Goal: Task Accomplishment & Management: Manage account settings

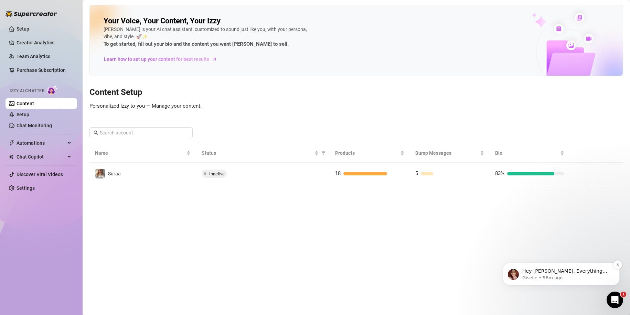
click at [539, 267] on div "Hey Rouki, Everything looks great on your end! 🎉 I’ll go ahead and enable Izzy …" at bounding box center [561, 274] width 107 height 14
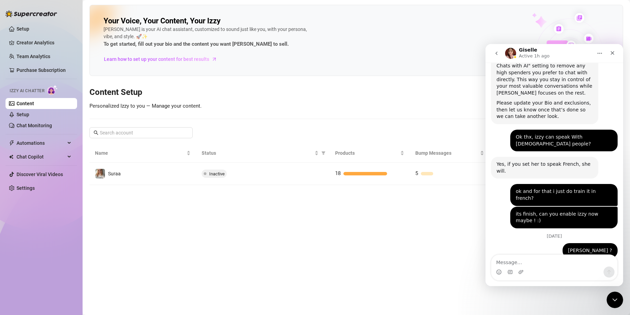
scroll to position [247, 0]
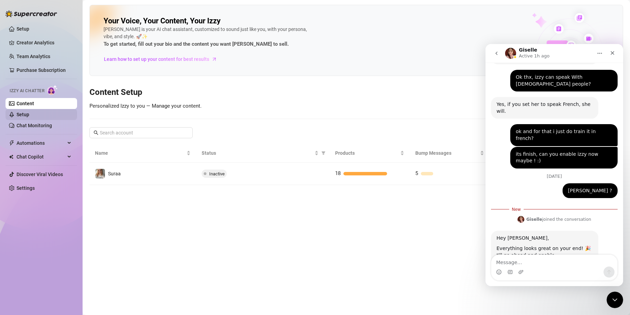
click at [29, 113] on link "Setup" at bounding box center [23, 115] width 13 height 6
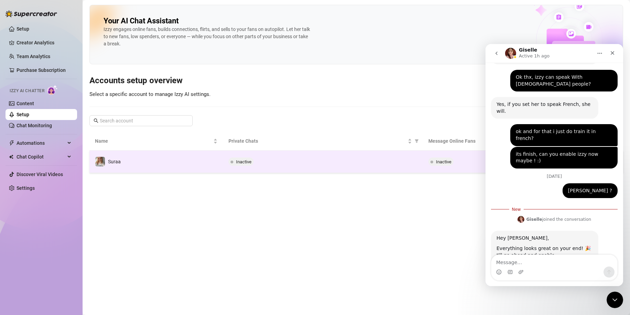
click at [192, 164] on td "Suraa" at bounding box center [156, 162] width 134 height 22
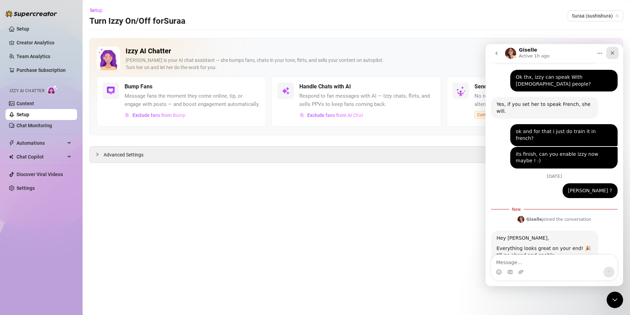
click at [611, 54] on icon "Close" at bounding box center [613, 53] width 6 height 6
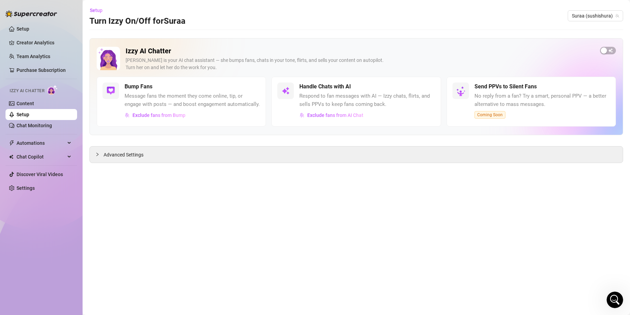
scroll to position [235, 0]
click at [604, 50] on div "button" at bounding box center [604, 50] width 6 height 6
click at [329, 114] on span "Exclude fans from AI Chat" at bounding box center [335, 116] width 56 height 6
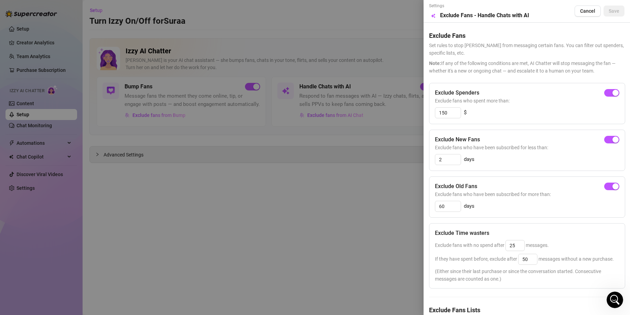
scroll to position [52, 0]
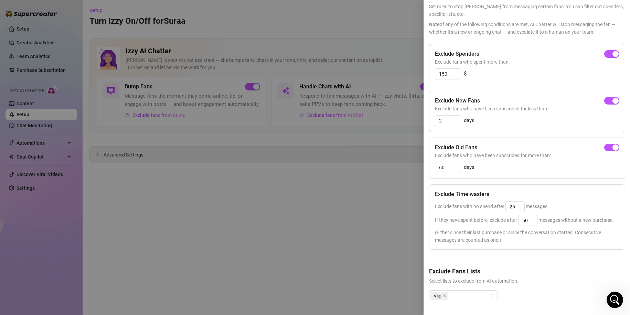
click at [189, 156] on div at bounding box center [315, 157] width 630 height 315
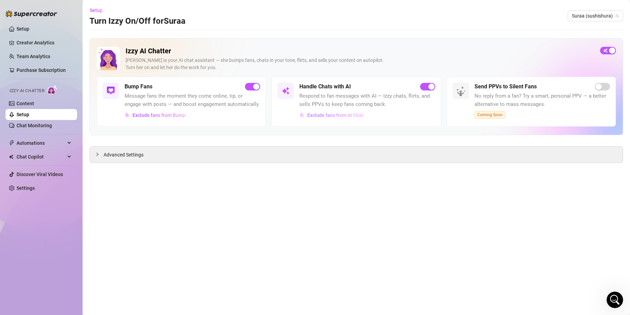
click at [343, 116] on span "Exclude fans from AI Chat" at bounding box center [335, 116] width 56 height 6
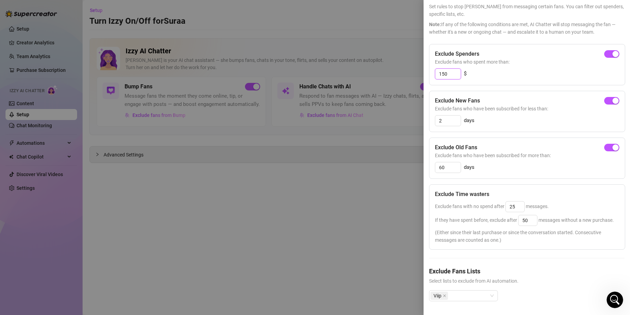
click at [460, 69] on input "150" at bounding box center [447, 74] width 25 height 10
type input "100"
click at [453, 116] on input "2" at bounding box center [447, 121] width 25 height 10
click at [611, 97] on span "button" at bounding box center [611, 101] width 15 height 8
type input "3"
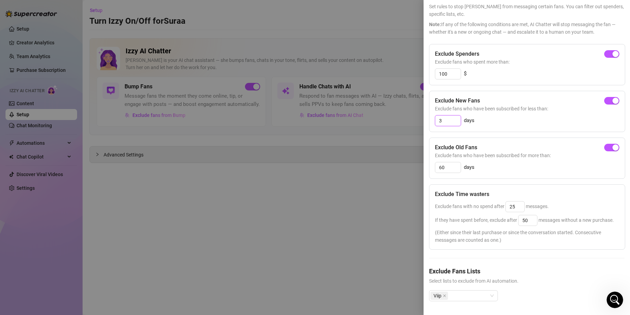
click at [439, 116] on input "3" at bounding box center [447, 121] width 25 height 10
click at [605, 98] on div "button" at bounding box center [608, 101] width 6 height 6
click at [451, 116] on input "3" at bounding box center [447, 121] width 25 height 10
type input "1"
click at [452, 162] on input "60" at bounding box center [447, 167] width 25 height 10
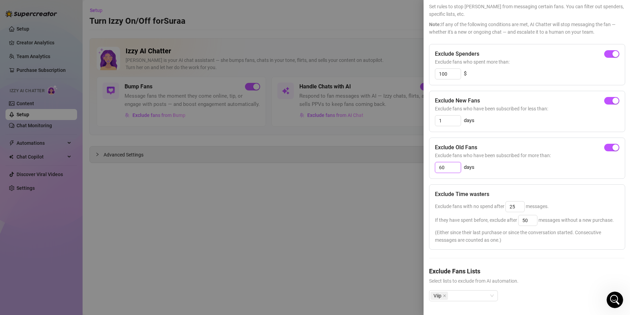
scroll to position [0, 0]
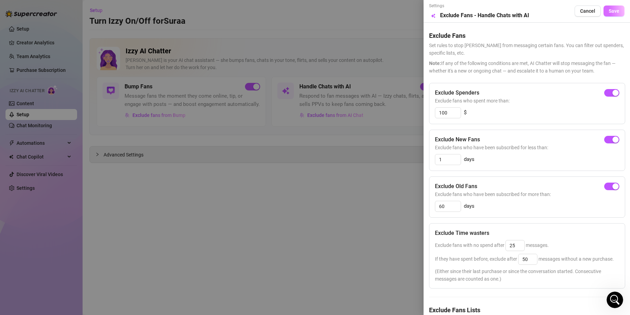
click at [614, 11] on button "Save" at bounding box center [614, 11] width 21 height 11
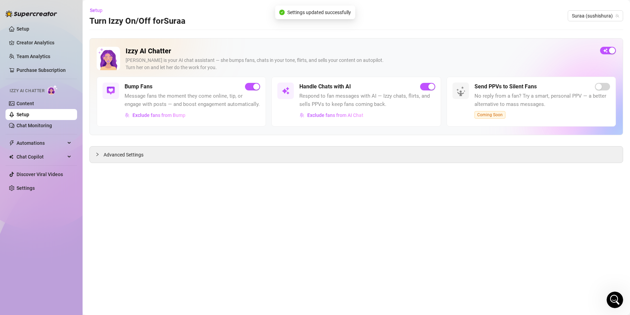
click at [605, 90] on div "Send PPVs to Silent Fans No reply from a fan? Try a smart, personal PPV — a bet…" at bounding box center [543, 101] width 136 height 36
click at [482, 114] on span "Coming Soon" at bounding box center [490, 115] width 31 height 8
click at [51, 153] on span "Chat Copilot" at bounding box center [41, 156] width 49 height 11
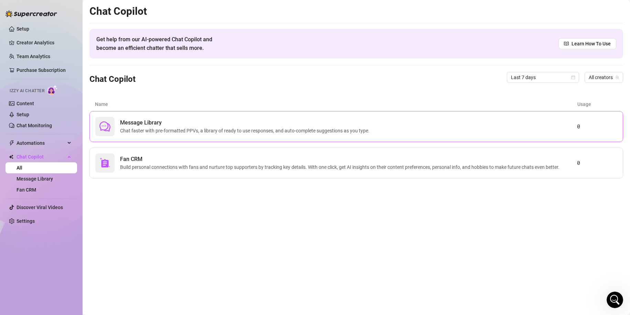
click at [235, 124] on span "Message Library" at bounding box center [246, 123] width 252 height 8
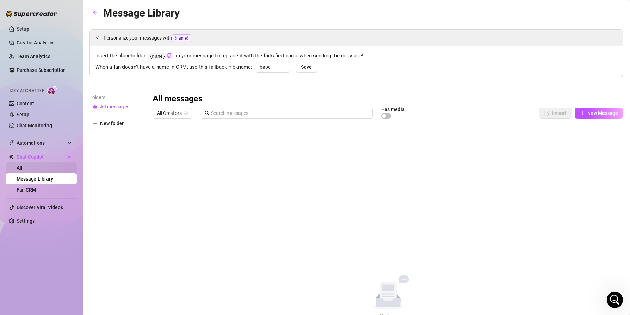
click at [22, 170] on link "All" at bounding box center [20, 168] width 6 height 6
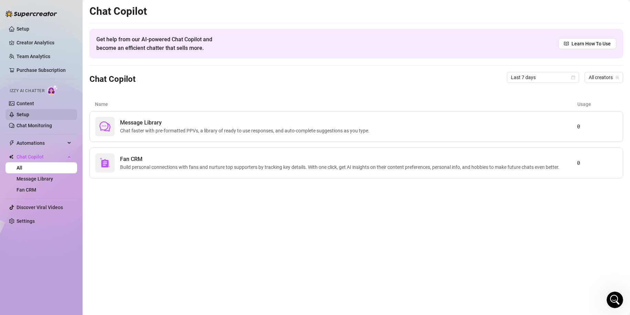
click at [26, 114] on link "Setup" at bounding box center [23, 115] width 13 height 6
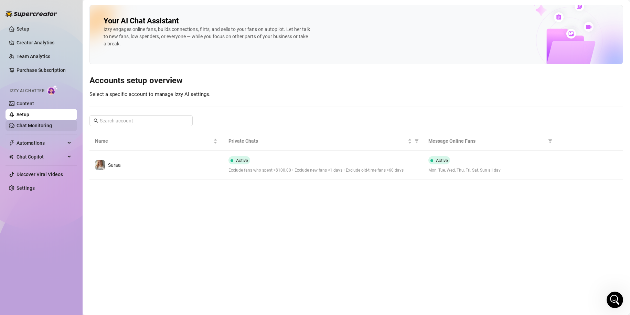
click at [49, 123] on link "Chat Monitoring" at bounding box center [34, 126] width 35 height 6
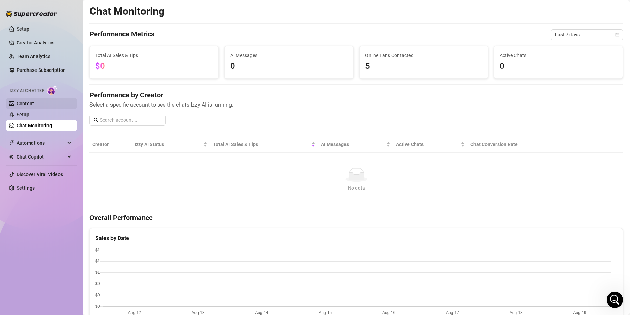
click at [34, 101] on link "Content" at bounding box center [26, 104] width 18 height 6
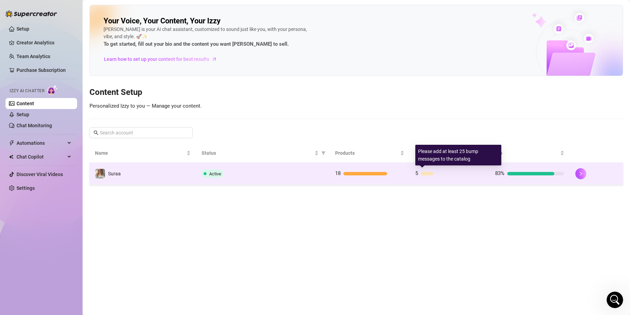
click at [435, 174] on div at bounding box center [452, 173] width 63 height 3
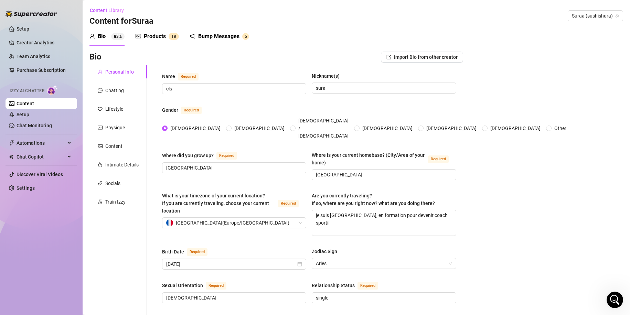
click at [217, 39] on div "Bump Messages" at bounding box center [218, 36] width 41 height 8
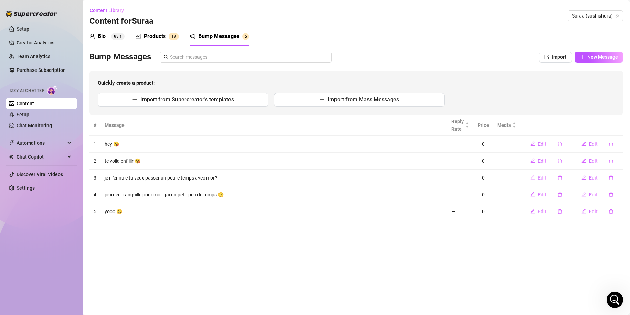
click at [543, 180] on span "Edit" at bounding box center [542, 178] width 9 height 6
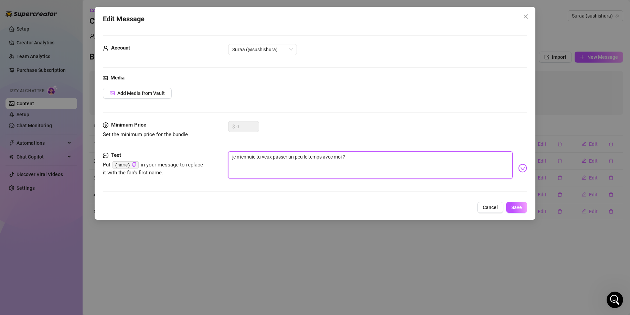
drag, startPoint x: 256, startPoint y: 158, endPoint x: 342, endPoint y: 150, distance: 85.7
click at [342, 150] on form "Account Suraa (@sushishura) Media Add Media from Vault Minimum Price Set the mi…" at bounding box center [315, 116] width 425 height 162
type textarea "je m'ennuieui ?"
type textarea "je m'ennuieuni ?"
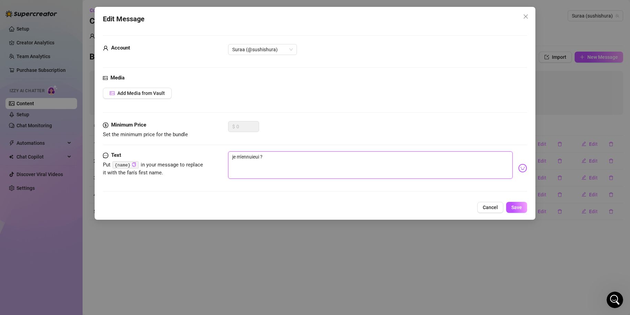
type textarea "je m'ennuieuni ?"
type textarea "je m'ennuieun i ?"
type textarea "je m'ennuieuni ?"
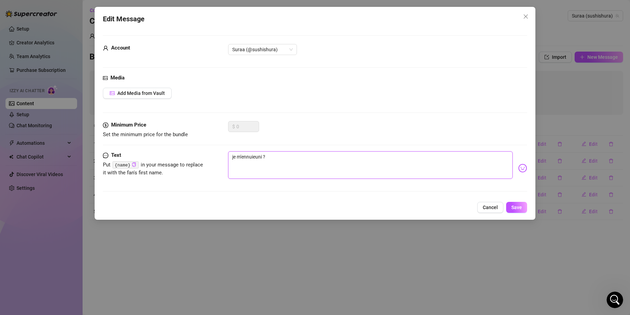
type textarea "je m'ennuieui ?"
type textarea "je m'ennuieu i ?"
type textarea "je m'ennuieui ?"
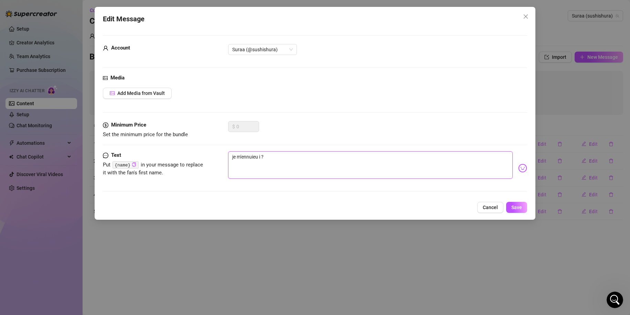
type textarea "je m'ennuieui ?"
type textarea "je m'ennuiei ?"
type textarea "je m'ennuieui ?"
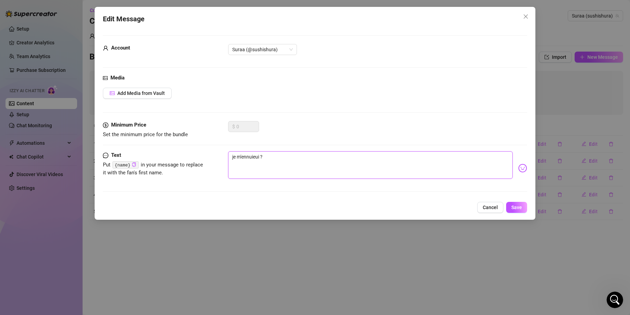
type textarea "je m'ennuiei ?"
type textarea "je m'ennuie i ?"
type textarea "je m'ennuie ui ?"
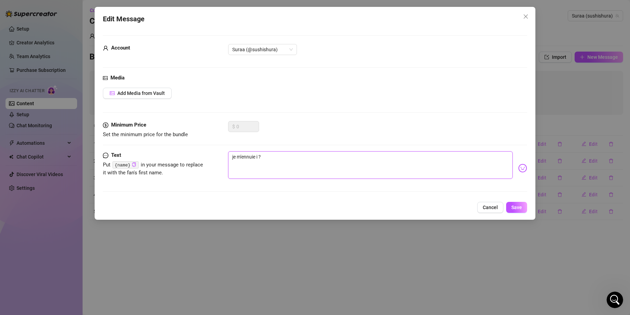
type textarea "je m'ennuie ui ?"
type textarea "je m'ennuie uni ?"
type textarea "je m'ennuie un i ?"
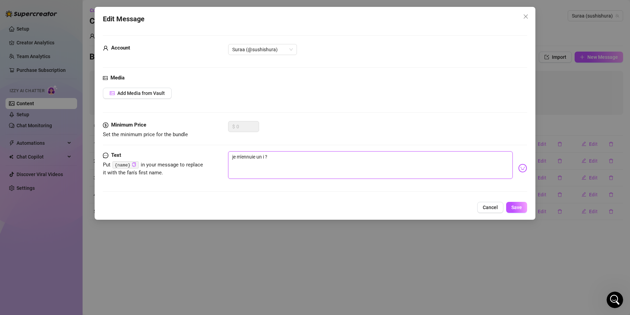
type textarea "je m'ennuie un pi ?"
type textarea "je m'ennuie un pei ?"
type textarea "je m'ennuie un peui ?"
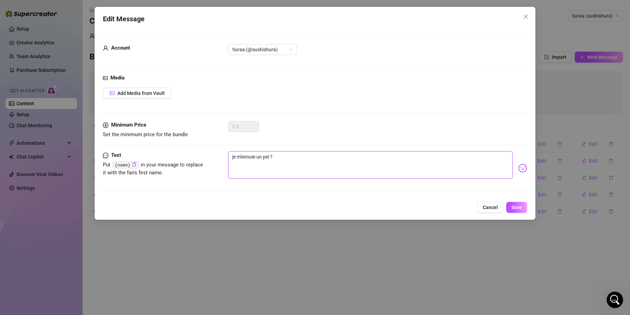
type textarea "je m'ennuie un peui ?"
type textarea "je m'ennuie un peu i ?"
type textarea "je m'ennuie un peu ci ?"
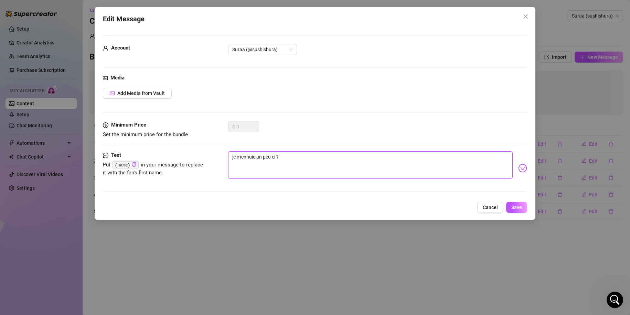
type textarea "je m'ennuie un peu cei ?"
type textarea "je m'ennuie un peu ce i ?"
type textarea "je m'ennuie un peu ce si ?"
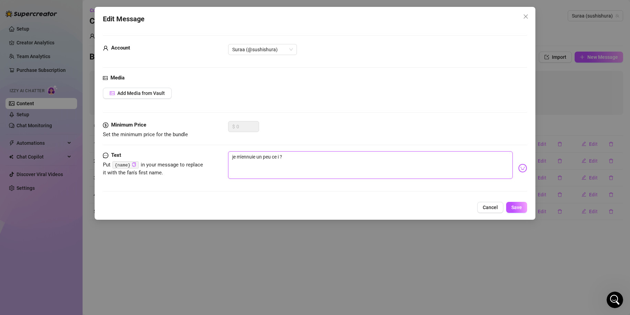
type textarea "je m'ennuie un peu ce si ?"
type textarea "je m'ennuie un peu ce soi ?"
type textarea "je m'ennuie un peu ce soir ?"
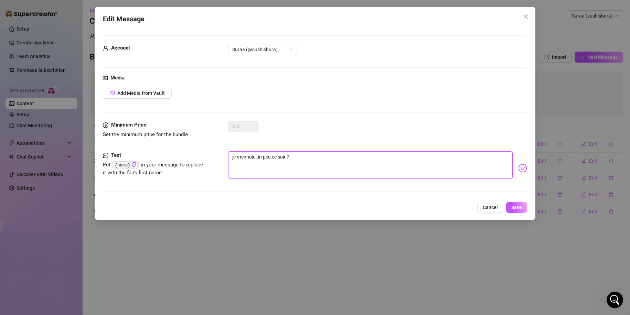
click at [363, 162] on textarea "je m'ennuie un peu ce soir ?" at bounding box center [370, 165] width 285 height 28
type textarea "je m'ennuie un peu ce soir"
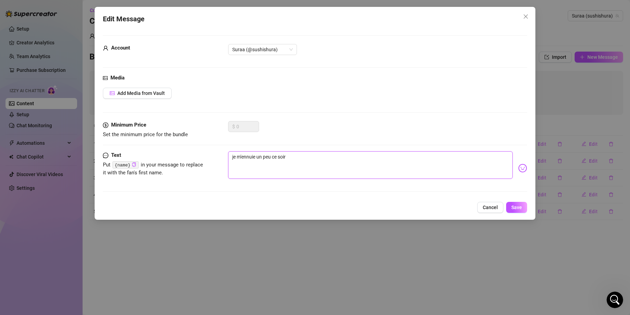
type textarea "je m'ennuie un peu ce soi"
type textarea "je m'ennuie un peu ce so"
type textarea "je m'ennuie un peu ce s"
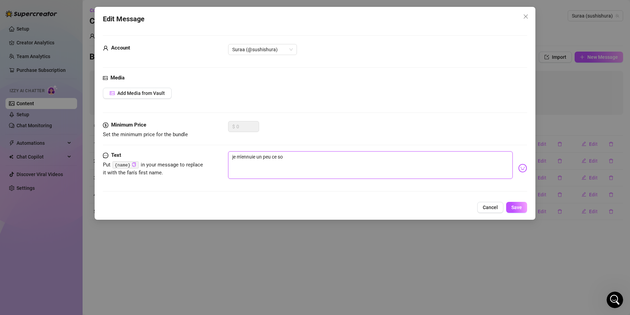
type textarea "je m'ennuie un peu ce s"
type textarea "je m'ennuie un peu ce"
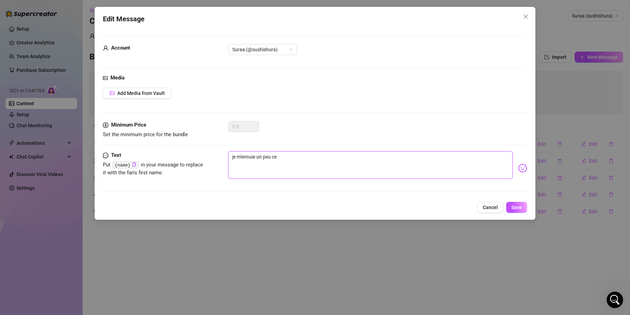
type textarea "je m'ennuie un peu c"
type textarea "je m'ennuie un peu"
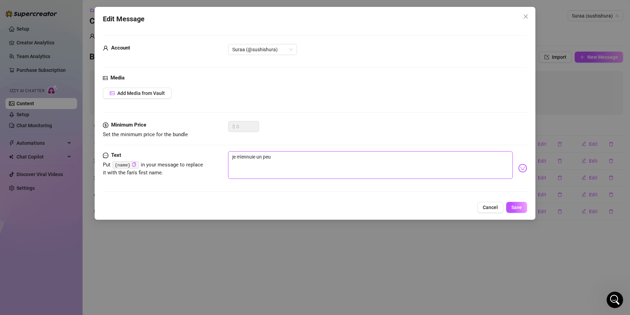
type textarea "je m'ennuie un peu"
type textarea "je m'ennuie un peu."
type textarea "je m'ennuie un peu.."
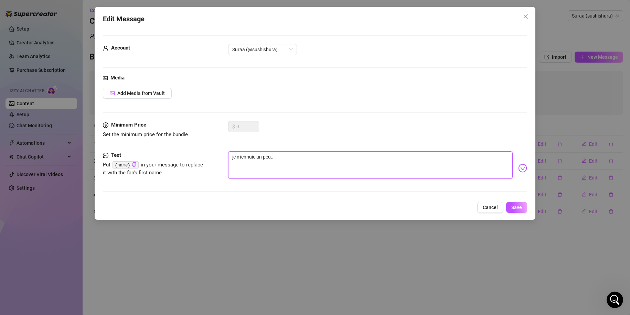
type textarea "je m'ennuie un peu.."
type textarea "je m'ennuie un peu.. t"
type textarea "je m'ennuie un peu.. tu"
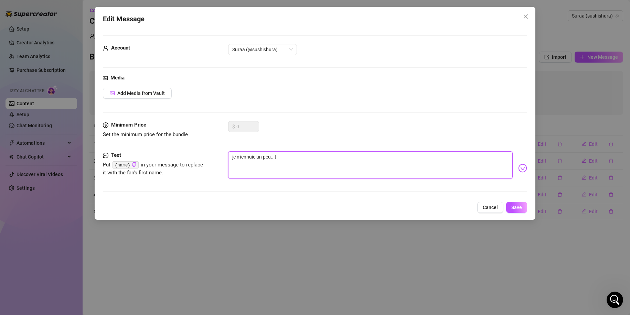
type textarea "je m'ennuie un peu.. tu"
type textarea "je m'ennuie un peu.. tu f"
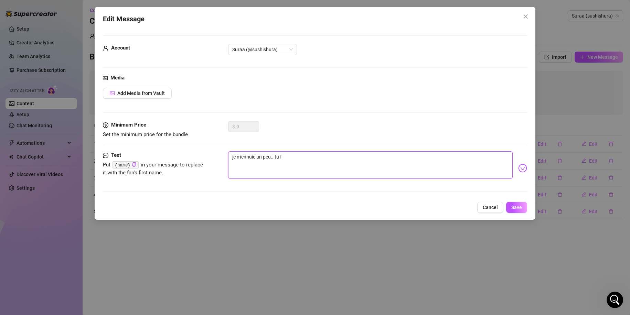
type textarea "je m'ennuie un peu.. tu fa"
type textarea "je m'ennuie un peu.. tu fai"
type textarea "je m'ennuie un peu.. tu fais"
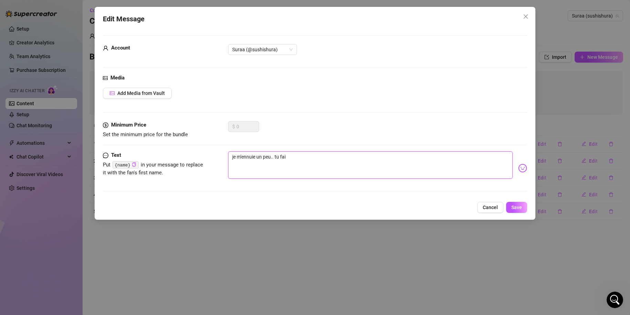
type textarea "je m'ennuie un peu.. tu fais"
type textarea "je m'ennuie un peu.. tu fais q"
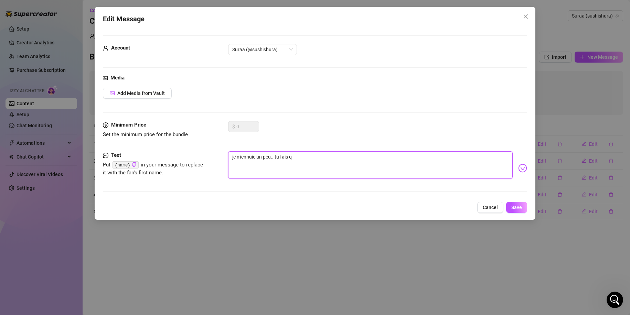
type textarea "je m'ennuie un peu.. tu fais qu"
type textarea "je m'ennuie un peu.. tu fais quo"
type textarea "je m'ennuie un peu.. tu fais quoi"
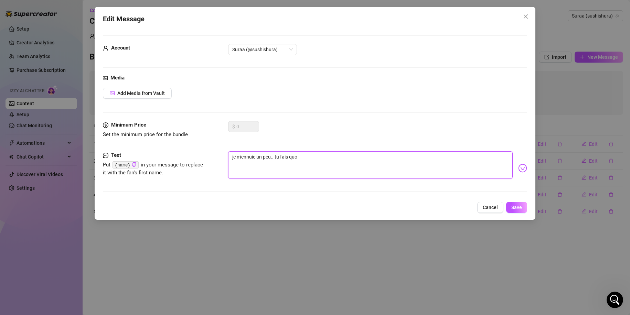
type textarea "je m'ennuie un peu.. tu fais quoi"
type textarea "je m'ennuie un peu.. tu fais quoi ?"
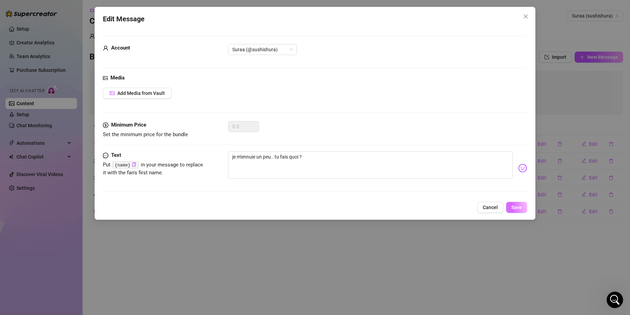
click at [524, 207] on button "Save" at bounding box center [516, 207] width 21 height 11
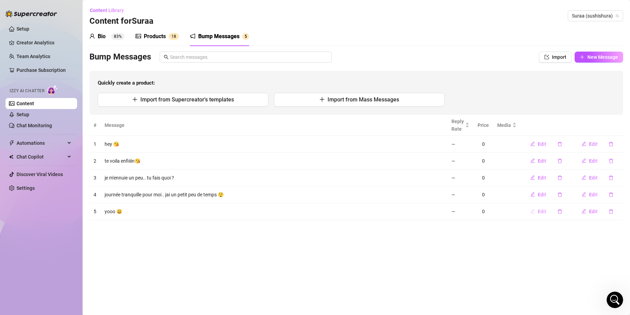
click at [540, 213] on span "Edit" at bounding box center [542, 212] width 9 height 6
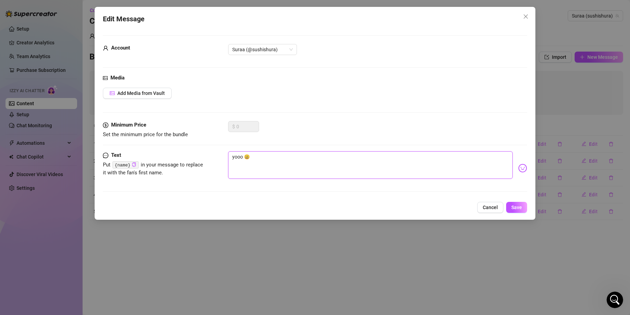
click at [241, 155] on textarea "yooo 😃" at bounding box center [370, 165] width 285 height 28
type textarea "yooo, 😃"
type textarea "yooo 😃"
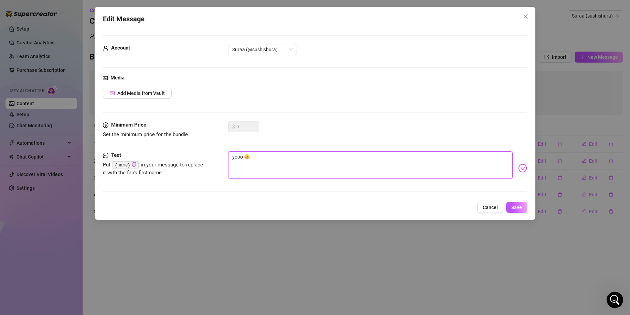
type textarea "yoo 😃"
type textarea "yoo t 😃"
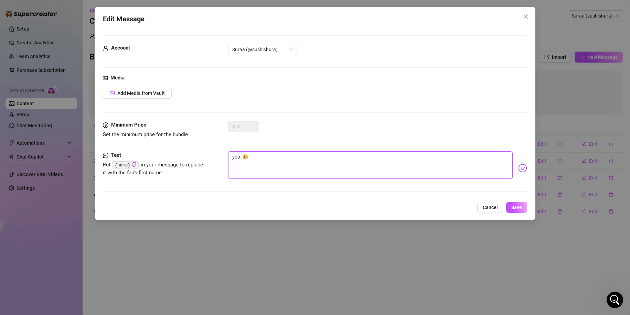
type textarea "yoo t 😃"
type textarea "yoo to 😃"
type textarea "yoo tou 😃"
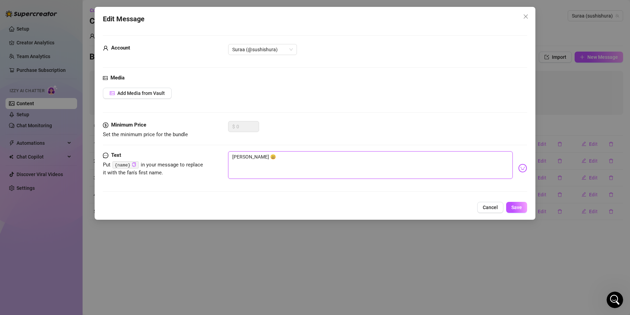
type textarea "yoo touj 😃"
type textarea "yoo toujo 😃"
type textarea "yoo touj 😃"
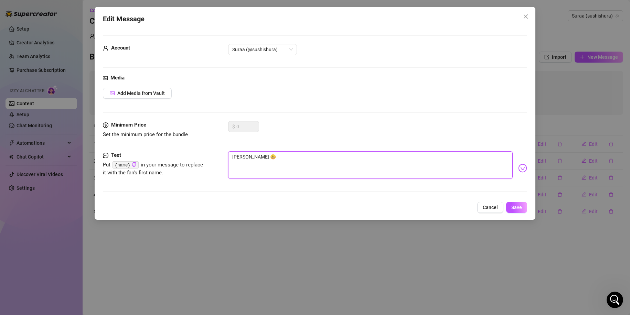
type textarea "yoo touj 😃"
type textarea "yoo tou 😃"
type textarea "yoo to 😃"
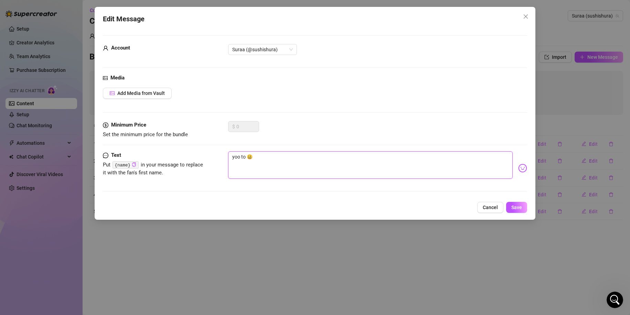
type textarea "yoo t 😃"
type textarea "yoo 😃"
type textarea "yoo j 😃"
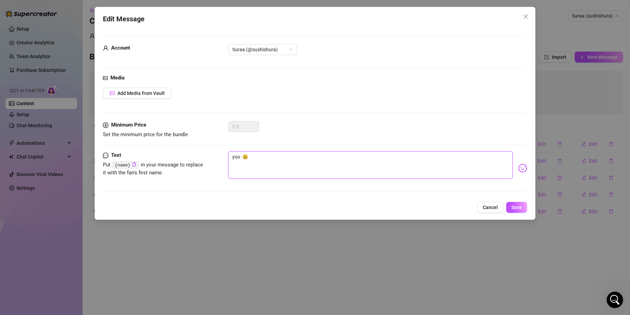
type textarea "yoo j 😃"
type textarea "yoo je 😃"
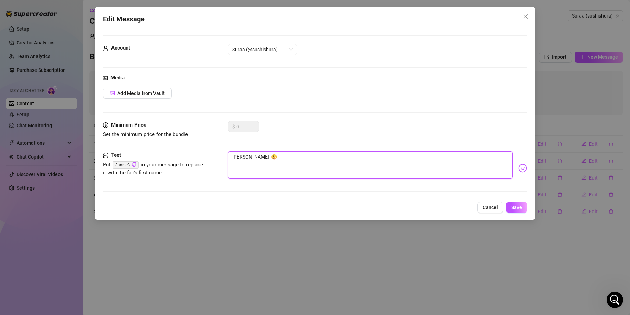
type textarea "yoo je t 😃"
type textarea "yoo je te 😃"
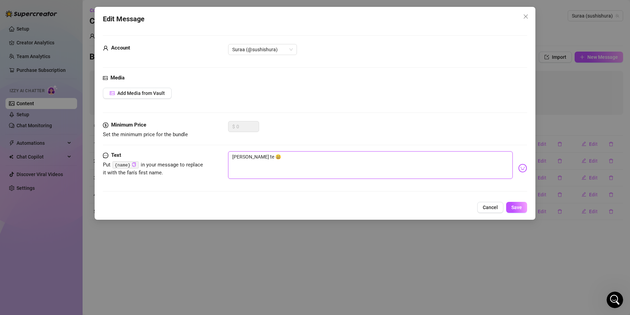
type textarea "yoo je te 😃"
type textarea "yoo je te v 😃"
type textarea "yoo je te vo 😃"
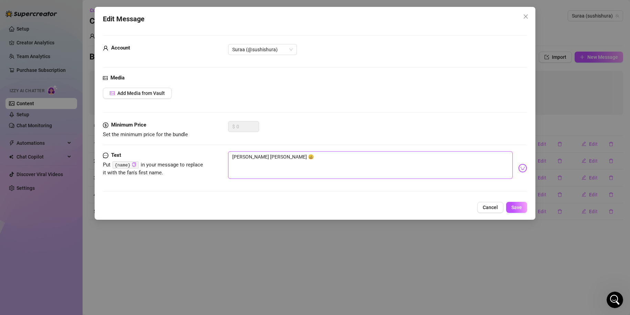
type textarea "yoo je te voi 😃"
type textarea "yoo je te vois 😃"
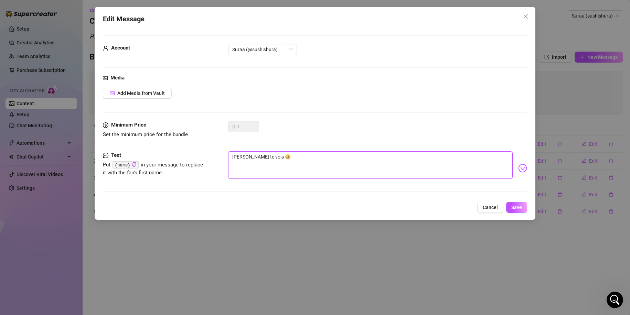
type textarea "yoo je te vois 😃"
type textarea "yoo je te vois e 😃"
type textarea "yoo je te vois en 😃"
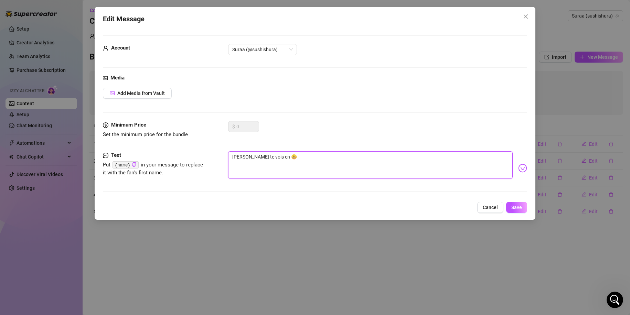
type textarea "yoo je te vois en 😃"
type textarea "yoo je te vois en l 😃"
type textarea "yoo je te vois en li 😃"
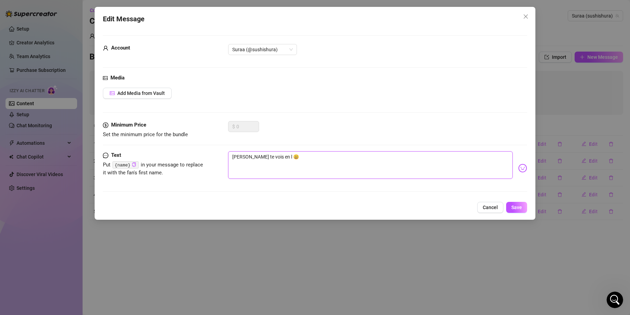
type textarea "yoo je te vois en li 😃"
type textarea "yoo je te vois en lig 😃"
type textarea "yoo je te vois en lign 😃"
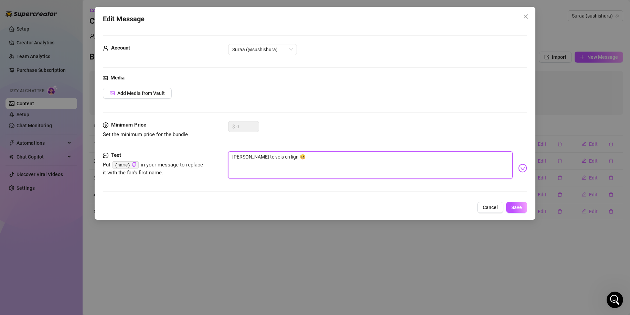
type textarea "yoo je te vois en ligne 😃"
click at [317, 159] on textarea "yoo je te vois en ligne 😃" at bounding box center [370, 165] width 285 height 28
type textarea "yoo je te vois en ligne"
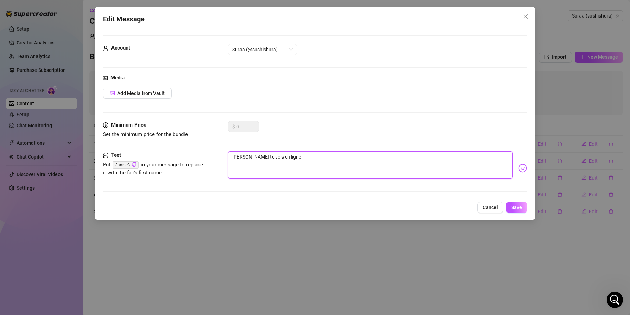
type textarea "yoo je te vois en ligne"
type textarea "yoo je te vois en lign"
type textarea "yoo je te vois en lig"
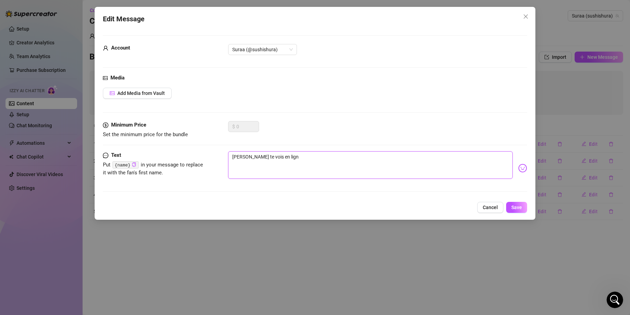
type textarea "yoo je te vois en lig"
type textarea "yoo je te vois en ligh"
type textarea "yoo je te vois en lighe"
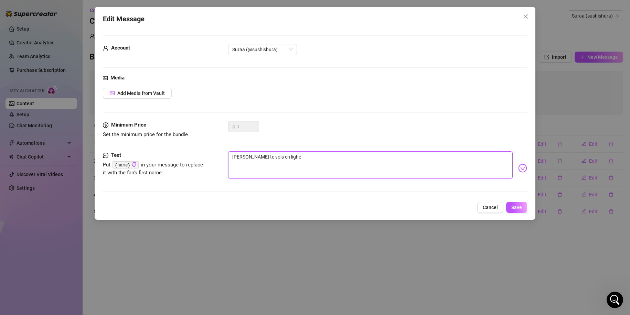
type textarea "yoo je te vois en lighe"
type textarea "yoo je te vois en ligh"
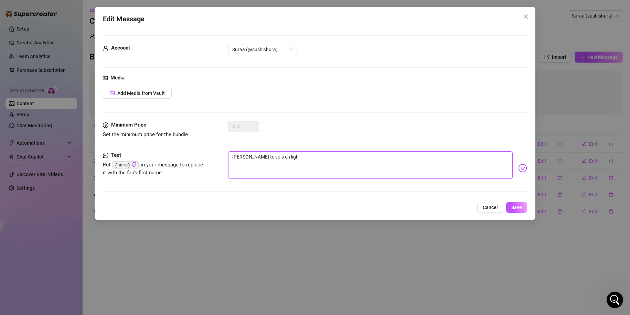
type textarea "yoo je te vois en lig"
type textarea "yoo je te vois en lign"
type textarea "yoo je te vois en ligne"
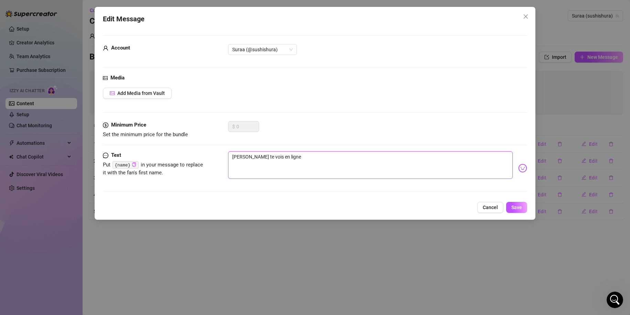
type textarea "yoo je te vois en ligne"
drag, startPoint x: 314, startPoint y: 162, endPoint x: 188, endPoint y: 167, distance: 126.0
click at [188, 167] on div "Text Put {name} in your message to replace it with the fan's first name. yoo je…" at bounding box center [315, 168] width 425 height 34
type textarea "e"
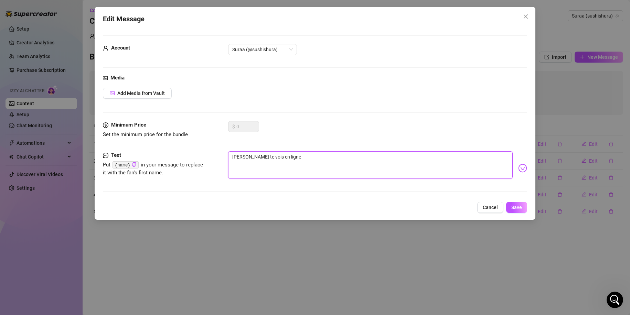
type textarea "e"
type textarea "en"
click at [519, 168] on img at bounding box center [522, 168] width 9 height 9
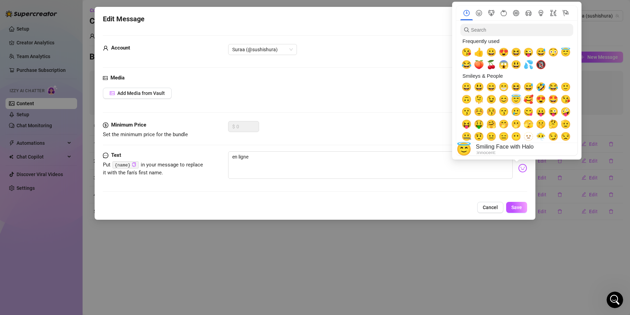
click at [515, 100] on span "😇" at bounding box center [516, 100] width 10 height 10
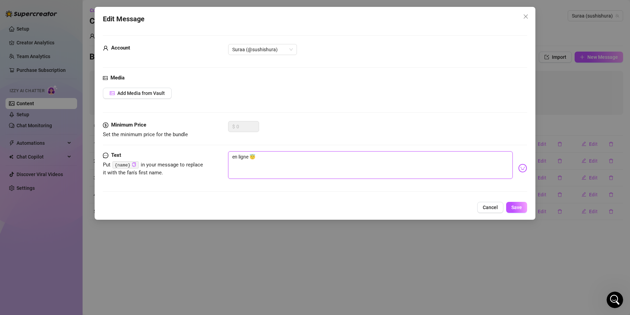
click at [280, 159] on textarea "en ligne 😇" at bounding box center [370, 165] width 285 height 28
click at [512, 206] on span "Save" at bounding box center [516, 208] width 11 height 6
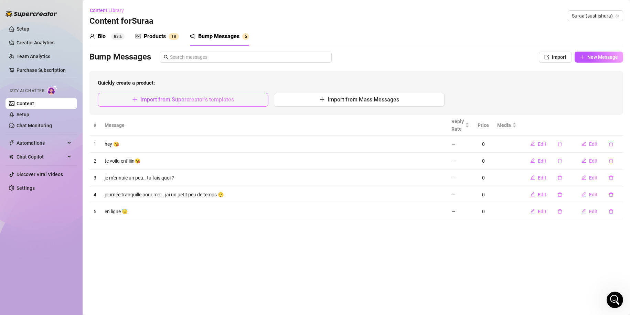
click at [228, 99] on span "Import from Supercreator's templates" at bounding box center [187, 99] width 94 height 7
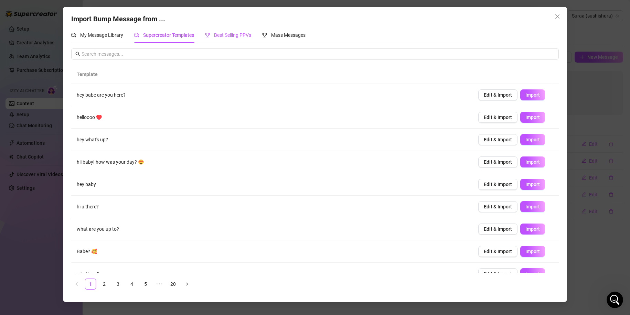
click at [238, 38] on span "Best Selling PPVs" at bounding box center [232, 35] width 37 height 6
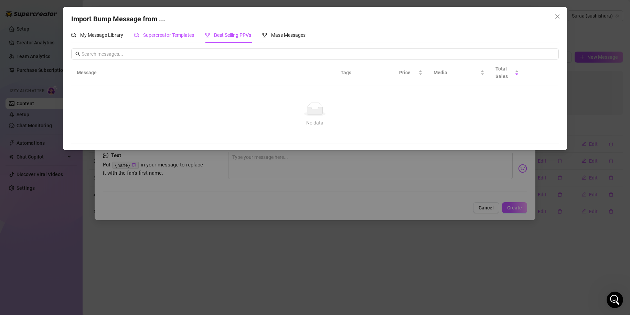
click at [176, 33] on span "Supercreator Templates" at bounding box center [168, 35] width 51 height 6
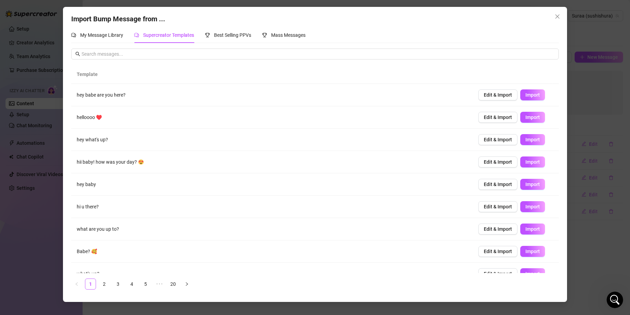
scroll to position [34, 0]
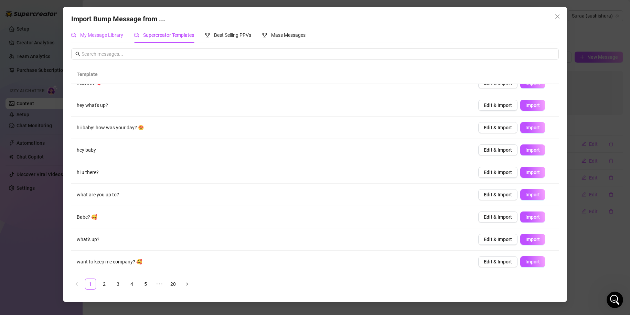
click at [121, 32] on div "My Message Library" at bounding box center [97, 35] width 52 height 8
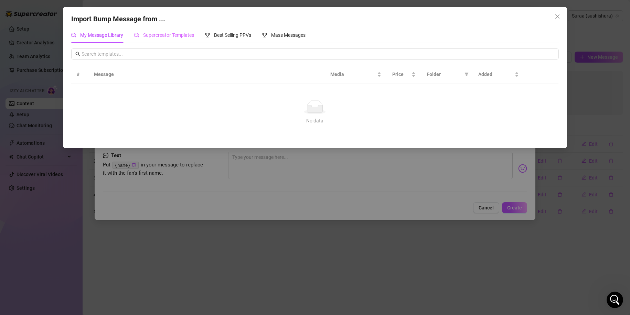
click at [173, 31] on div "Supercreator Templates" at bounding box center [164, 35] width 60 height 16
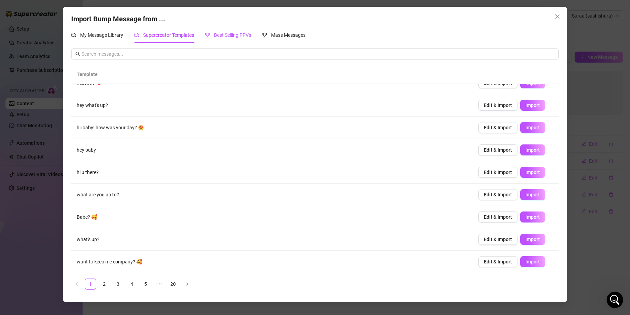
click at [235, 34] on span "Best Selling PPVs" at bounding box center [232, 35] width 37 height 6
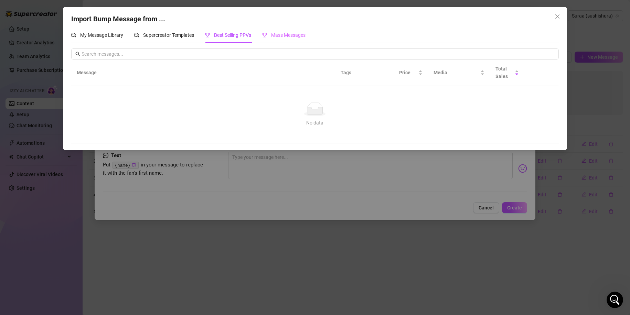
click at [277, 40] on div "Mass Messages" at bounding box center [283, 35] width 43 height 16
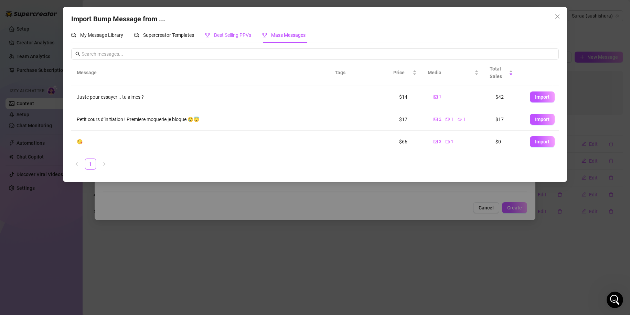
click at [231, 32] on span "Best Selling PPVs" at bounding box center [232, 35] width 37 height 6
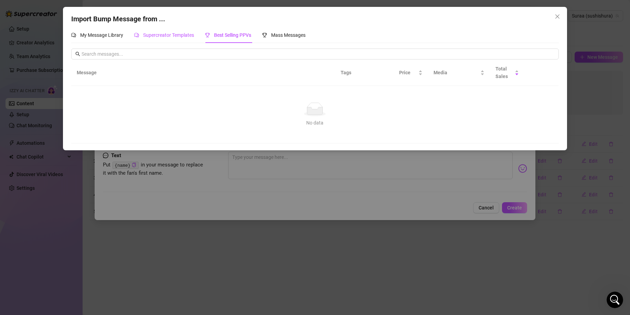
click at [172, 36] on span "Supercreator Templates" at bounding box center [168, 35] width 51 height 6
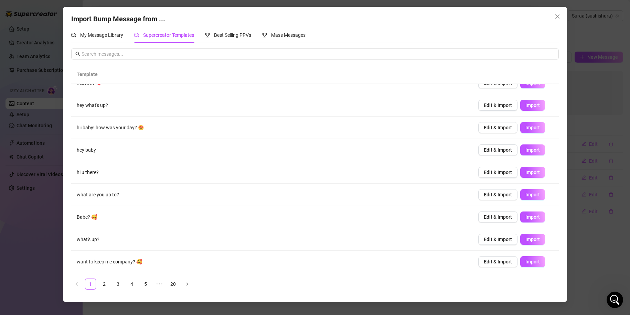
click at [577, 149] on div "Import Bump Message from ... My Message Library Supercreator Templates Best Sel…" at bounding box center [315, 157] width 630 height 315
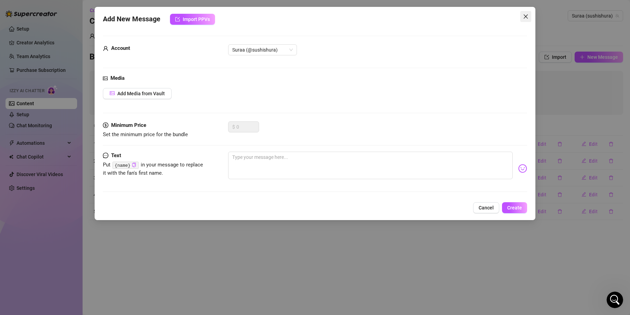
click at [526, 20] on button "Close" at bounding box center [525, 16] width 11 height 11
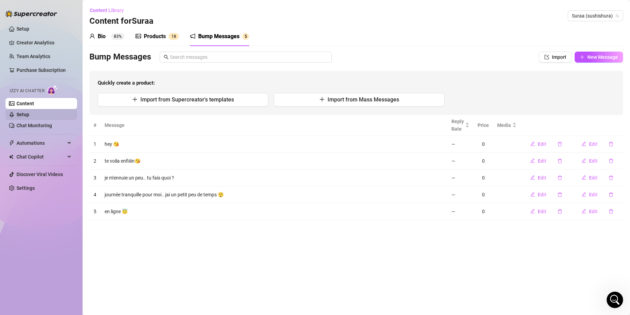
click at [29, 117] on link "Setup" at bounding box center [23, 115] width 13 height 6
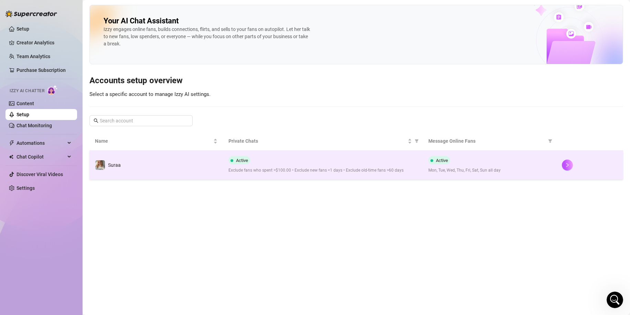
click at [449, 174] on span "Mon, Tue, Wed, Thu, Fri, Sat, Sun all day" at bounding box center [489, 170] width 122 height 7
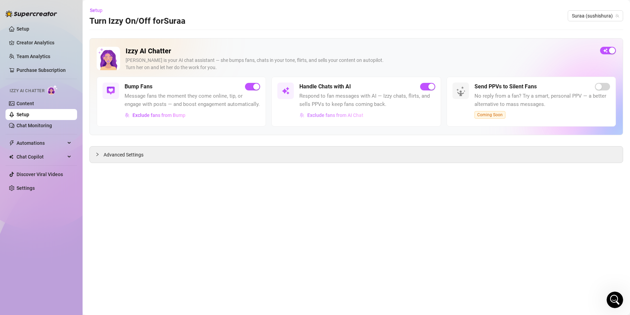
click at [332, 119] on button "Exclude fans from AI Chat" at bounding box center [331, 115] width 64 height 11
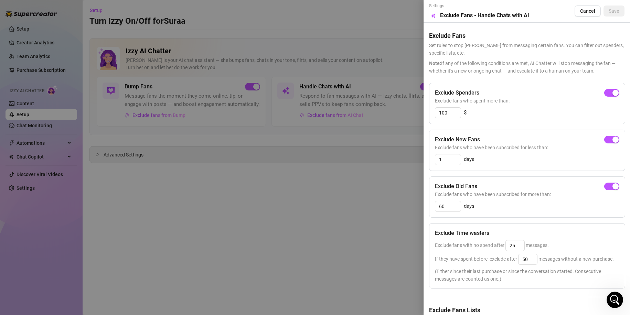
scroll to position [52, 0]
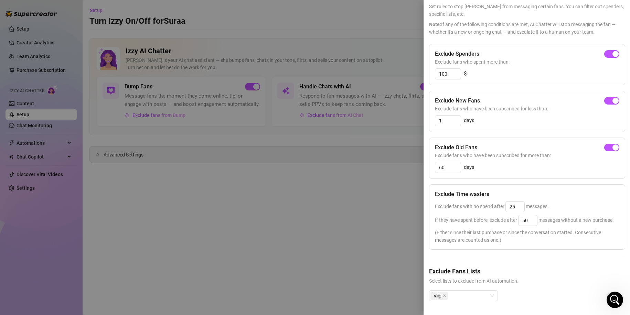
click at [393, 201] on div at bounding box center [315, 157] width 630 height 315
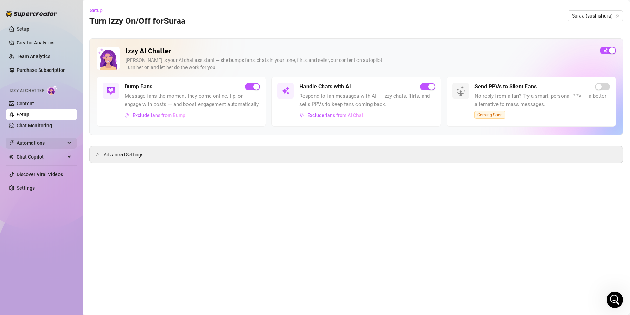
click at [62, 140] on span "Automations" at bounding box center [41, 143] width 49 height 11
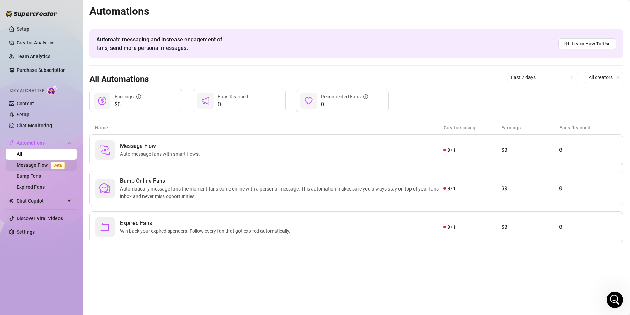
click at [26, 162] on link "Message Flow Beta" at bounding box center [42, 165] width 51 height 6
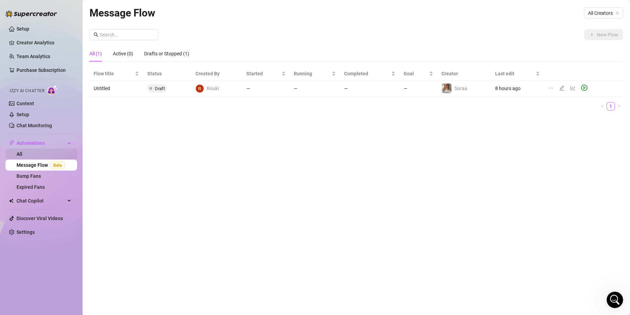
click at [22, 153] on link "All" at bounding box center [20, 154] width 6 height 6
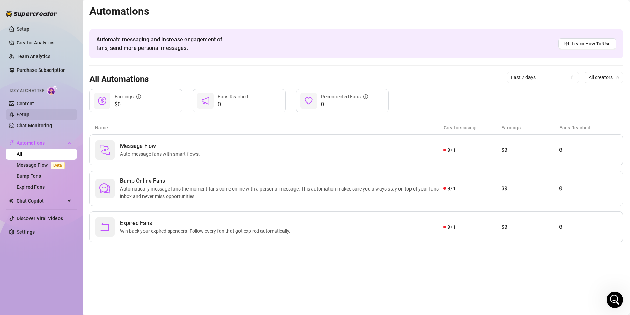
click at [26, 114] on link "Setup" at bounding box center [23, 115] width 13 height 6
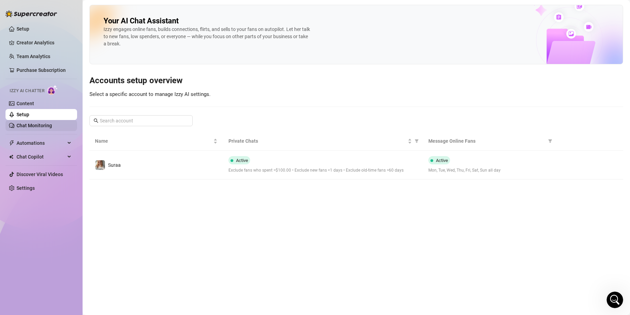
click at [35, 124] on link "Chat Monitoring" at bounding box center [34, 126] width 35 height 6
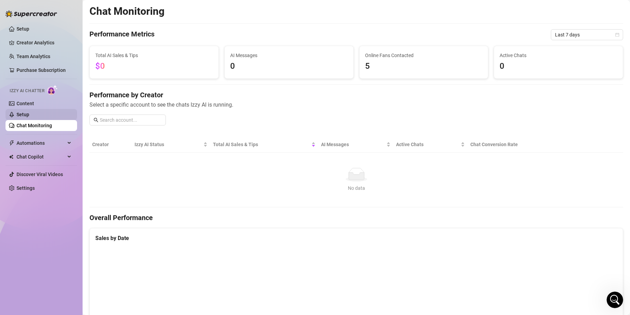
click at [29, 114] on link "Setup" at bounding box center [23, 115] width 13 height 6
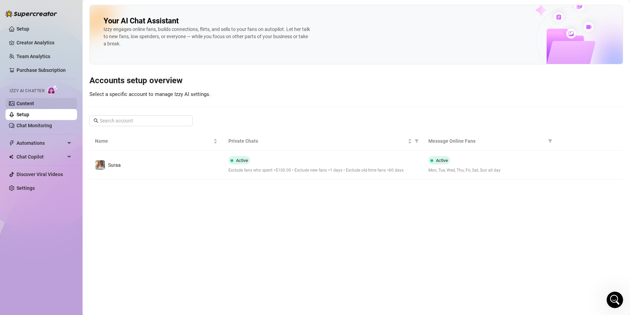
click at [34, 104] on link "Content" at bounding box center [26, 104] width 18 height 6
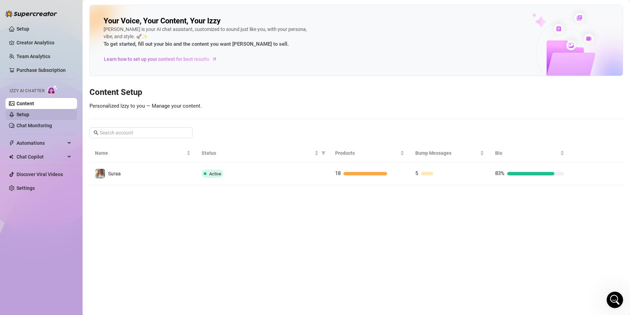
click at [29, 115] on link "Setup" at bounding box center [23, 115] width 13 height 6
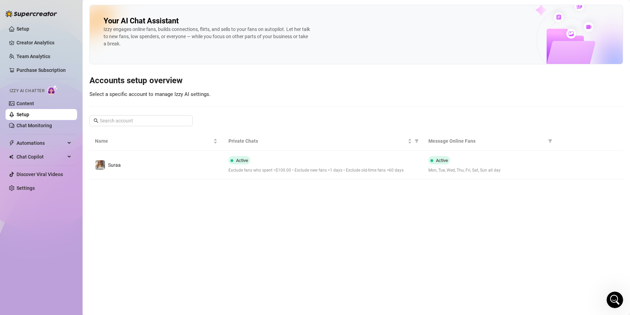
click at [29, 117] on link "Setup" at bounding box center [23, 115] width 13 height 6
click at [30, 123] on link "Chat Monitoring" at bounding box center [34, 126] width 35 height 6
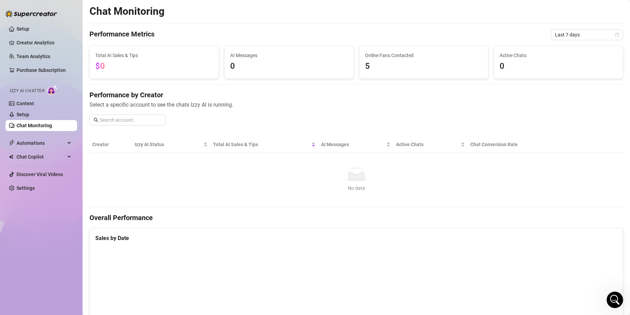
click at [397, 67] on span "5" at bounding box center [424, 66] width 118 height 13
click at [29, 116] on link "Setup" at bounding box center [23, 115] width 13 height 6
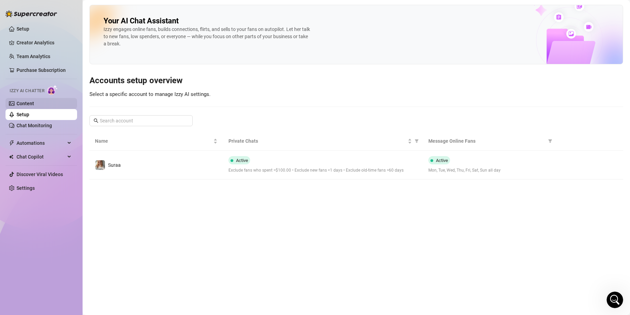
click at [30, 106] on link "Content" at bounding box center [26, 104] width 18 height 6
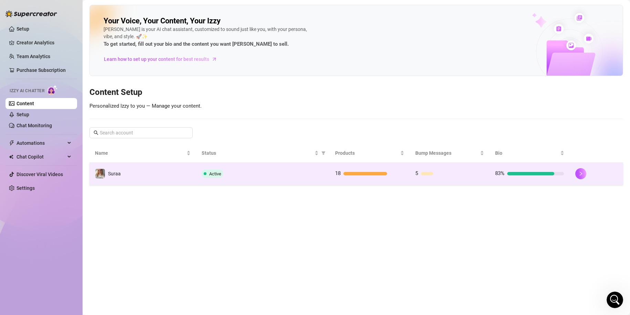
click at [108, 173] on span "Suraa" at bounding box center [114, 174] width 13 height 6
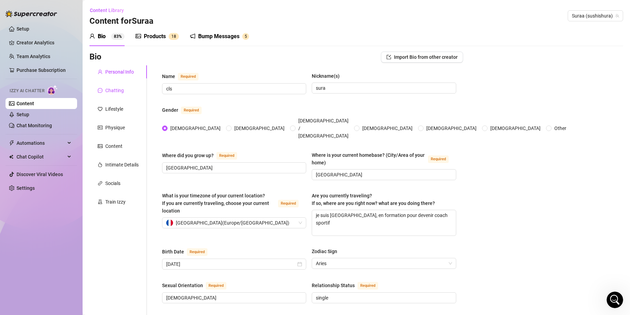
click at [122, 91] on div "Chatting" at bounding box center [114, 91] width 19 height 8
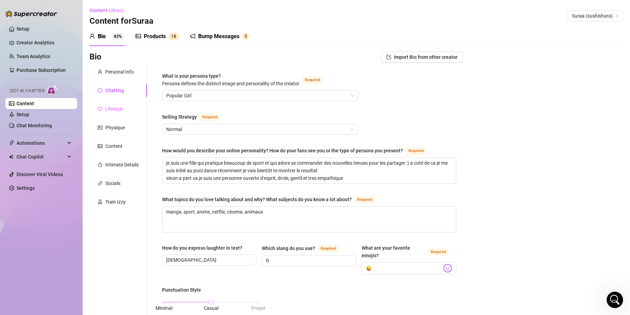
click at [114, 113] on div "Lifestyle" at bounding box center [117, 109] width 57 height 13
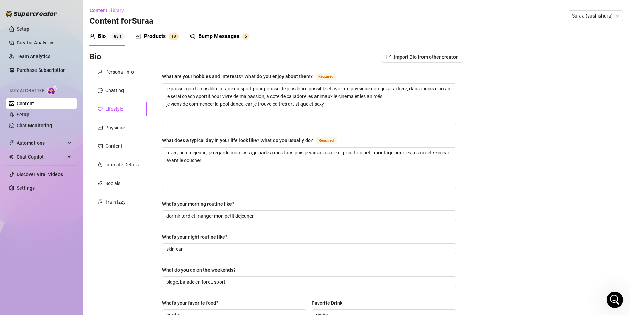
click at [149, 42] on div "Products 1 8" at bounding box center [157, 36] width 43 height 19
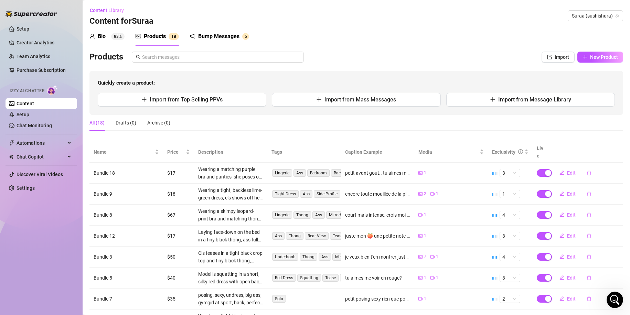
click at [211, 38] on div "Bump Messages" at bounding box center [218, 36] width 41 height 8
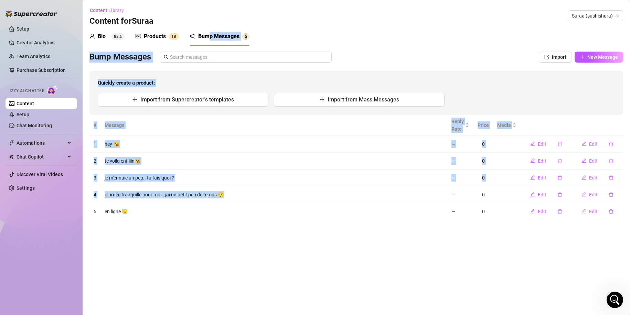
drag, startPoint x: 211, startPoint y: 38, endPoint x: 347, endPoint y: 195, distance: 207.6
click at [347, 195] on div "Bio 83% Products 1 8 Bump Messages 5 Bio Import Bio from other creator Personal…" at bounding box center [356, 123] width 534 height 193
click at [305, 243] on main "Content Library Content for Suraa Suraa (sushishura) Bio 83% Products 1 8 Bump …" at bounding box center [356, 157] width 547 height 315
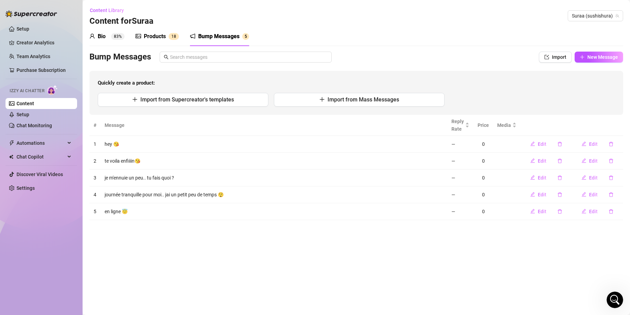
click at [49, 90] on img at bounding box center [52, 90] width 11 height 10
click at [29, 116] on link "Setup" at bounding box center [23, 115] width 13 height 6
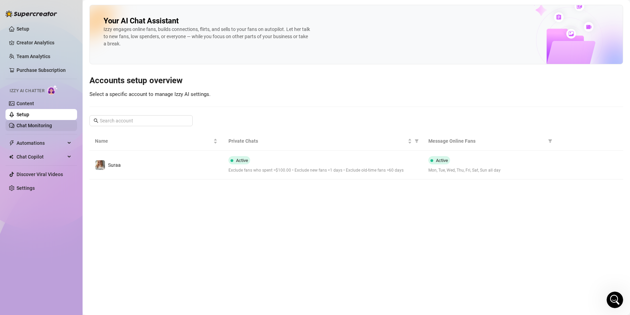
click at [37, 127] on link "Chat Monitoring" at bounding box center [34, 126] width 35 height 6
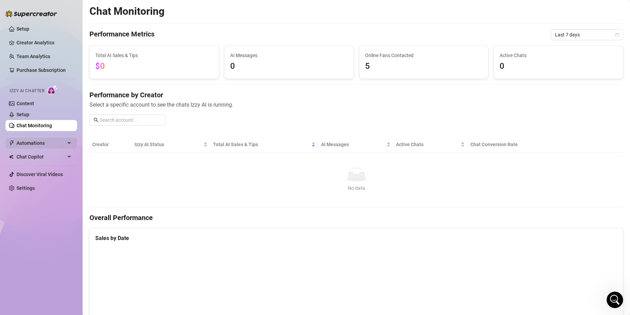
click at [67, 138] on div "Automations" at bounding box center [42, 143] width 72 height 11
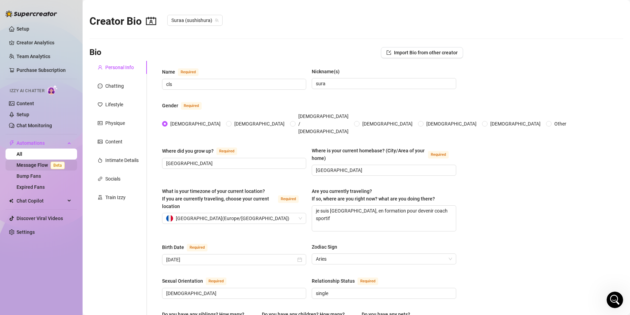
click at [47, 165] on link "Message Flow Beta" at bounding box center [42, 165] width 51 height 6
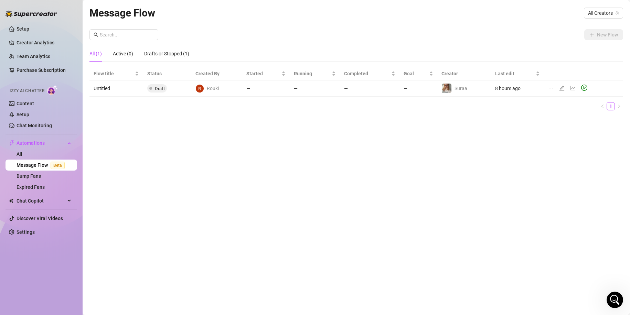
click at [45, 225] on ul "Setup Creator Analytics Team Analytics Purchase Subscription Izzy AI Chatter Co…" at bounding box center [42, 131] width 72 height 220
click at [35, 231] on link "Settings" at bounding box center [26, 233] width 18 height 6
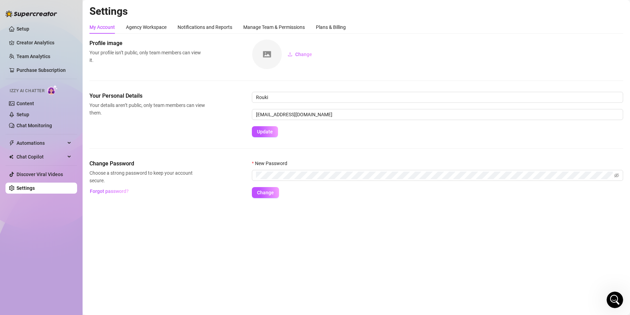
click at [34, 166] on ul "Setup Creator Analytics Team Analytics Purchase Subscription Izzy AI Chatter Co…" at bounding box center [42, 109] width 72 height 176
click at [33, 157] on span "Chat Copilot" at bounding box center [41, 156] width 49 height 11
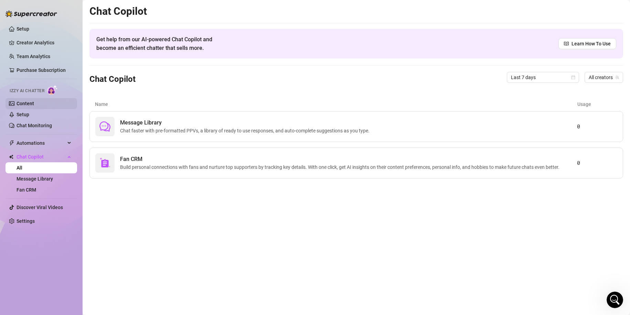
click at [22, 101] on link "Content" at bounding box center [26, 104] width 18 height 6
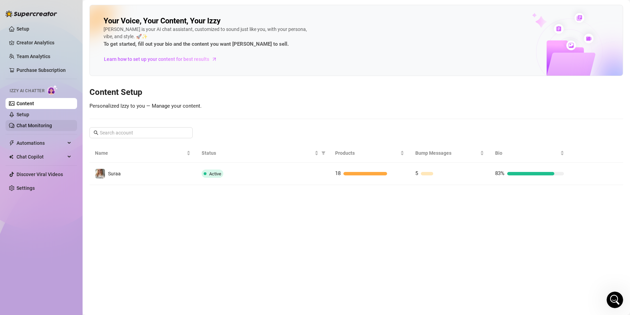
click at [27, 123] on link "Chat Monitoring" at bounding box center [34, 126] width 35 height 6
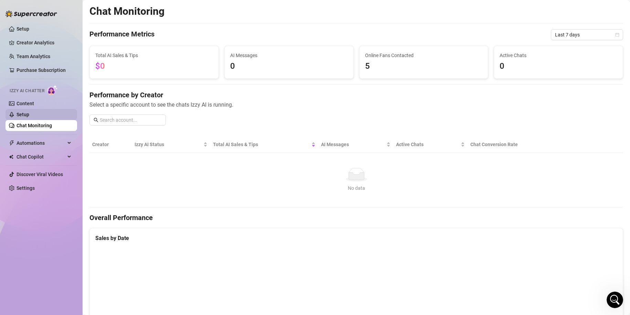
click at [27, 112] on link "Setup" at bounding box center [23, 115] width 13 height 6
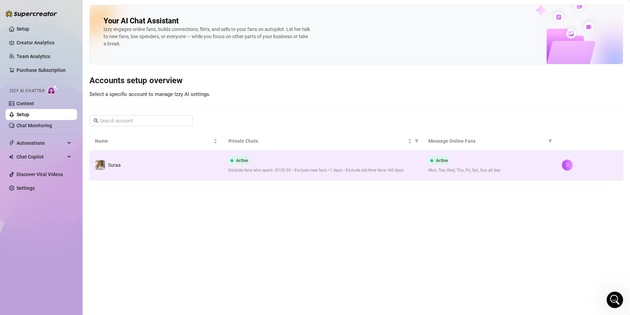
click at [351, 169] on span "Exclude fans who spent >$100.00 • Exclude new fans <1 days • Exclude old-time f…" at bounding box center [322, 170] width 189 height 7
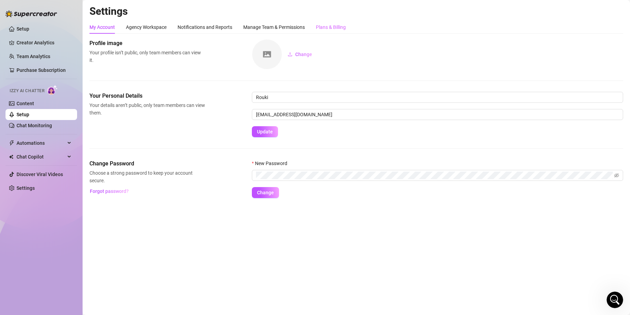
click at [334, 23] on div "Plans & Billing" at bounding box center [331, 27] width 30 height 13
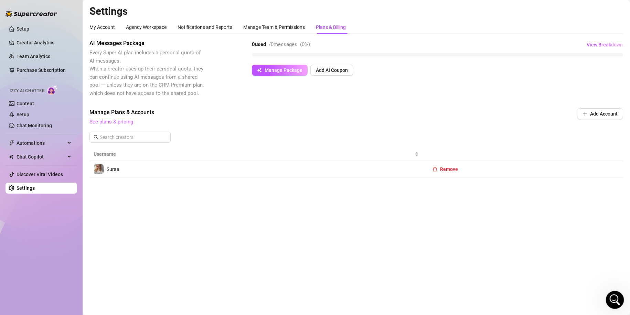
click at [612, 302] on icon "Open Intercom Messenger" at bounding box center [613, 299] width 11 height 11
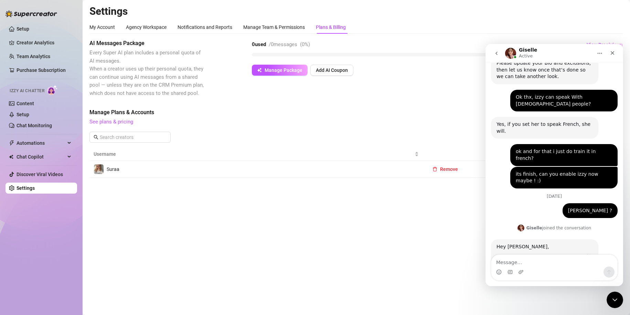
scroll to position [235, 0]
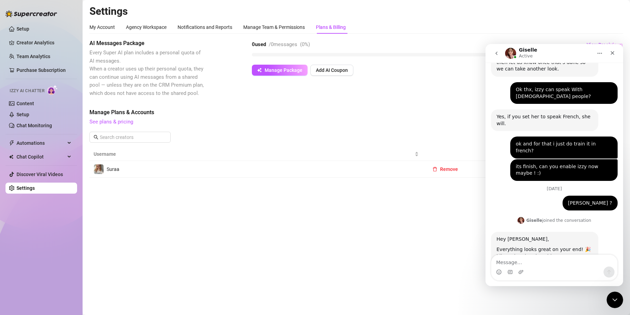
click at [527, 259] on textarea "Message…" at bounding box center [554, 261] width 126 height 12
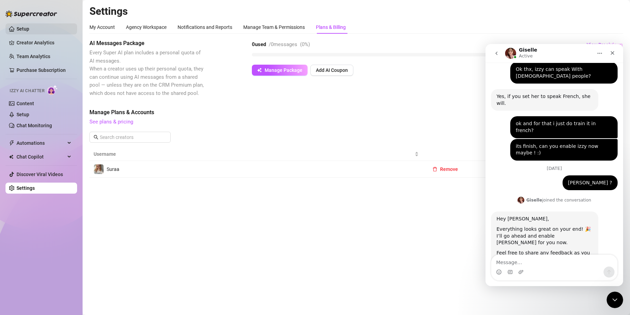
click at [29, 31] on link "Setup" at bounding box center [23, 29] width 13 height 6
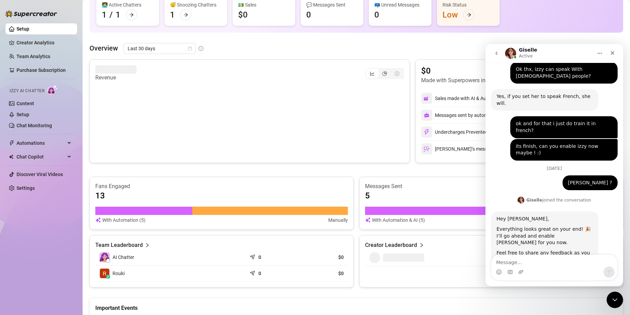
scroll to position [65, 0]
click at [40, 41] on link "Creator Analytics" at bounding box center [44, 42] width 55 height 11
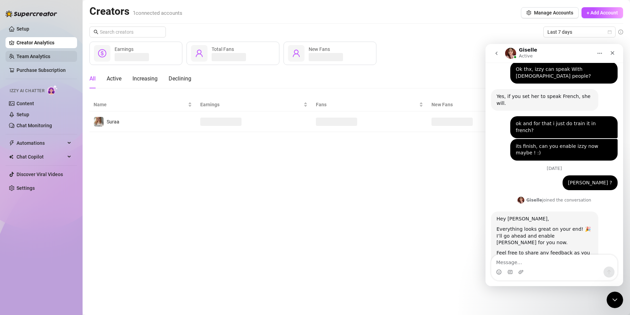
click at [35, 54] on link "Team Analytics" at bounding box center [34, 57] width 34 height 6
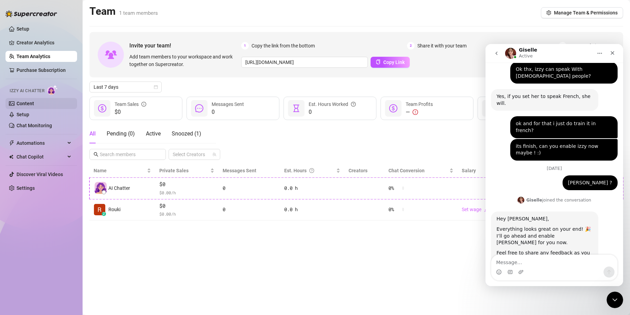
click at [33, 103] on link "Content" at bounding box center [26, 104] width 18 height 6
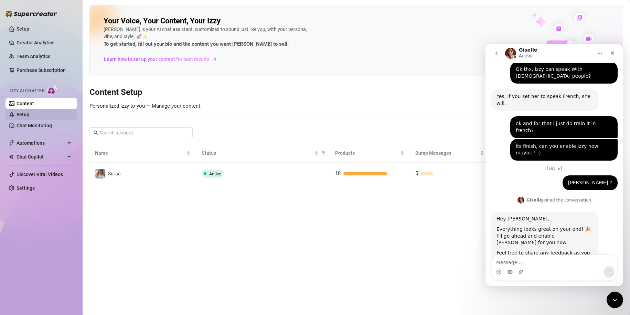
click at [28, 112] on link "Setup" at bounding box center [23, 115] width 13 height 6
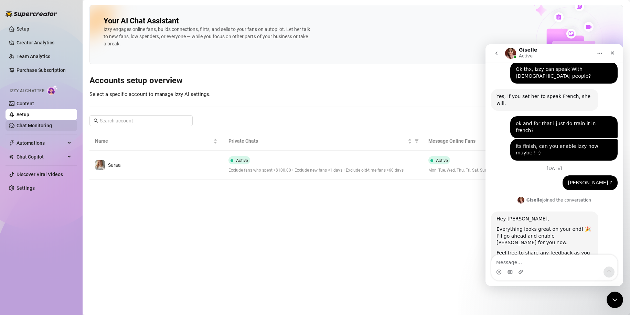
click at [32, 126] on link "Chat Monitoring" at bounding box center [34, 126] width 35 height 6
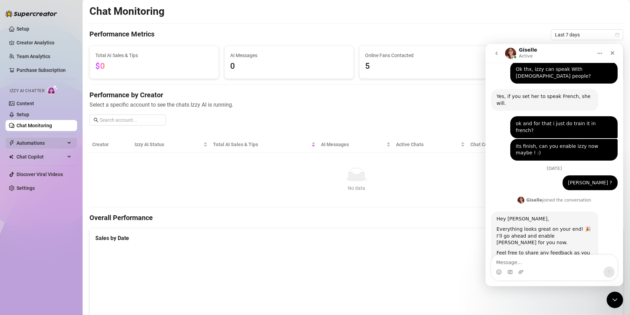
click at [33, 141] on span "Automations" at bounding box center [41, 143] width 49 height 11
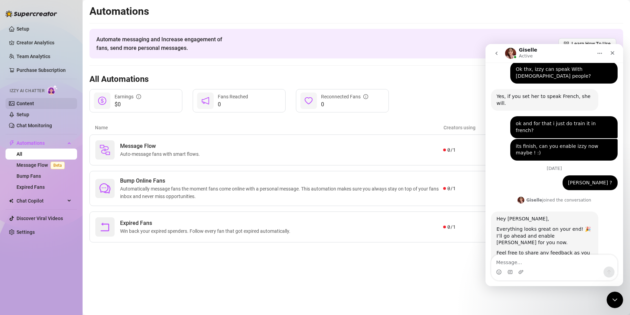
click at [34, 103] on link "Content" at bounding box center [26, 104] width 18 height 6
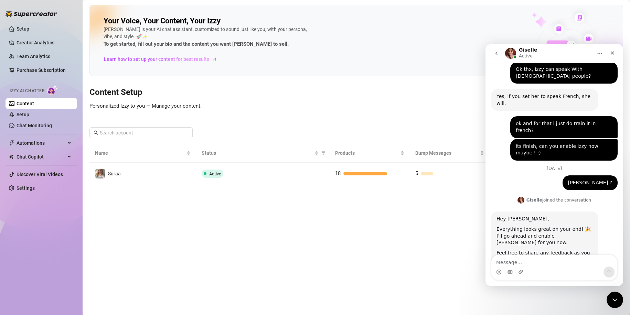
click at [23, 32] on link "Setup" at bounding box center [23, 29] width 13 height 6
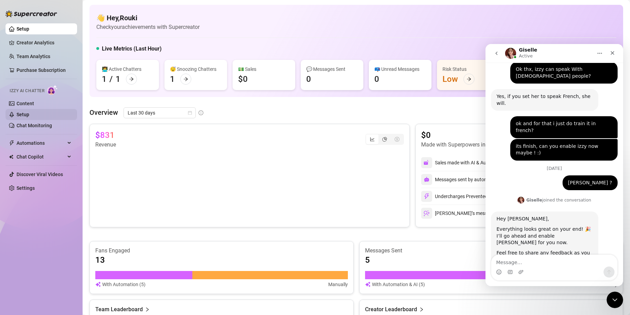
click at [29, 117] on link "Setup" at bounding box center [23, 115] width 13 height 6
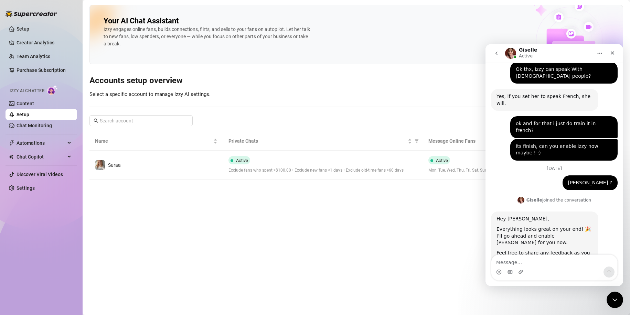
click at [33, 98] on div "Izzy AI Chatter" at bounding box center [40, 89] width 73 height 15
click at [29, 106] on link "Content" at bounding box center [26, 104] width 18 height 6
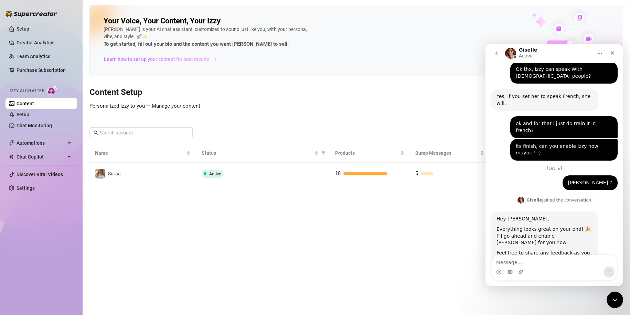
click at [172, 56] on span "Learn how to set up your content for best results" at bounding box center [156, 59] width 105 height 8
click at [27, 120] on ul "Content Setup Chat Monitoring" at bounding box center [42, 114] width 72 height 33
click at [28, 117] on link "Setup" at bounding box center [23, 115] width 13 height 6
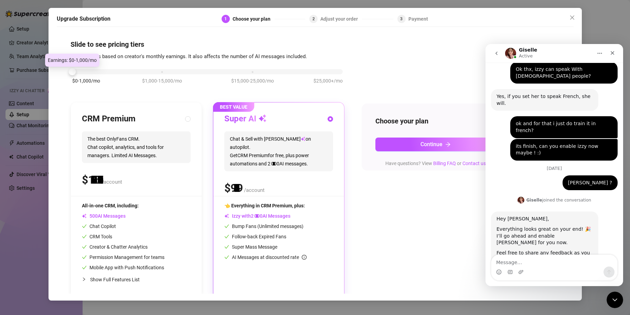
drag, startPoint x: 164, startPoint y: 70, endPoint x: 76, endPoint y: 74, distance: 88.9
click at [76, 75] on div "$0-1,000/mo $1,000-15,000/mo $15,000-25,000/mo $25,000+/mo" at bounding box center [208, 80] width 274 height 39
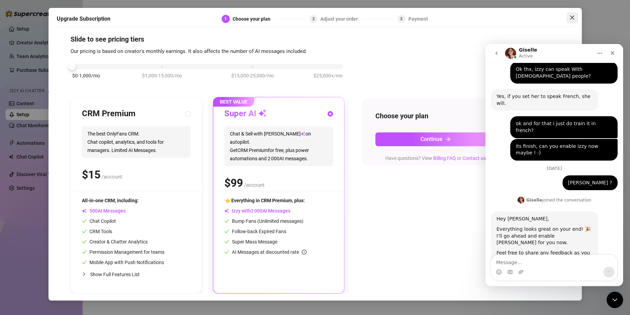
click at [573, 12] on button "Close" at bounding box center [572, 17] width 11 height 11
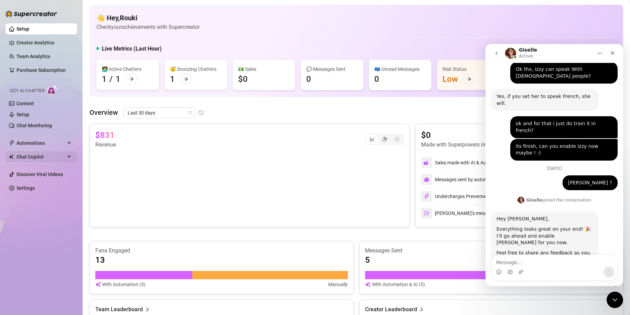
click at [36, 154] on span "Chat Copilot" at bounding box center [41, 156] width 49 height 11
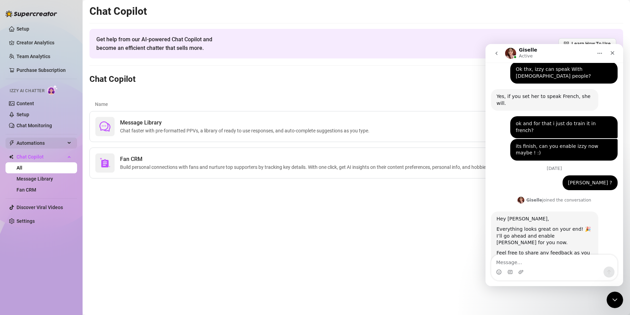
click at [52, 141] on span "Automations" at bounding box center [41, 143] width 49 height 11
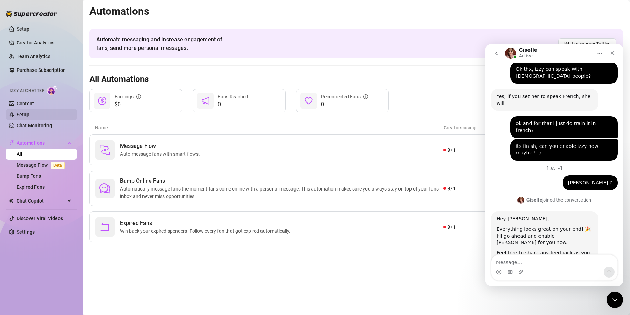
click at [29, 112] on link "Setup" at bounding box center [23, 115] width 13 height 6
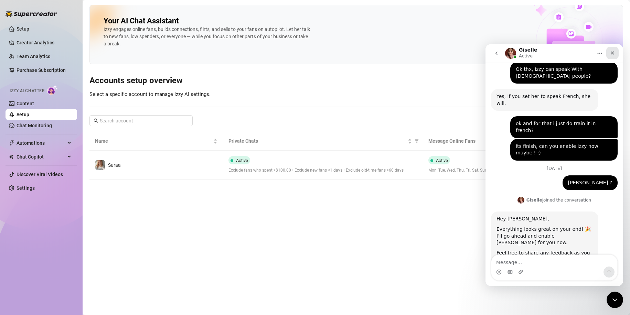
click at [617, 47] on div "Close" at bounding box center [612, 53] width 12 height 12
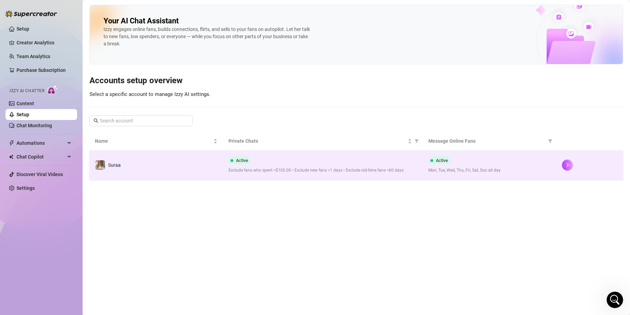
click at [305, 167] on span "Exclude fans who spent >$100.00 • Exclude new fans <1 days • Exclude old-time f…" at bounding box center [322, 170] width 189 height 7
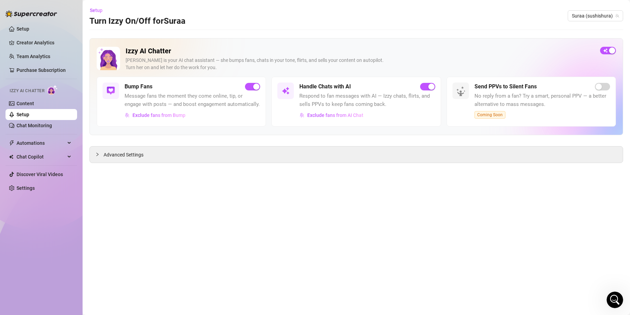
click at [177, 144] on div "Izzy AI Chatter Izzy is your AI chat assistant — she bumps fans, chats in your …" at bounding box center [356, 100] width 534 height 125
click at [175, 148] on div "Advanced Settings" at bounding box center [356, 155] width 533 height 16
click at [176, 159] on div "Advanced Settings" at bounding box center [356, 155] width 533 height 16
click at [130, 157] on span "Advanced Settings" at bounding box center [124, 155] width 40 height 8
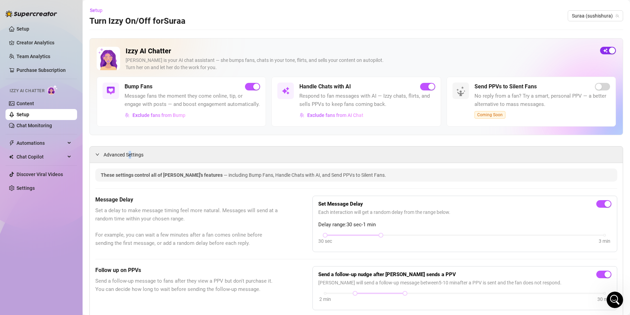
click at [600, 52] on span "button" at bounding box center [608, 51] width 16 height 8
click at [601, 51] on div "button" at bounding box center [604, 50] width 6 height 6
click at [44, 123] on link "Chat Monitoring" at bounding box center [34, 126] width 35 height 6
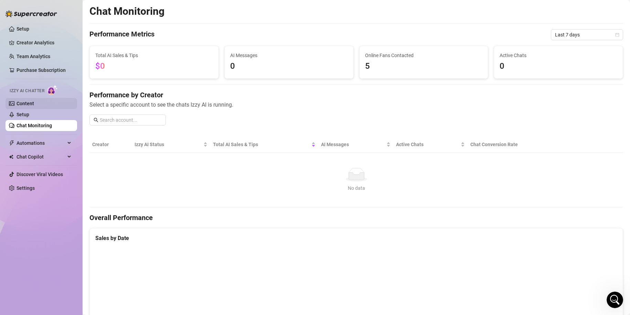
click at [34, 106] on link "Content" at bounding box center [26, 104] width 18 height 6
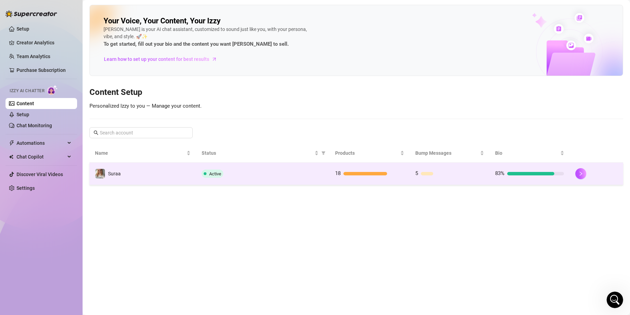
click at [171, 181] on td "Suraa" at bounding box center [142, 174] width 107 height 22
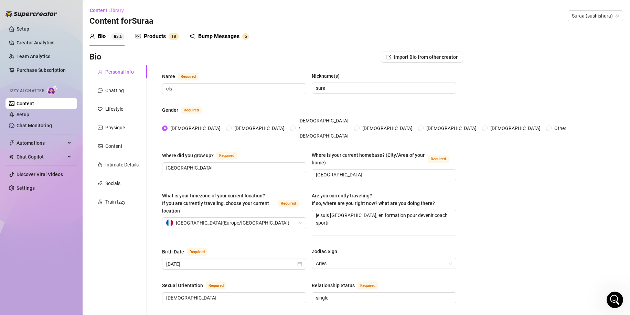
click at [29, 106] on link "Content" at bounding box center [26, 104] width 18 height 6
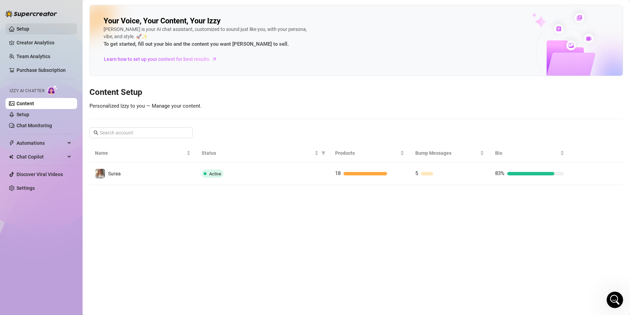
click at [29, 27] on link "Setup" at bounding box center [23, 29] width 13 height 6
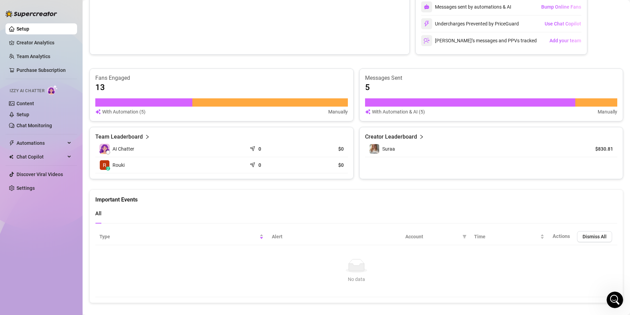
scroll to position [173, 0]
click at [400, 137] on article "Creator Leaderboard" at bounding box center [391, 136] width 52 height 8
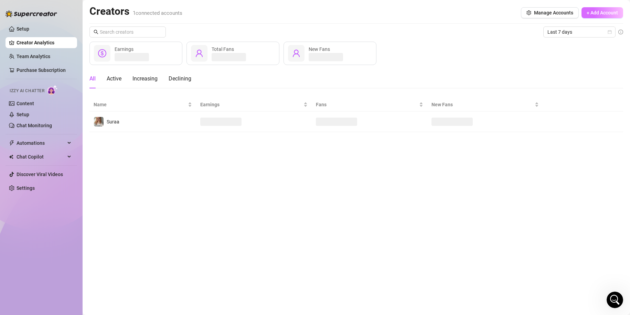
click at [590, 13] on span "+ Add Account" at bounding box center [602, 13] width 31 height 6
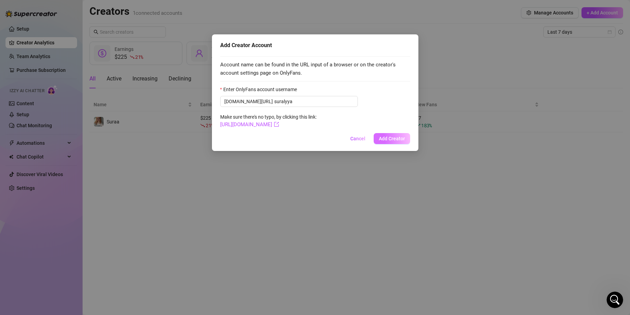
click at [394, 138] on span "Add Creator" at bounding box center [392, 139] width 26 height 6
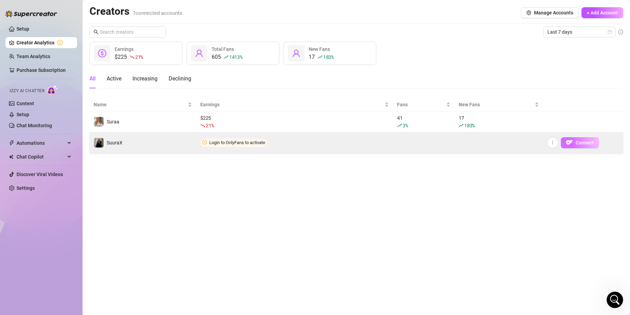
click at [568, 142] on img "button" at bounding box center [569, 142] width 7 height 7
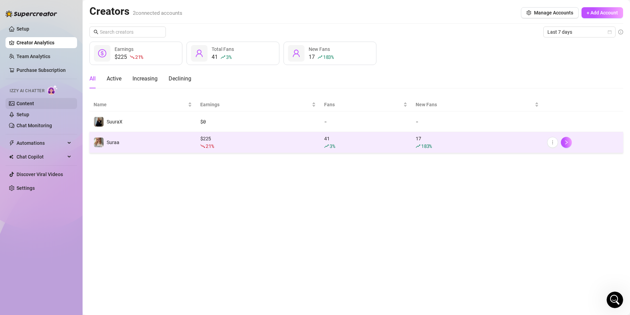
click at [29, 104] on link "Content" at bounding box center [26, 104] width 18 height 6
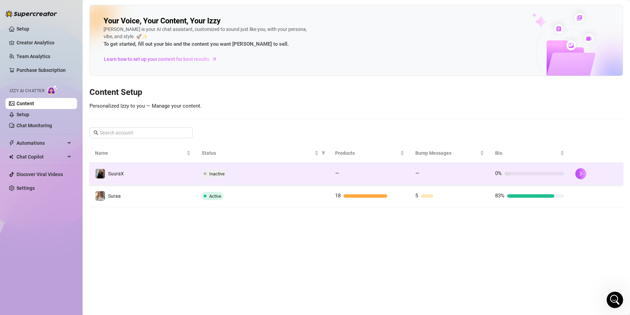
click at [258, 175] on div "Inactive" at bounding box center [263, 174] width 122 height 8
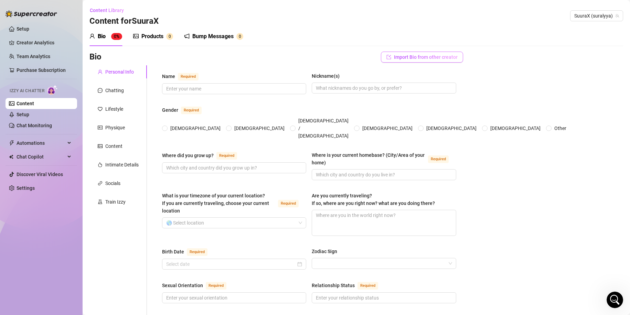
click at [422, 52] on button "Import Bio from other creator" at bounding box center [422, 57] width 82 height 11
click at [416, 71] on div "Select Creator Import" at bounding box center [418, 82] width 77 height 30
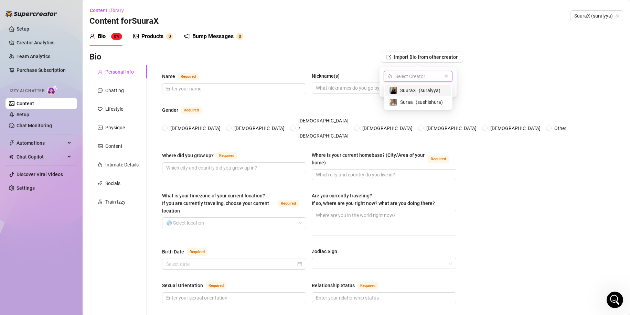
click at [413, 81] on input "search" at bounding box center [415, 76] width 54 height 10
click at [408, 103] on span "Suraa" at bounding box center [406, 102] width 13 height 8
click at [443, 90] on span "Import" at bounding box center [443, 89] width 14 height 6
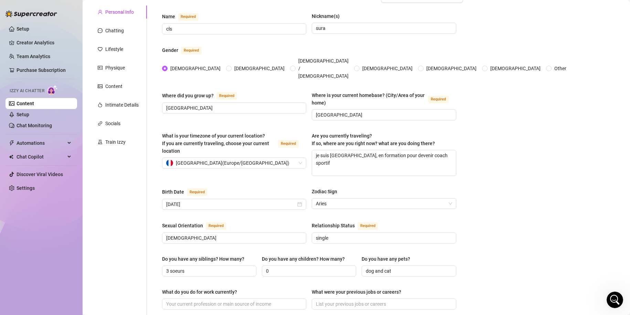
scroll to position [38, 0]
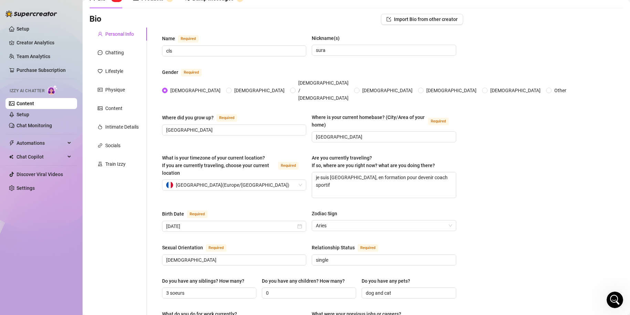
click at [124, 59] on div "Personal Info Chatting Lifestyle Physique Content Intimate Details Socials Trai…" at bounding box center [117, 316] width 57 height 577
click at [122, 53] on div "Chatting" at bounding box center [114, 53] width 19 height 8
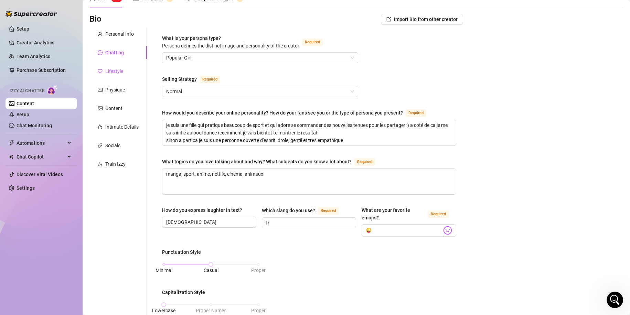
click at [119, 71] on div "Lifestyle" at bounding box center [114, 71] width 18 height 8
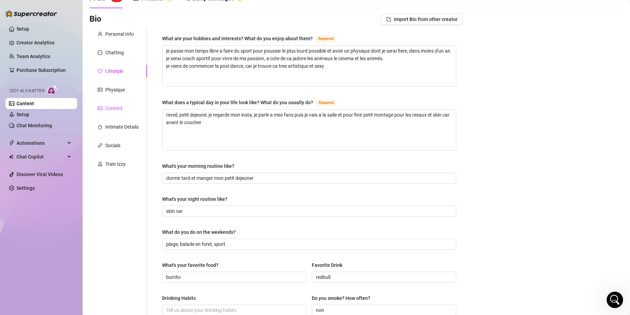
click at [119, 112] on div "Content" at bounding box center [113, 109] width 17 height 8
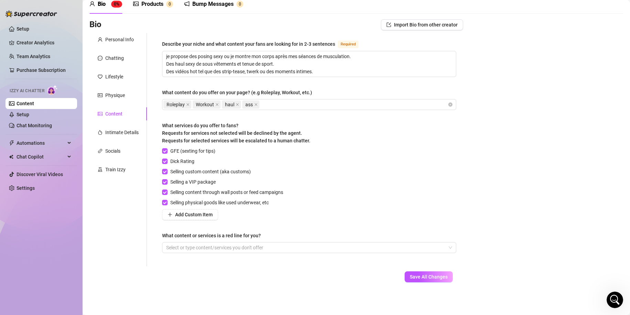
scroll to position [32, 0]
click at [108, 163] on div "Train Izzy" at bounding box center [117, 169] width 57 height 13
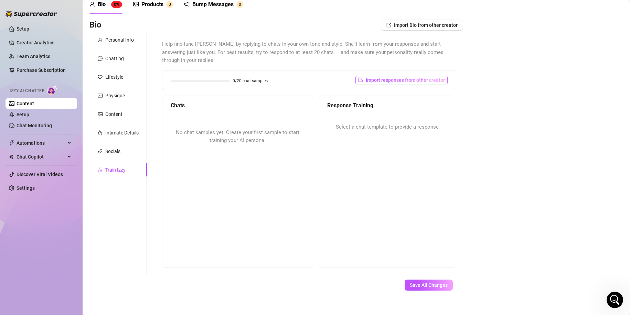
click at [375, 78] on span "Import responses from other creator" at bounding box center [405, 80] width 79 height 6
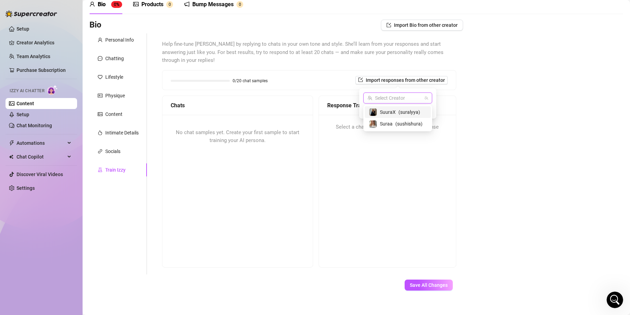
click at [396, 95] on input "search" at bounding box center [394, 98] width 54 height 10
click at [379, 127] on div "Suraa ( sushishura )" at bounding box center [398, 124] width 58 height 8
click at [426, 111] on span "Import" at bounding box center [422, 111] width 14 height 6
click at [424, 110] on span "Import" at bounding box center [422, 111] width 14 height 6
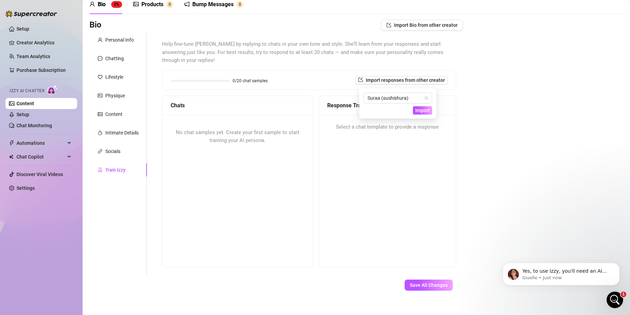
scroll to position [303, 0]
click at [609, 292] on div "Open Intercom Messenger" at bounding box center [614, 299] width 23 height 23
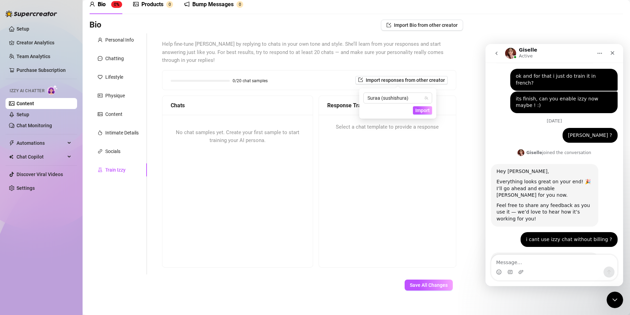
click at [532, 258] on textarea "Message…" at bounding box center [554, 261] width 126 height 12
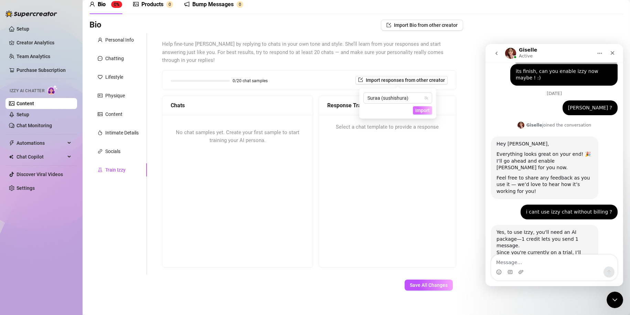
click at [417, 106] on button "Import" at bounding box center [422, 110] width 19 height 8
click at [29, 116] on link "Setup" at bounding box center [23, 115] width 13 height 6
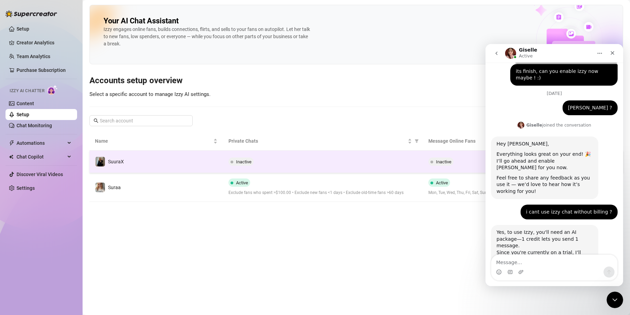
click at [273, 158] on div "Inactive" at bounding box center [322, 162] width 189 height 8
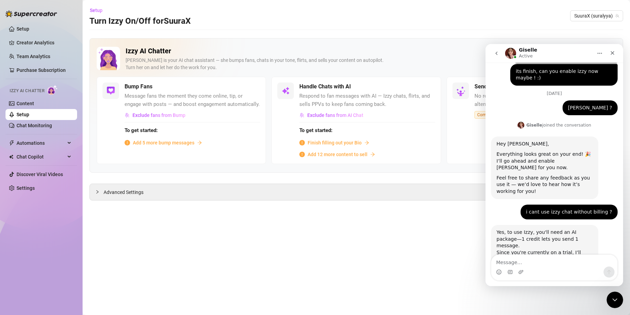
click at [146, 138] on div "To get started: Add 5 more bump messages" at bounding box center [193, 134] width 136 height 24
click at [144, 141] on span "Add 5 more bump messages" at bounding box center [164, 143] width 62 height 8
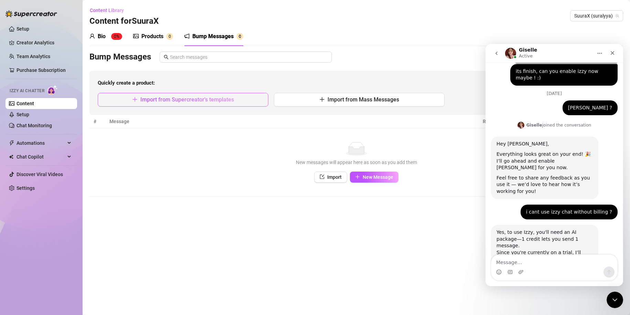
click at [233, 102] on span "Import from Supercreator's templates" at bounding box center [187, 99] width 94 height 7
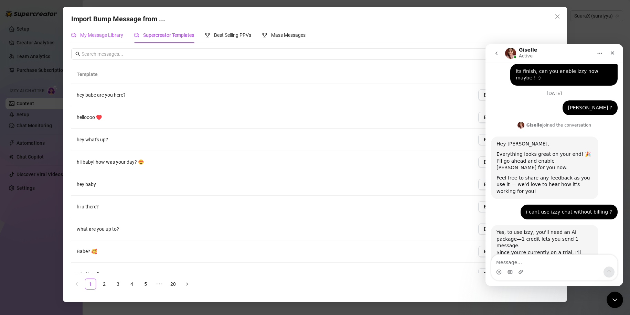
click at [93, 36] on span "My Message Library" at bounding box center [101, 35] width 43 height 6
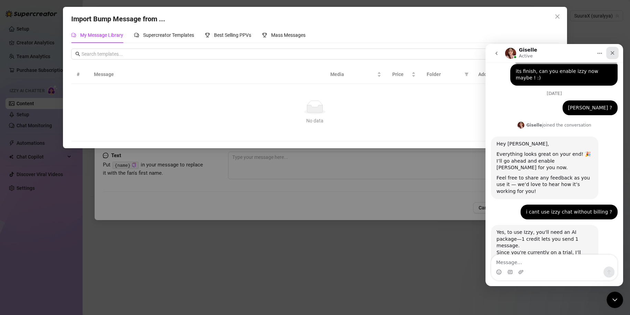
click at [617, 55] on div "Close" at bounding box center [612, 53] width 12 height 12
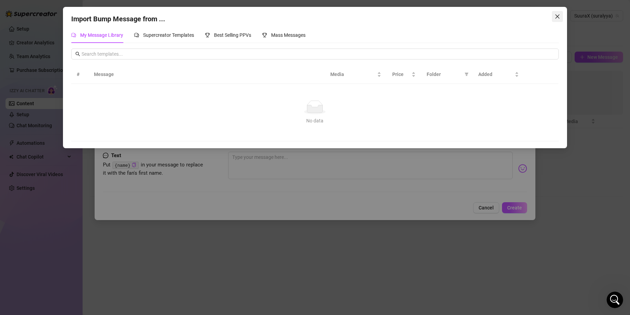
click at [558, 15] on icon "close" at bounding box center [558, 17] width 6 height 6
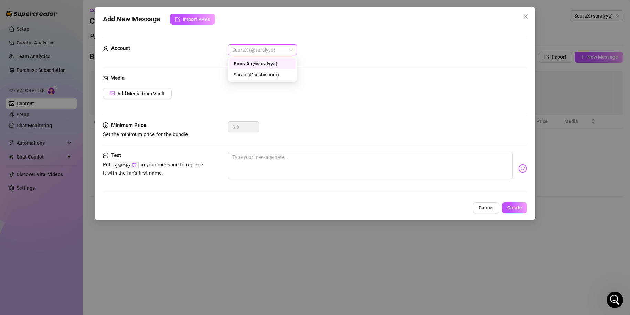
click at [270, 48] on span "SuuraX (@suralyya)" at bounding box center [262, 50] width 61 height 10
click at [260, 74] on div "Suraa (@sushishura)" at bounding box center [263, 75] width 58 height 8
click at [519, 17] on div "Add New Message Import PPVs" at bounding box center [315, 19] width 425 height 11
click at [530, 15] on span "Close" at bounding box center [525, 17] width 11 height 6
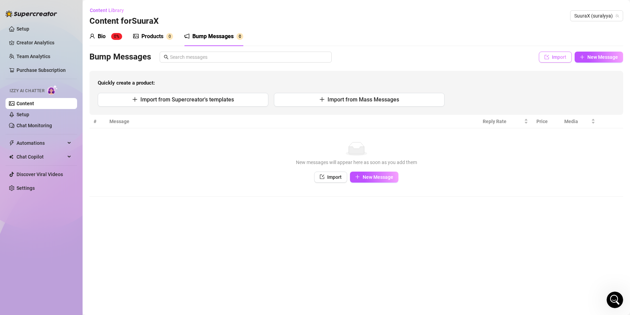
click at [556, 55] on span "Import" at bounding box center [559, 57] width 14 height 6
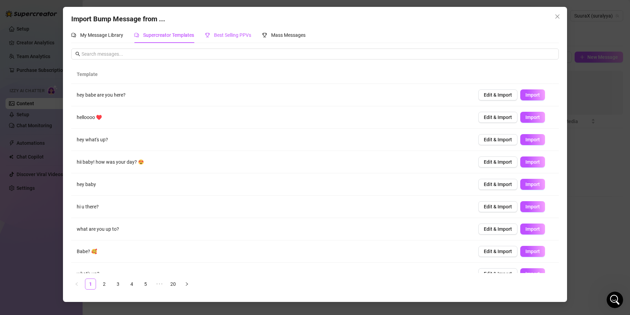
click at [241, 32] on span "Best Selling PPVs" at bounding box center [232, 35] width 37 height 6
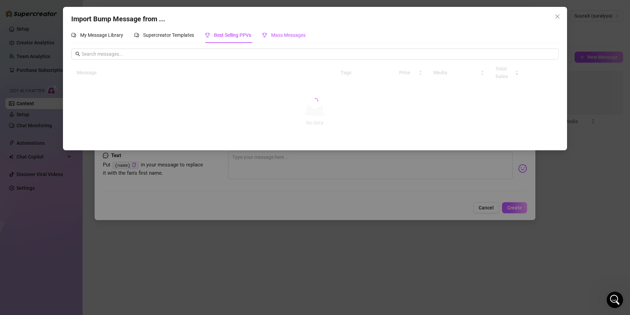
click at [276, 32] on span "Mass Messages" at bounding box center [288, 35] width 34 height 6
drag, startPoint x: 150, startPoint y: 43, endPoint x: 144, endPoint y: 41, distance: 6.5
click at [144, 41] on div "Supercreator Templates" at bounding box center [164, 35] width 60 height 16
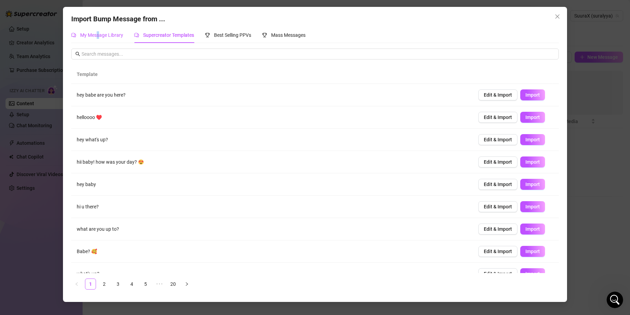
click at [98, 36] on span "My Message Library" at bounding box center [101, 35] width 43 height 6
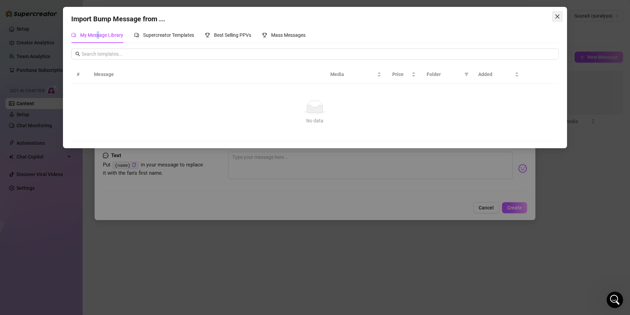
click at [560, 16] on icon "close" at bounding box center [558, 17] width 6 height 6
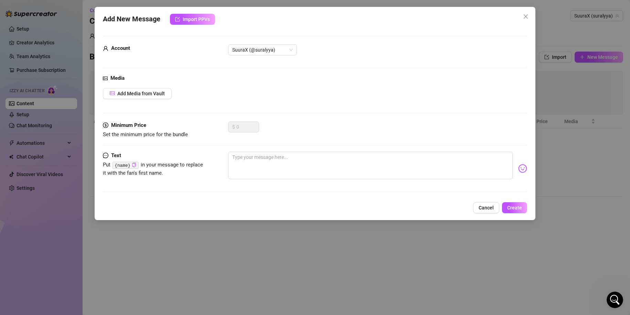
click at [565, 130] on div "Add New Message Import PPVs Account SuuraX (@suralyya) Media Add Media from Vau…" at bounding box center [315, 157] width 630 height 315
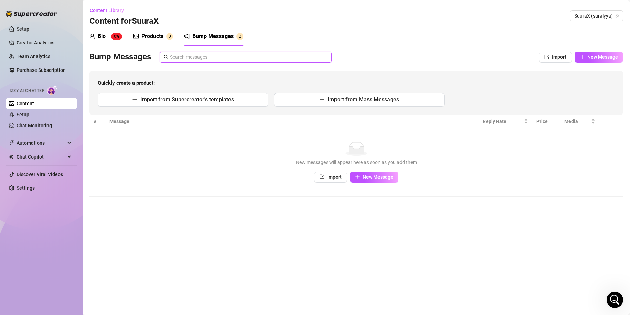
click at [205, 59] on input "text" at bounding box center [249, 57] width 158 height 8
click at [548, 59] on icon "import" at bounding box center [546, 57] width 5 height 5
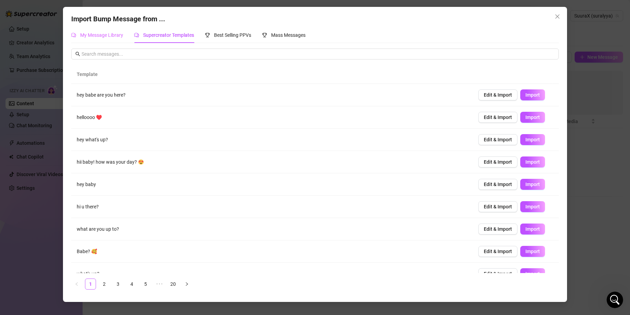
click at [109, 39] on div "My Message Library" at bounding box center [97, 35] width 52 height 16
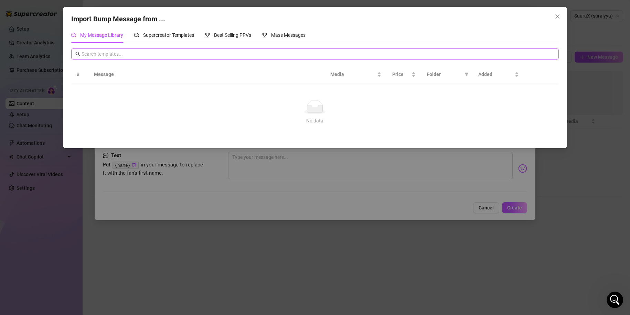
click at [116, 51] on input "text" at bounding box center [318, 54] width 473 height 8
click at [584, 114] on div "Import Bump Message from ... My Message Library Supercreator Templates Best Sel…" at bounding box center [315, 157] width 630 height 315
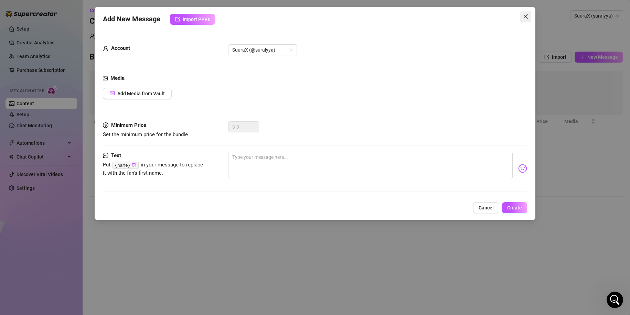
click at [521, 17] on span "Close" at bounding box center [525, 17] width 11 height 6
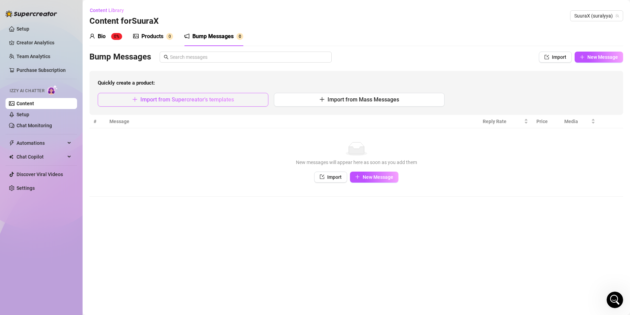
click at [209, 98] on span "Import from Supercreator's templates" at bounding box center [187, 99] width 94 height 7
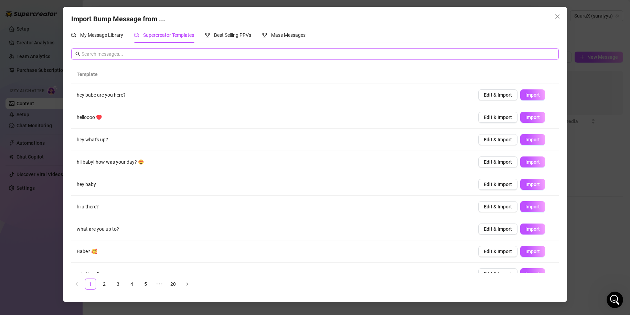
click at [132, 51] on span at bounding box center [315, 54] width 488 height 11
click at [556, 18] on icon "close" at bounding box center [558, 17] width 6 height 6
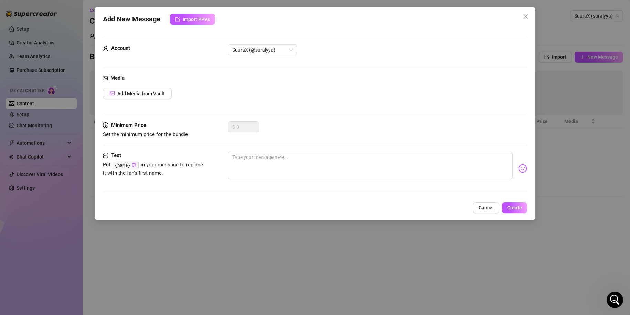
click at [428, 290] on div "Add New Message Import PPVs Account SuuraX (@suralyya) Media Add Media from Vau…" at bounding box center [315, 157] width 630 height 315
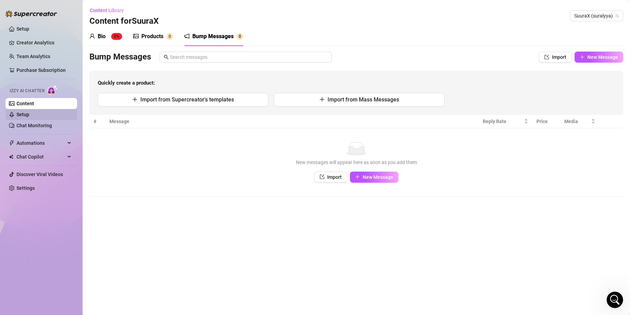
click at [29, 113] on link "Setup" at bounding box center [23, 115] width 13 height 6
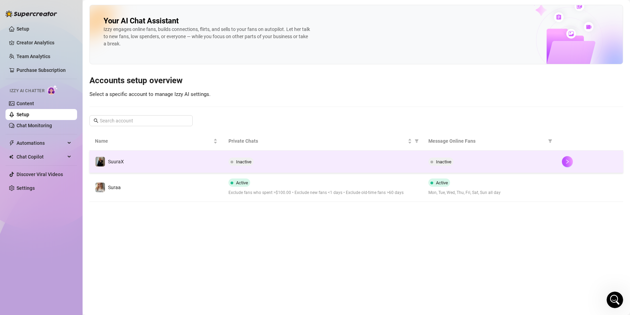
click at [471, 159] on div "Inactive" at bounding box center [489, 162] width 122 height 8
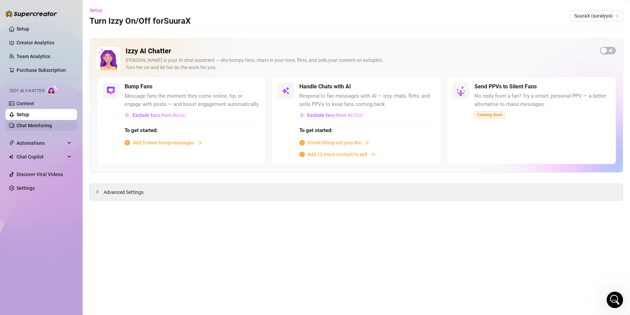
click at [24, 127] on link "Chat Monitoring" at bounding box center [34, 126] width 35 height 6
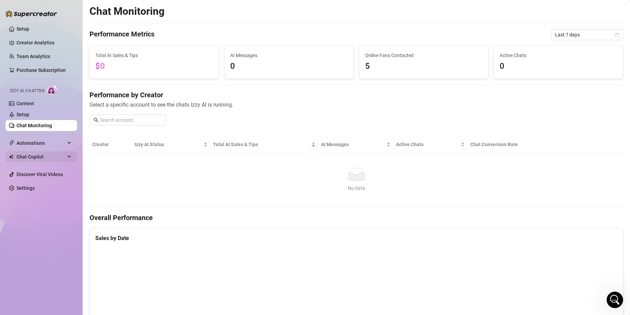
click at [27, 157] on span "Chat Copilot" at bounding box center [41, 156] width 49 height 11
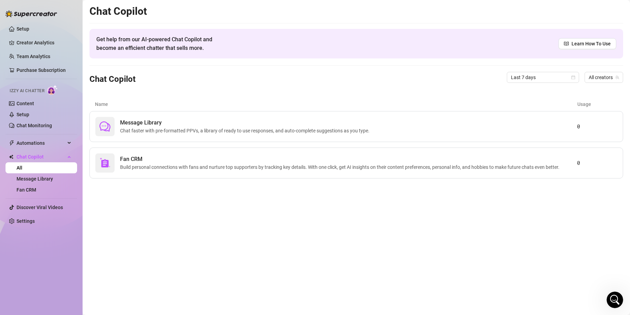
click at [63, 135] on li at bounding box center [42, 134] width 72 height 0
click at [37, 126] on link "Chat Monitoring" at bounding box center [34, 126] width 35 height 6
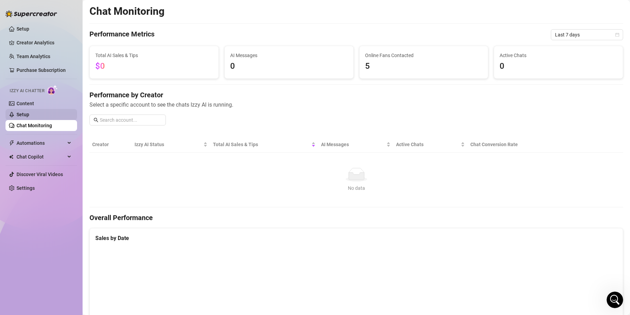
click at [29, 113] on link "Setup" at bounding box center [23, 115] width 13 height 6
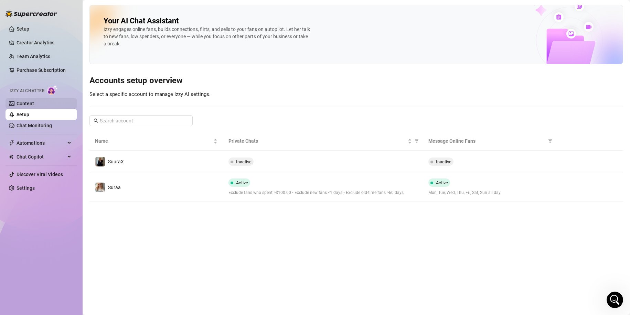
click at [34, 104] on link "Content" at bounding box center [26, 104] width 18 height 6
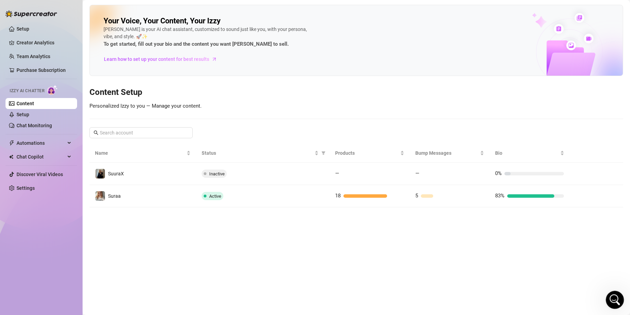
click at [612, 299] on icon "Open Intercom Messenger" at bounding box center [613, 299] width 11 height 11
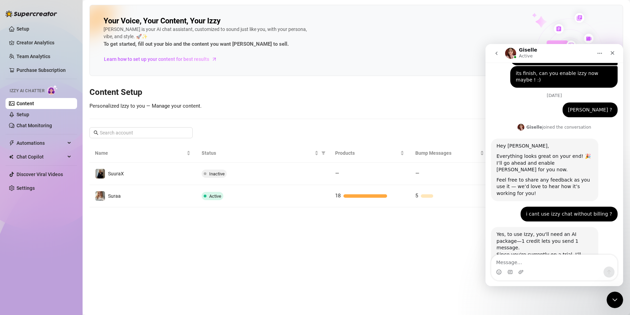
scroll to position [331, 0]
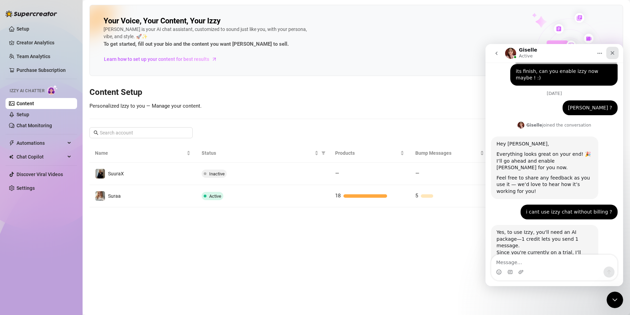
click at [613, 54] on icon "Close" at bounding box center [613, 53] width 4 height 4
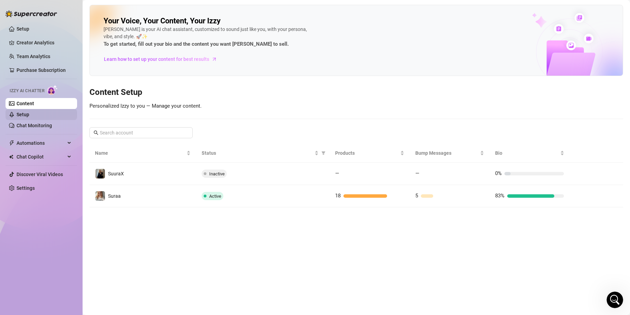
click at [29, 112] on link "Setup" at bounding box center [23, 115] width 13 height 6
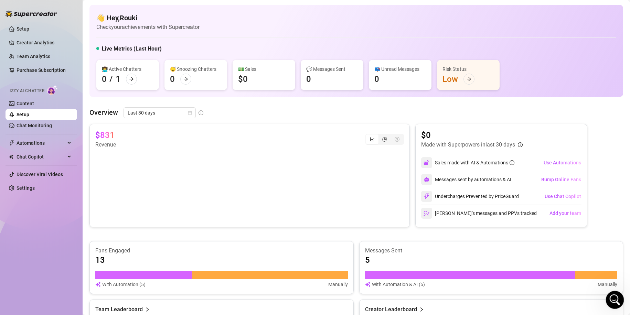
click at [616, 303] on div "Open Intercom Messenger" at bounding box center [614, 299] width 23 height 23
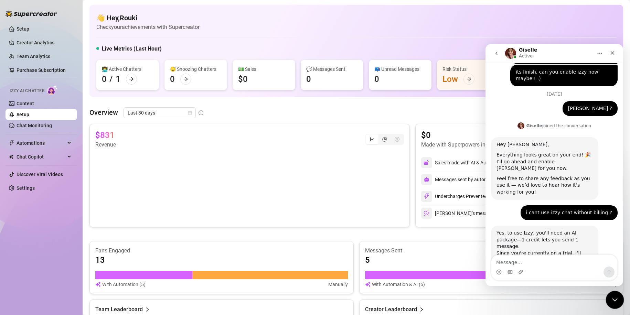
scroll to position [331, 0]
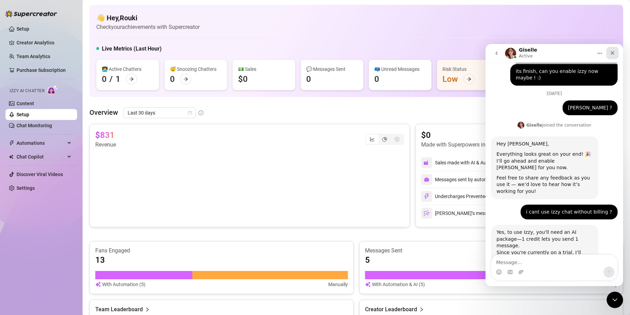
click at [608, 55] on div "Close" at bounding box center [612, 53] width 12 height 12
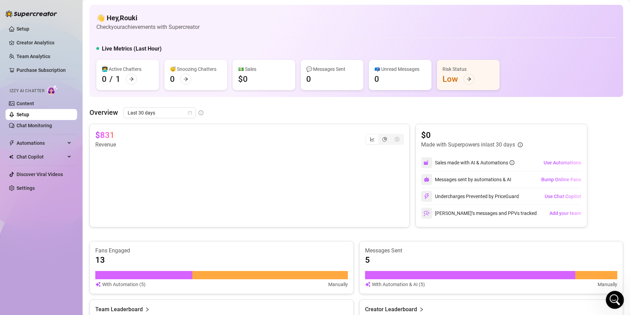
click html
click at [613, 298] on icon "Open Intercom Messenger" at bounding box center [613, 299] width 11 height 11
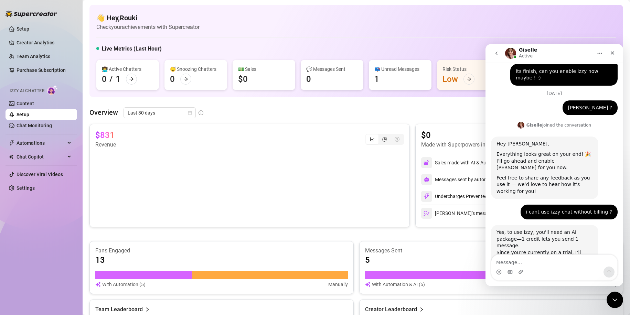
click at [500, 54] on button "go back" at bounding box center [496, 53] width 13 height 13
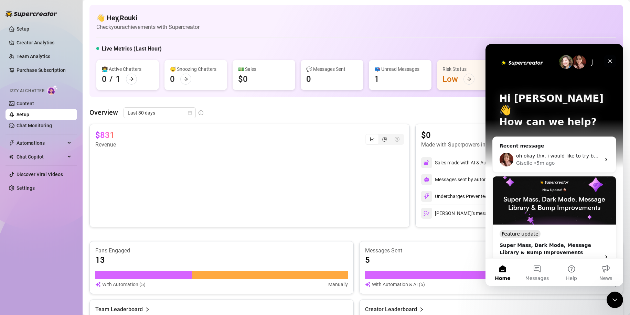
click at [611, 60] on icon "Close" at bounding box center [610, 62] width 4 height 4
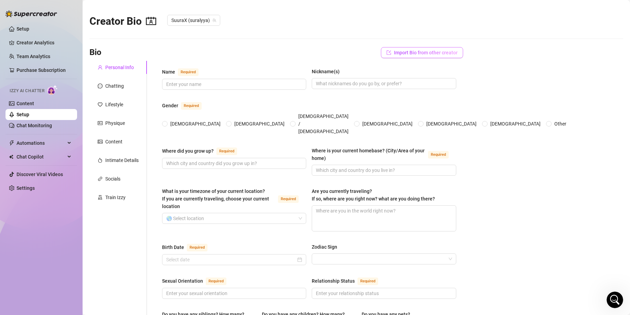
click at [404, 47] on button "Import Bio from other creator" at bounding box center [422, 52] width 82 height 11
click at [406, 70] on input "search" at bounding box center [415, 72] width 54 height 10
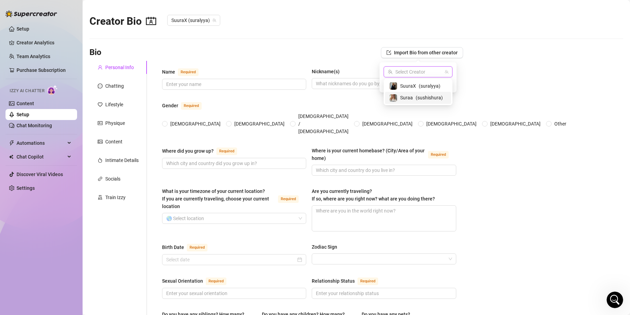
click at [404, 98] on span "Suraa" at bounding box center [406, 98] width 13 height 8
click at [446, 86] on span "Import" at bounding box center [443, 85] width 14 height 6
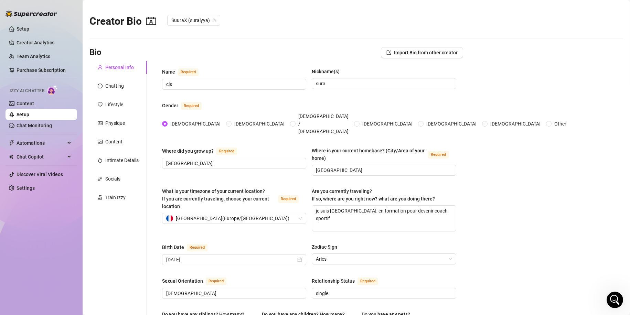
scroll to position [358, 0]
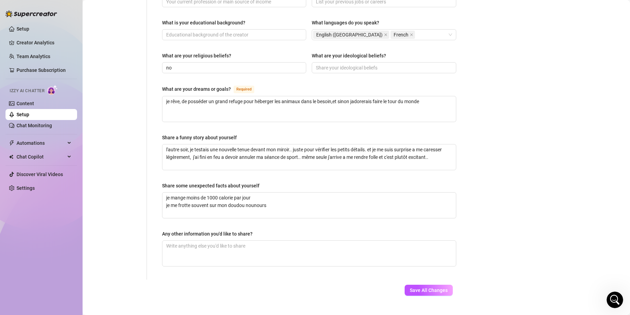
click at [431, 285] on div "Save All Changes" at bounding box center [428, 290] width 69 height 21
click at [420, 288] on span "Save All Changes" at bounding box center [429, 291] width 38 height 6
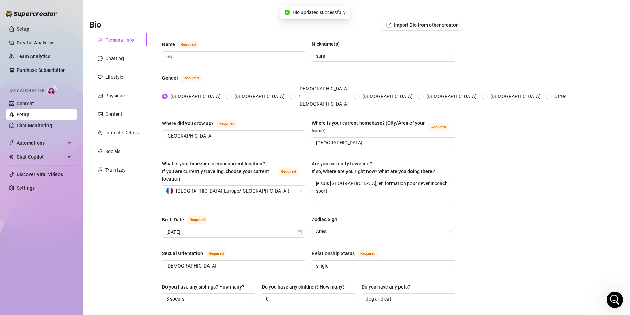
scroll to position [0, 0]
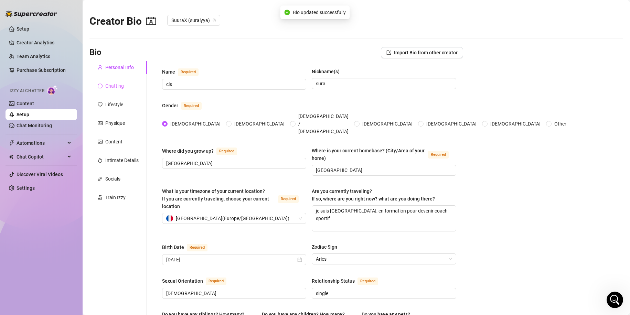
click at [127, 86] on div "Chatting" at bounding box center [117, 85] width 57 height 13
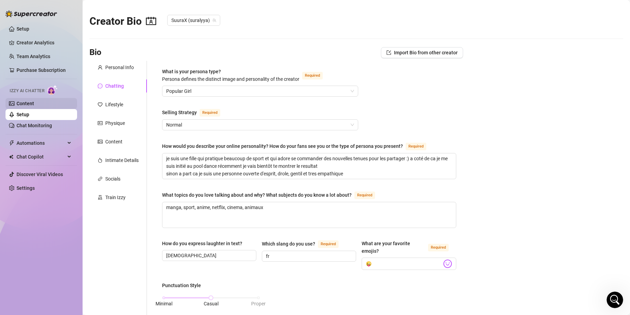
click at [29, 106] on link "Content" at bounding box center [26, 104] width 18 height 6
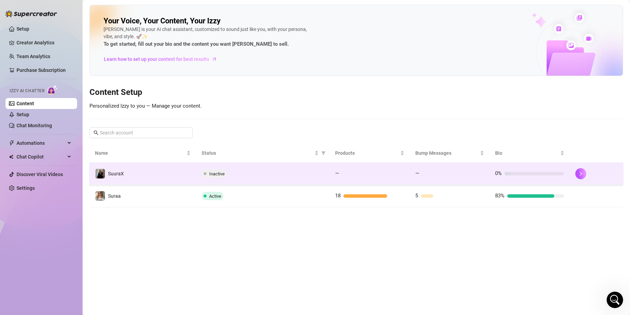
click at [335, 175] on span "—" at bounding box center [337, 173] width 4 height 6
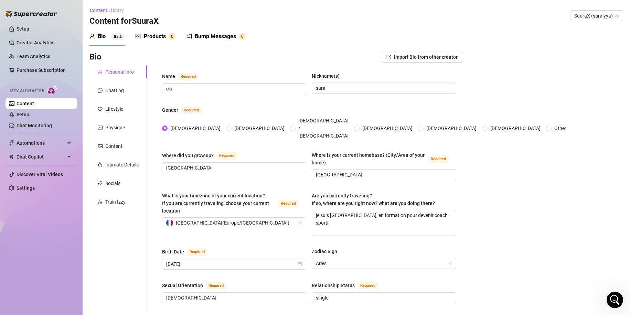
click at [156, 36] on div "Products" at bounding box center [155, 36] width 22 height 8
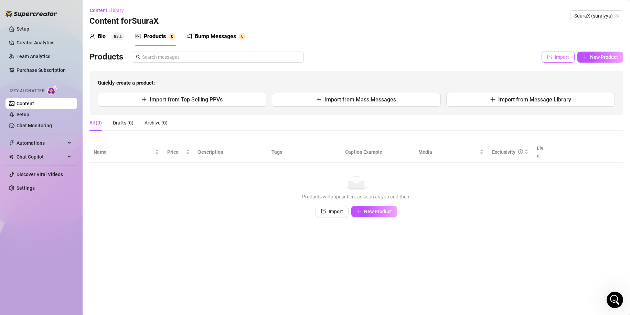
click at [565, 58] on span "Import" at bounding box center [562, 57] width 14 height 6
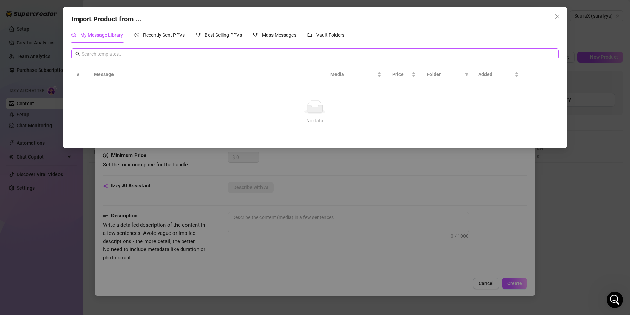
click at [130, 59] on span at bounding box center [315, 54] width 488 height 11
click at [127, 54] on input "text" at bounding box center [318, 54] width 473 height 8
click at [225, 163] on div "Import Product from ... My Message Library Recently Sent PPVs Best Selling PPVs…" at bounding box center [315, 157] width 630 height 315
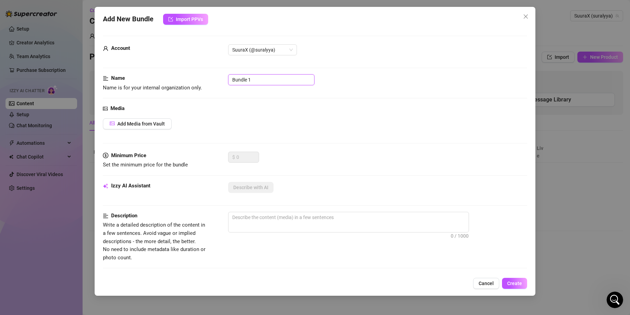
click at [274, 78] on input "Bundle 1" at bounding box center [271, 79] width 86 height 11
click at [490, 283] on span "Cancel" at bounding box center [486, 284] width 15 height 6
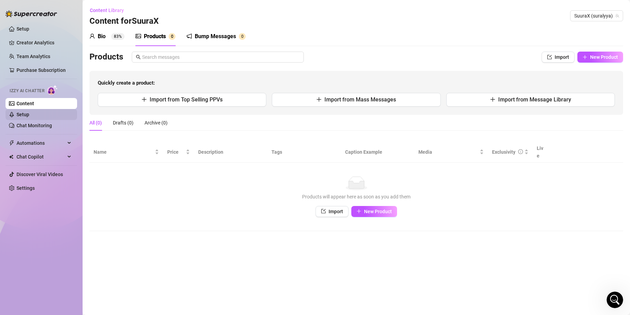
click at [29, 115] on link "Setup" at bounding box center [23, 115] width 13 height 6
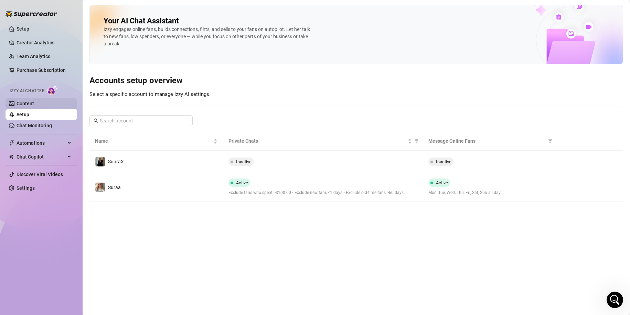
click at [29, 106] on link "Content" at bounding box center [26, 104] width 18 height 6
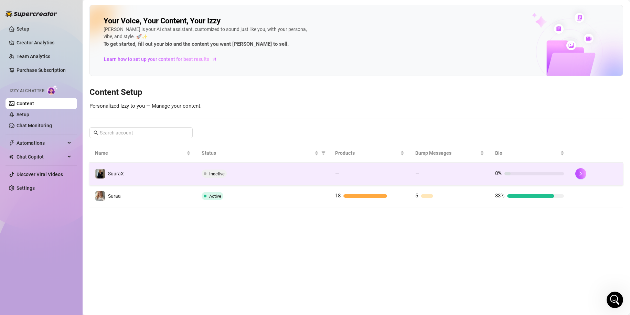
click at [424, 183] on td "—" at bounding box center [450, 174] width 80 height 22
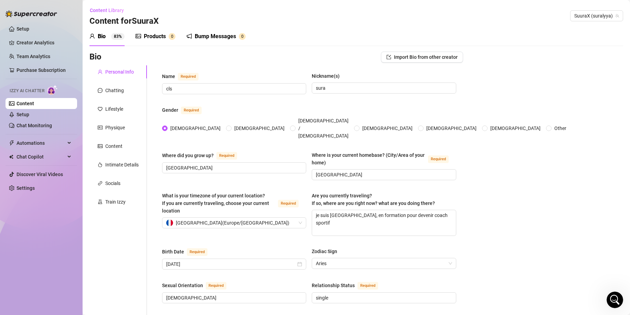
click at [204, 39] on div "Bump Messages" at bounding box center [215, 36] width 41 height 8
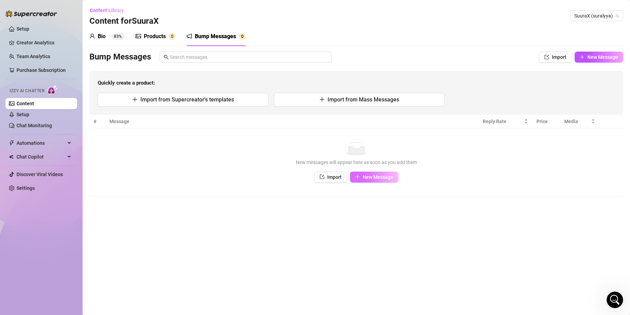
click at [376, 175] on span "New Message" at bounding box center [378, 177] width 31 height 6
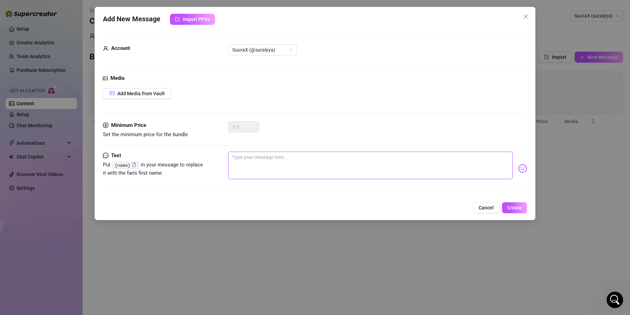
click at [258, 158] on textarea at bounding box center [370, 166] width 285 height 28
click at [507, 207] on button "Create" at bounding box center [514, 207] width 25 height 11
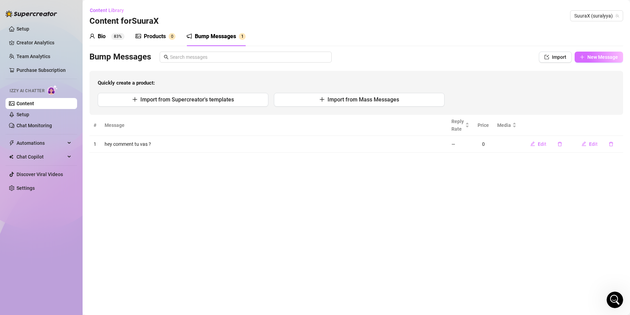
click at [597, 53] on button "New Message" at bounding box center [599, 57] width 49 height 11
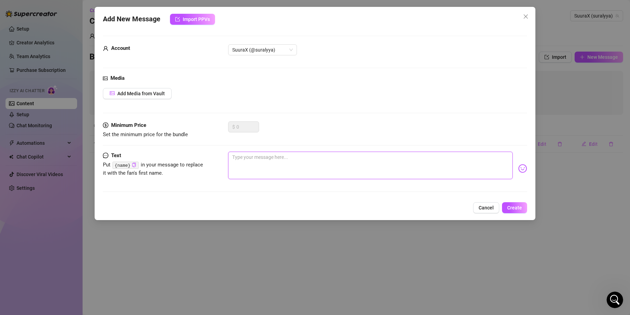
click at [251, 166] on textarea at bounding box center [370, 166] width 285 height 28
click at [513, 212] on button "Create" at bounding box center [514, 207] width 25 height 11
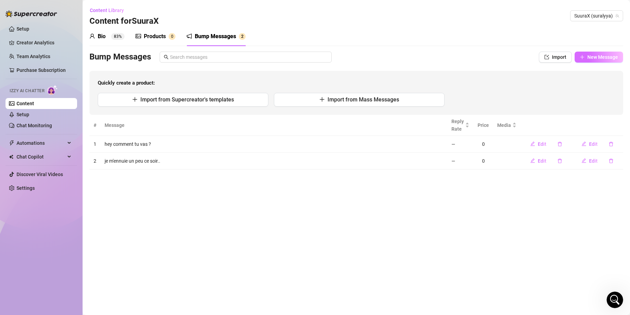
click at [600, 54] on span "New Message" at bounding box center [602, 57] width 31 height 6
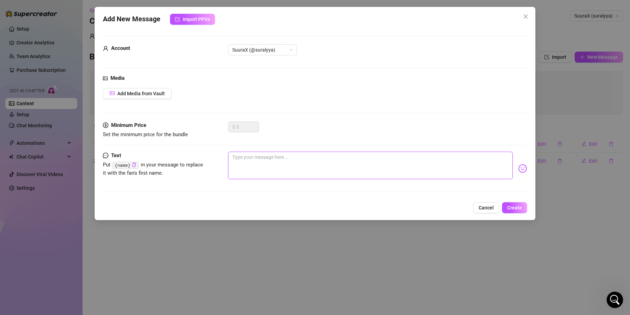
click at [273, 161] on textarea at bounding box center [370, 166] width 285 height 28
click at [521, 19] on span "Close" at bounding box center [525, 17] width 11 height 6
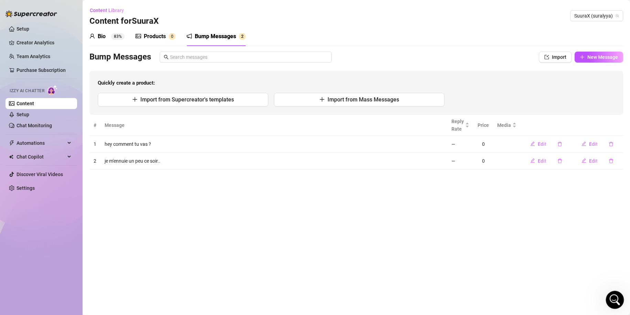
click at [610, 296] on icon "Open Intercom Messenger" at bounding box center [613, 299] width 11 height 11
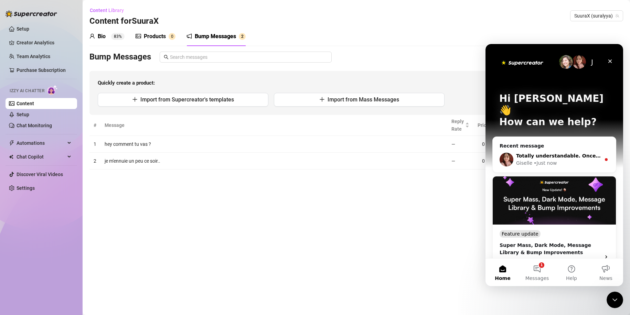
click at [550, 147] on div "Totally understandable. Once I get a response from my team, I'll get back to yo…" at bounding box center [554, 159] width 123 height 25
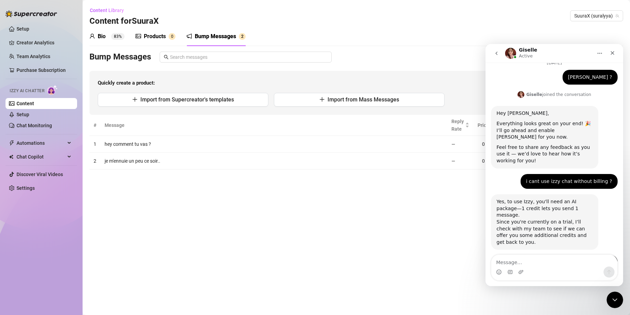
scroll to position [376, 0]
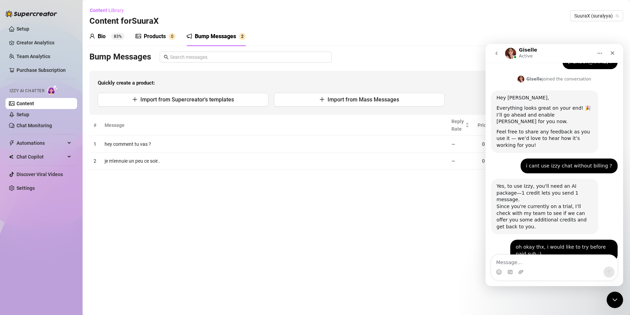
click at [548, 261] on textarea "Message…" at bounding box center [554, 261] width 126 height 12
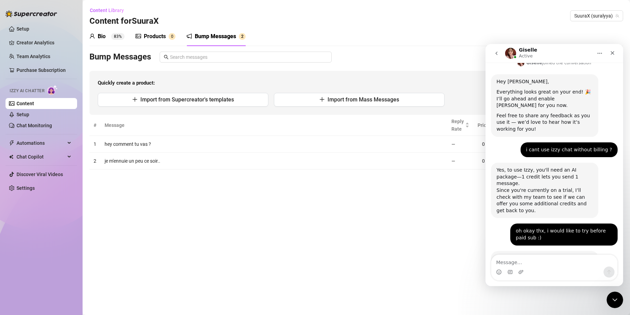
scroll to position [407, 0]
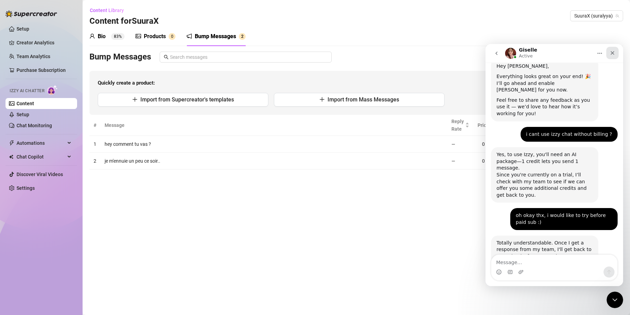
click at [614, 48] on div "Close" at bounding box center [612, 53] width 12 height 12
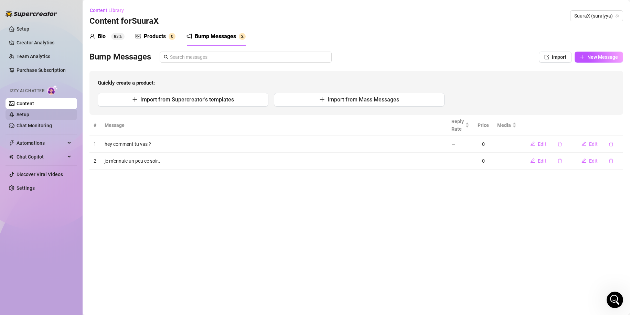
click at [29, 113] on link "Setup" at bounding box center [23, 115] width 13 height 6
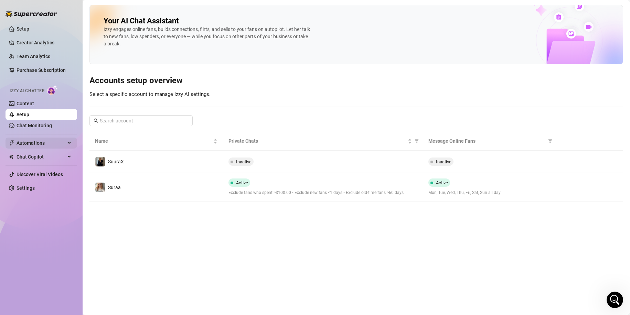
click at [52, 144] on span "Automations" at bounding box center [41, 143] width 49 height 11
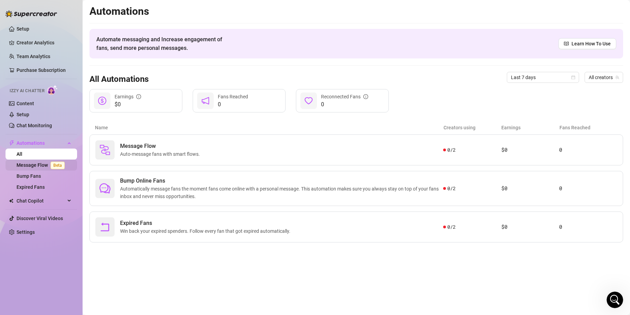
click at [44, 163] on link "Message Flow Beta" at bounding box center [42, 165] width 51 height 6
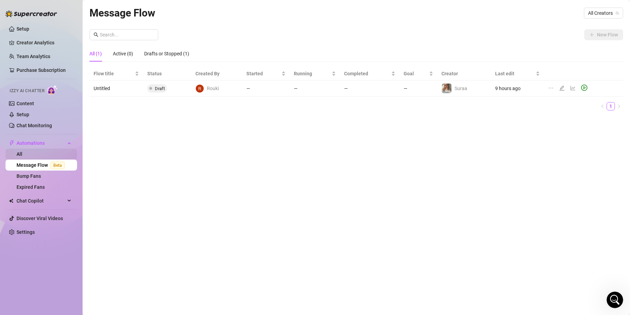
click at [22, 151] on link "All" at bounding box center [20, 154] width 6 height 6
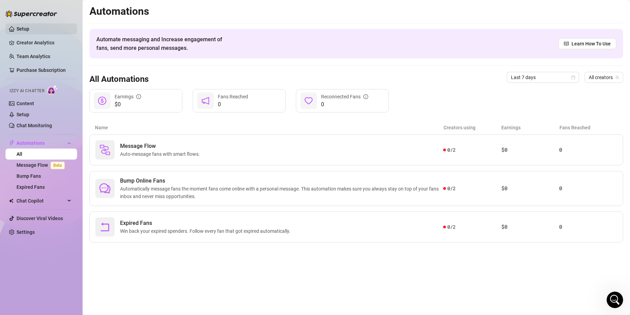
click at [29, 26] on link "Setup" at bounding box center [23, 29] width 13 height 6
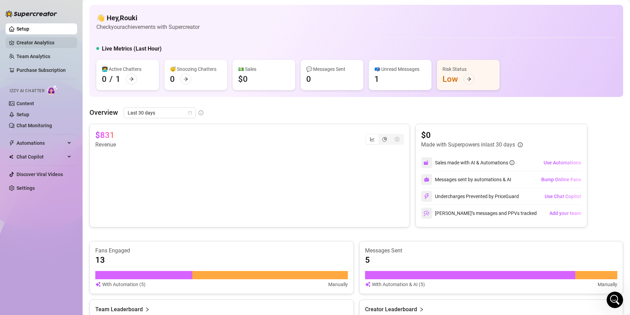
click at [46, 48] on link "Creator Analytics" at bounding box center [44, 42] width 55 height 11
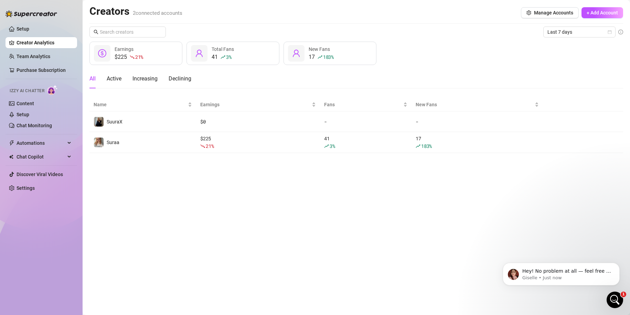
scroll to position [550, 0]
click at [544, 273] on p "Hey! No problem at all — feel free to ask as many questions as you need! 😊 We’r…" at bounding box center [566, 271] width 89 height 7
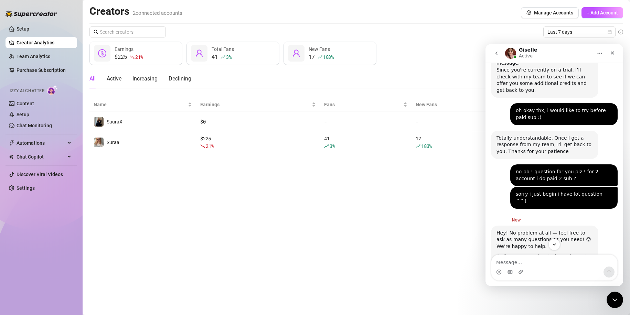
scroll to position [561, 0]
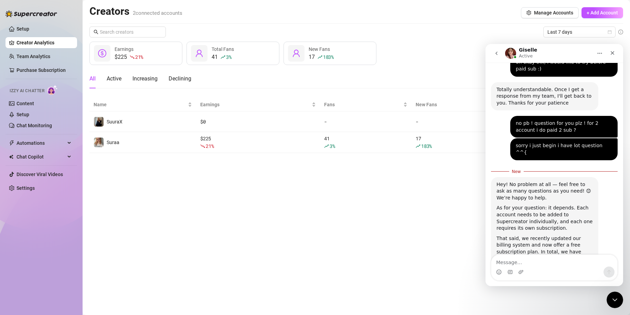
drag, startPoint x: 495, startPoint y: 110, endPoint x: 588, endPoint y: 235, distance: 155.7
click at [588, 235] on div "Hey! No problem at all — feel free to ask as many questions as you need! 😊 We’r…" at bounding box center [544, 255] width 107 height 157
copy div "Hey! No problem at all — feel free to ask as many questions as you need! 😊 We’r…"
click at [394, 244] on main "Creators 2 connected accounts Manage Accounts + Add Account Last 7 days $225 21…" at bounding box center [356, 157] width 547 height 315
click at [525, 258] on textarea "Message…" at bounding box center [554, 261] width 126 height 12
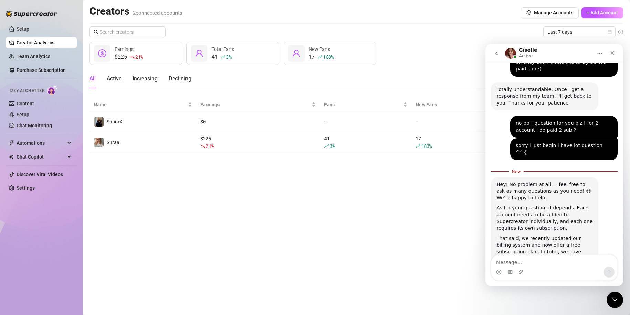
click at [546, 314] on link "check it out here" at bounding box center [525, 320] width 41 height 6
click at [531, 259] on textarea "Message…" at bounding box center [554, 261] width 126 height 12
click at [29, 115] on link "Setup" at bounding box center [23, 115] width 13 height 6
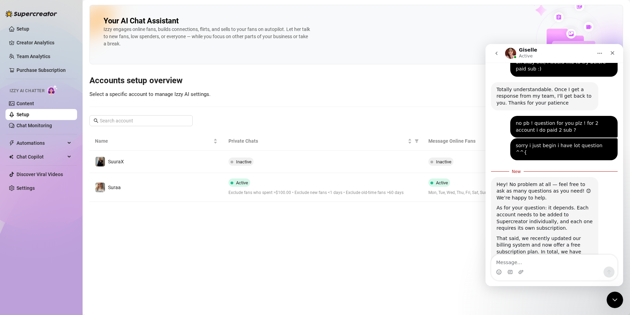
click at [268, 167] on td "Inactive" at bounding box center [323, 162] width 200 height 22
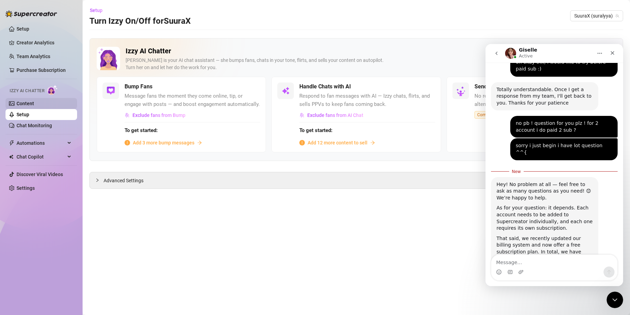
click at [26, 106] on link "Content" at bounding box center [26, 104] width 18 height 6
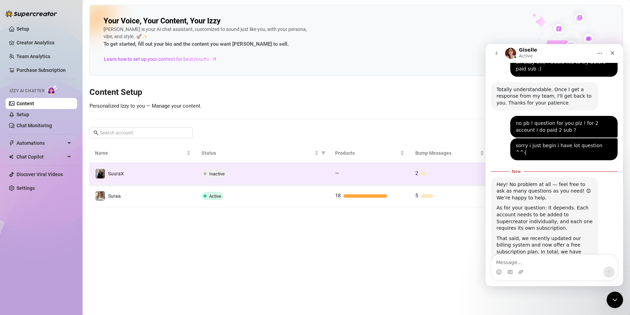
click at [244, 174] on div "Inactive" at bounding box center [263, 174] width 122 height 8
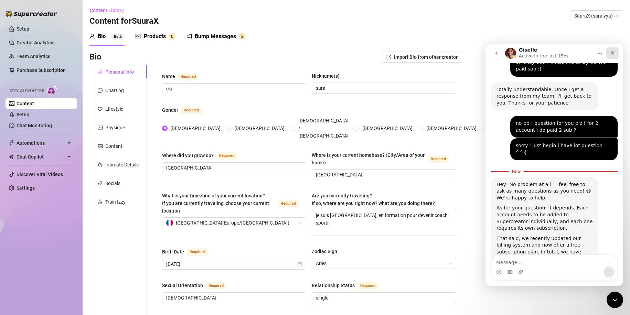
click at [615, 50] on icon "Close" at bounding box center [613, 53] width 6 height 6
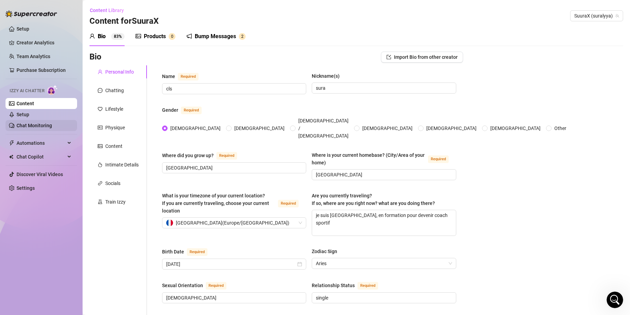
click at [46, 125] on link "Chat Monitoring" at bounding box center [34, 126] width 35 height 6
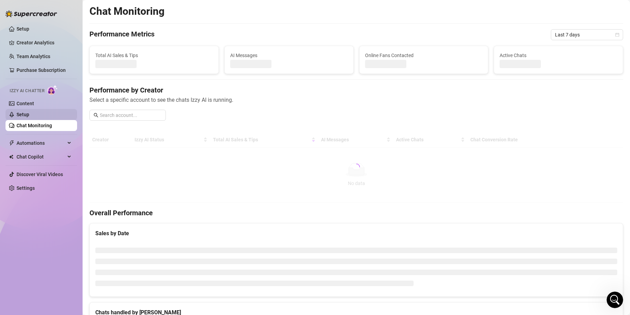
click at [29, 112] on link "Setup" at bounding box center [23, 115] width 13 height 6
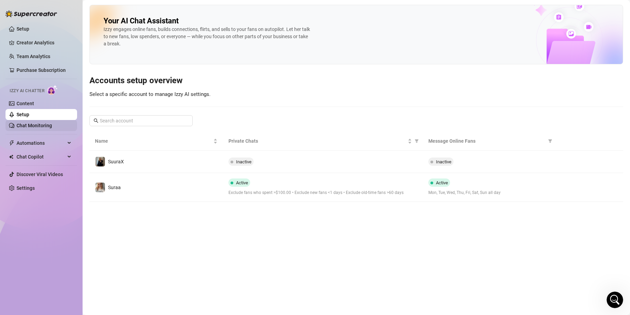
click at [40, 125] on link "Chat Monitoring" at bounding box center [34, 126] width 35 height 6
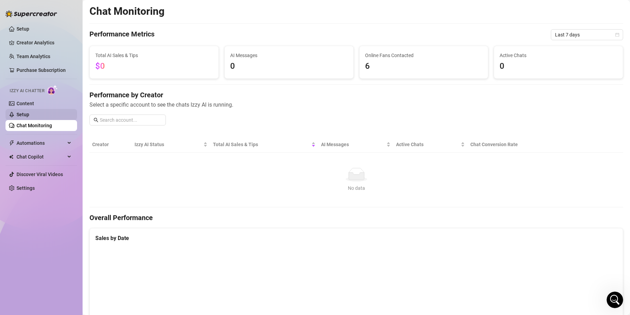
click at [29, 114] on link "Setup" at bounding box center [23, 115] width 13 height 6
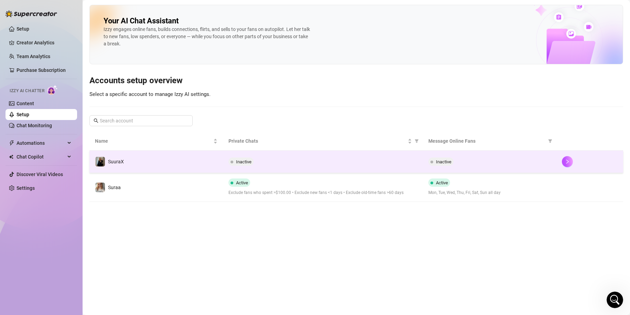
click at [239, 168] on td "Inactive" at bounding box center [323, 162] width 200 height 22
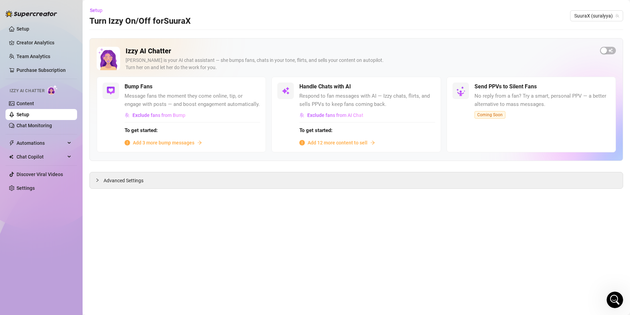
click at [173, 144] on span "Add 3 more bump messages" at bounding box center [164, 143] width 62 height 8
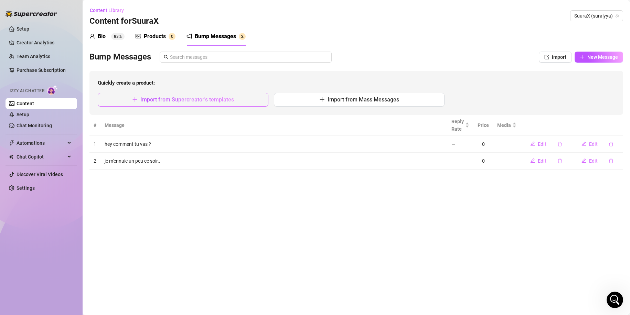
click at [194, 97] on span "Import from Supercreator's templates" at bounding box center [187, 99] width 94 height 7
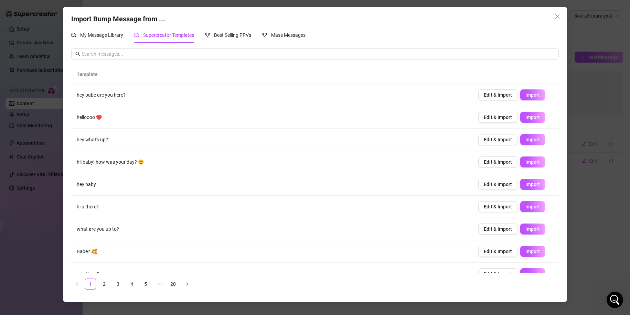
click at [559, 18] on icon "close" at bounding box center [558, 17] width 6 height 6
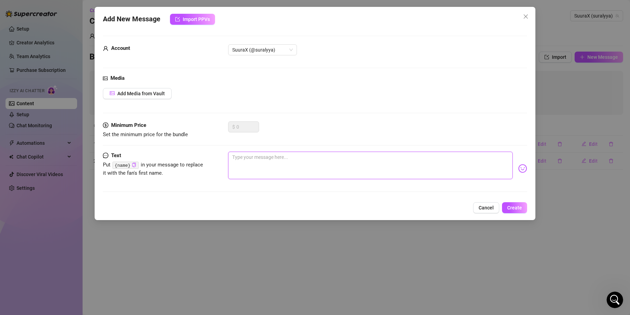
click at [262, 163] on textarea at bounding box center [370, 166] width 285 height 28
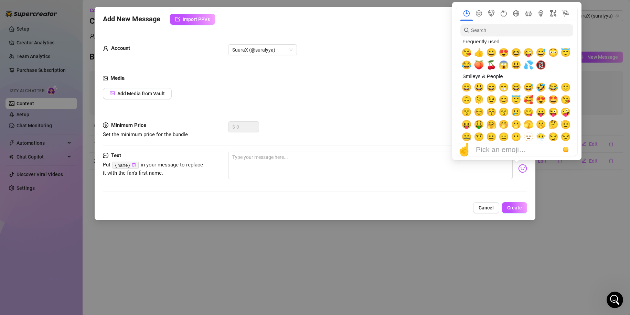
click at [518, 167] on img at bounding box center [522, 168] width 9 height 9
click at [508, 32] on input "search" at bounding box center [516, 30] width 113 height 12
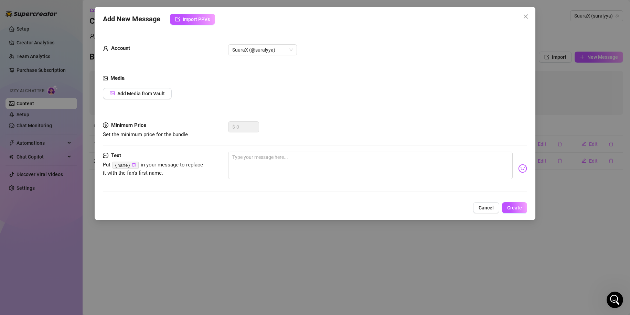
click at [518, 172] on img at bounding box center [522, 168] width 9 height 9
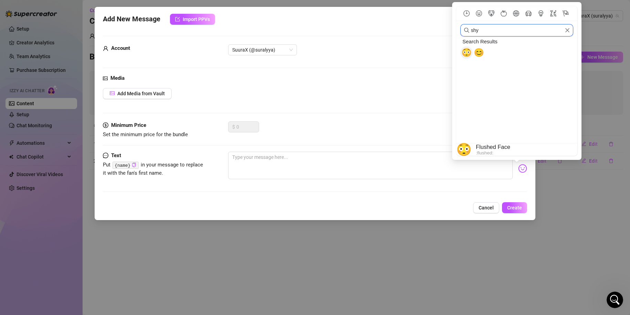
click at [498, 33] on input "shy" at bounding box center [516, 30] width 113 height 12
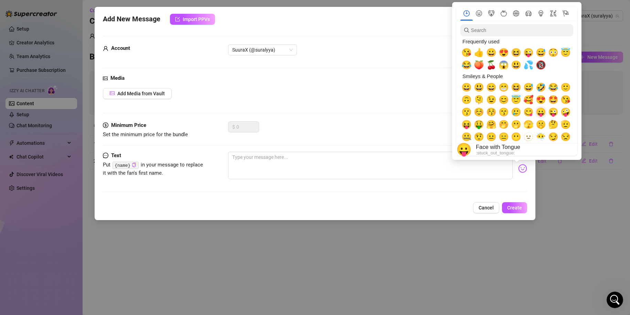
click at [540, 117] on div "😛" at bounding box center [541, 112] width 12 height 12
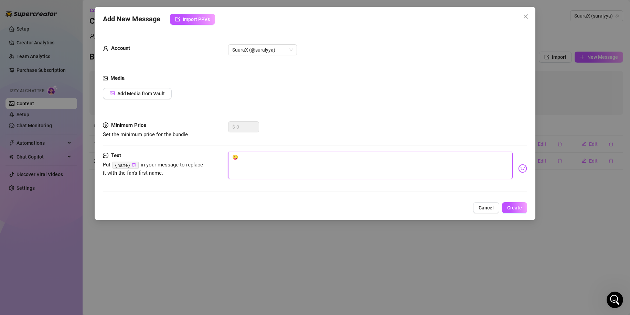
click at [232, 160] on textarea "😛" at bounding box center [370, 166] width 285 height 28
click at [524, 209] on button "Create" at bounding box center [514, 207] width 25 height 11
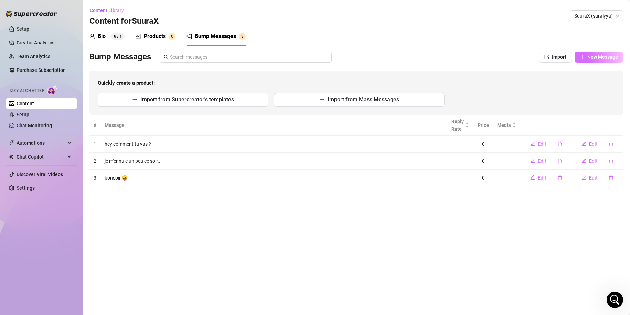
click at [593, 59] on span "New Message" at bounding box center [602, 57] width 31 height 6
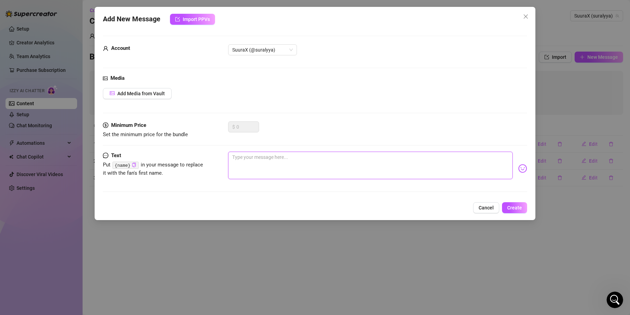
click at [299, 175] on textarea at bounding box center [370, 166] width 285 height 28
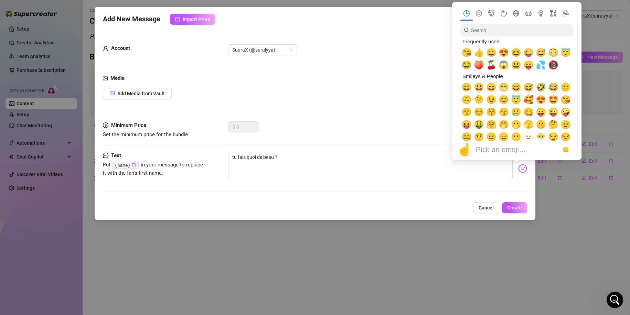
click at [518, 165] on img at bounding box center [522, 168] width 9 height 9
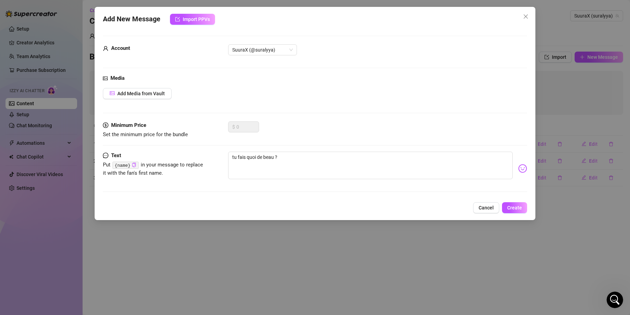
click at [518, 167] on img at bounding box center [522, 168] width 9 height 9
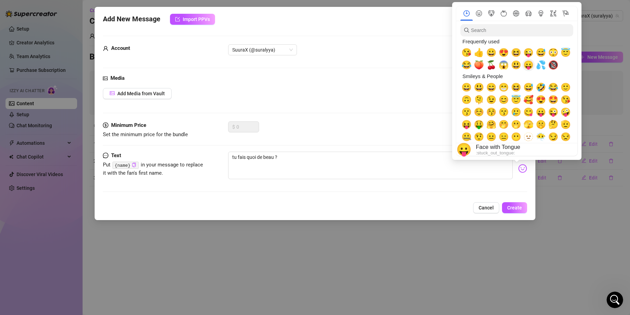
scroll to position [14, 0]
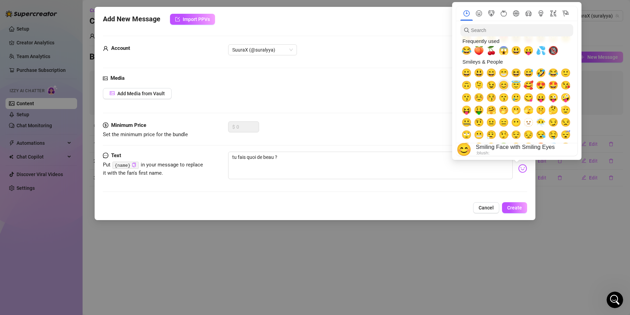
click at [501, 89] on span "😊" at bounding box center [504, 86] width 10 height 10
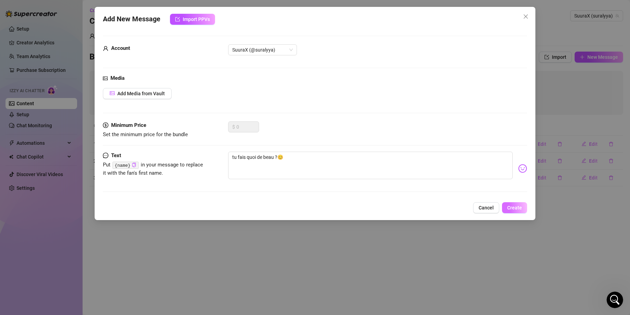
click at [505, 206] on button "Create" at bounding box center [514, 207] width 25 height 11
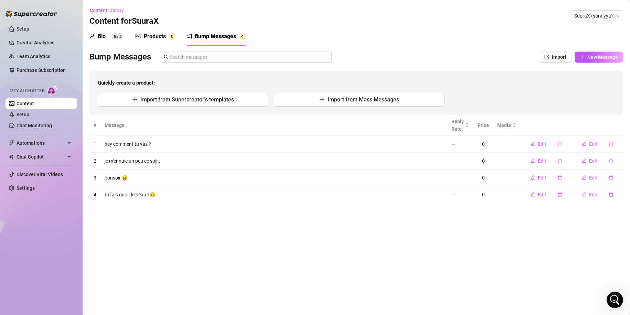
click at [612, 65] on div "Bump Messages Import New Message Quickly create a product: Import from Supercre…" at bounding box center [356, 83] width 534 height 63
click at [613, 60] on span "New Message" at bounding box center [602, 57] width 31 height 6
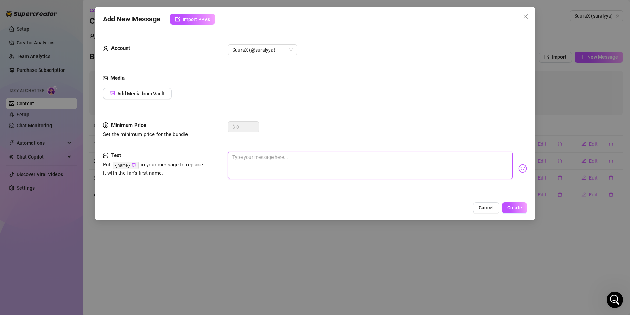
click at [264, 161] on textarea at bounding box center [370, 166] width 285 height 28
click at [510, 205] on span "Create" at bounding box center [514, 208] width 15 height 6
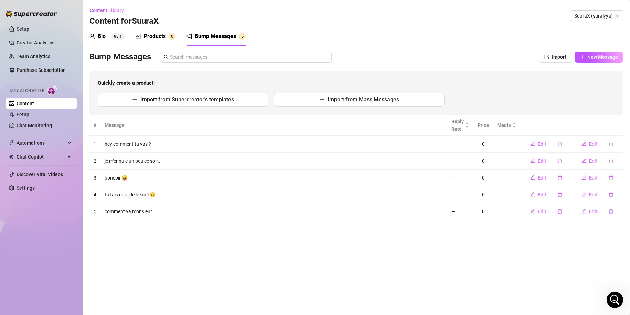
click at [165, 35] on div "Products" at bounding box center [155, 36] width 22 height 8
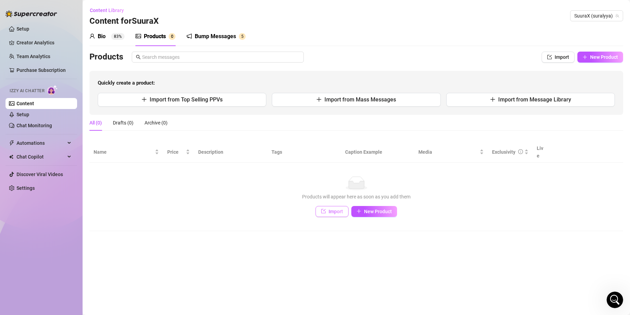
click at [331, 209] on span "Import" at bounding box center [336, 212] width 14 height 6
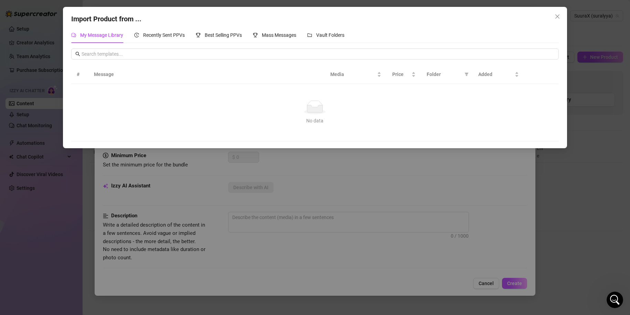
click at [387, 191] on div "Import Product from ... My Message Library Recently Sent PPVs Best Selling PPVs…" at bounding box center [315, 157] width 630 height 315
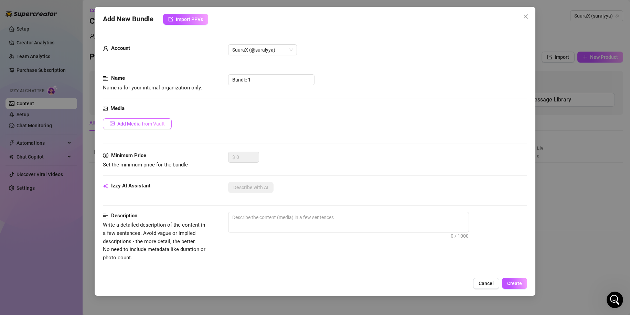
click at [103, 122] on button "Add Media from Vault" at bounding box center [137, 123] width 69 height 11
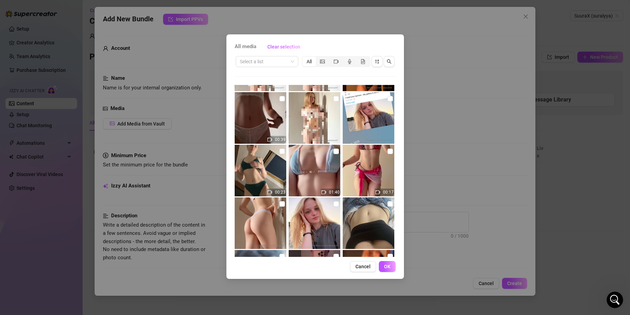
scroll to position [2994, 0]
click at [281, 149] on input "checkbox" at bounding box center [282, 151] width 6 height 6
click at [385, 263] on button "OK" at bounding box center [387, 266] width 17 height 11
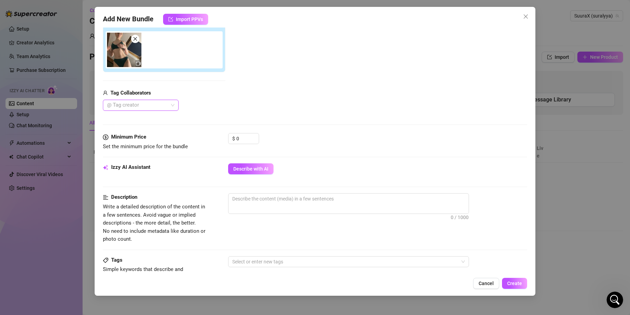
scroll to position [117, 0]
click at [253, 175] on div "Izzy AI Assistant Describe with AI" at bounding box center [315, 171] width 425 height 17
click at [252, 171] on span "Describe with AI" at bounding box center [250, 169] width 35 height 6
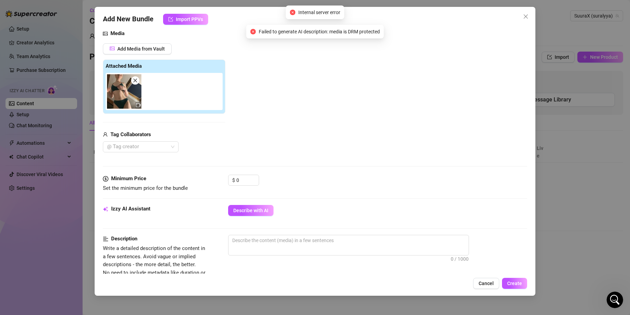
scroll to position [74, 0]
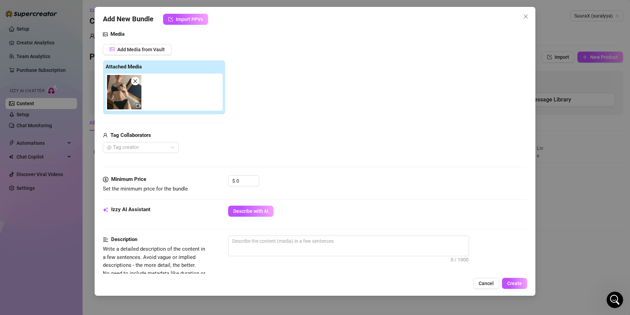
click at [137, 80] on icon "close" at bounding box center [135, 81] width 5 height 5
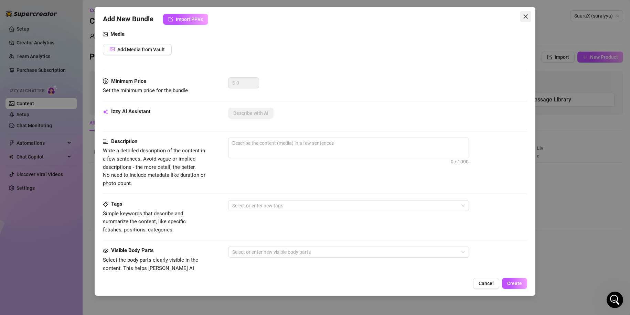
click at [526, 17] on icon "close" at bounding box center [526, 16] width 4 height 4
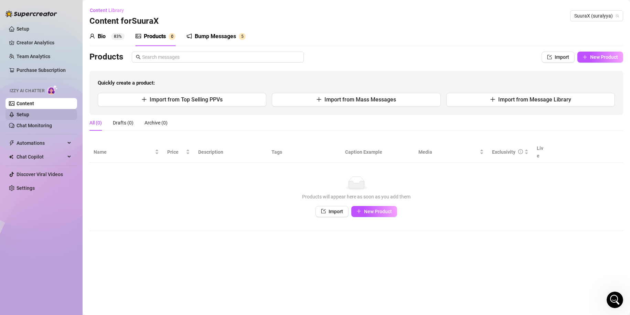
click at [29, 112] on link "Setup" at bounding box center [23, 115] width 13 height 6
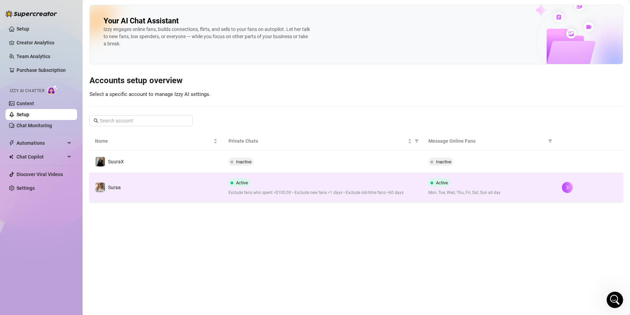
click at [230, 174] on td "Active Exclude fans who spent >$100.00 • Exclude new fans <1 days • Exclude old…" at bounding box center [323, 187] width 200 height 29
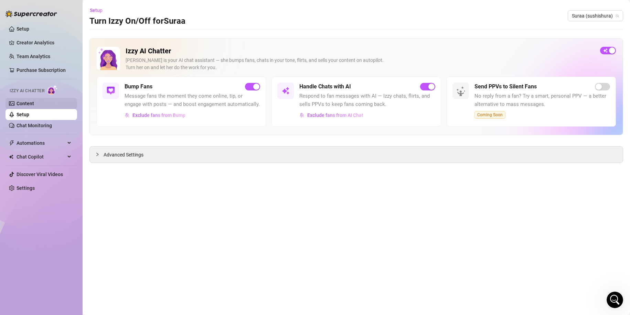
click at [31, 105] on link "Content" at bounding box center [26, 104] width 18 height 6
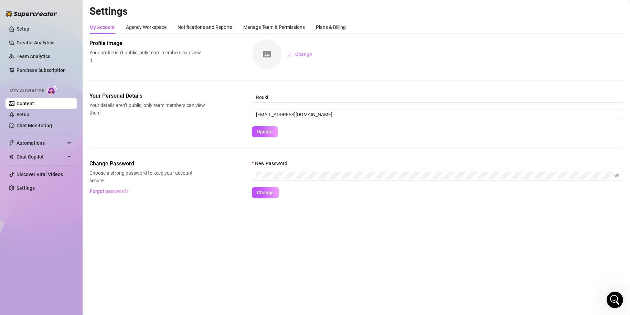
click at [30, 103] on link "Content" at bounding box center [26, 104] width 18 height 6
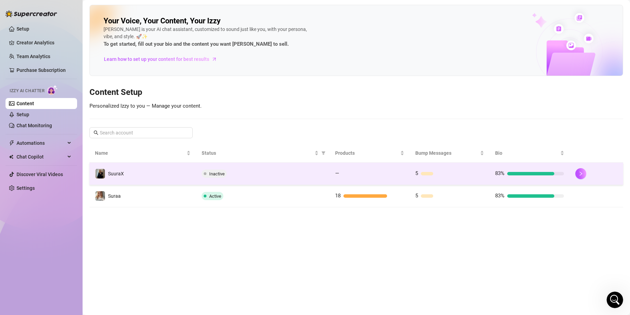
click at [345, 164] on td "—" at bounding box center [370, 174] width 80 height 22
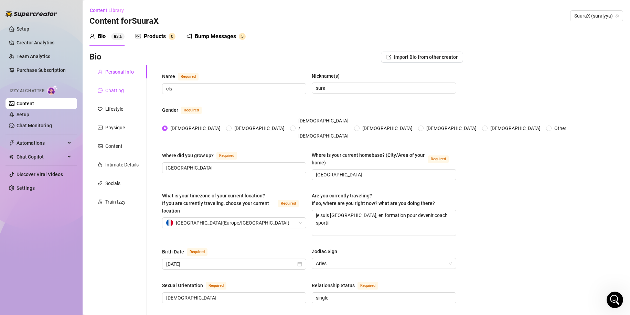
click at [120, 93] on div "Chatting" at bounding box center [114, 91] width 19 height 8
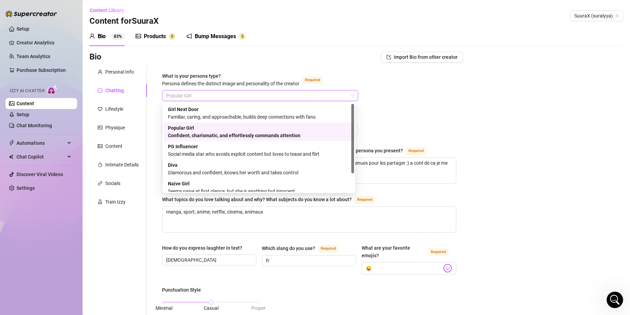
click at [230, 96] on span "Popular Girl" at bounding box center [260, 95] width 188 height 10
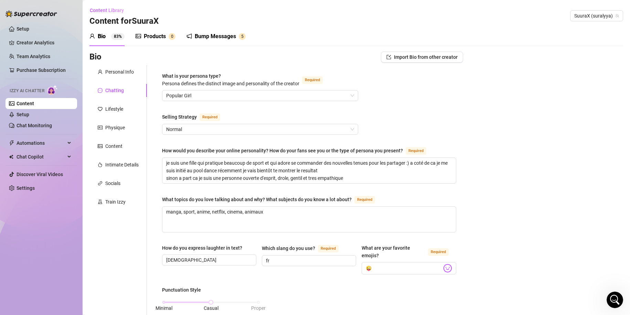
click at [120, 204] on div "Train Izzy" at bounding box center [115, 202] width 20 height 8
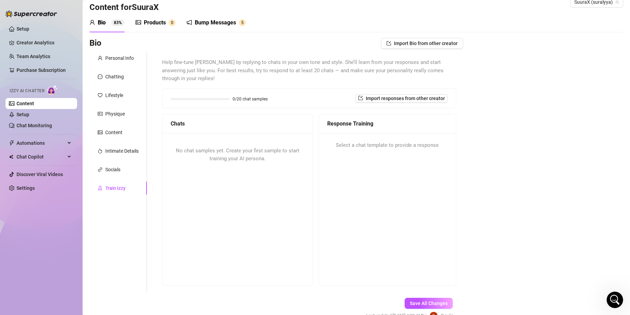
scroll to position [14, 0]
click at [376, 100] on span "Import responses from other creator" at bounding box center [405, 99] width 79 height 6
click at [391, 120] on input "search" at bounding box center [394, 116] width 54 height 10
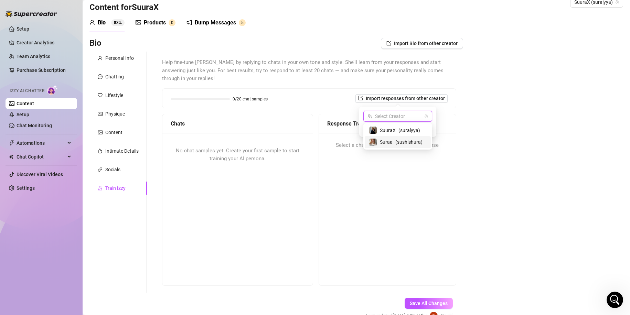
click at [390, 147] on div "Suraa ( sushishura )" at bounding box center [398, 142] width 66 height 12
click at [421, 131] on span "Import" at bounding box center [422, 129] width 14 height 6
click at [300, 90] on div "0/20 chat samples Import responses from other creator" at bounding box center [309, 98] width 294 height 19
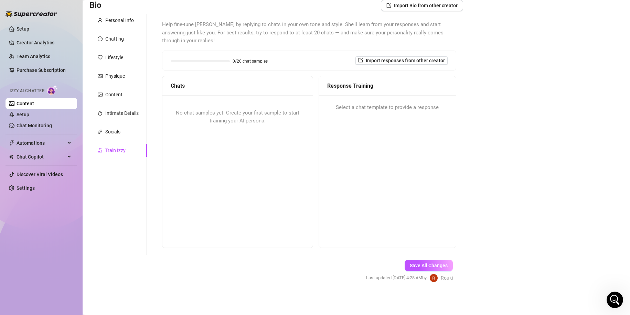
scroll to position [0, 0]
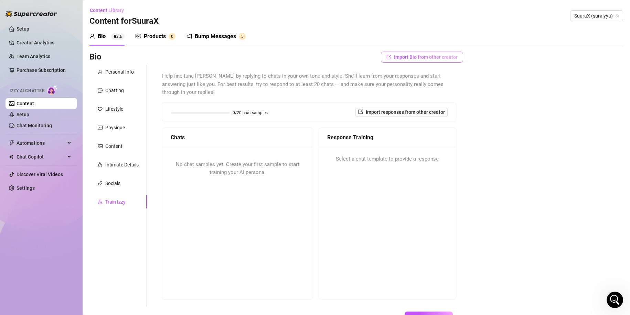
click at [406, 55] on span "Import Bio from other creator" at bounding box center [426, 57] width 64 height 6
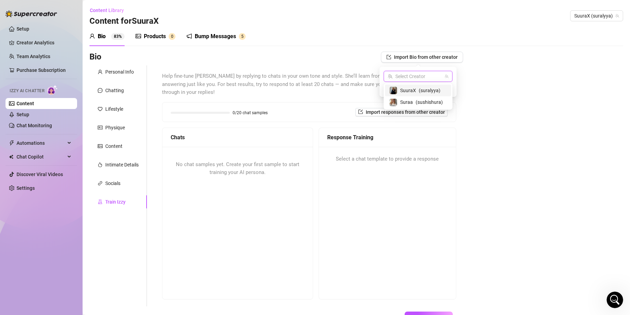
click at [407, 77] on input "search" at bounding box center [415, 76] width 54 height 10
click at [498, 130] on div "Bio Import Bio from other creator Personal Info Chatting Lifestyle Physique Con…" at bounding box center [356, 199] width 534 height 295
click at [198, 148] on div "No chat samples yet. Create your first sample to start training your AI persona." at bounding box center [237, 169] width 150 height 44
click at [249, 107] on div "0/20 chat samples Import responses from other creator" at bounding box center [309, 112] width 294 height 19
click at [160, 36] on div "Products" at bounding box center [155, 36] width 22 height 8
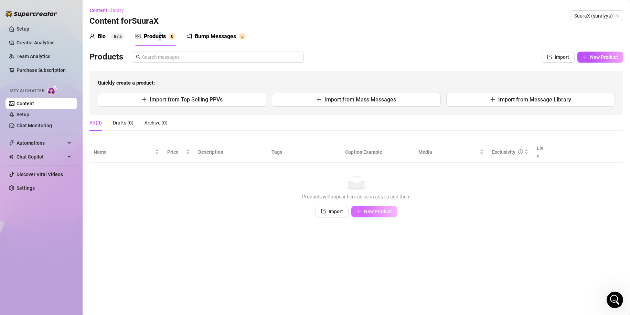
click at [358, 209] on icon "plus" at bounding box center [358, 211] width 5 height 5
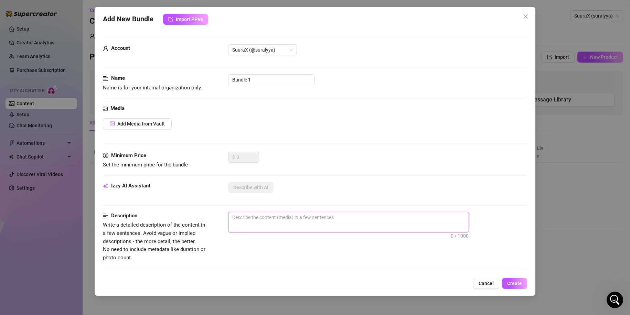
click at [252, 216] on textarea at bounding box center [348, 217] width 240 height 10
click at [144, 117] on div "Media Add Media from Vault" at bounding box center [315, 128] width 425 height 47
click at [139, 119] on button "Add Media from Vault" at bounding box center [137, 123] width 69 height 11
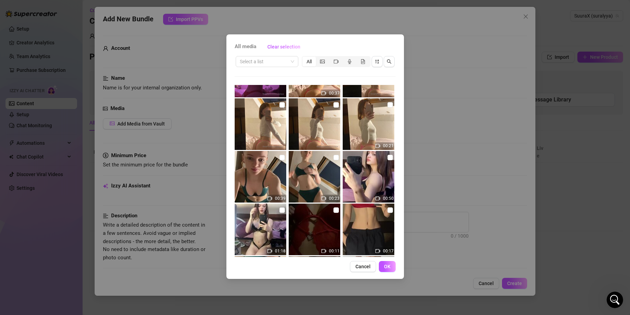
scroll to position [40, 0]
click at [333, 157] on input "checkbox" at bounding box center [336, 157] width 6 height 6
click at [388, 270] on button "OK" at bounding box center [387, 266] width 17 height 11
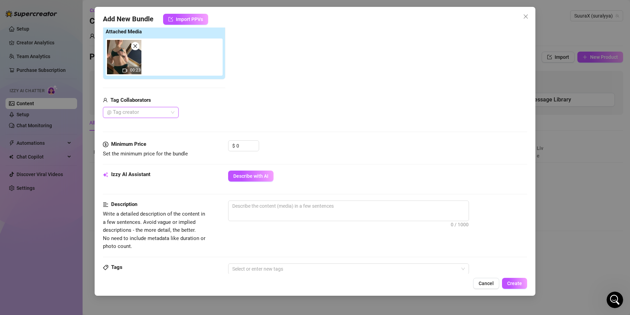
scroll to position [110, 0]
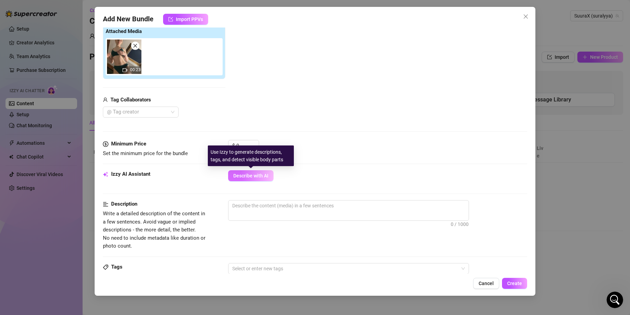
click at [242, 175] on span "Describe with AI" at bounding box center [250, 176] width 35 height 6
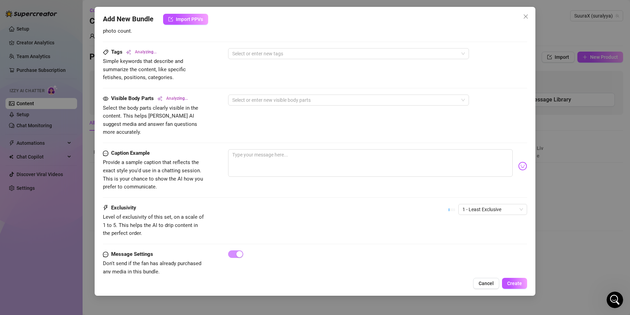
scroll to position [332, 0]
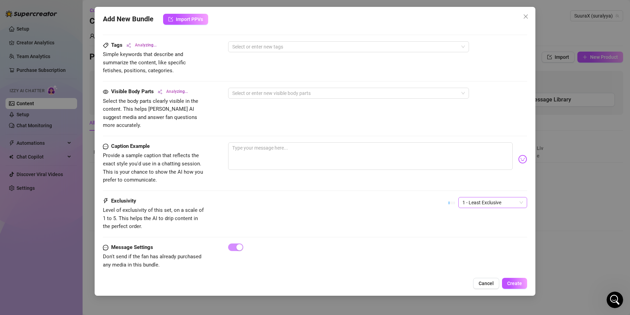
click at [470, 198] on span "1 - Least Exclusive" at bounding box center [492, 203] width 61 height 10
click at [465, 238] on div "4" at bounding box center [487, 241] width 58 height 8
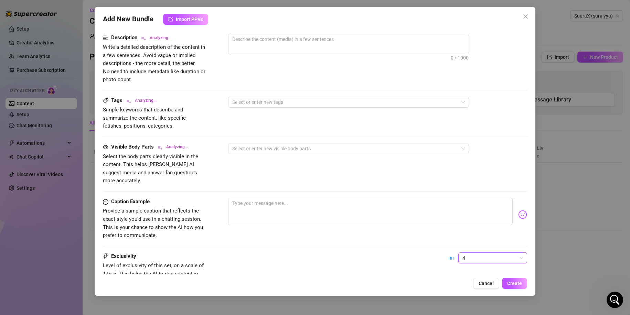
scroll to position [277, 0]
click at [297, 198] on textarea at bounding box center [370, 212] width 285 height 28
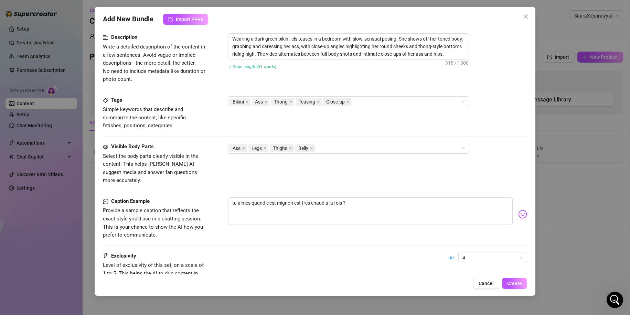
click at [518, 210] on img at bounding box center [522, 214] width 9 height 9
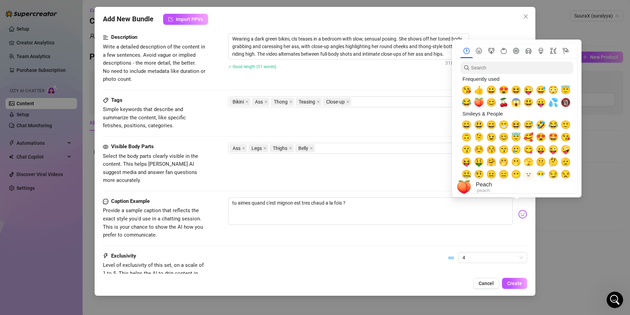
click at [481, 103] on span "🍑" at bounding box center [479, 103] width 10 height 10
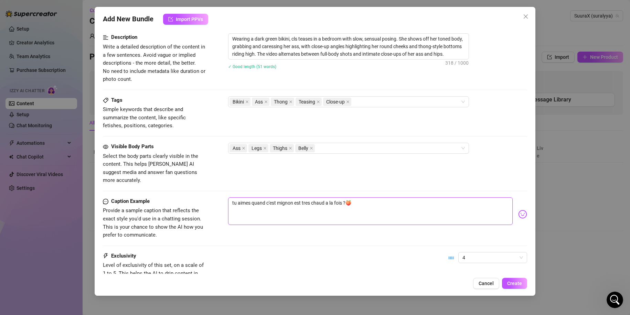
click at [375, 204] on textarea "tu aimes quand c'est mignon est tres chaud a la fois ?🍑" at bounding box center [370, 212] width 285 height 28
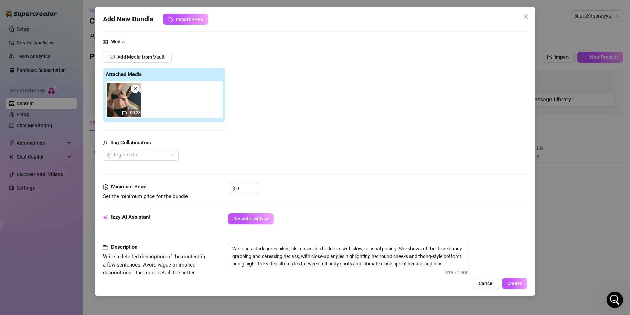
scroll to position [70, 0]
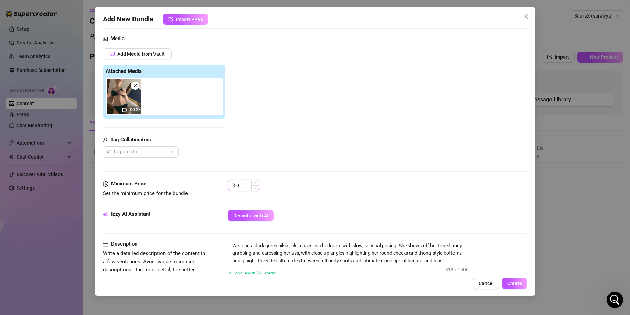
click at [239, 191] on input "0" at bounding box center [247, 185] width 22 height 10
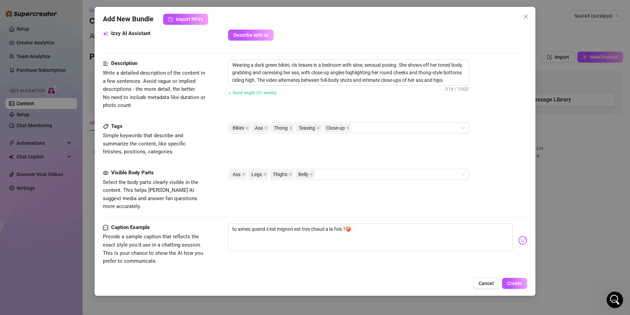
scroll to position [251, 0]
click at [519, 281] on span "Create" at bounding box center [514, 284] width 15 height 6
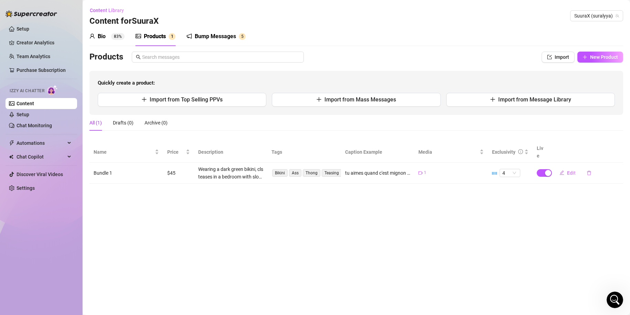
click at [113, 36] on sup "83%" at bounding box center [117, 36] width 13 height 7
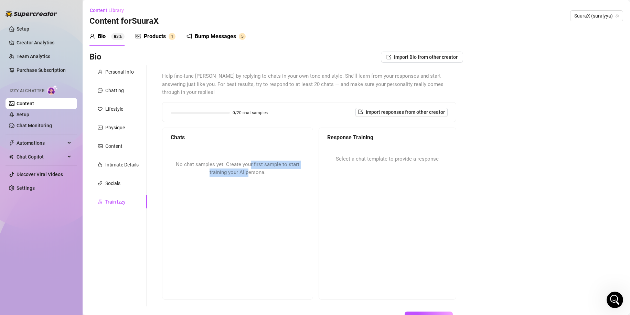
drag, startPoint x: 248, startPoint y: 168, endPoint x: 246, endPoint y: 172, distance: 4.5
click at [246, 172] on span "No chat samples yet. Create your first sample to start training your AI persona." at bounding box center [238, 168] width 124 height 14
click at [379, 112] on span "Import responses from other creator" at bounding box center [405, 112] width 79 height 6
click at [417, 142] on span "Import" at bounding box center [422, 143] width 14 height 6
click at [401, 177] on div "Response Training Select a chat template to provide a response" at bounding box center [388, 214] width 138 height 172
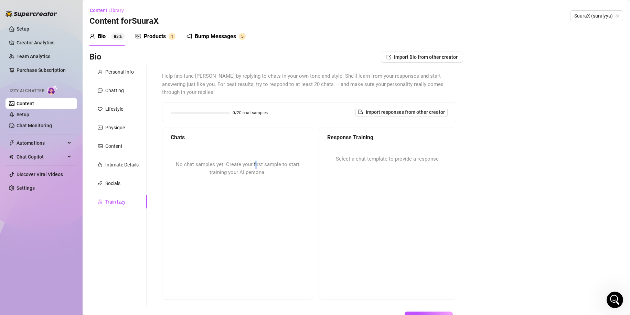
click at [254, 164] on span "No chat samples yet. Create your first sample to start training your AI persona." at bounding box center [238, 168] width 124 height 14
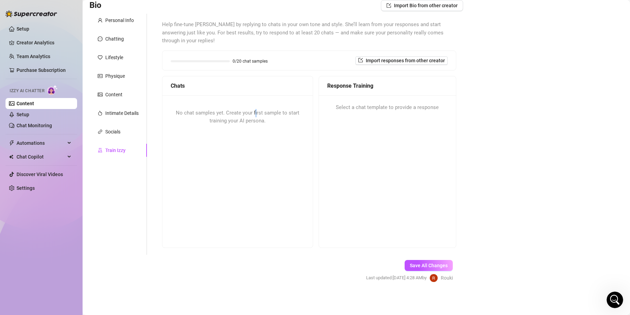
scroll to position [0, 0]
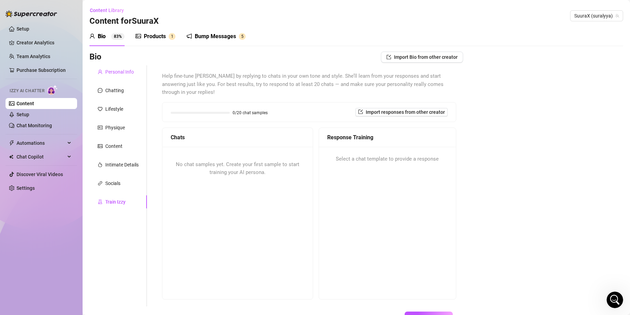
click at [118, 73] on div "Personal Info" at bounding box center [119, 72] width 29 height 8
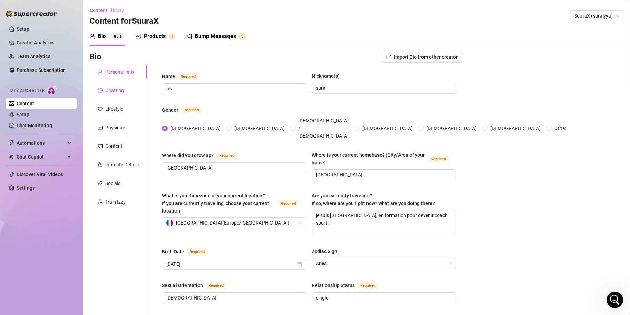
click at [111, 90] on div "Chatting" at bounding box center [114, 91] width 19 height 8
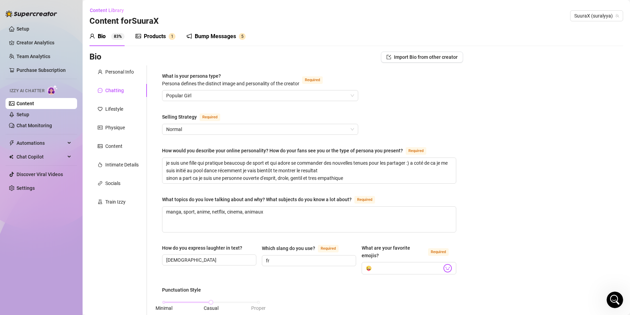
click at [172, 37] on span "1" at bounding box center [172, 36] width 2 height 5
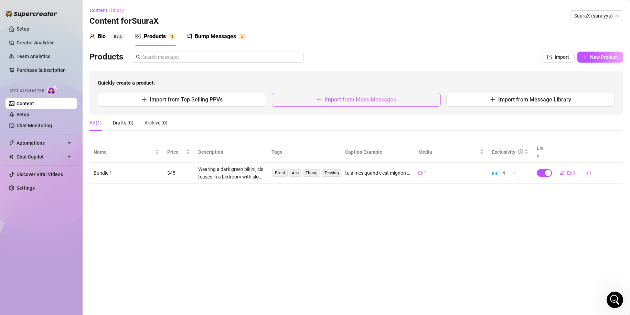
click at [349, 95] on button "Import from Mass Messages" at bounding box center [356, 100] width 169 height 14
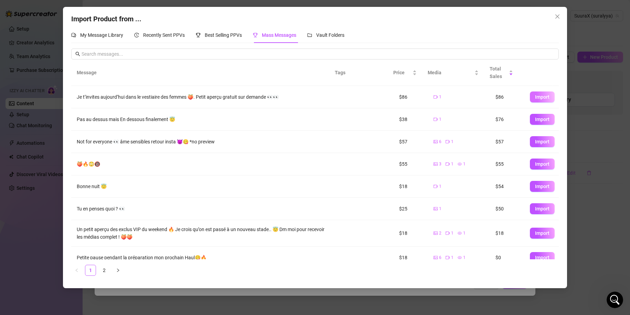
click at [535, 95] on span "Import" at bounding box center [542, 97] width 14 height 6
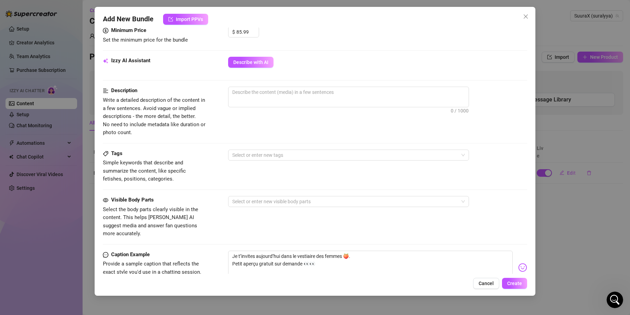
scroll to position [224, 0]
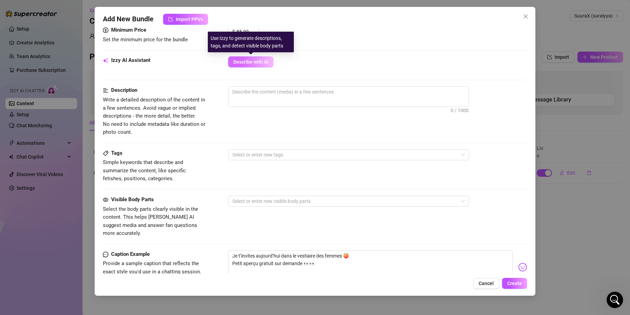
click at [252, 58] on button "Describe with AI" at bounding box center [250, 61] width 45 height 11
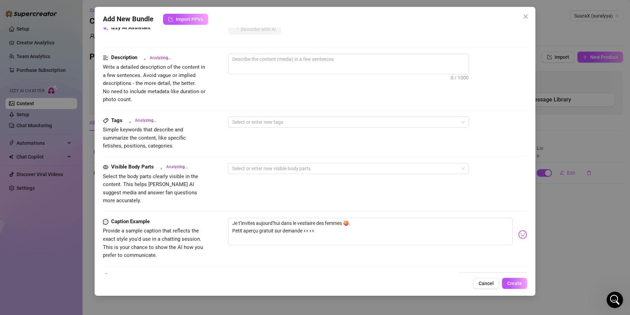
scroll to position [257, 0]
drag, startPoint x: 331, startPoint y: 224, endPoint x: 214, endPoint y: 204, distance: 118.0
click at [214, 204] on form "Account SuuraX (@suralyya) Name Name is for your internal organization only. Me…" at bounding box center [315, 68] width 425 height 578
click at [315, 219] on textarea "Je t’invites aujourd’hui dans le vestiaire des femmes 🍑. Petit aperçu gratuit s…" at bounding box center [370, 231] width 285 height 28
drag, startPoint x: 327, startPoint y: 225, endPoint x: 183, endPoint y: 223, distance: 143.5
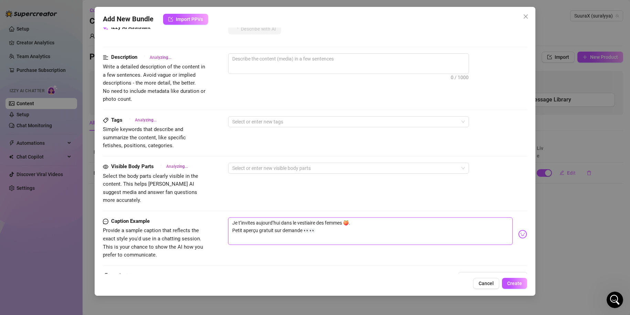
click at [183, 223] on div "Caption Example Provide a sample caption that reflects the exact style you'd us…" at bounding box center [315, 238] width 425 height 42
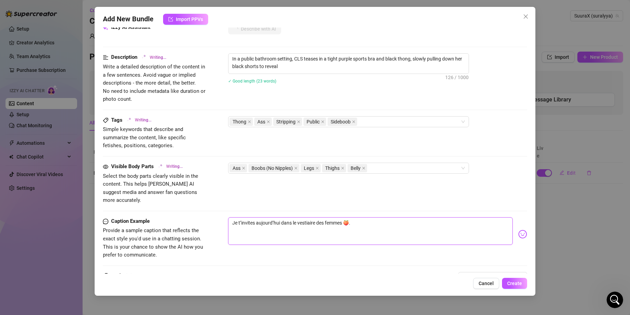
click at [357, 217] on textarea "Je t’invites aujourd’hui dans le vestiaire des femmes 🍑." at bounding box center [370, 231] width 285 height 28
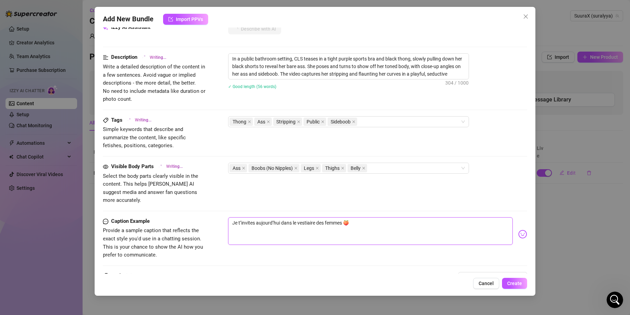
drag, startPoint x: 343, startPoint y: 214, endPoint x: 137, endPoint y: 216, distance: 206.1
click at [137, 217] on div "Caption Example Provide a sample caption that reflects the exact style you'd us…" at bounding box center [315, 238] width 425 height 42
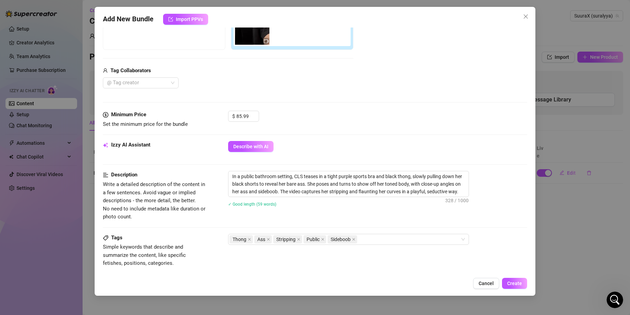
scroll to position [0, 0]
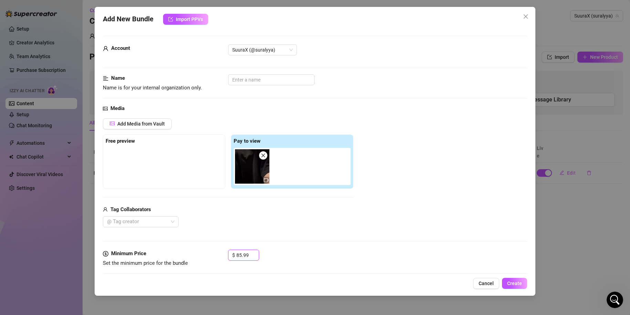
drag, startPoint x: 250, startPoint y: 254, endPoint x: 127, endPoint y: 244, distance: 123.2
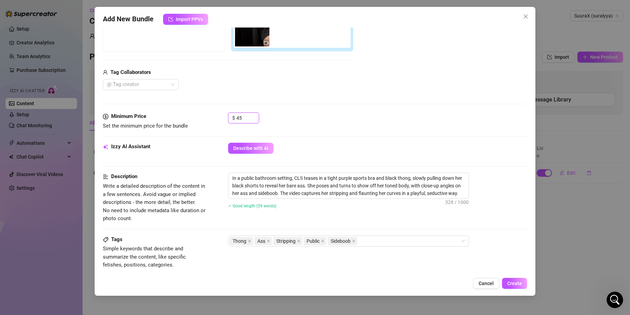
scroll to position [332, 0]
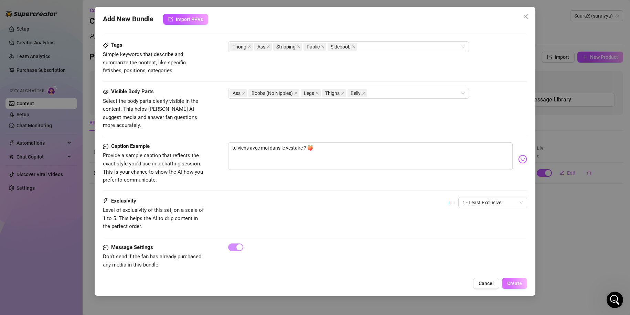
click at [515, 281] on span "Create" at bounding box center [514, 284] width 15 height 6
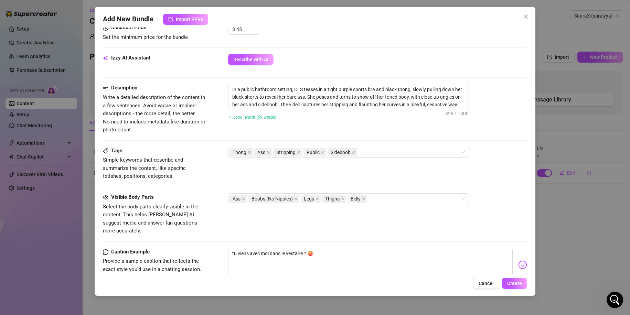
scroll to position [226, 0]
drag, startPoint x: 254, startPoint y: 90, endPoint x: 117, endPoint y: 92, distance: 137.6
click at [117, 92] on div "Description Write a detailed description of the content in a few sentences. Avo…" at bounding box center [315, 109] width 425 height 50
click at [513, 281] on span "Create" at bounding box center [514, 284] width 15 height 6
click at [323, 153] on icon "close" at bounding box center [322, 152] width 3 height 3
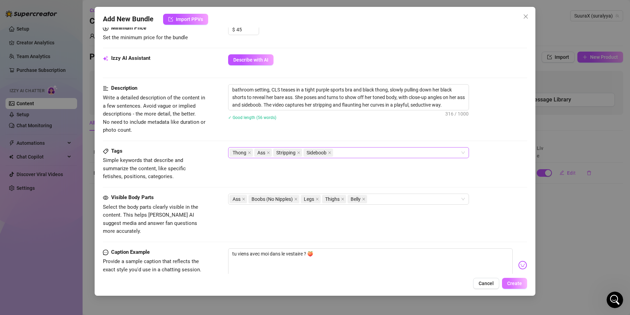
click at [512, 280] on button "Create" at bounding box center [514, 283] width 25 height 11
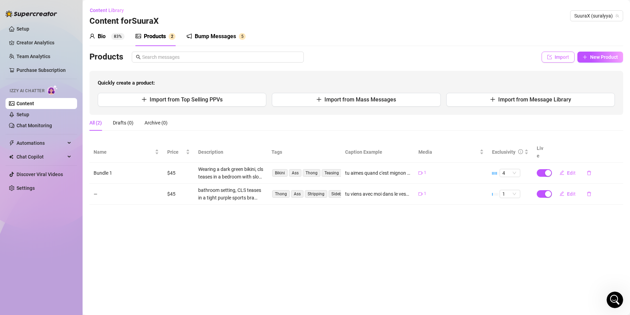
click at [557, 54] on span "Import" at bounding box center [562, 57] width 14 height 6
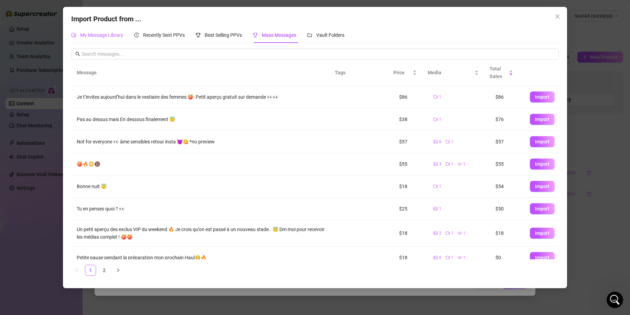
click at [119, 39] on div "My Message Library" at bounding box center [97, 35] width 52 height 8
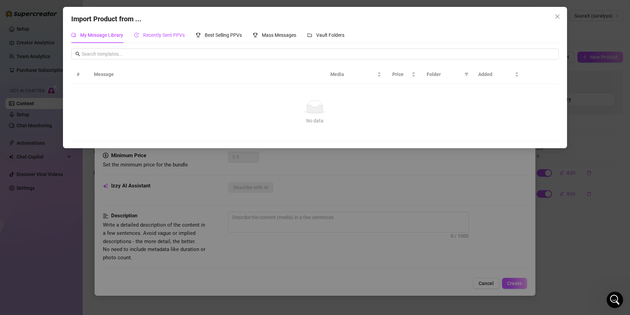
click at [162, 32] on span "Recently Sent PPVs" at bounding box center [164, 35] width 42 height 6
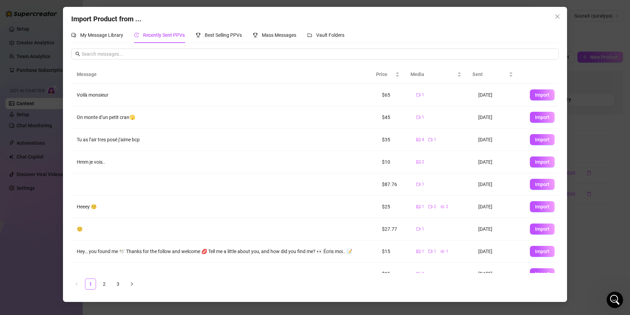
scroll to position [34, 0]
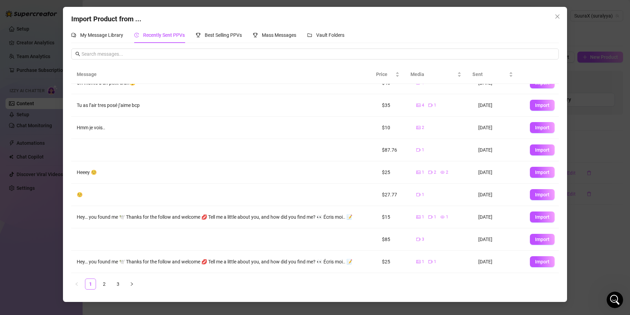
click at [575, 124] on div "Import Product from ... My Message Library Recently Sent PPVs Best Selling PPVs…" at bounding box center [315, 157] width 630 height 315
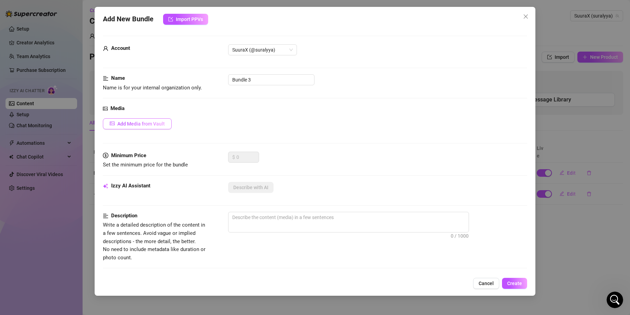
click at [151, 122] on span "Add Media from Vault" at bounding box center [140, 124] width 47 height 6
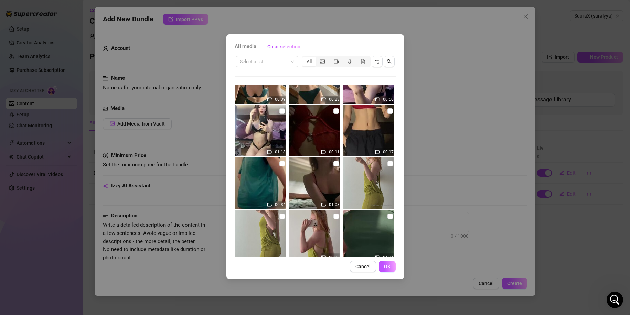
scroll to position [78, 0]
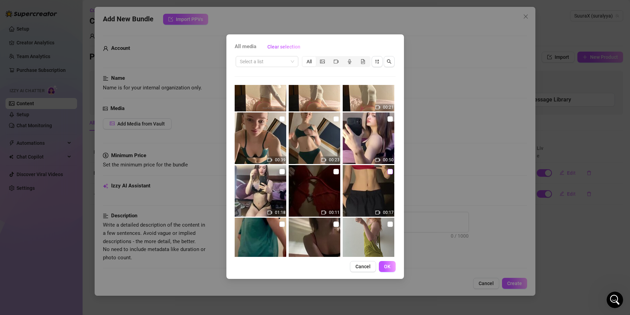
click at [387, 173] on input "checkbox" at bounding box center [390, 172] width 6 height 6
click at [391, 266] on button "OK" at bounding box center [387, 266] width 17 height 11
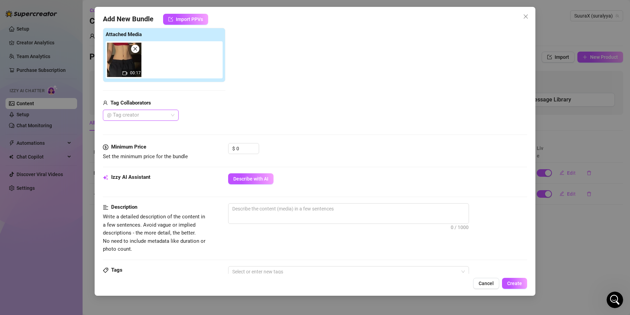
scroll to position [107, 0]
click at [290, 212] on textarea at bounding box center [348, 208] width 240 height 10
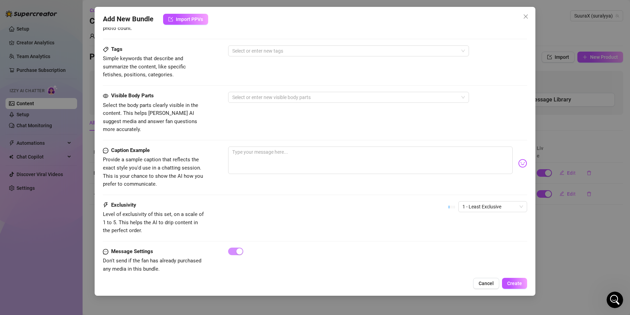
scroll to position [332, 0]
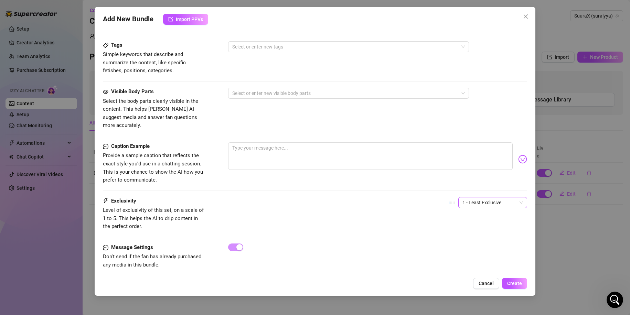
click at [496, 199] on span "1 - Least Exclusive" at bounding box center [492, 203] width 61 height 10
click at [477, 219] on div "2" at bounding box center [487, 219] width 58 height 8
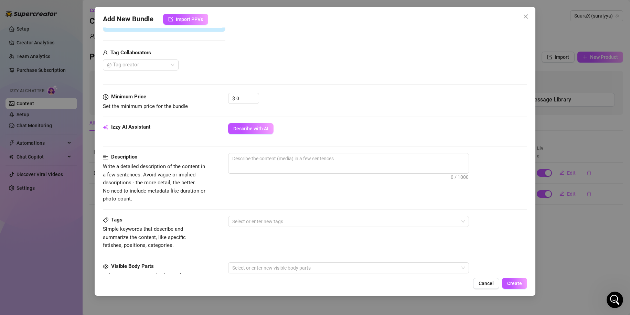
scroll to position [147, 0]
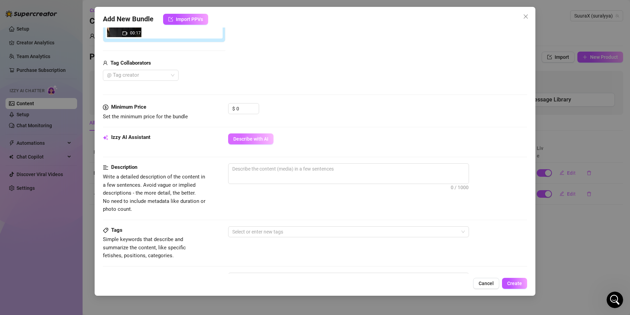
click at [262, 141] on span "Describe with AI" at bounding box center [250, 139] width 35 height 6
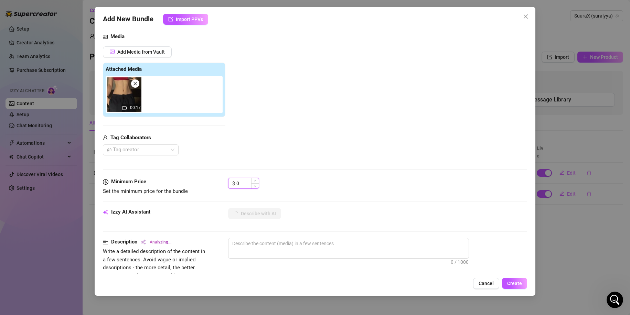
click at [251, 184] on input "0" at bounding box center [247, 183] width 22 height 10
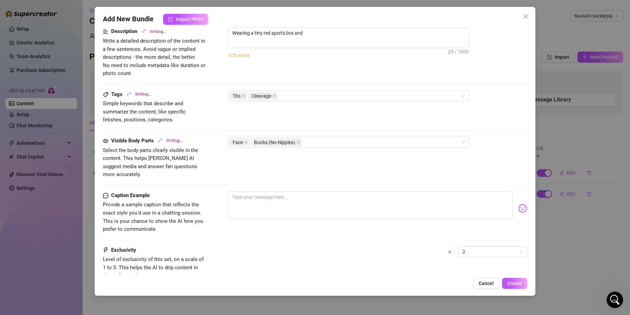
scroll to position [283, 0]
click at [267, 199] on textarea at bounding box center [370, 205] width 285 height 28
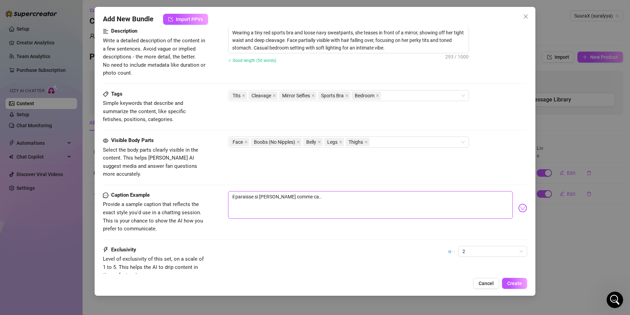
click at [235, 191] on textarea "il paraisse si gros vu comme ca.." at bounding box center [370, 205] width 285 height 28
click at [255, 191] on textarea "ils paraisse si gros vu comme ca.." at bounding box center [370, 205] width 285 height 28
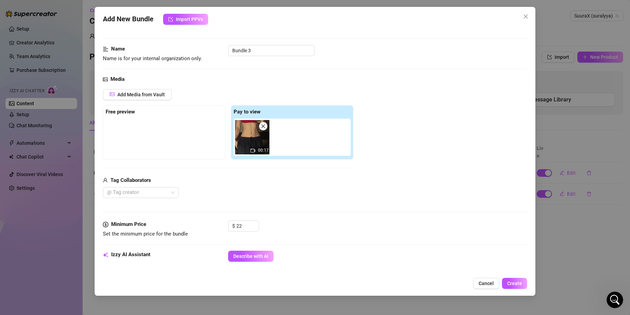
scroll to position [29, 0]
drag, startPoint x: 246, startPoint y: 231, endPoint x: 148, endPoint y: 227, distance: 97.8
click at [148, 227] on div "Minimum Price Set the minimum price for the bundle $ 22" at bounding box center [315, 230] width 425 height 18
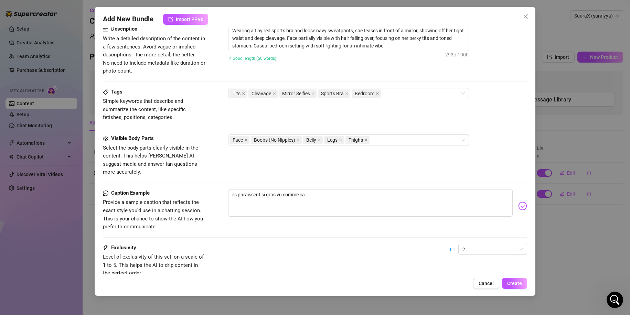
scroll to position [309, 0]
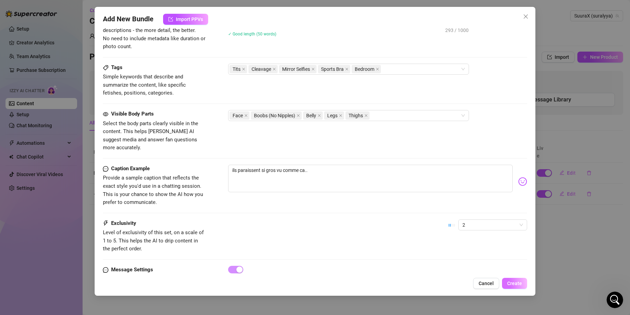
click at [511, 281] on span "Create" at bounding box center [514, 284] width 15 height 6
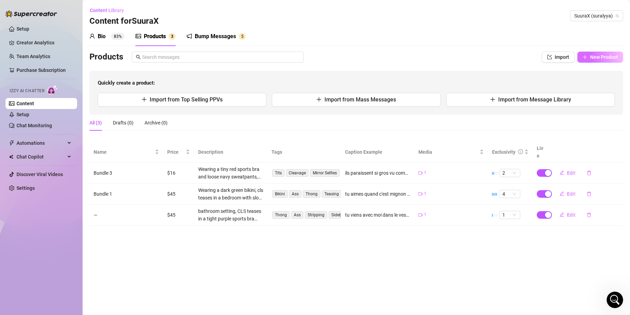
click at [597, 61] on button "New Product" at bounding box center [600, 57] width 46 height 11
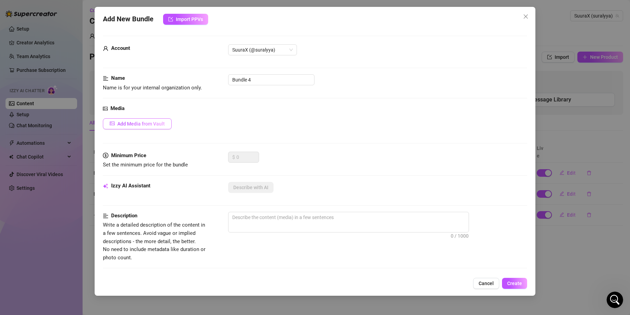
click at [143, 129] on button "Add Media from Vault" at bounding box center [137, 123] width 69 height 11
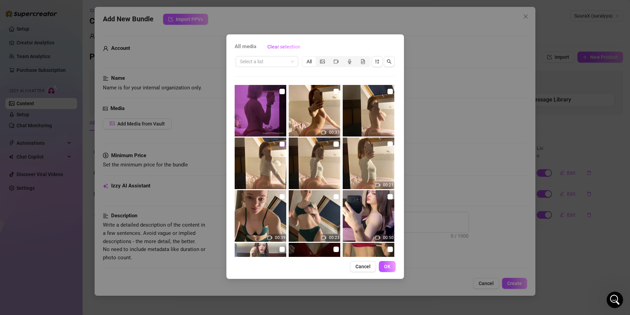
click at [282, 145] on input "checkbox" at bounding box center [282, 144] width 6 height 6
click at [387, 90] on input "checkbox" at bounding box center [390, 92] width 6 height 6
click at [387, 144] on input "checkbox" at bounding box center [390, 144] width 6 height 6
click at [368, 167] on img at bounding box center [369, 164] width 52 height 52
click at [358, 174] on img at bounding box center [369, 164] width 52 height 52
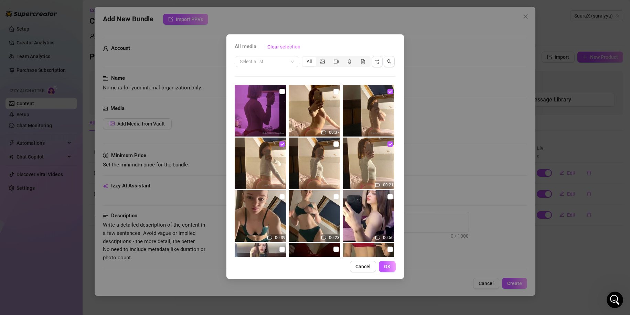
click at [358, 174] on img at bounding box center [369, 164] width 52 height 52
click at [390, 267] on span "OK" at bounding box center [387, 267] width 7 height 6
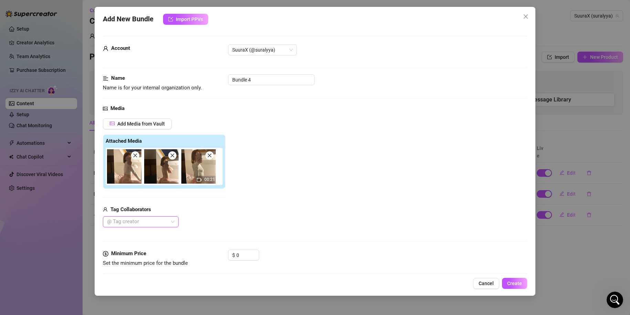
click at [204, 173] on img at bounding box center [198, 166] width 34 height 34
click at [203, 174] on img at bounding box center [198, 166] width 34 height 34
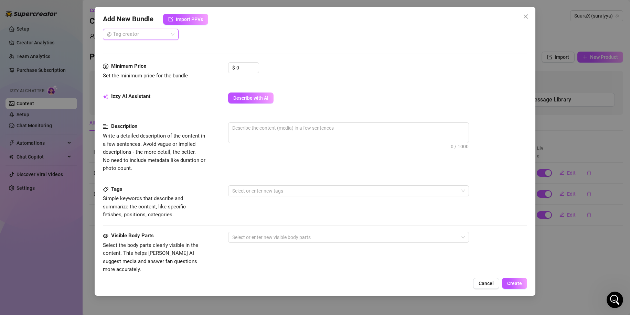
scroll to position [189, 0]
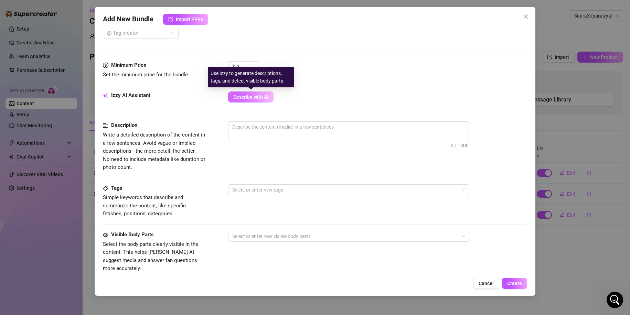
click at [252, 96] on span "Describe with AI" at bounding box center [250, 97] width 35 height 6
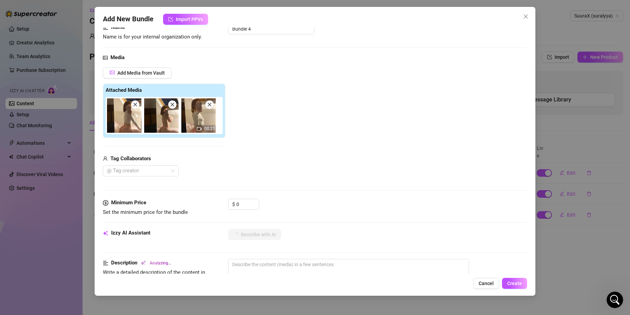
scroll to position [51, 0]
drag, startPoint x: 248, startPoint y: 202, endPoint x: 184, endPoint y: 210, distance: 64.4
click at [203, 208] on div "Minimum Price Set the minimum price for the bundle $ 0" at bounding box center [315, 208] width 425 height 18
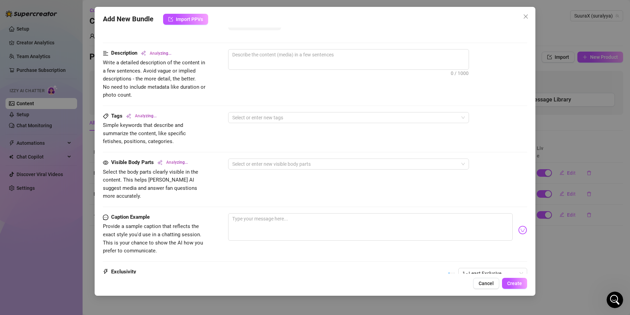
scroll to position [263, 0]
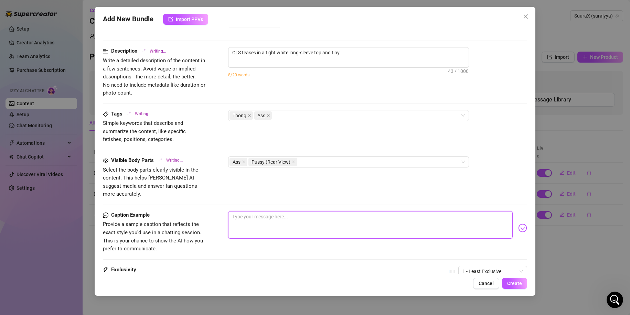
click at [265, 220] on textarea at bounding box center [370, 225] width 285 height 28
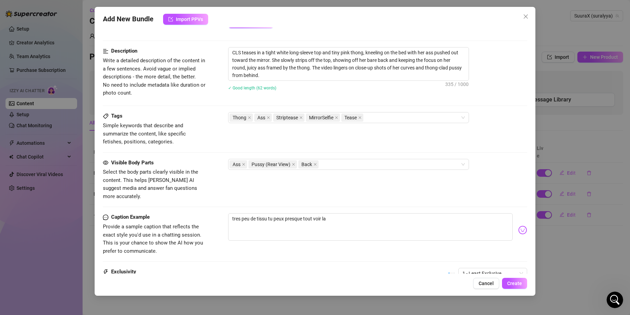
click at [518, 226] on img at bounding box center [522, 230] width 9 height 9
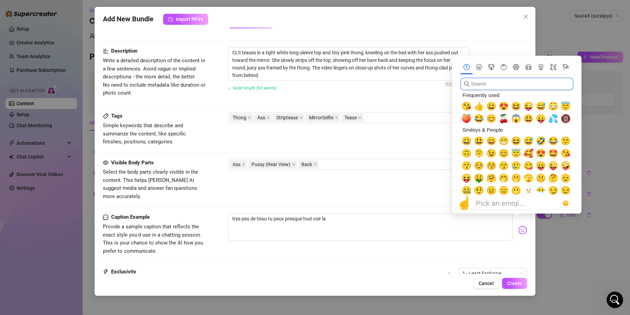
click at [496, 89] on input "search" at bounding box center [516, 84] width 113 height 12
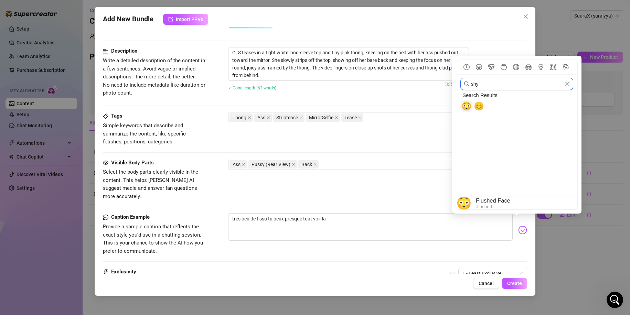
click at [465, 106] on span "😳" at bounding box center [466, 107] width 10 height 10
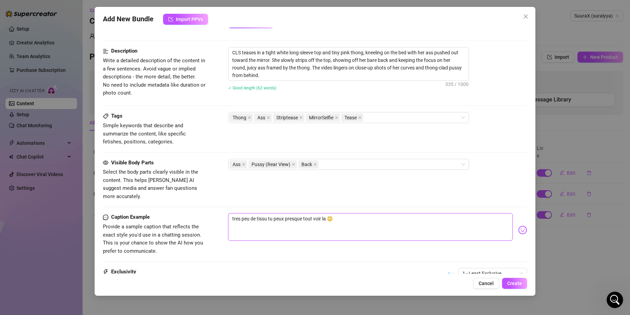
click at [351, 217] on textarea "tres peu de tissu tu peux presque tout voir la 😳" at bounding box center [370, 227] width 285 height 28
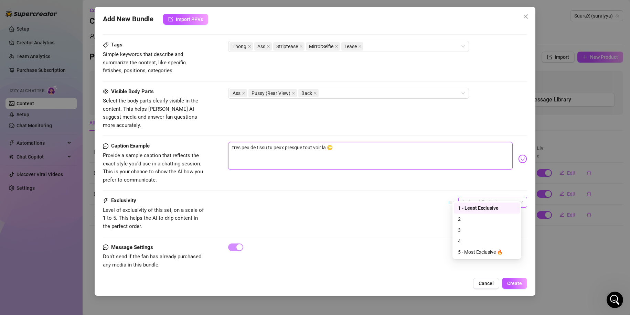
click at [494, 197] on span "1 - Least Exclusive" at bounding box center [492, 202] width 61 height 10
click at [468, 239] on div "4" at bounding box center [487, 241] width 58 height 8
click at [518, 284] on span "Create" at bounding box center [514, 284] width 15 height 6
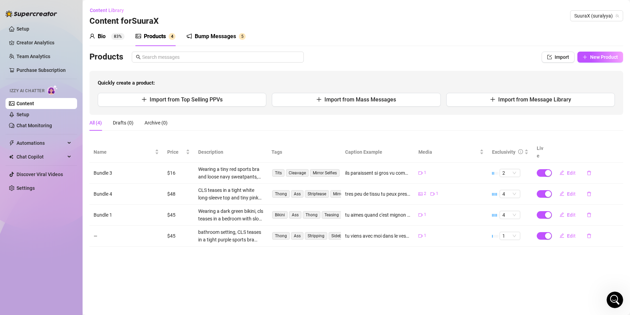
click at [588, 49] on div "Bio 83% Products 4 Bump Messages 5 Bio Import Bio from other creator Personal I…" at bounding box center [356, 137] width 534 height 220
click at [589, 56] on button "New Product" at bounding box center [600, 57] width 46 height 11
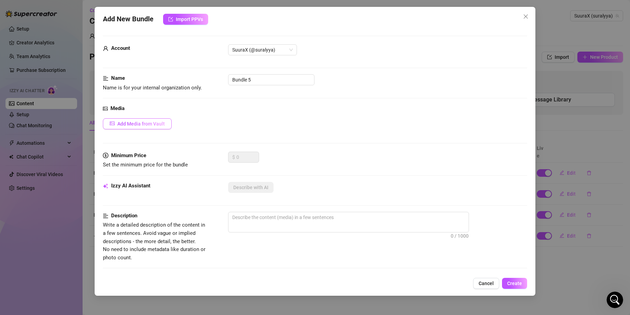
click at [146, 128] on button "Add Media from Vault" at bounding box center [137, 123] width 69 height 11
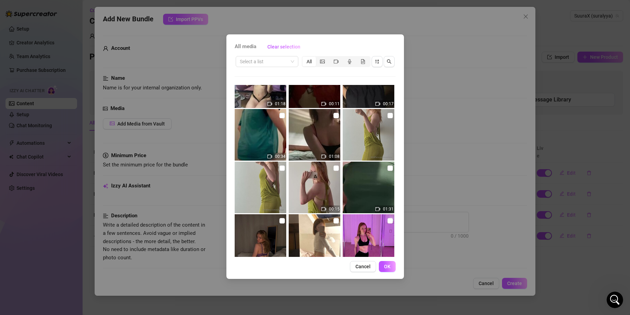
scroll to position [186, 0]
click at [334, 169] on input "checkbox" at bounding box center [336, 169] width 6 height 6
click at [387, 114] on input "checkbox" at bounding box center [390, 116] width 6 height 6
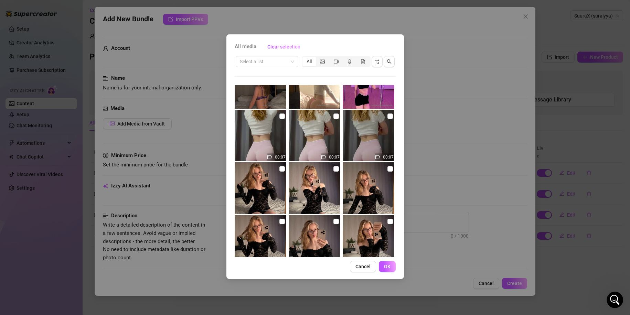
scroll to position [344, 0]
click at [390, 267] on span "OK" at bounding box center [387, 267] width 7 height 6
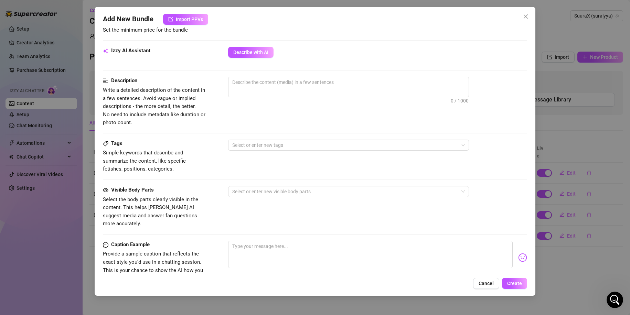
scroll to position [237, 0]
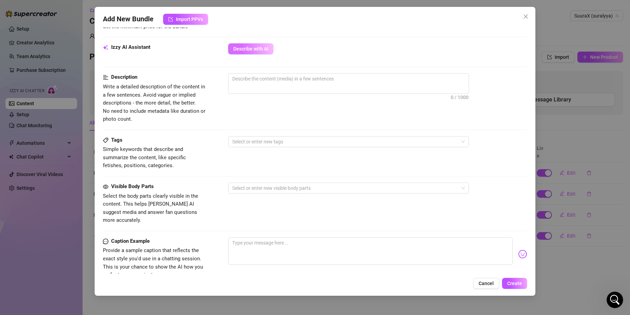
click at [257, 53] on button "Describe with AI" at bounding box center [250, 48] width 45 height 11
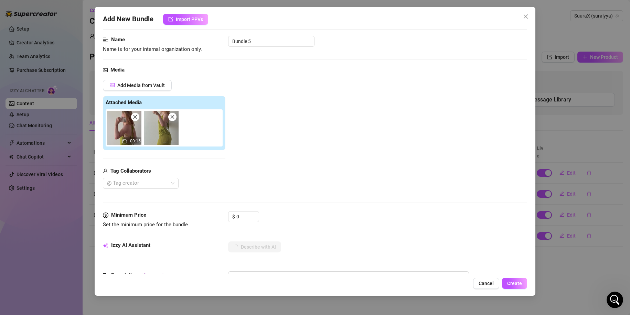
scroll to position [54, 0]
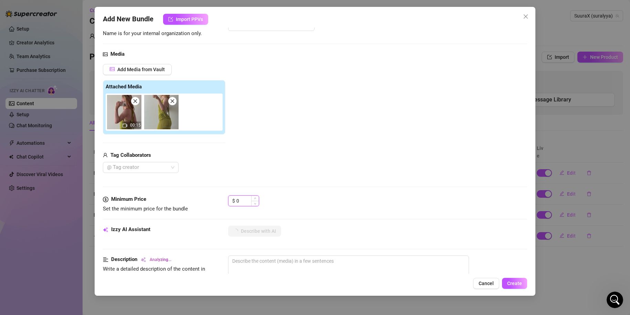
drag, startPoint x: 248, startPoint y: 203, endPoint x: 238, endPoint y: 201, distance: 9.4
click at [242, 202] on input "0" at bounding box center [247, 201] width 22 height 10
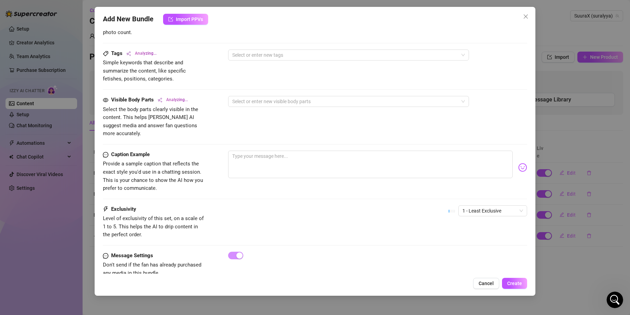
scroll to position [332, 0]
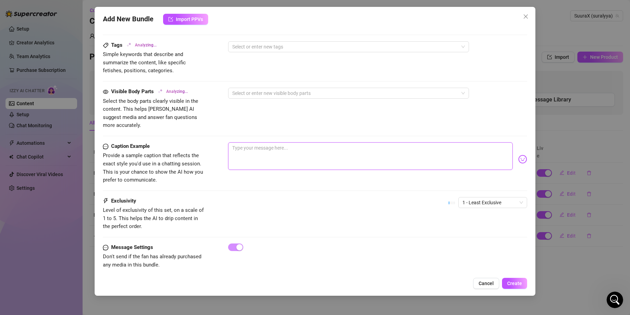
click at [263, 144] on textarea at bounding box center [370, 156] width 285 height 28
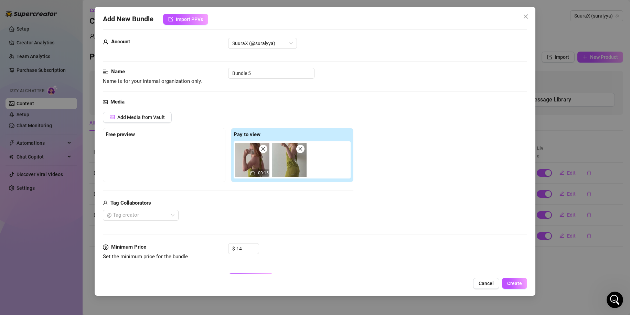
scroll to position [0, 0]
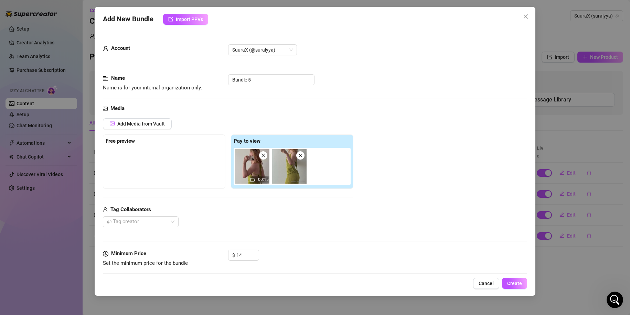
click at [149, 144] on div "Free preview" at bounding box center [164, 141] width 117 height 8
click at [128, 120] on button "Add Media from Vault" at bounding box center [137, 123] width 69 height 11
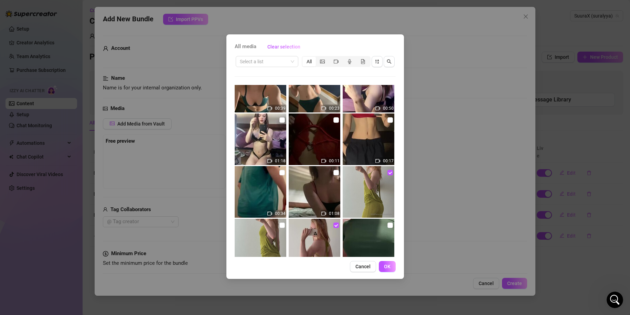
scroll to position [161, 0]
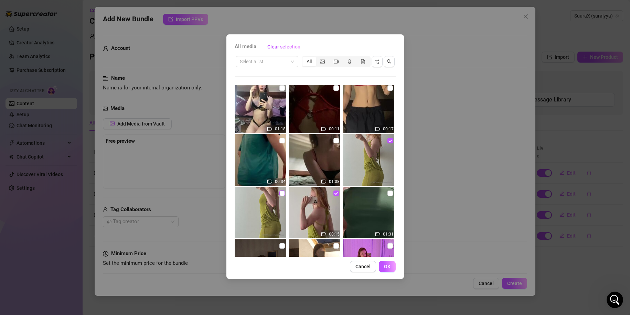
click at [280, 194] on input "checkbox" at bounding box center [282, 194] width 6 height 6
click at [387, 263] on button "OK" at bounding box center [387, 266] width 17 height 11
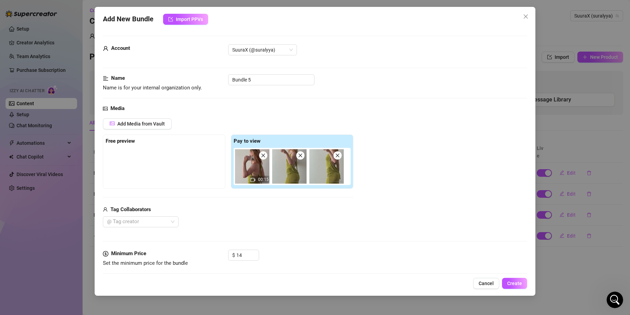
click at [322, 174] on img at bounding box center [326, 166] width 34 height 34
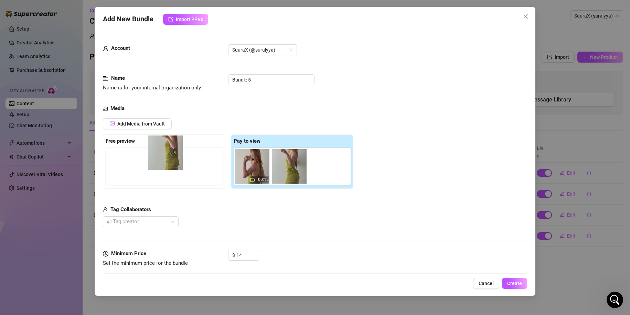
drag, startPoint x: 328, startPoint y: 172, endPoint x: 157, endPoint y: 160, distance: 171.8
click at [157, 159] on div "Free preview Pay to view 00:15" at bounding box center [228, 162] width 251 height 54
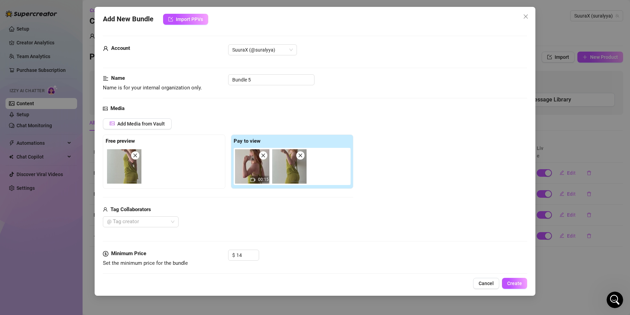
click at [130, 170] on img at bounding box center [124, 166] width 34 height 34
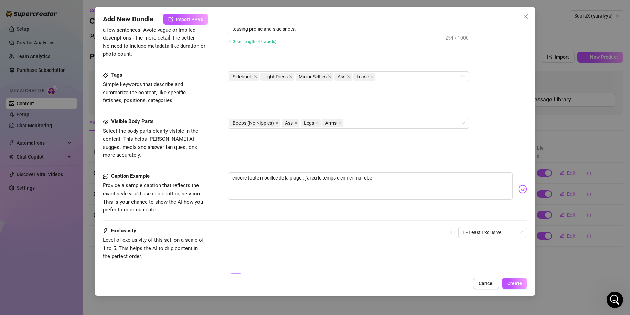
scroll to position [332, 0]
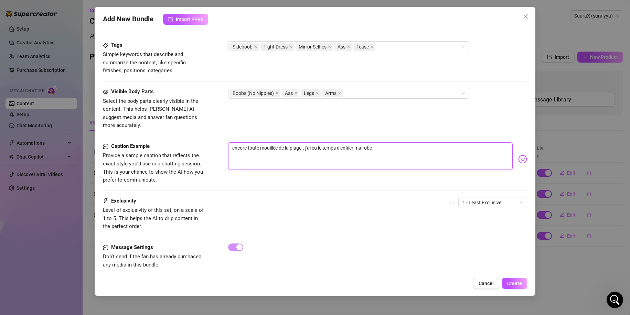
click at [407, 143] on textarea "encore toute mouillée de la plage.. j'ai eu le temps d'enfiler ma robe" at bounding box center [370, 156] width 285 height 28
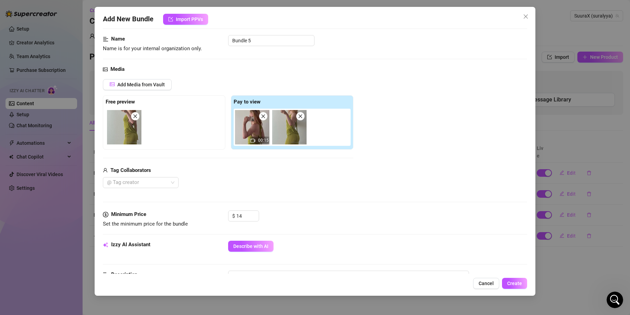
scroll to position [36, 0]
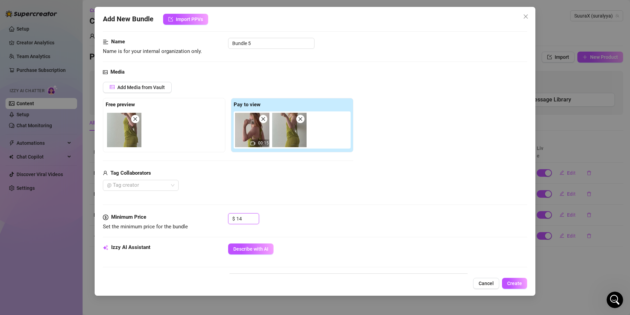
drag, startPoint x: 242, startPoint y: 219, endPoint x: 205, endPoint y: 221, distance: 37.2
click at [205, 221] on div "Minimum Price Set the minimum price for the bundle $ 14" at bounding box center [315, 222] width 425 height 18
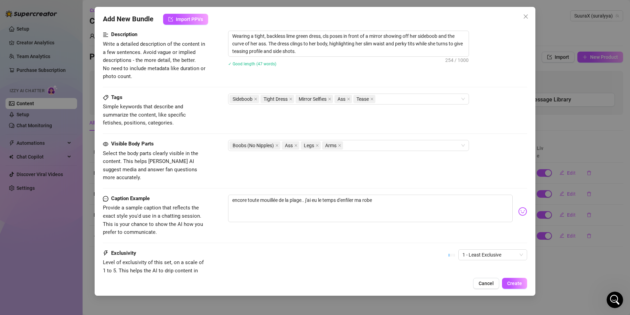
scroll to position [332, 0]
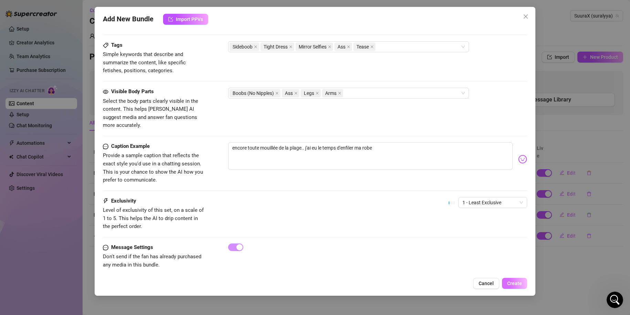
click at [511, 278] on button "Create" at bounding box center [514, 283] width 25 height 11
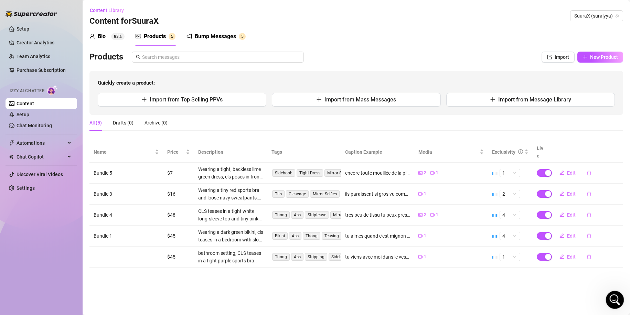
click at [607, 302] on div "Open Intercom Messenger" at bounding box center [614, 299] width 23 height 23
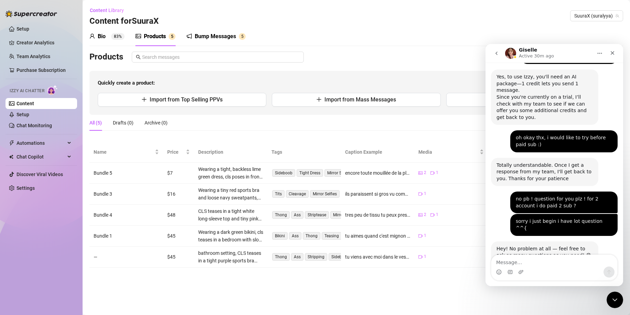
scroll to position [550, 0]
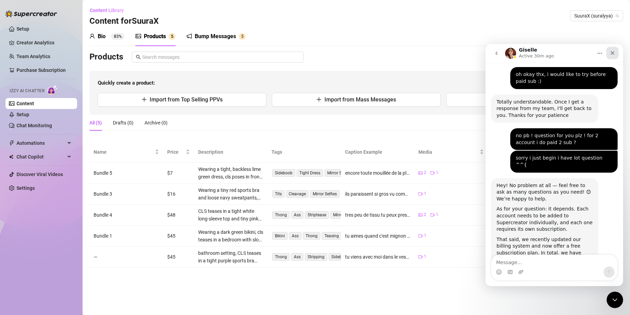
click at [614, 56] on div "Close" at bounding box center [612, 53] width 12 height 12
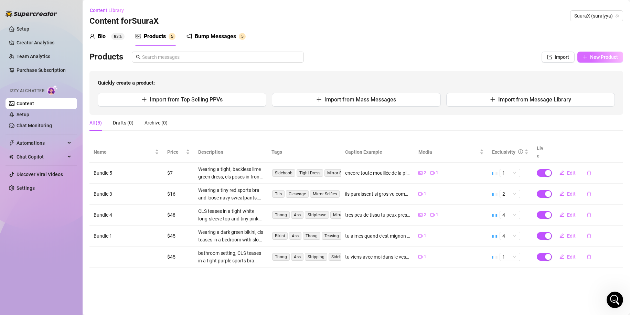
click at [592, 55] on span "New Product" at bounding box center [604, 57] width 28 height 6
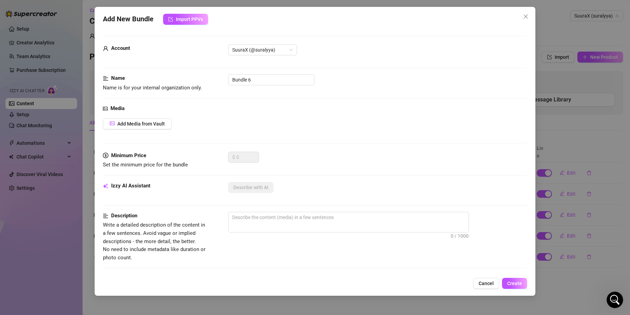
click at [143, 117] on div "Media Add Media from Vault" at bounding box center [315, 128] width 425 height 47
click at [137, 119] on button "Add Media from Vault" at bounding box center [137, 123] width 69 height 11
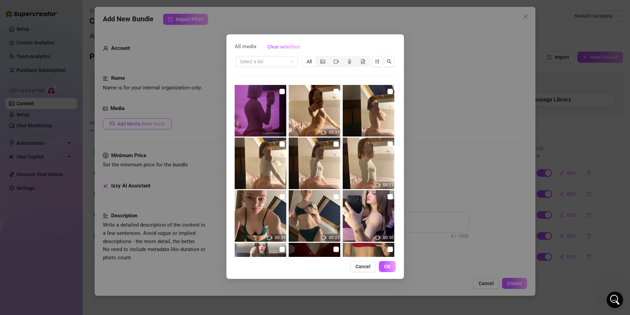
click at [137, 119] on div "All media Clear selection Select a list All 00:37 00:21 00:39 00:23 00:50 01:18…" at bounding box center [315, 157] width 630 height 315
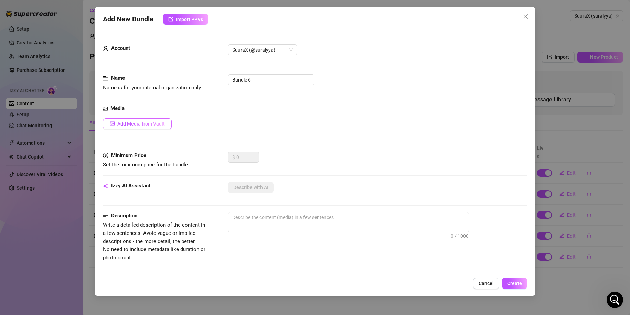
click at [137, 119] on button "Add Media from Vault" at bounding box center [137, 123] width 69 height 11
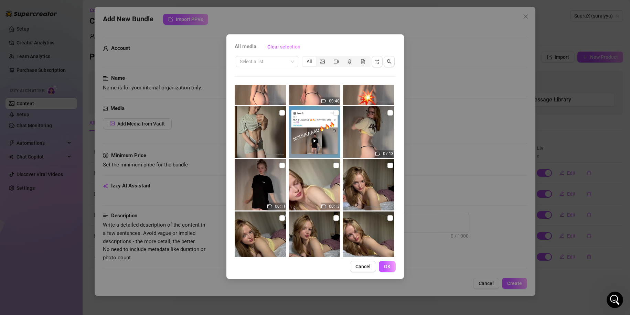
scroll to position [673, 0]
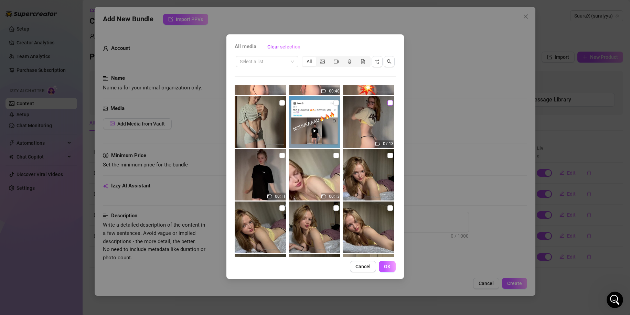
click at [387, 102] on input "checkbox" at bounding box center [390, 103] width 6 height 6
click at [279, 156] on input "checkbox" at bounding box center [282, 156] width 6 height 6
click at [385, 264] on span "OK" at bounding box center [387, 267] width 7 height 6
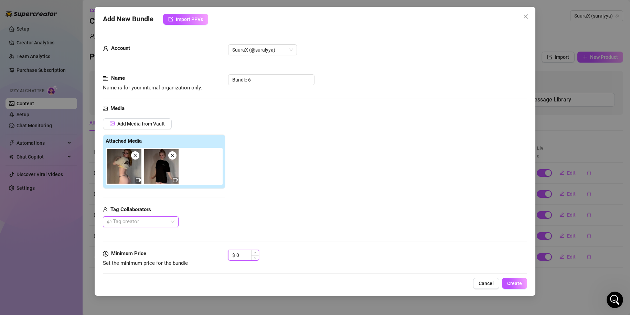
click at [238, 254] on input "0" at bounding box center [247, 255] width 22 height 10
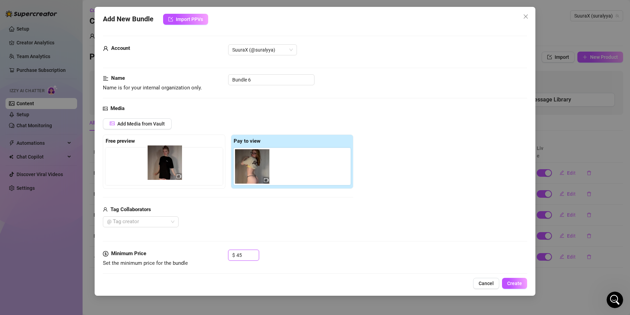
drag, startPoint x: 286, startPoint y: 173, endPoint x: 159, endPoint y: 169, distance: 127.0
click at [159, 169] on div "Free preview Pay to view" at bounding box center [228, 162] width 251 height 54
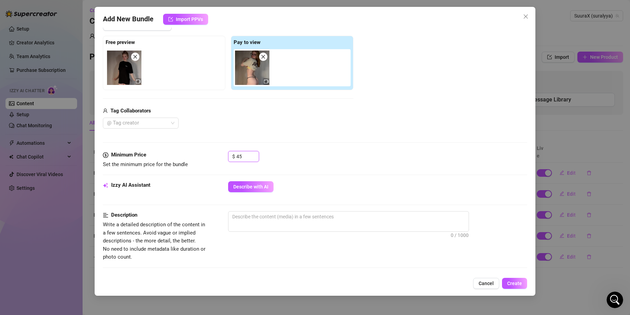
scroll to position [147, 0]
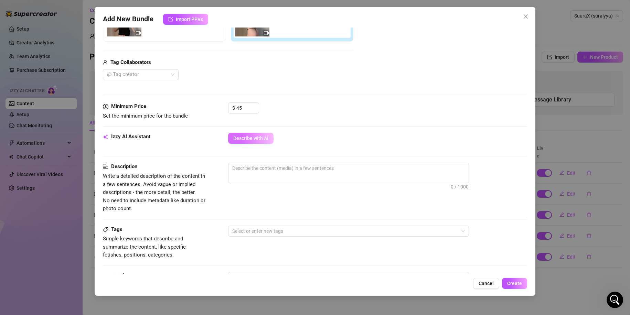
click at [256, 139] on span "Describe with AI" at bounding box center [250, 139] width 35 height 6
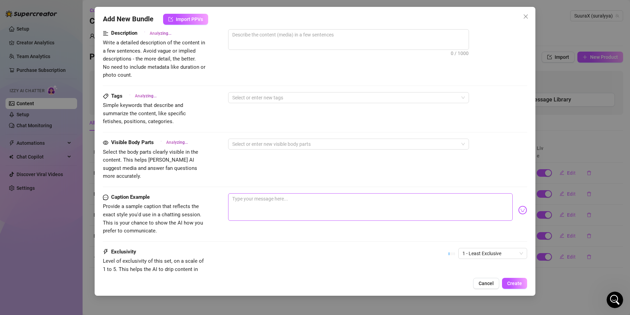
scroll to position [282, 0]
click at [269, 195] on textarea at bounding box center [370, 206] width 285 height 28
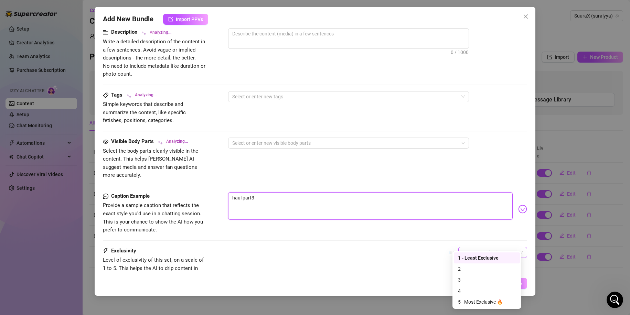
click at [511, 247] on span "1 - Least Exclusive" at bounding box center [492, 252] width 61 height 10
click at [462, 281] on div "3" at bounding box center [487, 280] width 58 height 8
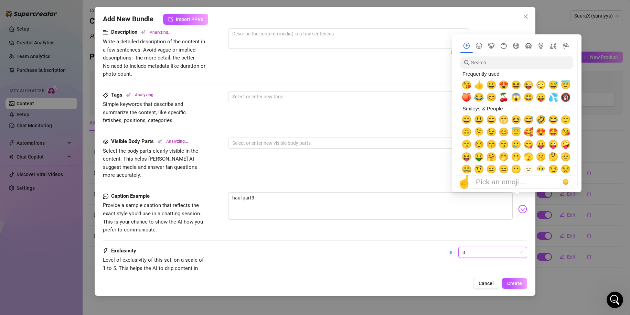
click at [518, 205] on img at bounding box center [522, 209] width 9 height 9
click at [513, 131] on span "😇" at bounding box center [516, 132] width 10 height 10
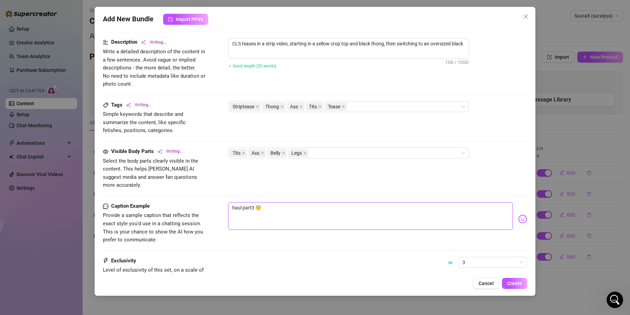
scroll to position [272, 0]
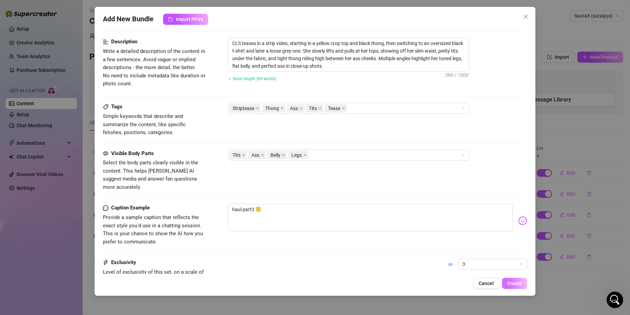
click at [517, 283] on span "Create" at bounding box center [514, 284] width 15 height 6
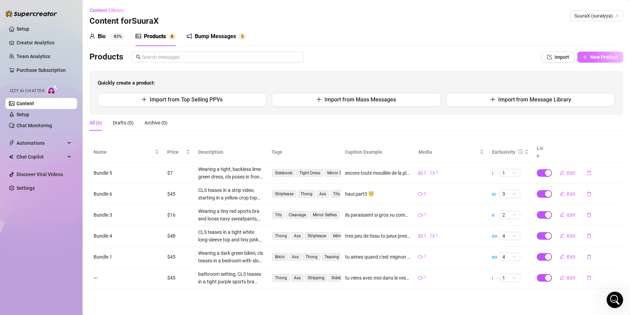
click at [616, 57] on span "New Product" at bounding box center [604, 57] width 28 height 6
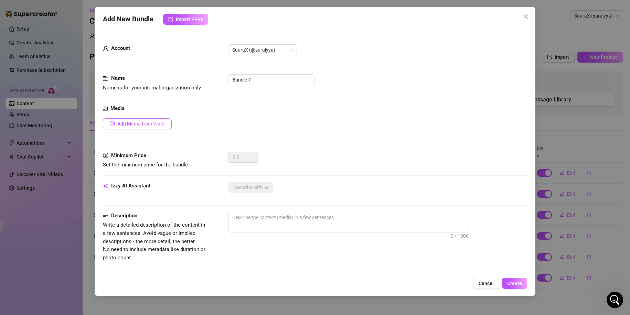
click at [130, 128] on button "Add Media from Vault" at bounding box center [137, 123] width 69 height 11
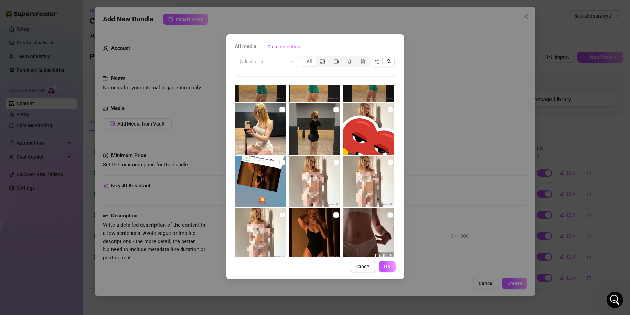
scroll to position [3208, 0]
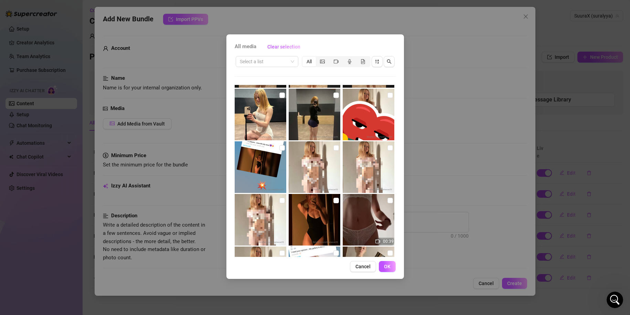
click at [395, 249] on div "00:37 00:21 00:39 00:23 00:50 01:18 00:11 00:17 00:34 01:08 00:15 01:31 00:07 0…" at bounding box center [315, 171] width 161 height 172
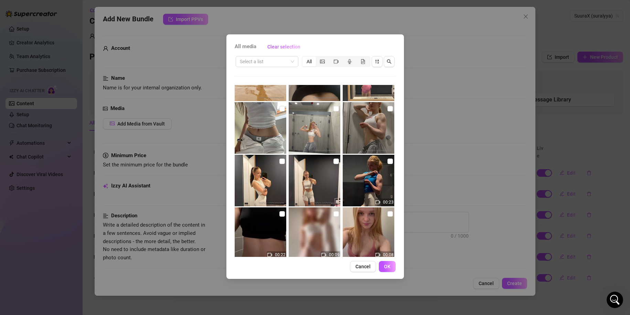
scroll to position [3916, 0]
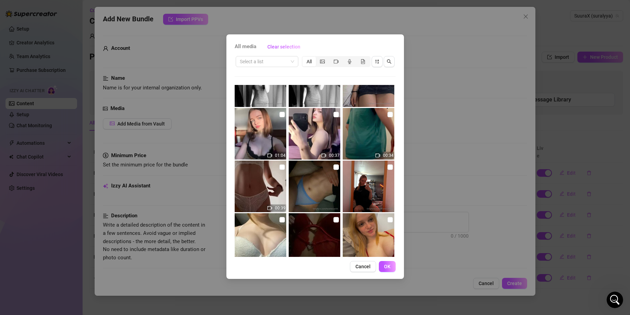
scroll to position [5019, 0]
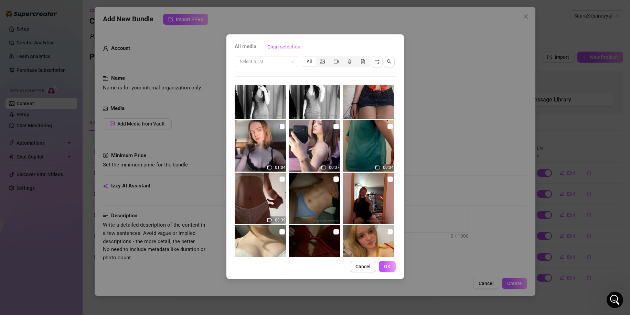
click at [279, 126] on input "checkbox" at bounding box center [282, 127] width 6 height 6
checkbox input "true"
click at [386, 265] on span "OK" at bounding box center [387, 267] width 7 height 6
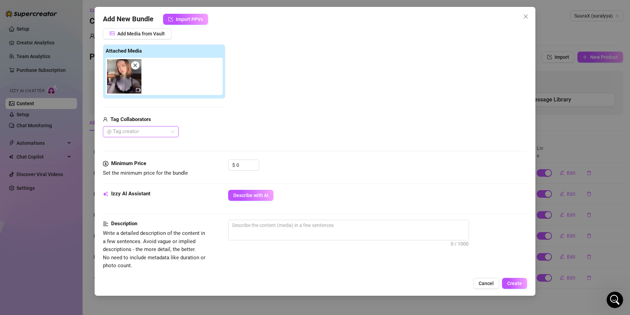
scroll to position [90, 0]
click at [260, 187] on div "Minimum Price Set the minimum price for the bundle $ 0" at bounding box center [315, 174] width 425 height 30
click at [252, 203] on div "Izzy AI Assistant Describe with AI" at bounding box center [315, 198] width 425 height 17
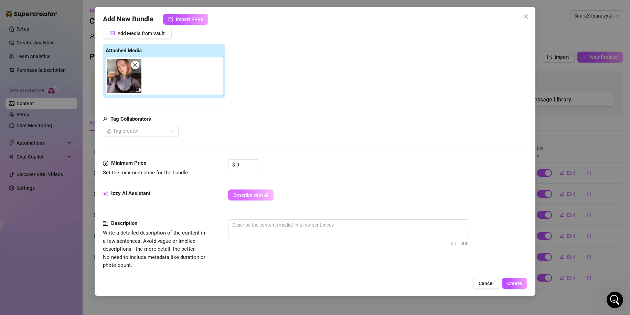
click at [242, 197] on span "Describe with AI" at bounding box center [250, 195] width 35 height 6
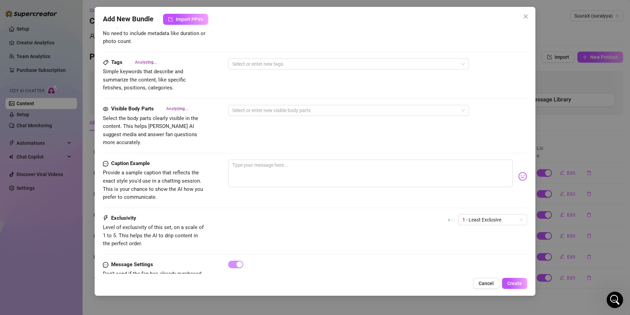
scroll to position [332, 0]
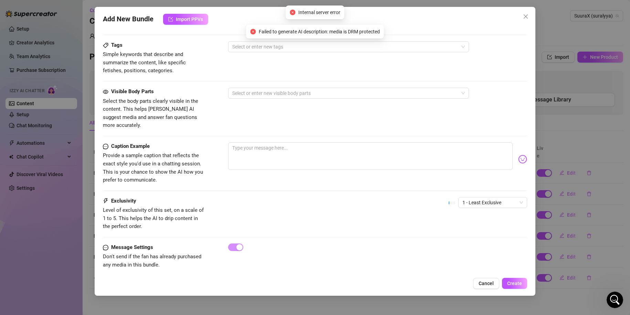
click at [489, 186] on div "Caption Example Provide a sample caption that reflects the exact style you'd us…" at bounding box center [315, 169] width 425 height 55
click at [480, 198] on span "1 - Least Exclusive" at bounding box center [492, 203] width 61 height 10
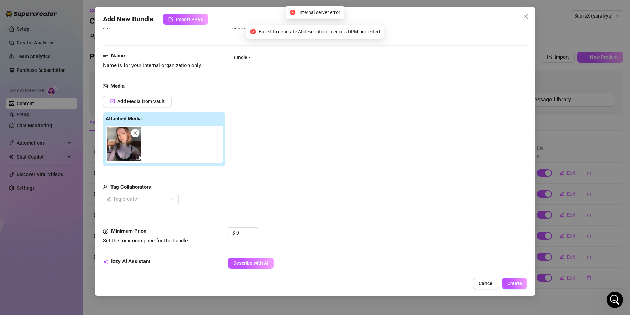
scroll to position [0, 0]
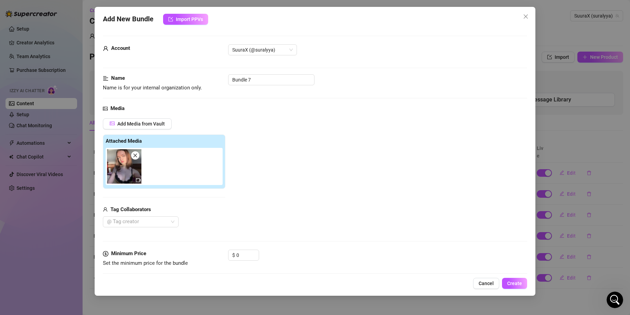
click at [138, 157] on span at bounding box center [135, 155] width 8 height 8
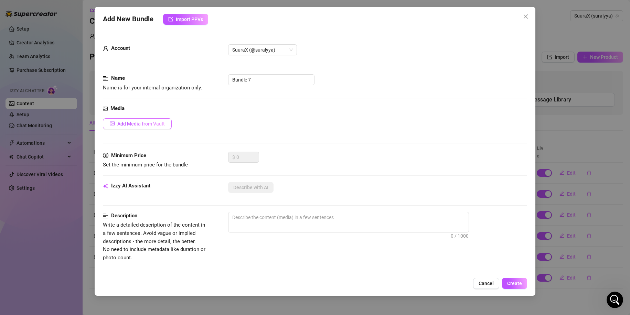
click at [112, 129] on div "Media Add Media from Vault" at bounding box center [315, 128] width 425 height 47
click at [121, 123] on span "Add Media from Vault" at bounding box center [140, 124] width 47 height 6
click at [156, 120] on div "All media Clear selection Select a list All 00:37 00:21 00:39 00:23 00:50 01:18…" at bounding box center [315, 157] width 630 height 315
click at [149, 122] on span "Add Media from Vault" at bounding box center [140, 124] width 47 height 6
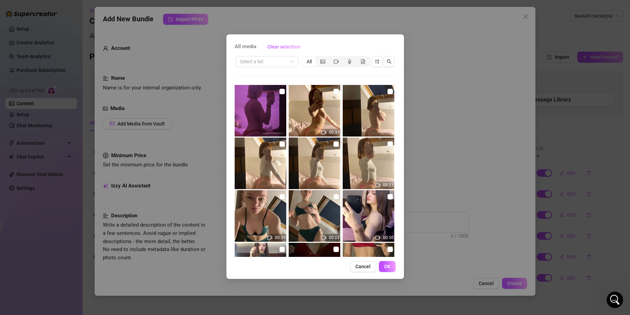
click at [141, 127] on div "All media Clear selection Select a list All 00:37 00:21 00:39 00:23 00:50 01:18…" at bounding box center [315, 157] width 630 height 315
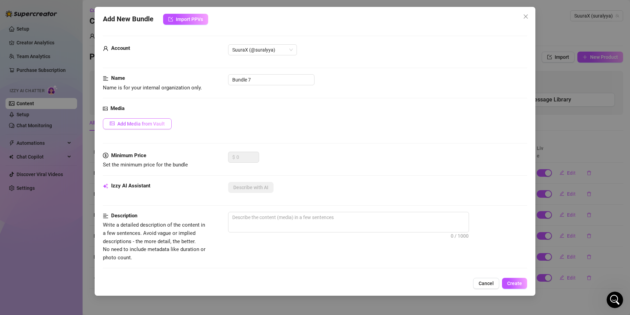
click at [141, 126] on span "Add Media from Vault" at bounding box center [140, 124] width 47 height 6
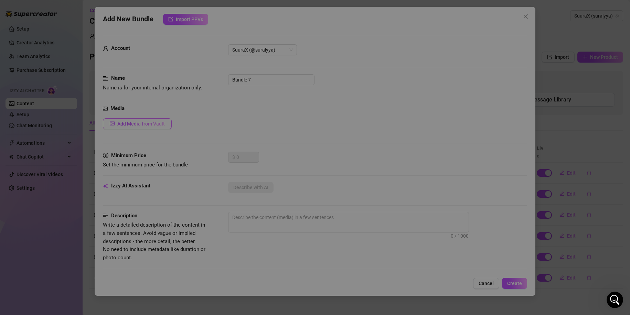
click at [141, 126] on div "All media Clear selection Select a list All 00:37 00:21 00:39 00:23 00:50 01:18…" at bounding box center [315, 157] width 630 height 315
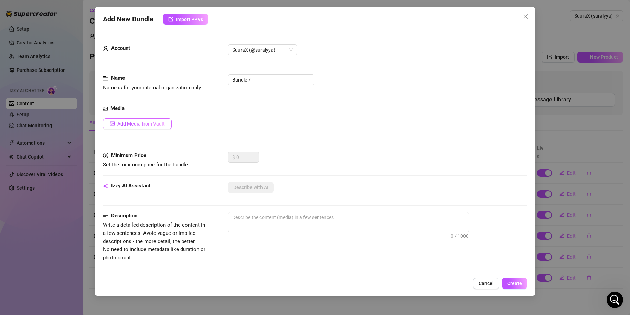
click at [141, 126] on span "Add Media from Vault" at bounding box center [140, 124] width 47 height 6
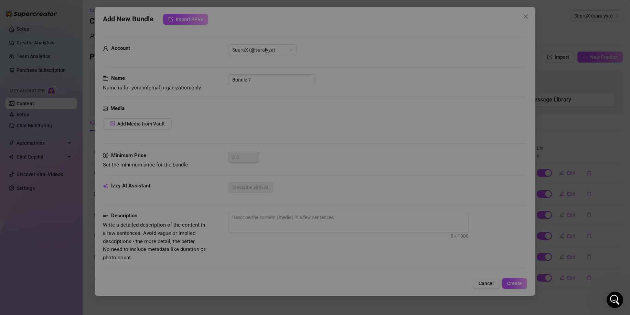
click at [152, 125] on div "All media Clear selection Select a list All 00:37 00:21 00:39 00:23 00:50 01:18…" at bounding box center [315, 157] width 630 height 315
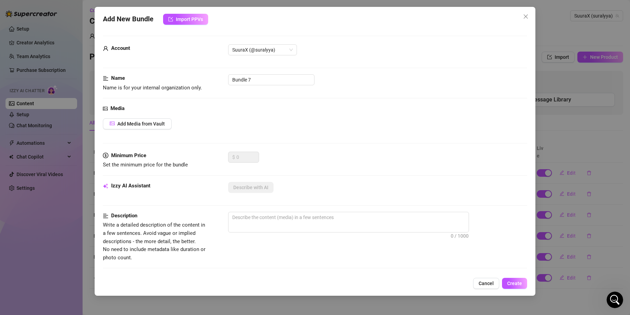
click at [152, 125] on span "Add Media from Vault" at bounding box center [140, 124] width 47 height 6
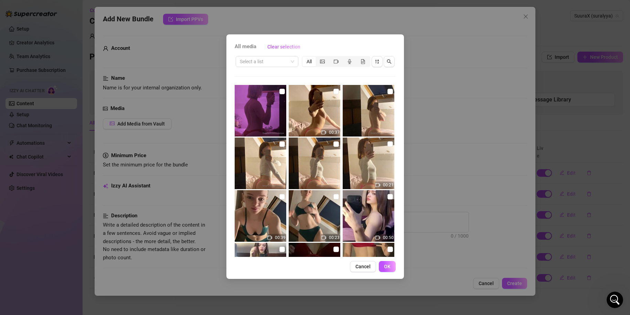
click at [443, 107] on div "All media Clear selection Select a list All 00:37 00:21 00:39 00:23 00:50 01:18…" at bounding box center [315, 157] width 630 height 315
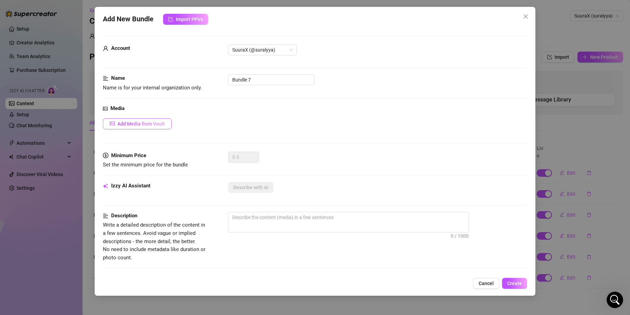
click at [150, 125] on span "Add Media from Vault" at bounding box center [140, 124] width 47 height 6
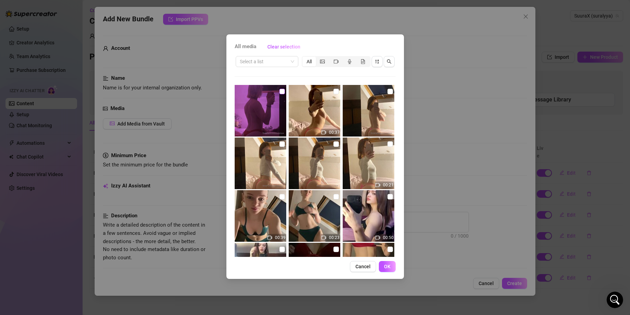
click at [279, 91] on input "checkbox" at bounding box center [282, 92] width 6 height 6
checkbox input "true"
click at [388, 271] on button "OK" at bounding box center [387, 266] width 17 height 11
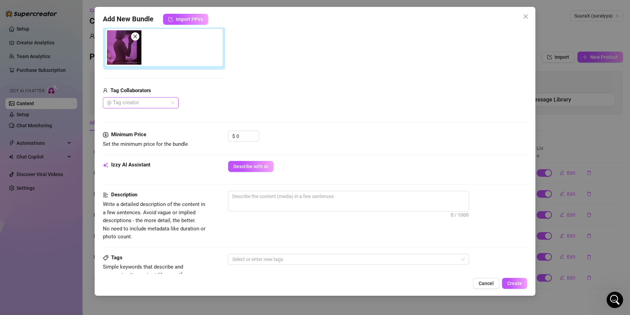
scroll to position [119, 0]
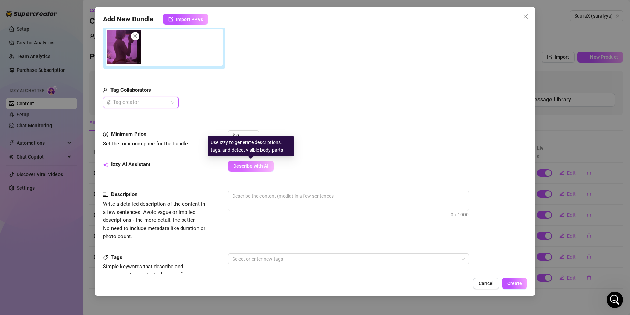
click at [263, 169] on button "Describe with AI" at bounding box center [250, 166] width 45 height 11
click at [245, 134] on input "0" at bounding box center [247, 136] width 22 height 10
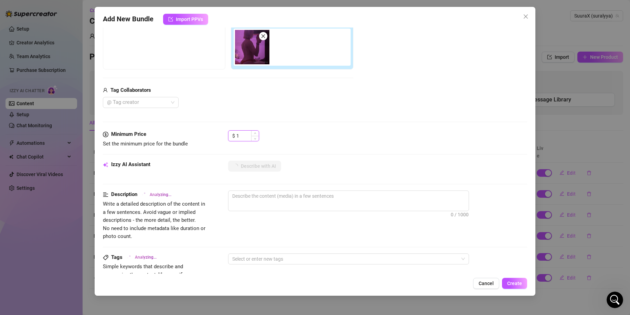
type input "18"
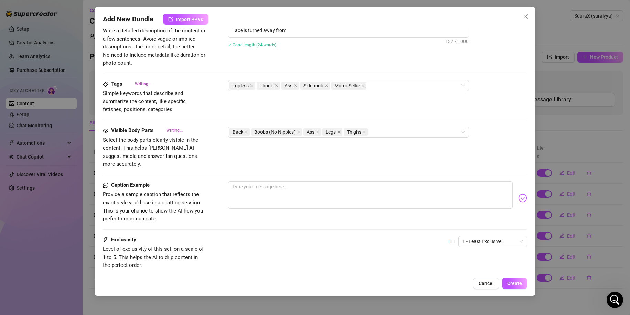
scroll to position [332, 0]
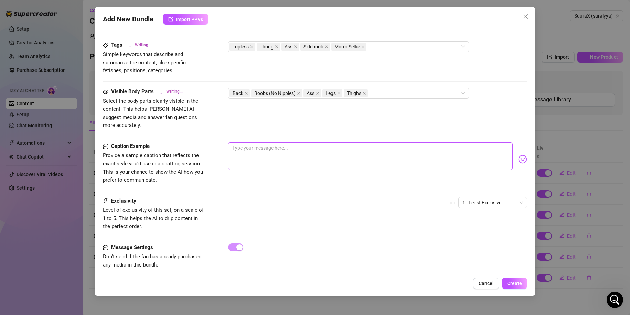
type textarea "Topless mirror selfie under purple lighting, showing her bare back, sideboob, a…"
type input "18"
click at [271, 144] on textarea at bounding box center [370, 156] width 285 height 28
type textarea "d"
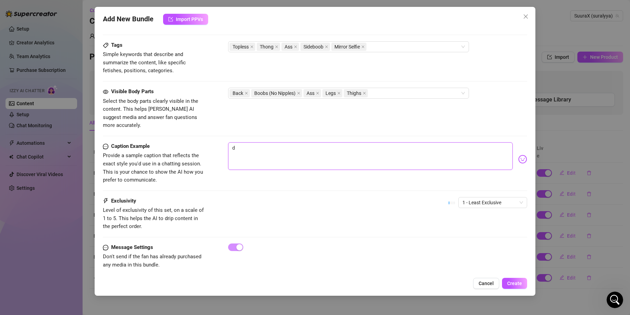
type textarea "Type your message here..."
type textarea "j"
type textarea "je"
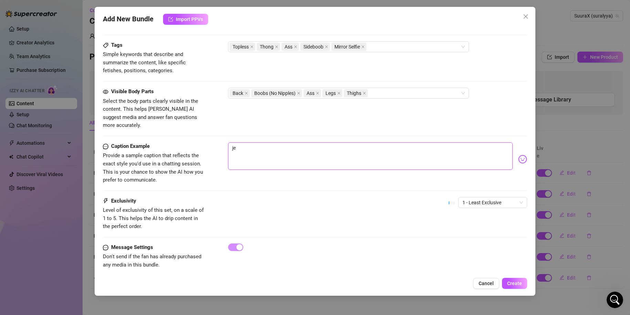
type textarea "je"
type textarea "je s"
type textarea "je su"
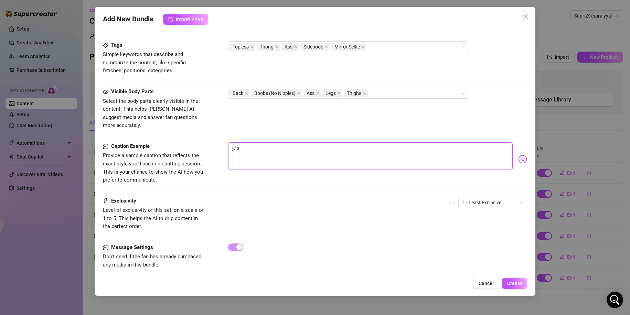
type textarea "je su"
type textarea "je sui"
type textarea "je suis"
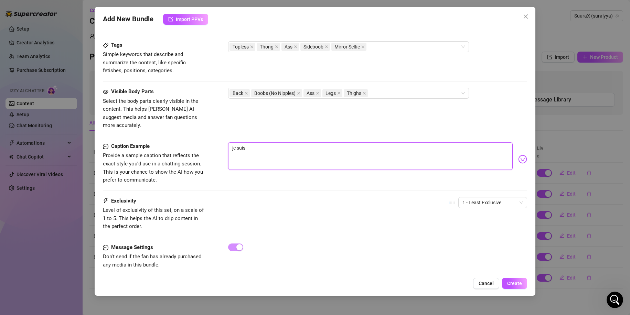
type textarea "je suis"
type textarea "je suis d"
type textarea "je suis de"
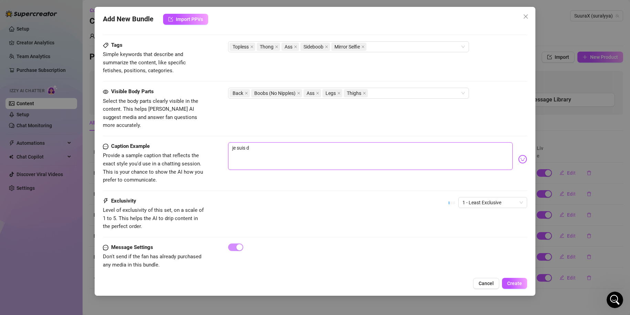
type textarea "je suis de"
type textarea "je suis de t"
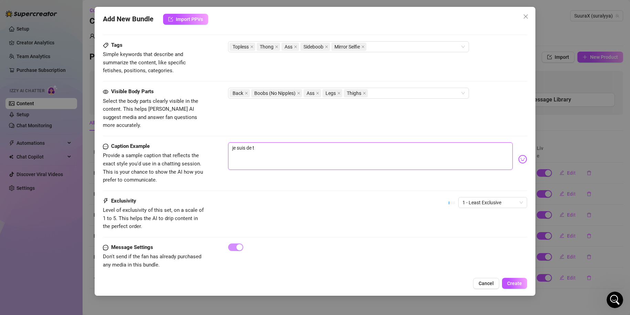
type textarea "je suis de to"
type textarea "je suis de toi"
type textarea "je suis de to"
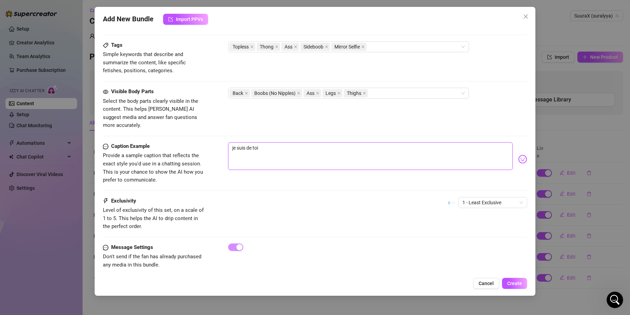
type textarea "je suis de to"
type textarea "je suis de t"
type textarea "je suis de"
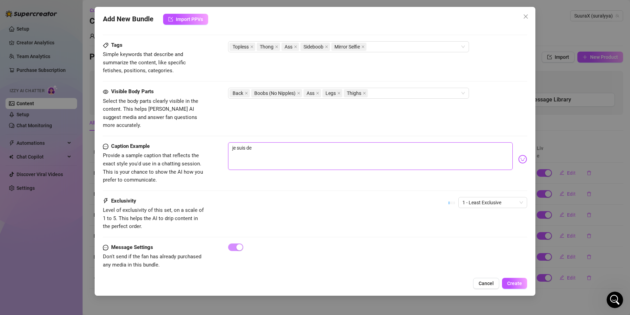
type textarea "je suis de"
type textarea "je suis d"
type textarea "je suis"
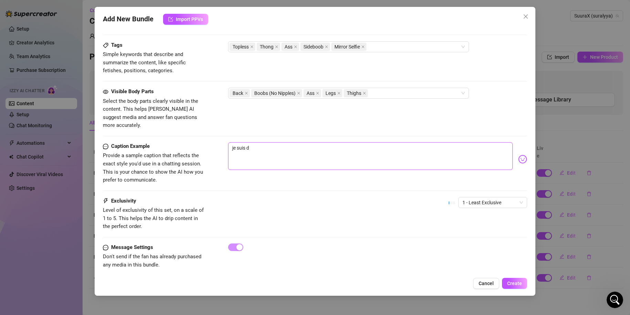
type textarea "je suis"
type textarea "je sui"
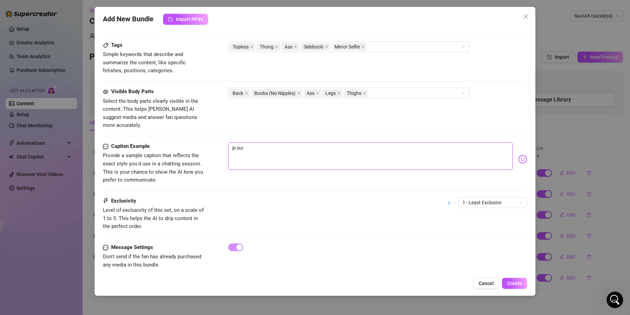
type textarea "je su"
type textarea "je s"
type textarea "je"
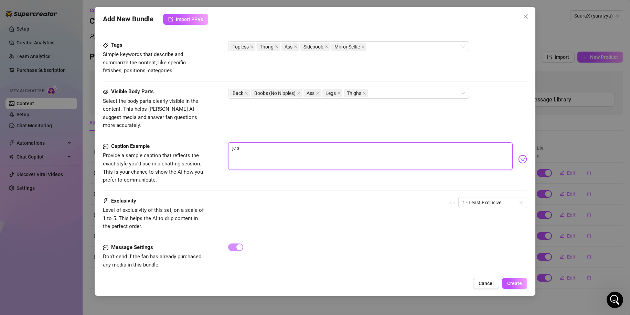
type textarea "je"
type textarea "j"
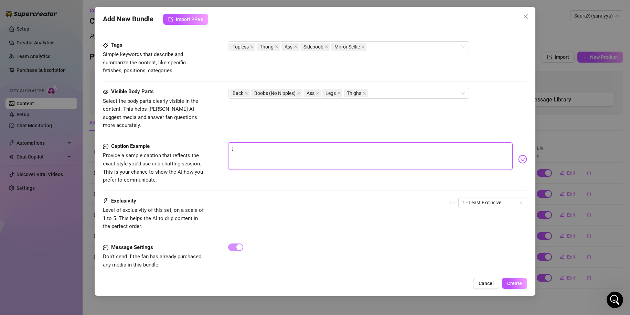
type textarea "Type your message here..."
type textarea "t"
type textarea "tu"
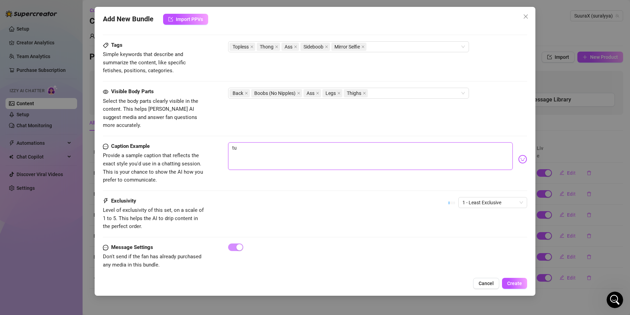
type textarea "tu"
type textarea "tu v"
type textarea "tu ve"
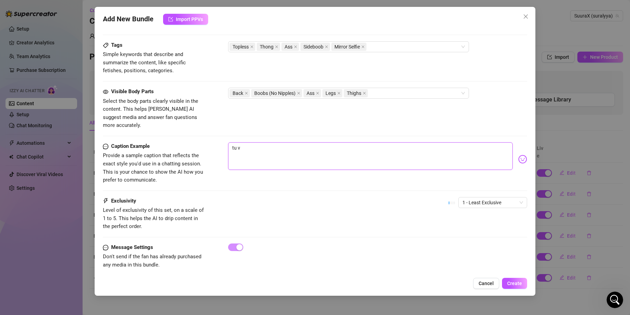
type textarea "tu ve"
type textarea "tu veu"
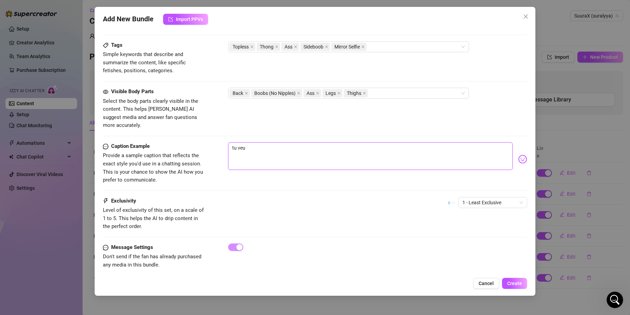
type textarea "tu veu"
type textarea "tu veuc"
type textarea "tu veu"
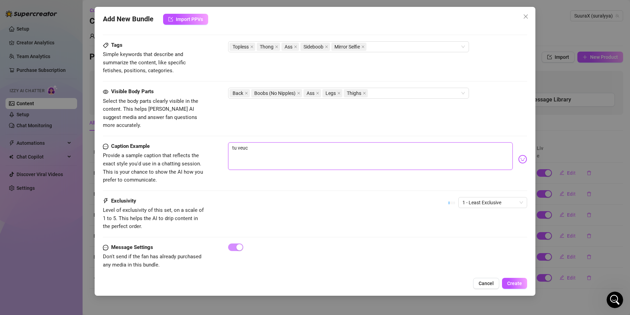
type textarea "tu veu"
type textarea "tu veux"
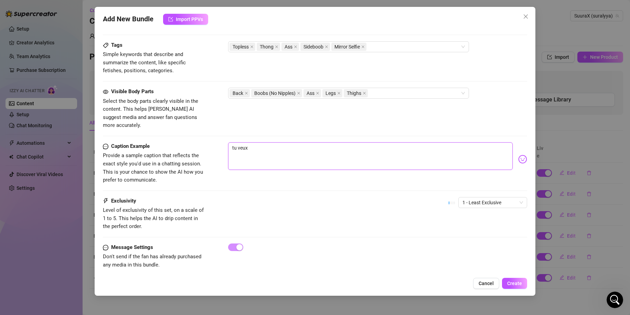
type textarea "tu veux q"
type textarea "tu veux qu"
type textarea "tu veux que"
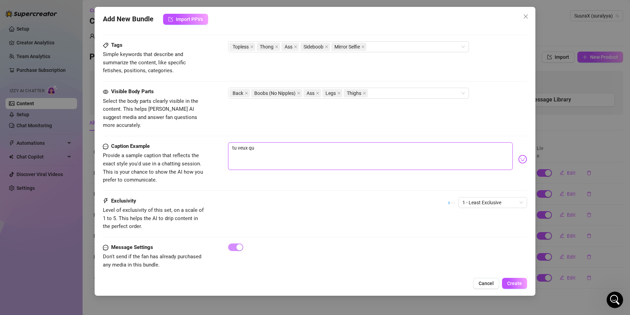
type textarea "tu veux que"
type textarea "tu veux que j"
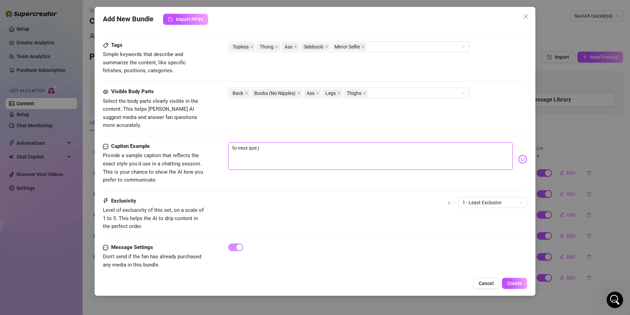
type textarea "tu veux que je"
type textarea "tu veux que je m"
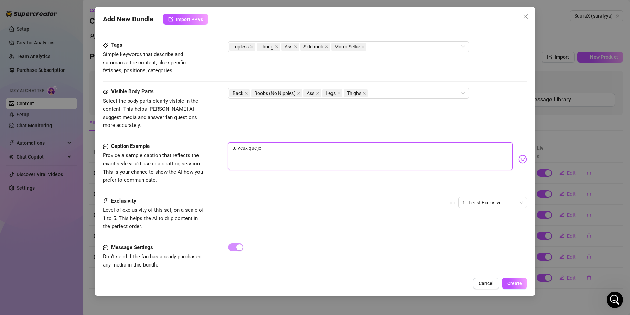
type textarea "tu veux que je m"
type textarea "tu veux que je me"
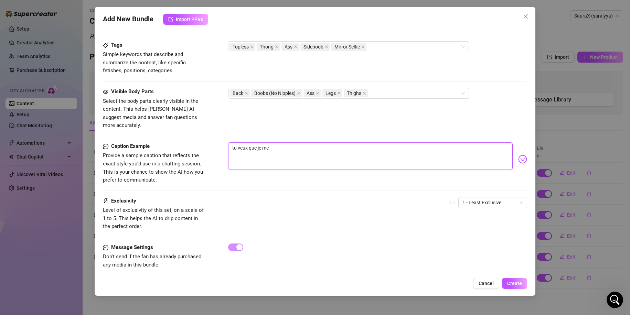
type textarea "tu veux que je me r"
type textarea "tu veux que je me re"
type textarea "tu veux que je me ret"
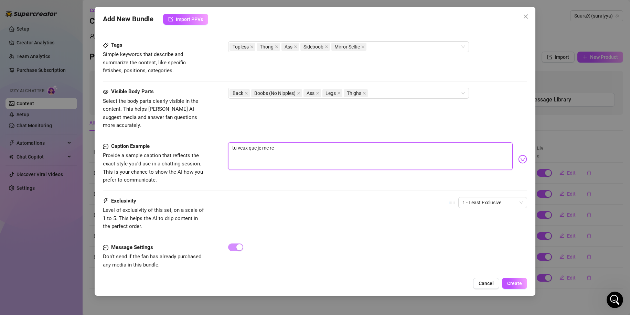
type textarea "tu veux que je me ret"
type textarea "tu veux que je me reto"
type textarea "tu veux que je me retou"
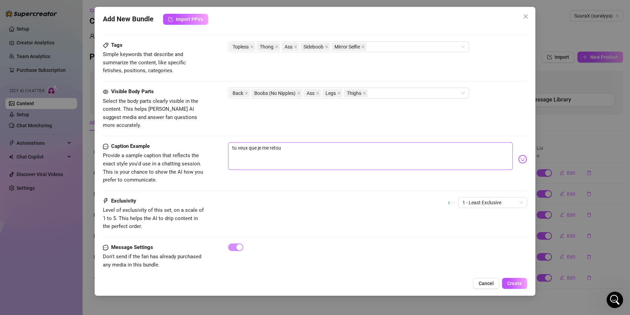
type textarea "tu veux que je me retour"
type textarea "tu veux que je me retourn"
type textarea "tu veux que je me retourne"
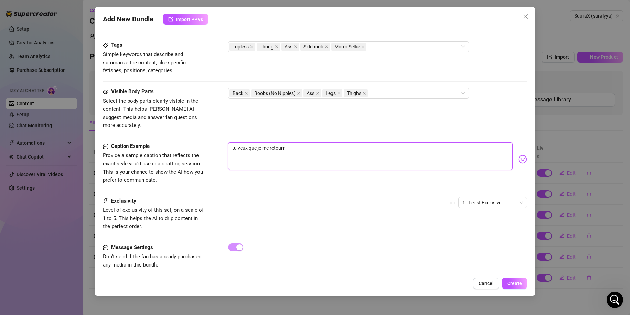
type textarea "tu veux que je me retourne"
type textarea "tu veux que je me retourne m"
type textarea "tu veux que je me retourne ma"
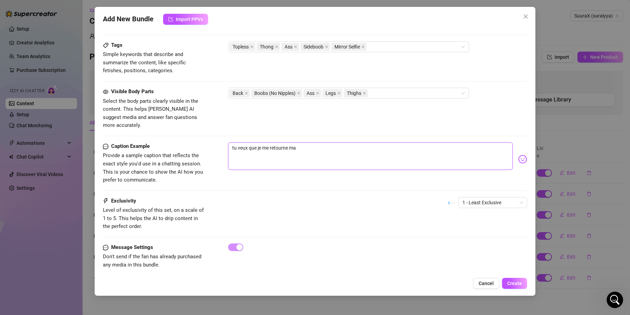
type textarea "tu veux que je me retourne mai"
type textarea "tu veux que je me retourne main"
type textarea "tu veux que je me retourne maint"
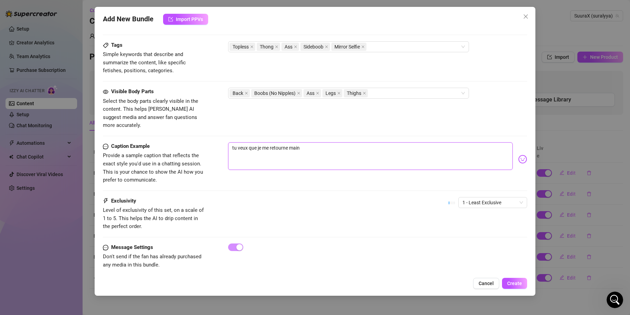
type textarea "tu veux que je me retourne maint"
type textarea "tu veux que je me retourne mainte"
type textarea "tu veux que je me retourne mainten"
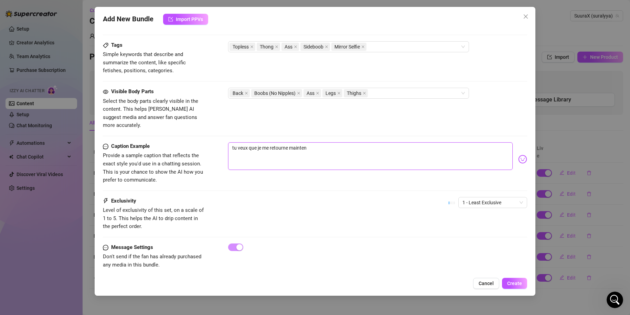
type textarea "tu veux que je me retourne maintena"
type textarea "tu veux que je me retourne maintenan"
type textarea "tu veux que je me retourne maintenant"
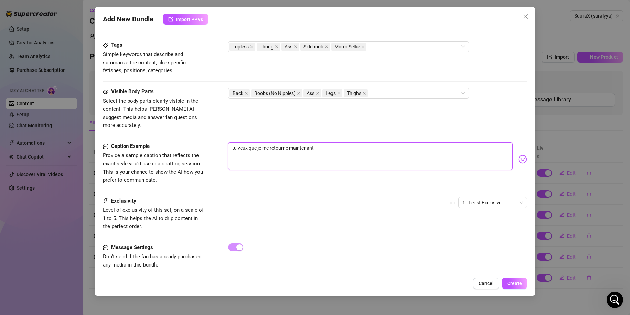
type textarea "tu veux que je me retourne maintenant"
type textarea "tu veux que je me retourne maintenant ?"
click at [469, 198] on span "1 - Least Exclusive" at bounding box center [492, 203] width 61 height 10
type textarea "tu veux que je me retourne maintenant ?"
click at [472, 231] on div "3" at bounding box center [487, 230] width 58 height 8
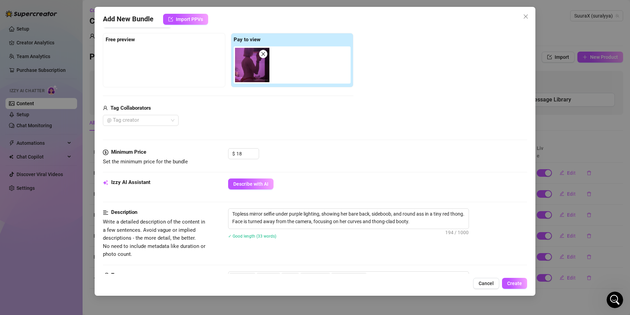
scroll to position [98, 0]
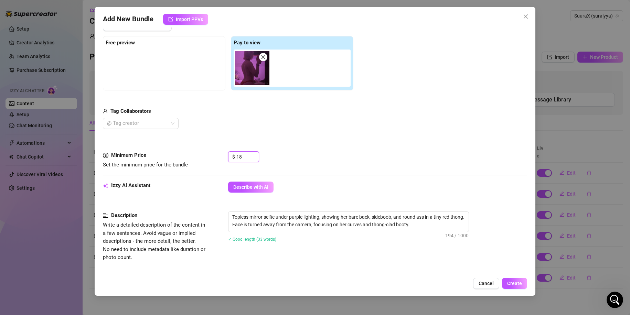
drag, startPoint x: 246, startPoint y: 156, endPoint x: 145, endPoint y: 151, distance: 100.9
click at [169, 151] on form "Account SuuraX (@suralyya) Name Name is for your internal organization only. Bu…" at bounding box center [315, 226] width 425 height 578
type input "2"
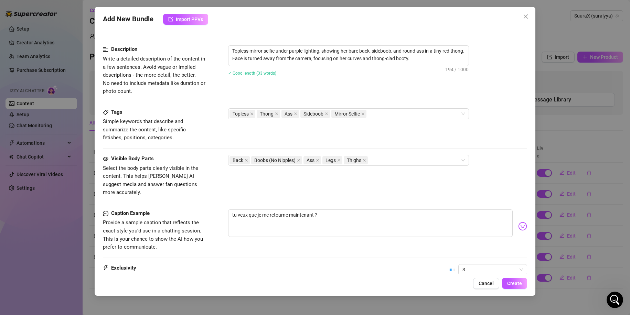
scroll to position [332, 0]
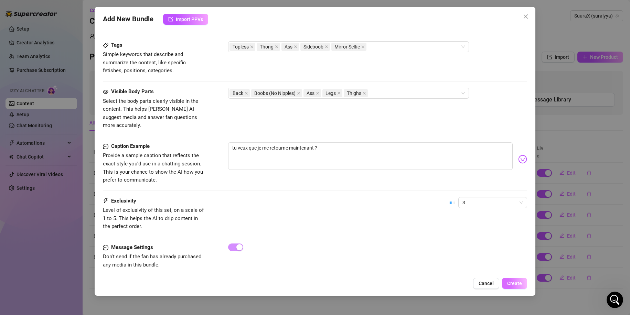
type input "26"
click at [513, 279] on button "Create" at bounding box center [514, 283] width 25 height 11
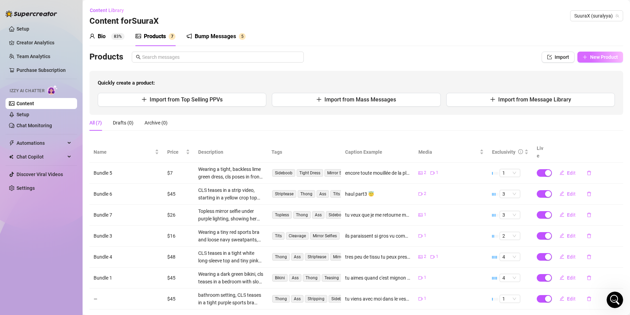
click at [598, 58] on span "New Product" at bounding box center [604, 57] width 28 height 6
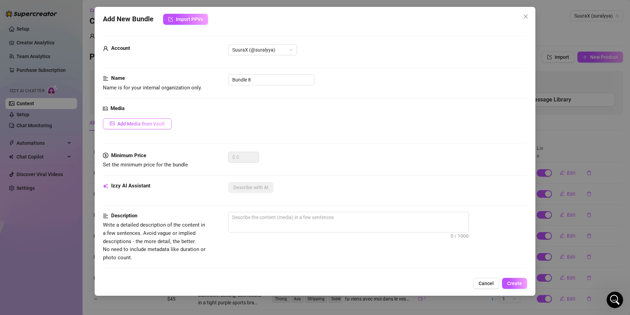
click at [147, 120] on button "Add Media from Vault" at bounding box center [137, 123] width 69 height 11
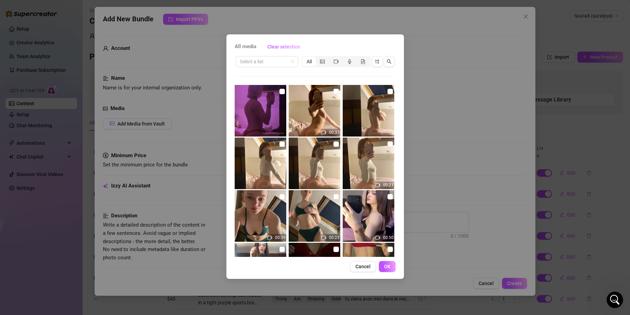
click at [479, 106] on div "All media Clear selection Select a list All 00:37 00:21 00:39 00:23 00:50 01:18…" at bounding box center [315, 157] width 630 height 315
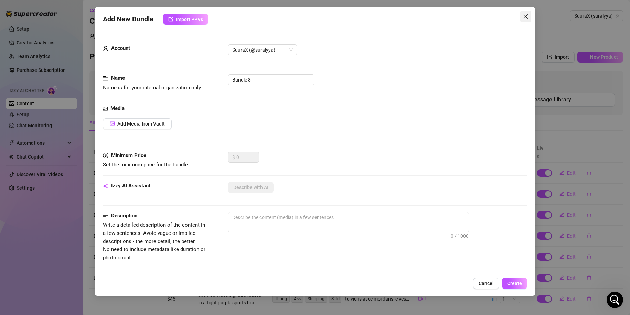
click at [527, 15] on icon "close" at bounding box center [526, 16] width 4 height 4
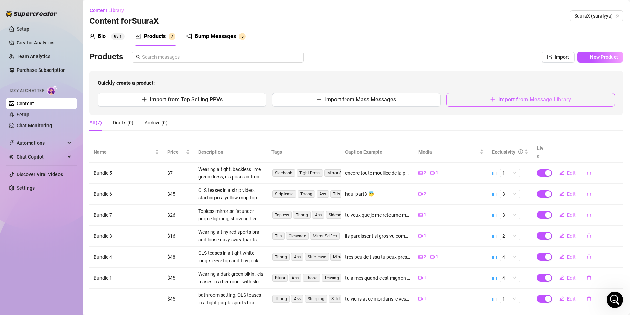
scroll to position [8, 0]
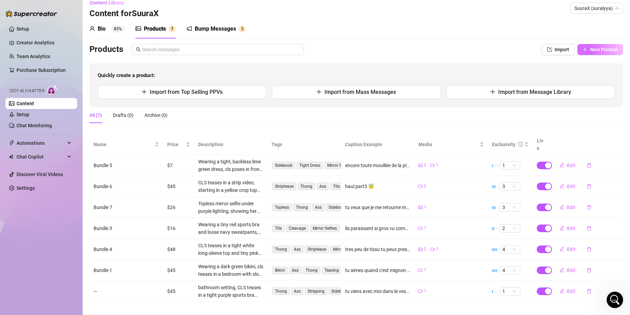
click at [602, 45] on button "New Product" at bounding box center [600, 49] width 46 height 11
type textarea "Type your message here..."
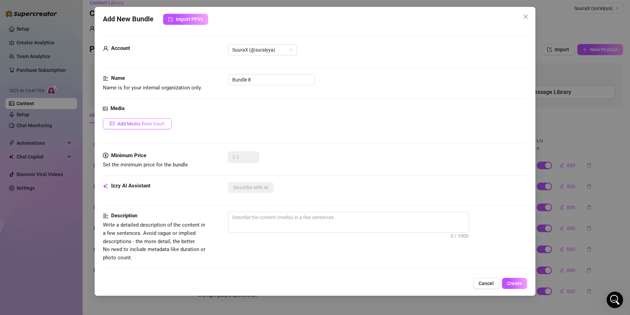
click at [128, 126] on span "Add Media from Vault" at bounding box center [140, 124] width 47 height 6
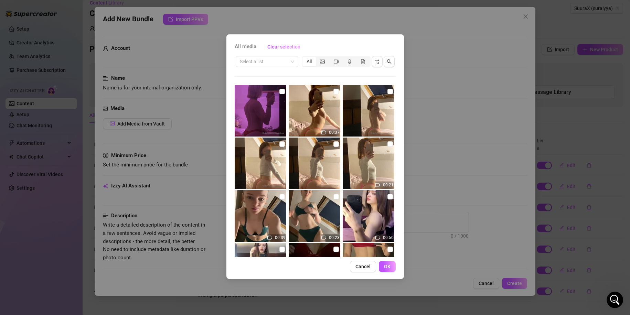
click at [315, 59] on div "All" at bounding box center [308, 62] width 13 height 10
click at [304, 58] on input "All" at bounding box center [304, 58] width 0 height 0
click at [329, 63] on div "segmented control" at bounding box center [322, 62] width 13 height 10
click at [318, 58] on input "segmented control" at bounding box center [318, 58] width 0 height 0
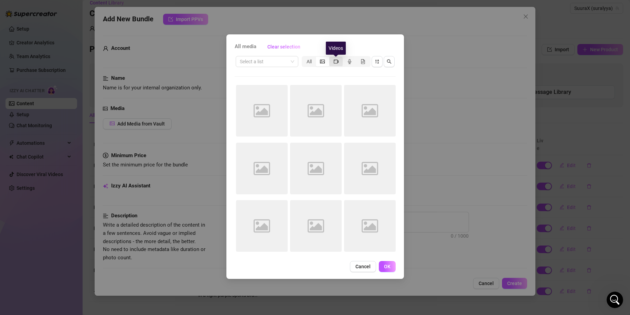
click at [337, 62] on icon "video-camera" at bounding box center [336, 61] width 5 height 5
click at [331, 58] on input "segmented control" at bounding box center [331, 58] width 0 height 0
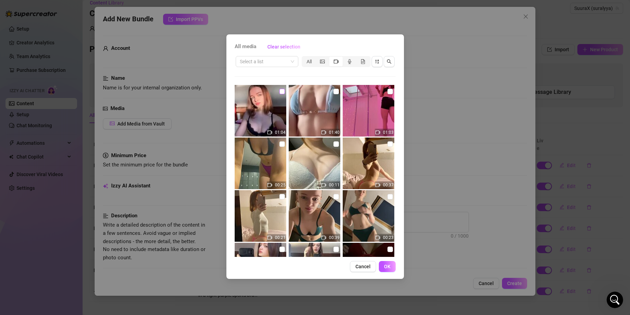
click at [279, 91] on input "checkbox" at bounding box center [282, 92] width 6 height 6
checkbox input "true"
click at [383, 263] on button "OK" at bounding box center [387, 266] width 17 height 11
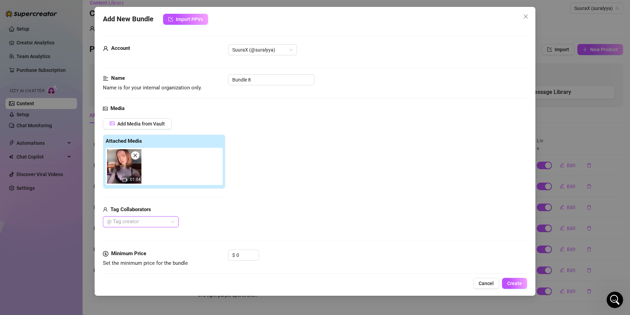
scroll to position [134, 0]
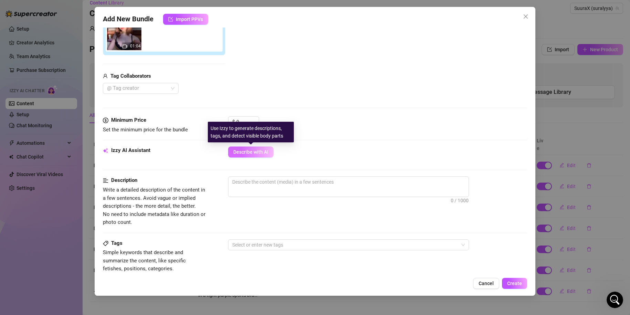
click at [254, 152] on span "Describe with AI" at bounding box center [250, 152] width 35 height 6
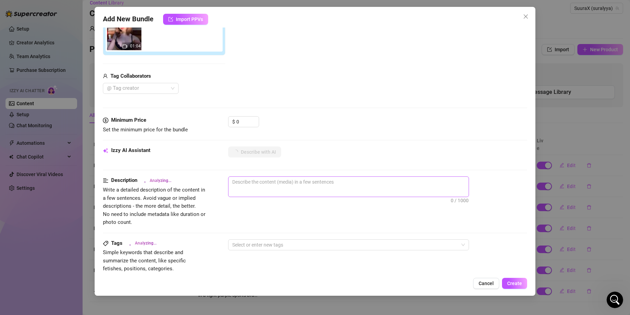
scroll to position [332, 0]
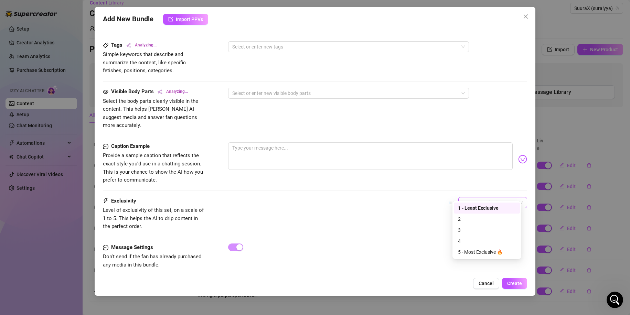
click at [477, 198] on span "1 - Least Exclusive" at bounding box center [492, 203] width 61 height 10
click at [464, 254] on div "5 - Most Exclusive 🔥" at bounding box center [487, 252] width 58 height 8
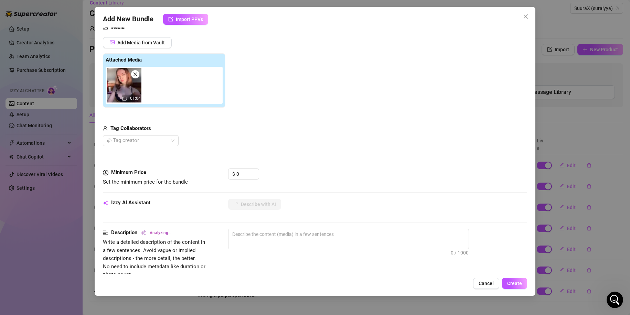
scroll to position [82, 0]
drag, startPoint x: 243, startPoint y: 174, endPoint x: 177, endPoint y: 173, distance: 66.1
click at [217, 173] on div "Minimum Price Set the minimum price for the bundle $ 0" at bounding box center [315, 177] width 425 height 18
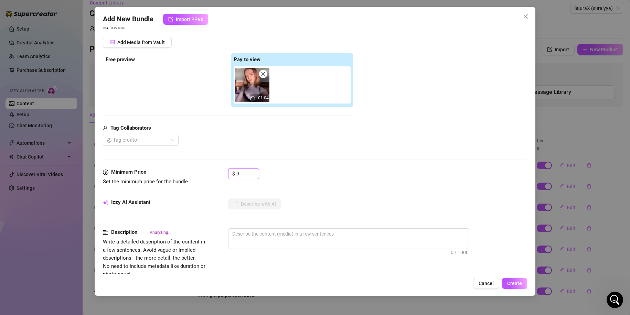
type input "95"
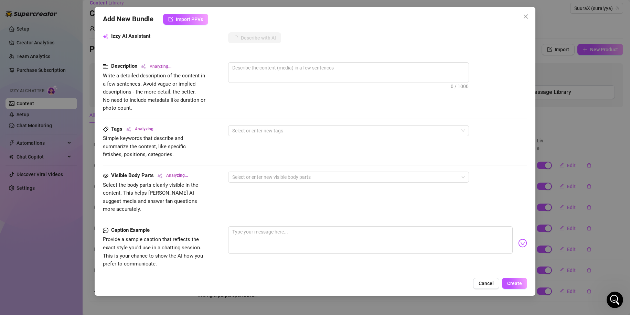
scroll to position [248, 0]
type textarea "Wearing"
type textarea "Wearing a"
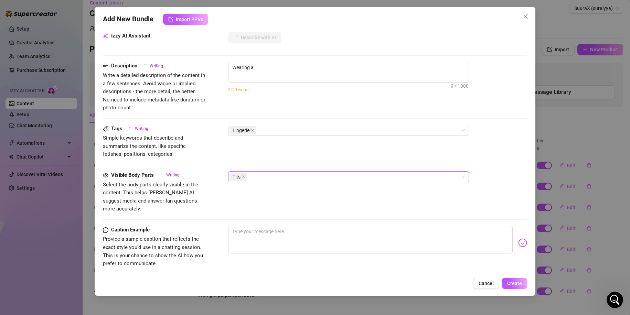
type textarea "Wearing a matching"
type textarea "Wearing a matching black"
type textarea "Wearing a matching black and"
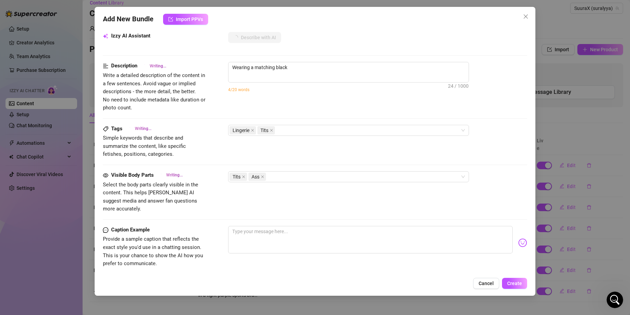
type textarea "Wearing a matching black and"
type textarea "Wearing a matching black and leopard-print"
type textarea "Wearing a matching black and leopard-print lingerie"
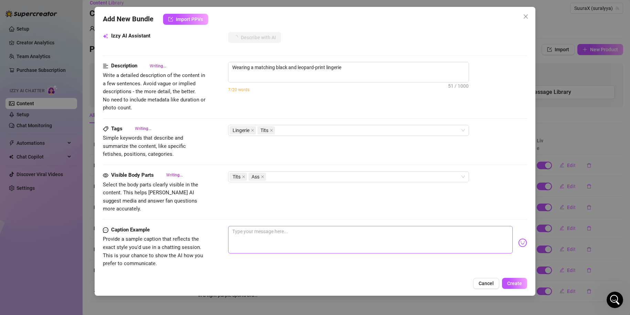
type textarea "Wearing a matching black and leopard-print lingerie set,"
type input "95"
type textarea "Wearing a matching black and leopard-print lingerie set, cls"
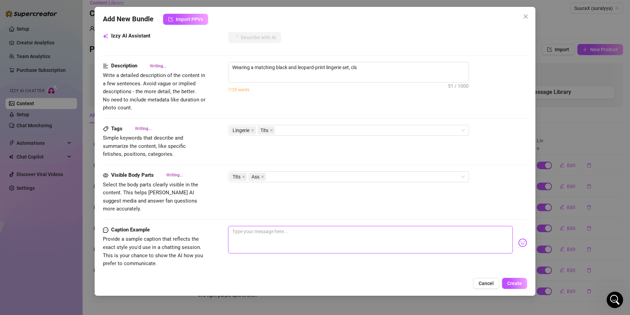
click at [265, 228] on textarea at bounding box center [370, 240] width 285 height 28
type textarea "Wearing a matching black and leopard-print lingerie set, cls teases"
type textarea "Wearing a matching black and leopard-print lingerie set, cls teases on"
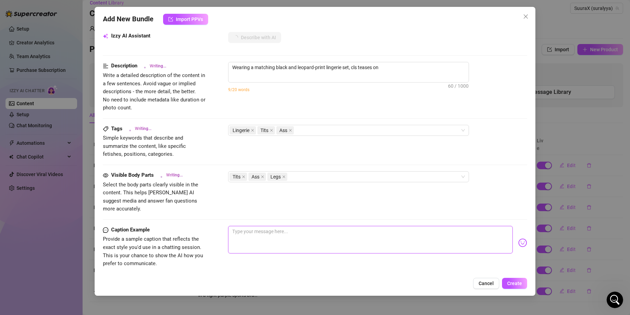
type textarea "Wearing a matching black and leopard-print lingerie set, cls teases on a"
type textarea "Wearing a matching black and leopard-print lingerie set, cls teases on a bed,"
type textarea "Wearing a matching black and leopard-print lingerie set, cls teases on a bed, s…"
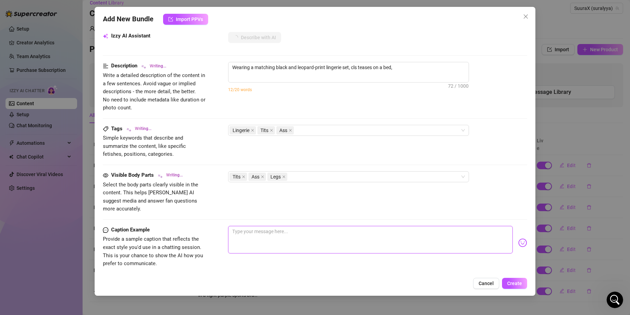
type textarea "Wearing a matching black and leopard-print lingerie set, cls teases on a bed, s…"
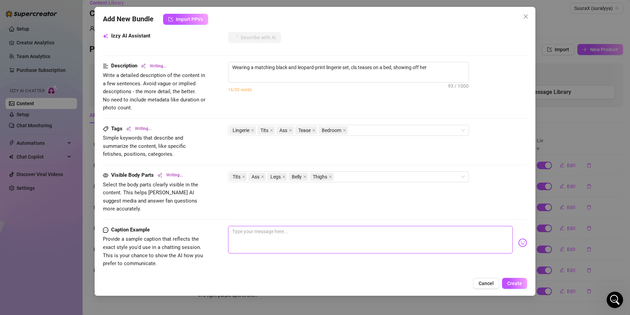
type textarea "Wearing a matching black and leopard-print lingerie set, cls teases on a bed, s…"
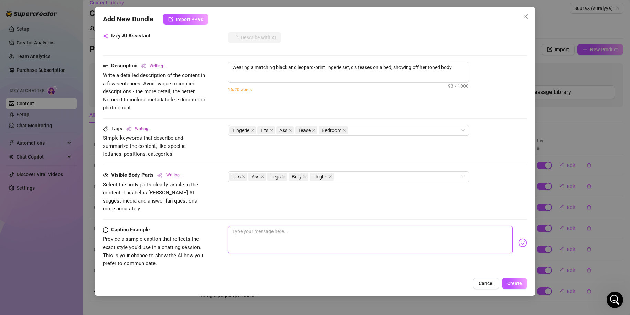
type textarea "Wearing a matching black and leopard-print lingerie set, cls teases on a bed, s…"
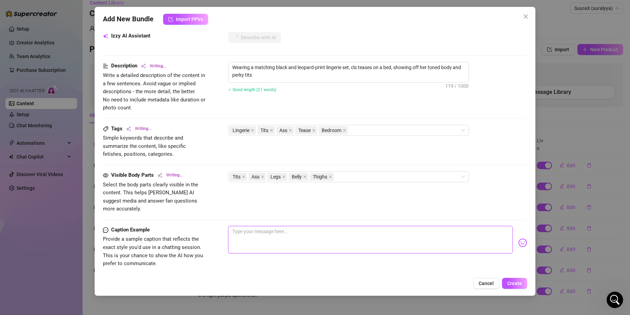
type textarea "Wearing a matching black and leopard-print lingerie set, cls teases on a bed, s…"
type textarea "q"
type textarea "Wearing a matching black and leopard-print lingerie set, cls teases on a bed, s…"
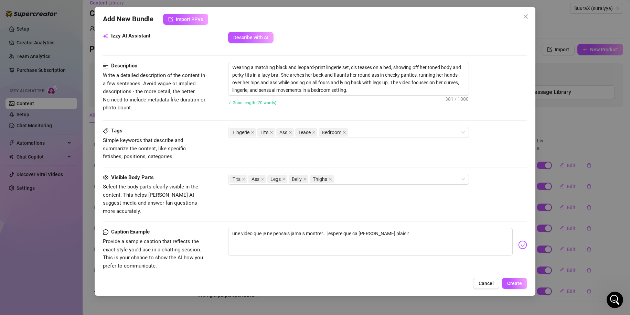
click at [518, 241] on img at bounding box center [522, 245] width 9 height 9
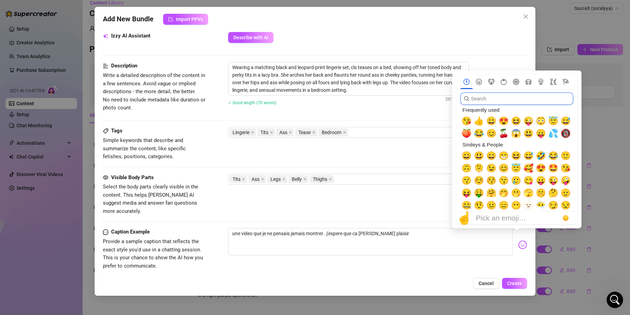
click at [488, 95] on input "search" at bounding box center [516, 99] width 113 height 12
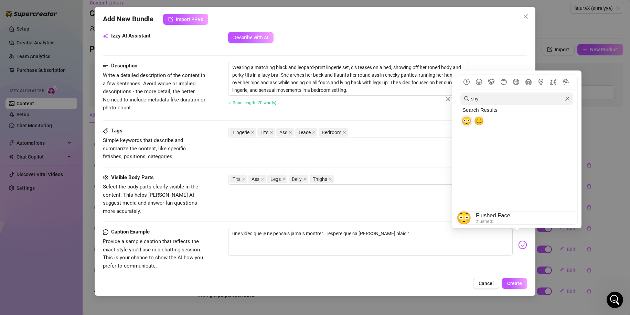
click at [518, 241] on img at bounding box center [522, 245] width 9 height 9
click at [469, 125] on span "😳" at bounding box center [466, 121] width 10 height 10
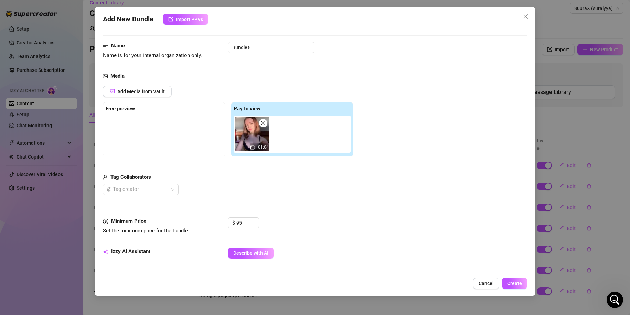
scroll to position [0, 0]
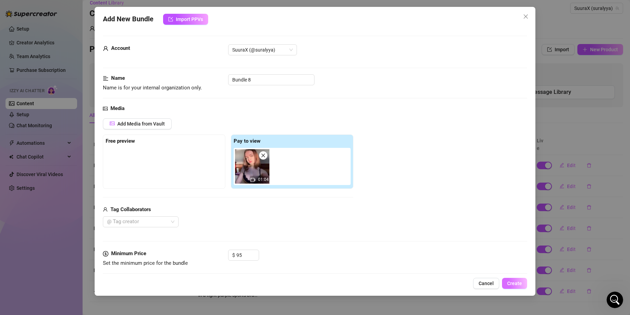
click at [520, 285] on span "Create" at bounding box center [514, 284] width 15 height 6
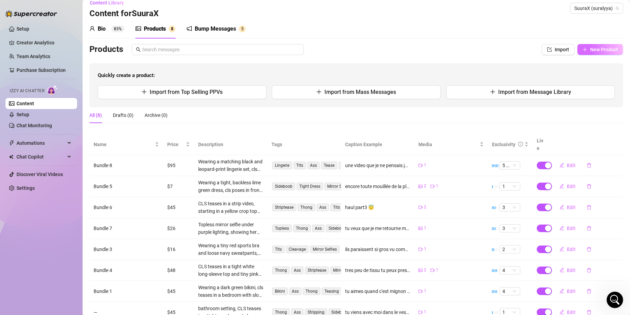
click at [595, 53] on button "New Product" at bounding box center [600, 49] width 46 height 11
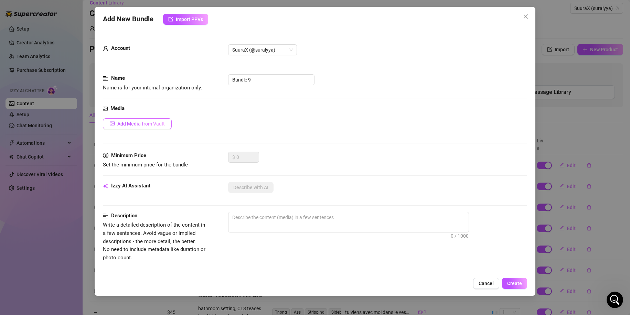
click at [130, 123] on span "Add Media from Vault" at bounding box center [140, 124] width 47 height 6
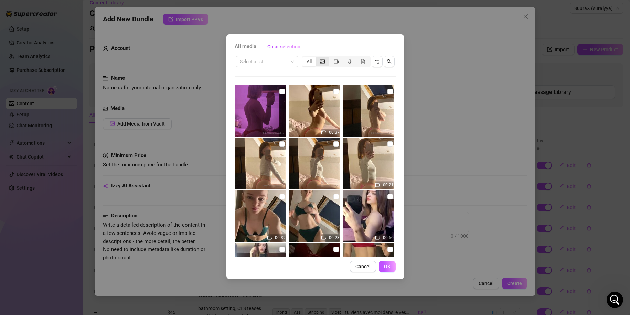
click at [327, 66] on div "segmented control" at bounding box center [322, 62] width 13 height 10
click at [318, 58] on input "segmented control" at bounding box center [318, 58] width 0 height 0
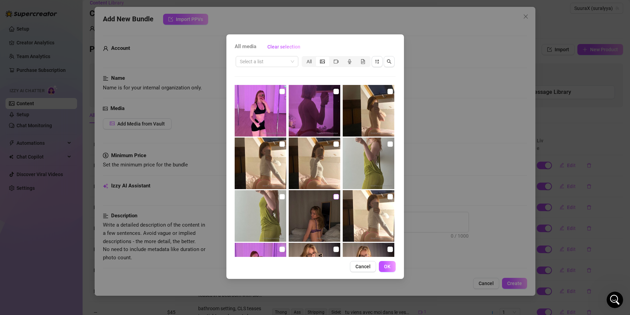
click at [334, 199] on input "checkbox" at bounding box center [336, 197] width 6 height 6
click at [387, 268] on span "OK" at bounding box center [387, 267] width 7 height 6
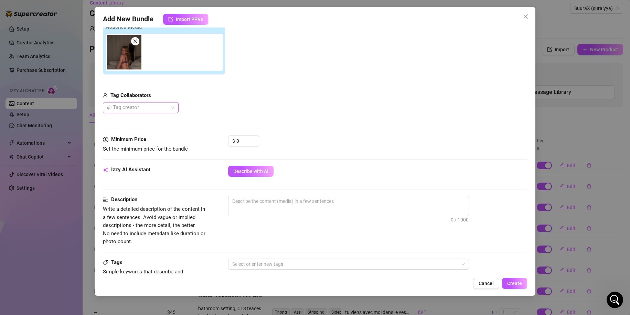
scroll to position [115, 0]
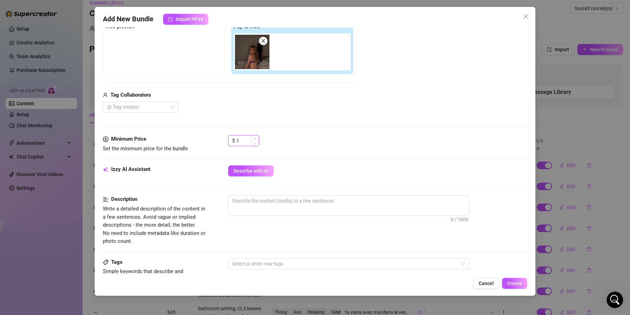
click at [257, 137] on span "Increase Value" at bounding box center [255, 139] width 8 height 6
drag, startPoint x: 239, startPoint y: 141, endPoint x: 234, endPoint y: 141, distance: 4.5
click at [234, 141] on div "$ 1" at bounding box center [243, 140] width 31 height 11
click at [240, 168] on button "Describe with AI" at bounding box center [250, 171] width 45 height 11
drag, startPoint x: 250, startPoint y: 140, endPoint x: 231, endPoint y: 143, distance: 19.6
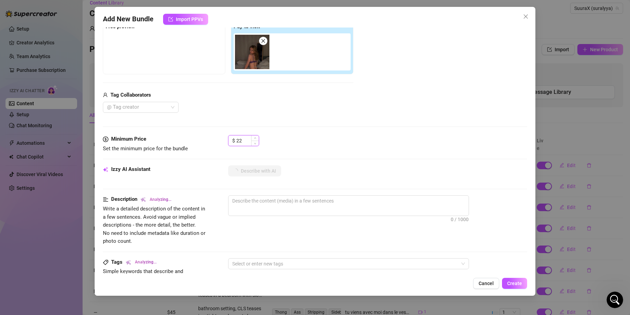
click at [237, 142] on input "22" at bounding box center [247, 141] width 22 height 10
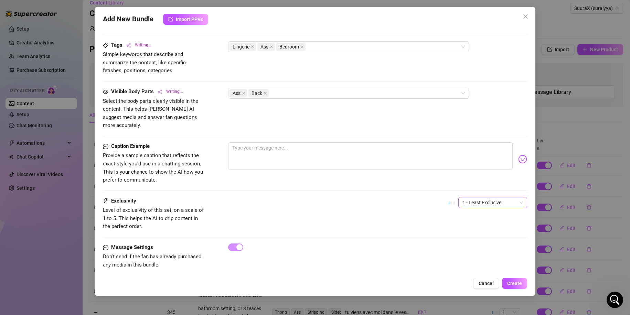
click at [491, 198] on span "1 - Least Exclusive" at bounding box center [492, 203] width 61 height 10
click at [467, 244] on div "4" at bounding box center [487, 241] width 58 height 8
click at [281, 142] on textarea at bounding box center [370, 156] width 285 height 28
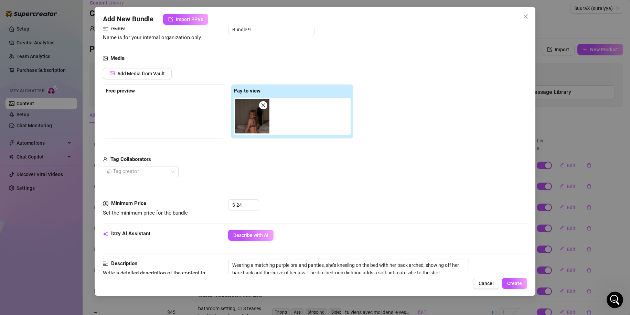
scroll to position [48, 0]
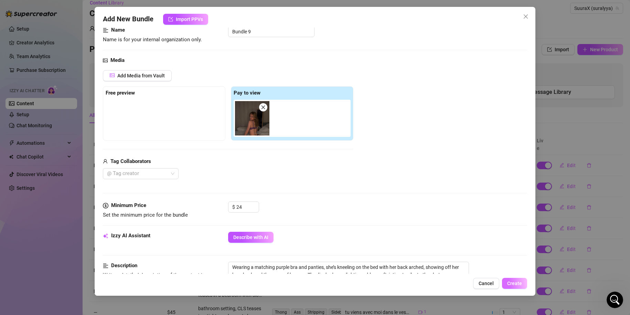
click at [507, 284] on button "Create" at bounding box center [514, 283] width 25 height 11
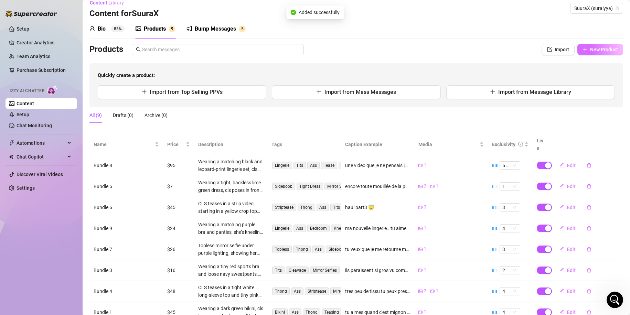
click at [590, 52] on span "New Product" at bounding box center [604, 50] width 28 height 6
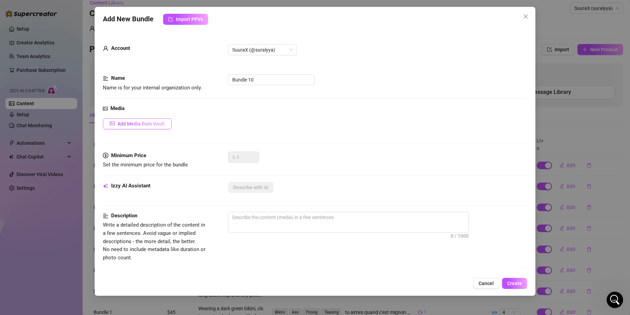
click at [146, 124] on span "Add Media from Vault" at bounding box center [140, 124] width 47 height 6
click at [150, 126] on span "Add Media from Vault" at bounding box center [140, 124] width 47 height 6
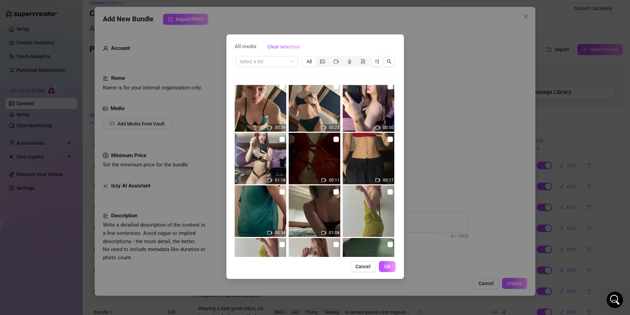
scroll to position [184, 0]
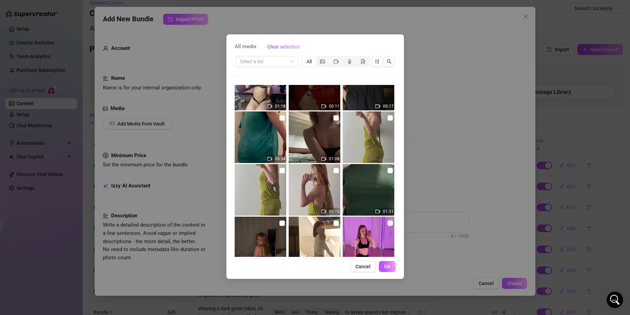
click at [262, 131] on img at bounding box center [261, 137] width 52 height 52
click at [279, 121] on label at bounding box center [282, 118] width 6 height 8
click at [279, 121] on input "checkbox" at bounding box center [282, 118] width 6 height 6
click at [388, 270] on button "OK" at bounding box center [387, 266] width 17 height 11
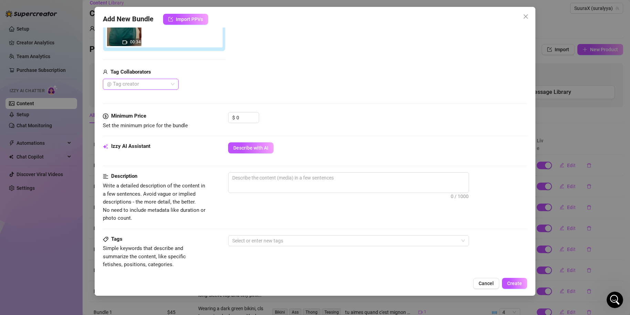
scroll to position [138, 0]
drag, startPoint x: 231, startPoint y: 118, endPoint x: 145, endPoint y: 118, distance: 86.0
click at [212, 118] on div "Minimum Price Set the minimum price for the bundle $ 0" at bounding box center [315, 121] width 425 height 18
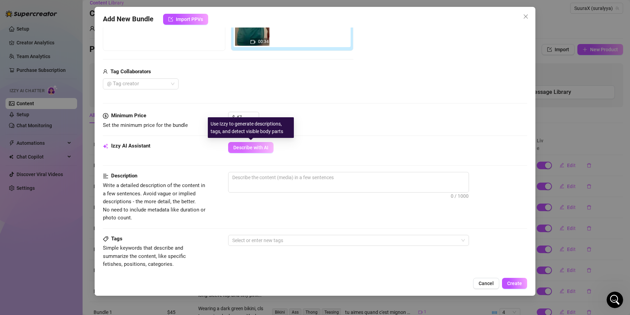
click at [256, 144] on button "Describe with AI" at bounding box center [250, 147] width 45 height 11
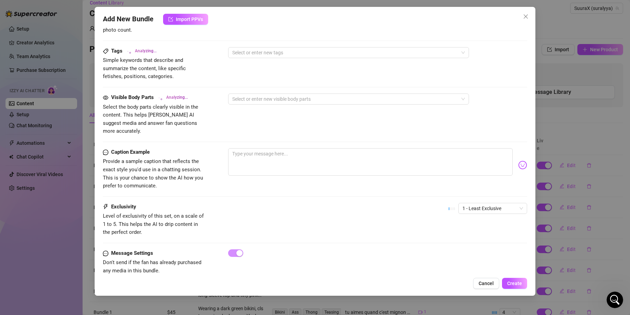
scroll to position [332, 0]
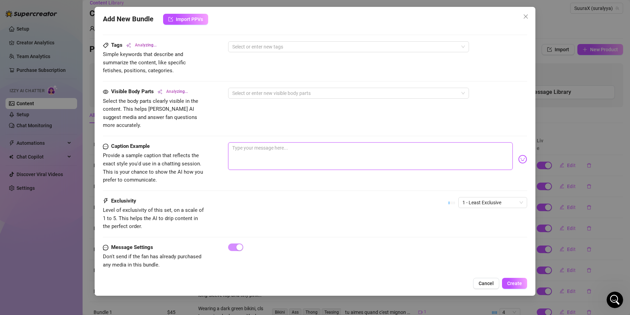
click at [293, 152] on textarea at bounding box center [370, 156] width 285 height 28
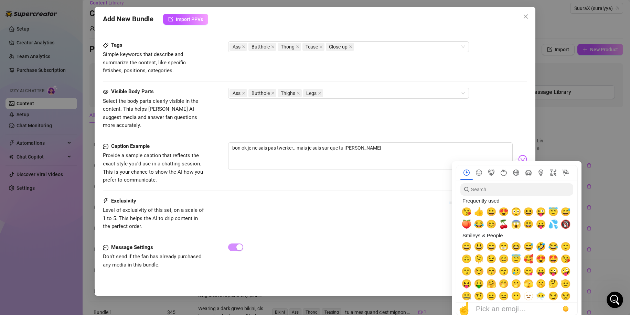
click at [518, 155] on img at bounding box center [522, 159] width 9 height 9
click at [548, 210] on span "😇" at bounding box center [553, 212] width 10 height 10
click at [468, 221] on span "🍑" at bounding box center [466, 225] width 10 height 10
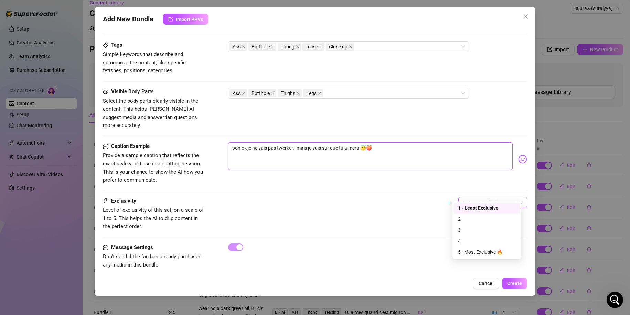
click at [485, 198] on span "1 - Least Exclusive" at bounding box center [492, 203] width 61 height 10
click at [469, 239] on div "4" at bounding box center [487, 241] width 58 height 8
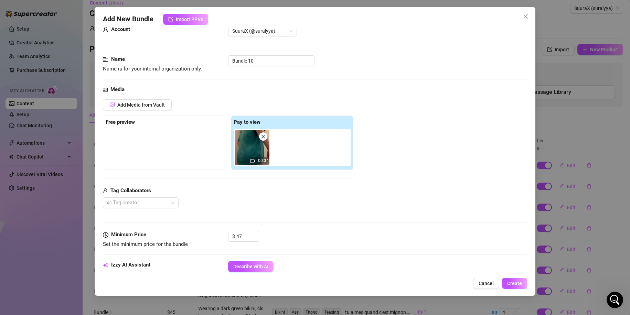
scroll to position [0, 0]
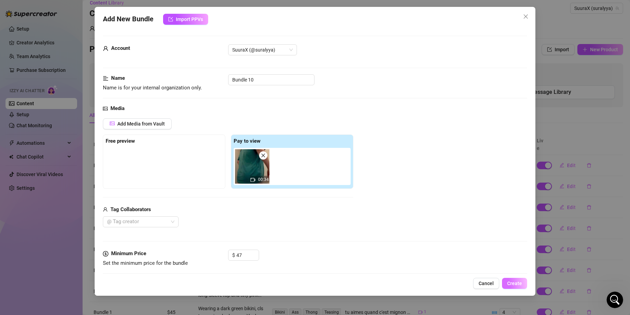
click at [517, 282] on span "Create" at bounding box center [514, 284] width 15 height 6
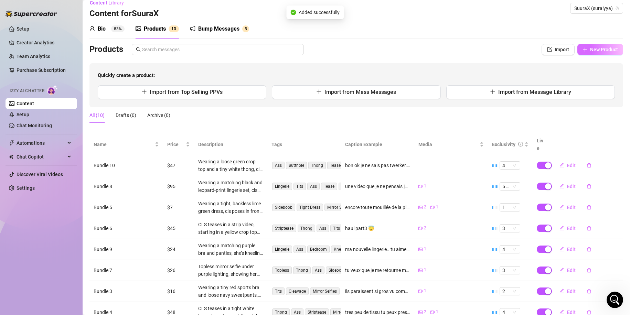
click at [591, 50] on span "New Product" at bounding box center [604, 50] width 28 height 6
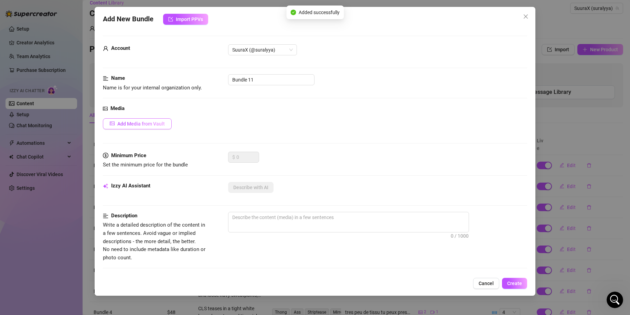
click at [143, 124] on span "Add Media from Vault" at bounding box center [140, 124] width 47 height 6
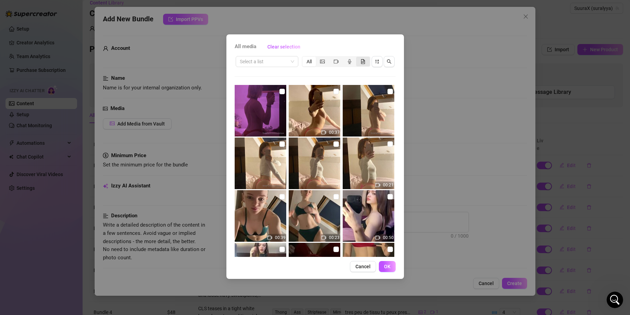
click at [364, 60] on icon "file-gif" at bounding box center [363, 61] width 5 height 5
click at [358, 58] on input "segmented control" at bounding box center [358, 58] width 0 height 0
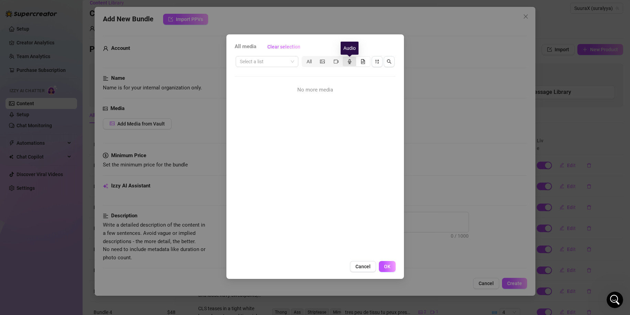
click at [343, 61] on div "segmented control" at bounding box center [349, 62] width 13 height 10
click at [344, 58] on input "segmented control" at bounding box center [344, 58] width 0 height 0
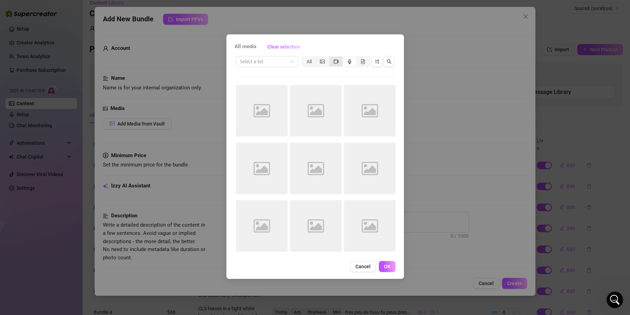
click at [336, 63] on icon "video-camera" at bounding box center [336, 61] width 5 height 5
click at [331, 58] on input "segmented control" at bounding box center [331, 58] width 0 height 0
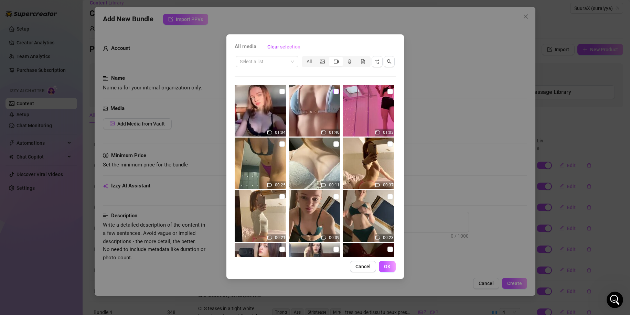
click at [333, 89] on input "checkbox" at bounding box center [336, 92] width 6 height 6
click at [393, 266] on button "OK" at bounding box center [387, 266] width 17 height 11
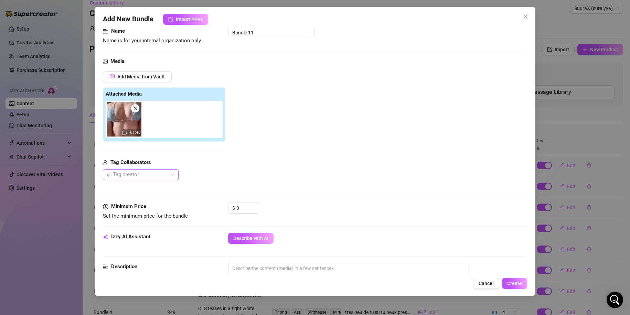
scroll to position [48, 0]
click at [254, 231] on div "Minimum Price Set the minimum price for the bundle $ 0" at bounding box center [315, 217] width 425 height 30
click at [251, 237] on span "Describe with AI" at bounding box center [250, 238] width 35 height 6
click at [246, 206] on input "0" at bounding box center [247, 207] width 22 height 10
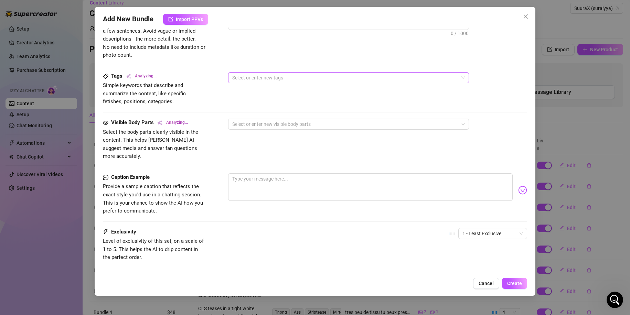
scroll to position [305, 0]
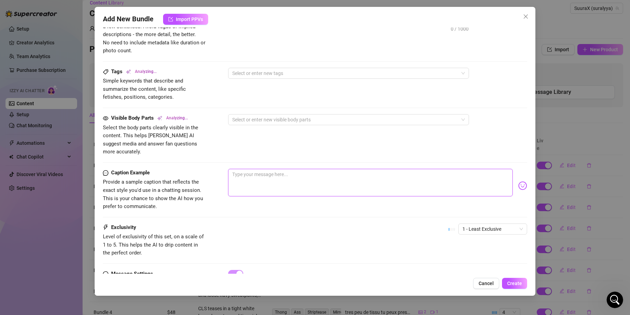
click at [289, 183] on textarea at bounding box center [370, 183] width 285 height 28
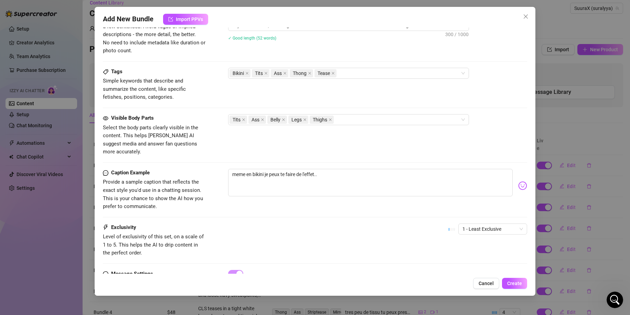
click at [518, 182] on img at bounding box center [522, 185] width 9 height 9
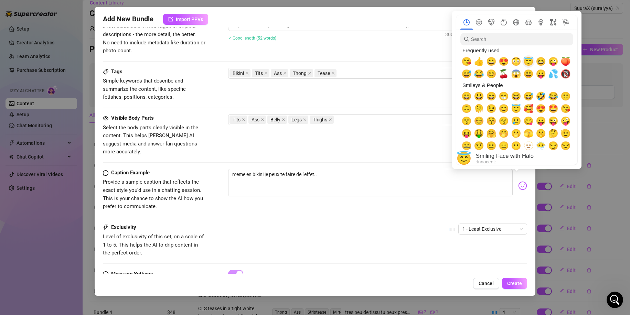
click at [532, 58] on span "😇" at bounding box center [528, 62] width 10 height 10
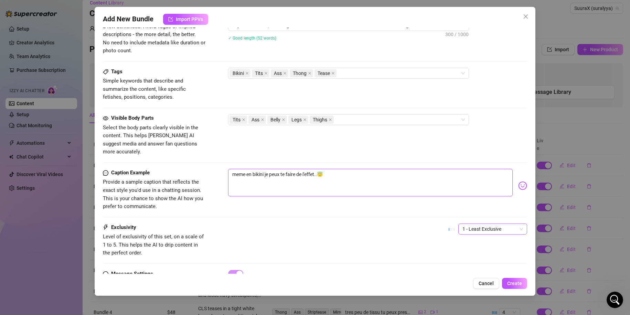
click at [488, 224] on span "1 - Least Exclusive" at bounding box center [492, 229] width 61 height 10
click at [466, 256] on div "3" at bounding box center [487, 257] width 58 height 8
click at [512, 281] on span "Create" at bounding box center [514, 284] width 15 height 6
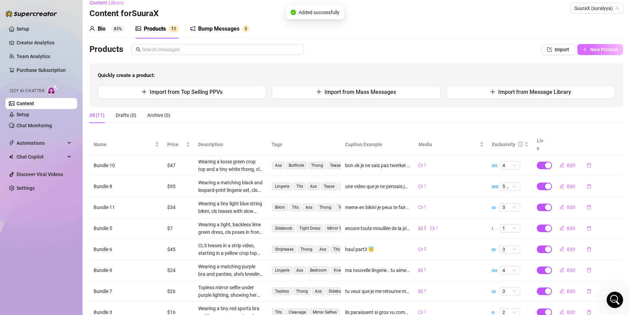
click at [596, 52] on span "New Product" at bounding box center [604, 50] width 28 height 6
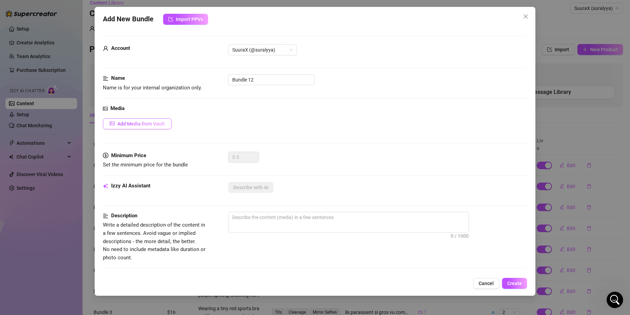
click at [157, 119] on button "Add Media from Vault" at bounding box center [137, 123] width 69 height 11
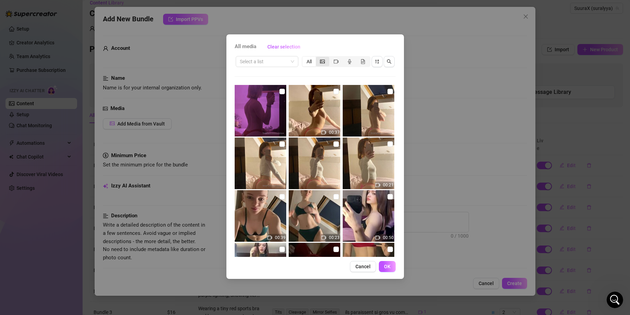
click at [321, 65] on div "segmented control" at bounding box center [322, 62] width 13 height 10
click at [318, 58] on input "segmented control" at bounding box center [318, 58] width 0 height 0
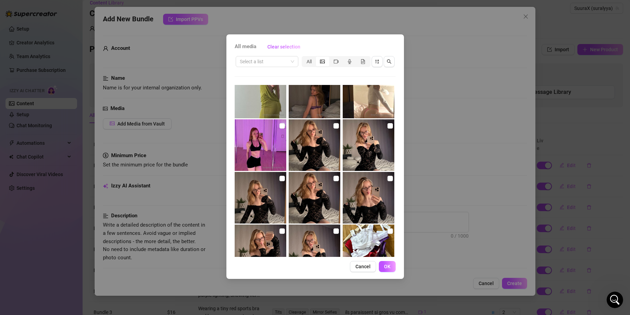
scroll to position [123, 0]
click at [282, 126] on input "checkbox" at bounding box center [282, 127] width 6 height 6
click at [326, 61] on div "segmented control" at bounding box center [322, 62] width 13 height 10
click at [318, 58] on input "segmented control" at bounding box center [318, 58] width 0 height 0
click at [335, 61] on icon "video-camera" at bounding box center [336, 61] width 5 height 5
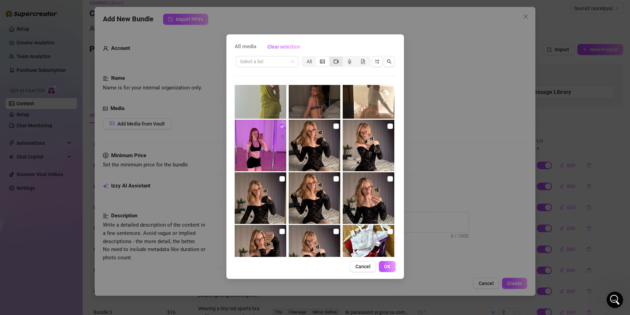
click at [331, 58] on input "segmented control" at bounding box center [331, 58] width 0 height 0
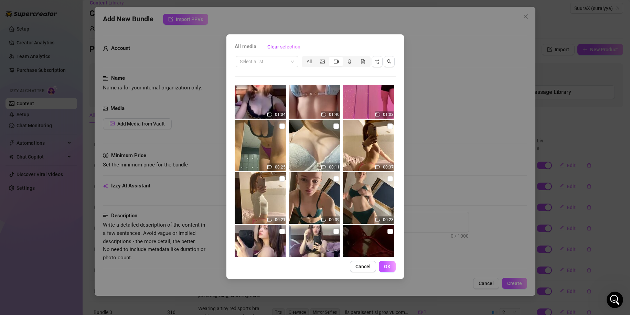
scroll to position [0, 0]
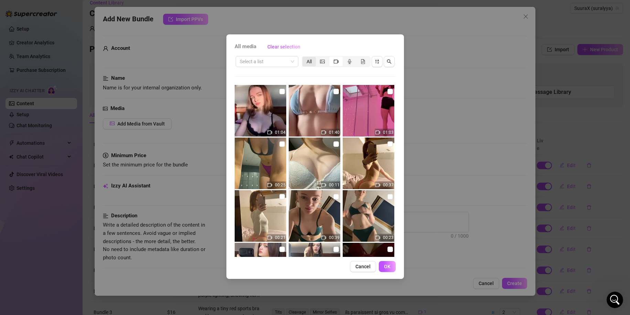
click at [309, 62] on div "All" at bounding box center [308, 62] width 13 height 10
click at [304, 58] on input "All" at bounding box center [304, 58] width 0 height 0
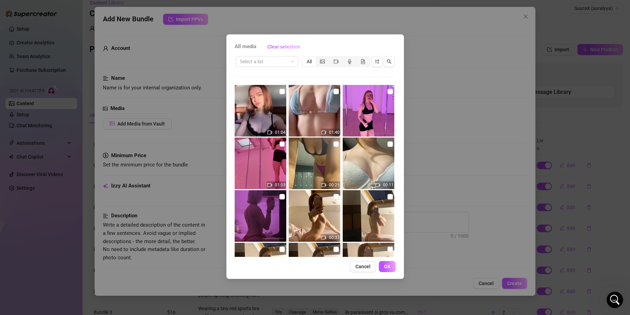
click at [280, 142] on input "checkbox" at bounding box center [282, 144] width 6 height 6
click at [387, 90] on input "checkbox" at bounding box center [390, 92] width 6 height 6
click at [388, 269] on span "OK" at bounding box center [387, 267] width 7 height 6
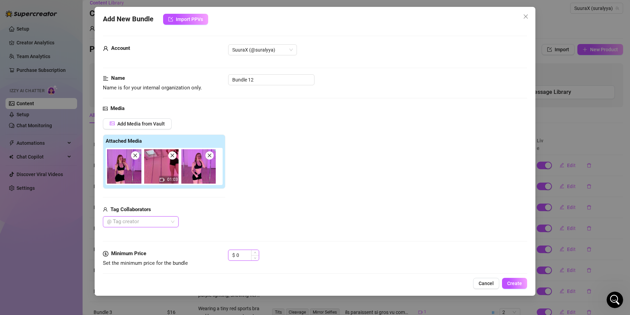
click at [241, 256] on input "0" at bounding box center [247, 255] width 22 height 10
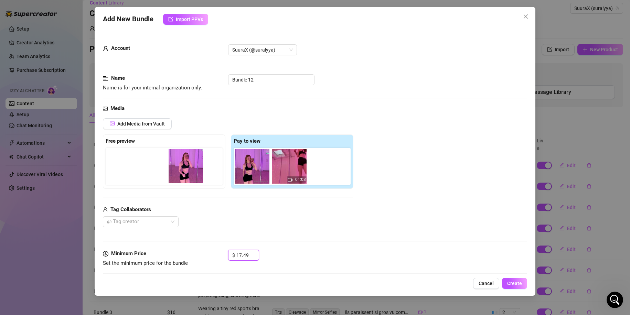
drag, startPoint x: 324, startPoint y: 170, endPoint x: 182, endPoint y: 170, distance: 142.5
click at [182, 170] on div "Free preview Pay to view 01:03" at bounding box center [228, 162] width 251 height 54
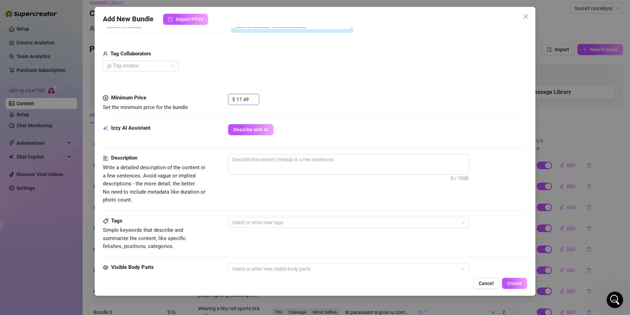
scroll to position [157, 0]
click at [256, 128] on span "Describe with AI" at bounding box center [250, 129] width 35 height 6
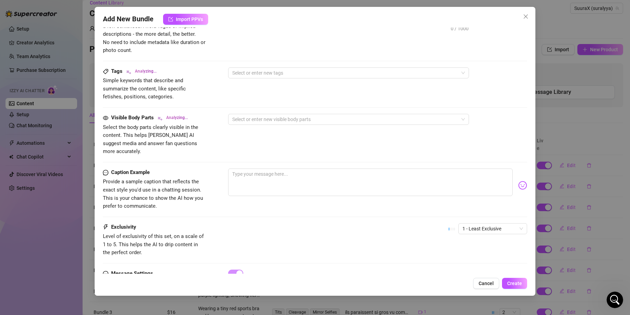
scroll to position [306, 0]
click at [282, 162] on div at bounding box center [315, 162] width 425 height 0
click at [269, 171] on textarea at bounding box center [370, 182] width 285 height 28
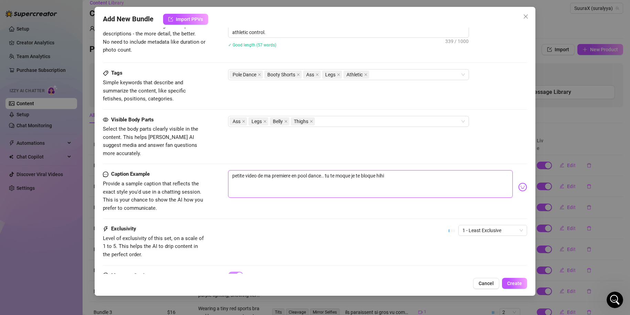
click at [234, 170] on textarea "petite video de ma premiere en pool dance.. tu te moque je te bloque hihi" at bounding box center [370, 184] width 285 height 28
click at [253, 170] on textarea "petite video de ma premiere en pool dance.. tu te moque je te bloque hihi" at bounding box center [370, 184] width 285 height 28
drag, startPoint x: 253, startPoint y: 168, endPoint x: 247, endPoint y: 169, distance: 5.9
click at [247, 170] on textarea "petite video de ma premiere en pool dance.. tu te moque je te bloque hihi" at bounding box center [370, 184] width 285 height 28
click at [251, 170] on textarea "petite video de ma premiere en pool dance.. tu te moque je te bloque hihi" at bounding box center [370, 184] width 285 height 28
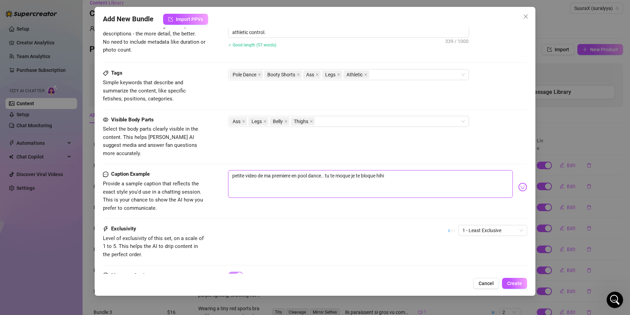
click at [250, 170] on textarea "petite video de ma premiere en pool dance.. tu te moque je te bloque hihi" at bounding box center [370, 184] width 285 height 28
drag, startPoint x: 265, startPoint y: 169, endPoint x: 100, endPoint y: 160, distance: 165.1
click at [100, 160] on div "Add New Bundle Import PPVs Account SuuraX (@suralyya) Name Name is for your int…" at bounding box center [315, 151] width 441 height 289
click at [241, 170] on textarea "ma premiere en pool dance.. tu te moque je te bloque hihi" at bounding box center [370, 184] width 285 height 28
click at [352, 170] on textarea "ma première en pool dance.. tu te moque je te bloque hihi" at bounding box center [370, 184] width 285 height 28
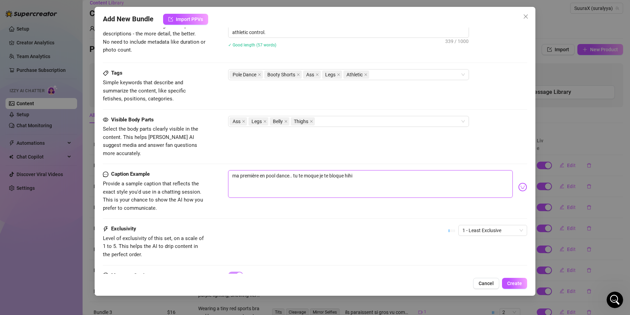
click at [359, 170] on textarea "ma première en pool dance.. tu te moque je te bloque hihi" at bounding box center [370, 184] width 285 height 28
click at [518, 183] on img at bounding box center [522, 187] width 9 height 9
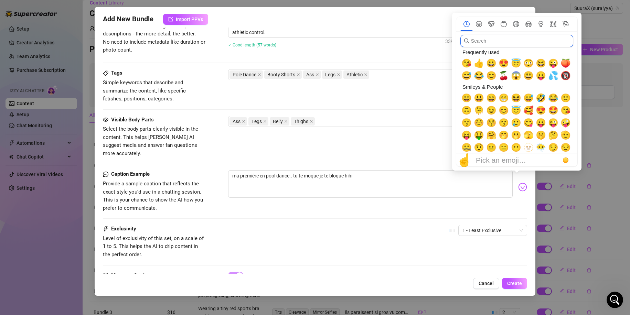
click at [503, 37] on input "search" at bounding box center [516, 41] width 113 height 12
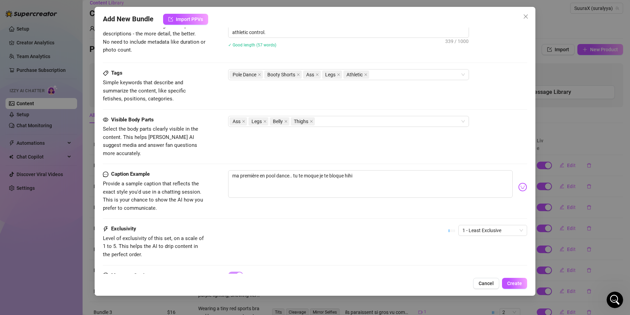
click at [515, 174] on div "ma première en pool dance.. tu te moque je te bloque hihi" at bounding box center [377, 187] width 299 height 34
click at [518, 183] on img at bounding box center [522, 187] width 9 height 9
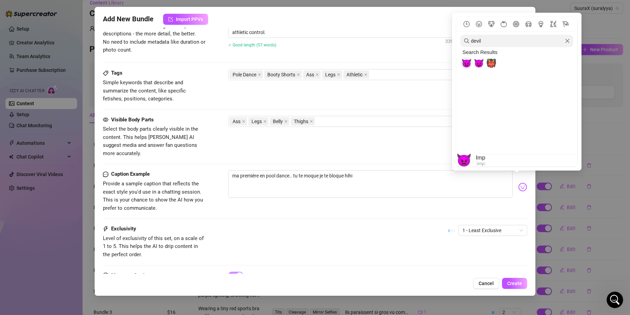
click at [463, 61] on span "👿" at bounding box center [466, 63] width 10 height 10
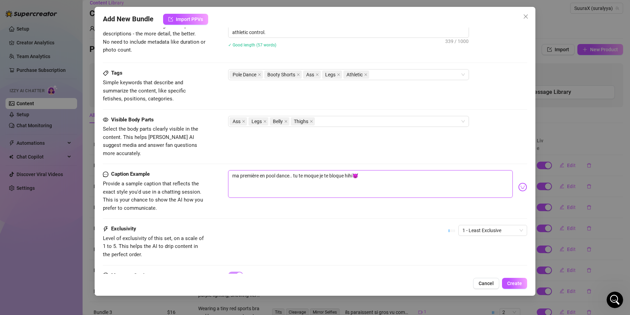
click at [377, 172] on textarea "ma première en pool dance.. tu te moque je te bloque hihi👿" at bounding box center [370, 184] width 285 height 28
click at [500, 225] on span "1 - Least Exclusive" at bounding box center [492, 230] width 61 height 10
click at [441, 175] on textarea "ma première en pool dance.. tu te moque je te bloque hihi👿" at bounding box center [370, 184] width 285 height 28
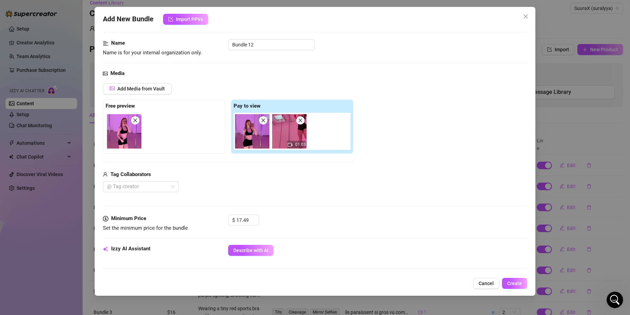
scroll to position [35, 0]
click at [516, 282] on span "Create" at bounding box center [514, 284] width 15 height 6
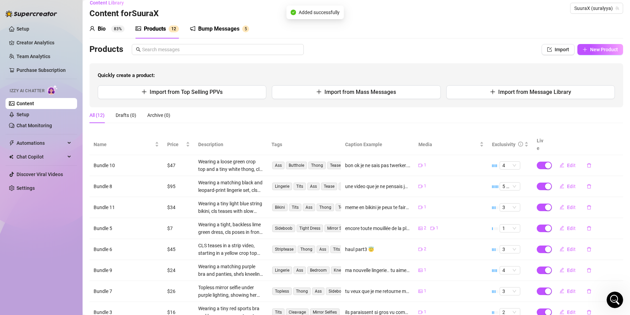
click at [217, 18] on div "Content Library Content for SuuraX SuuraX ([GEOGRAPHIC_DATA])" at bounding box center [356, 8] width 534 height 22
click at [212, 24] on div "Bump Messages 5" at bounding box center [219, 28] width 59 height 19
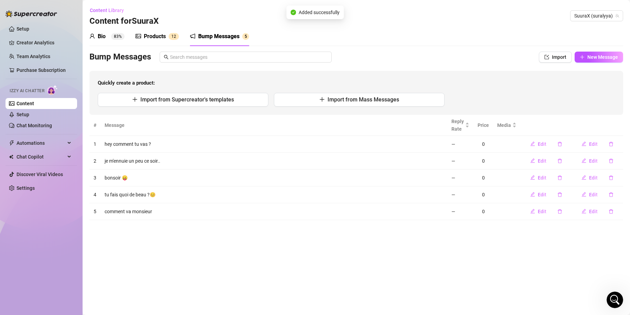
scroll to position [0, 0]
click at [596, 56] on span "New Message" at bounding box center [602, 57] width 31 height 6
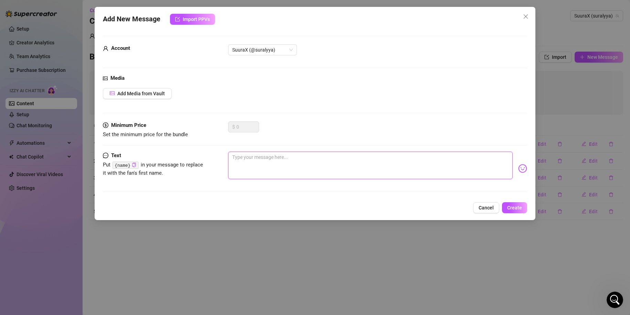
click at [273, 168] on textarea at bounding box center [370, 166] width 285 height 28
click at [518, 167] on img at bounding box center [522, 168] width 9 height 9
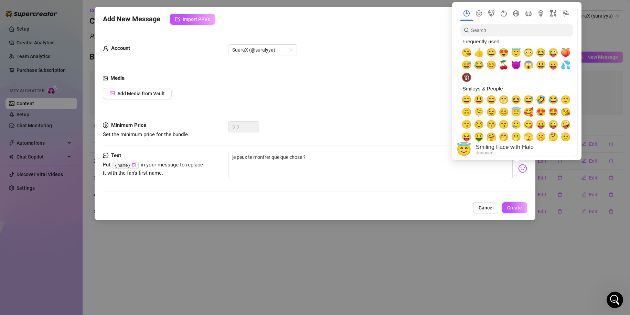
click at [514, 115] on span "😇" at bounding box center [516, 112] width 10 height 10
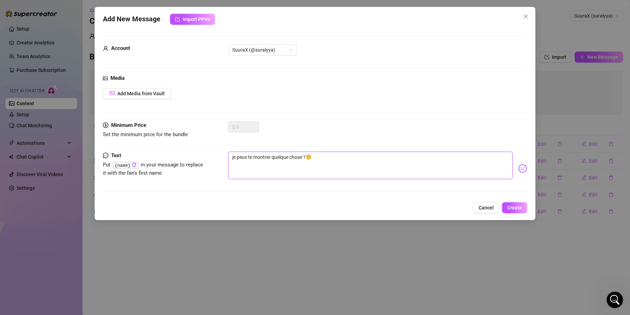
click at [318, 171] on textarea "je peux te montrer quelque chose ?😇" at bounding box center [370, 166] width 285 height 28
click at [518, 206] on span "Create" at bounding box center [514, 208] width 15 height 6
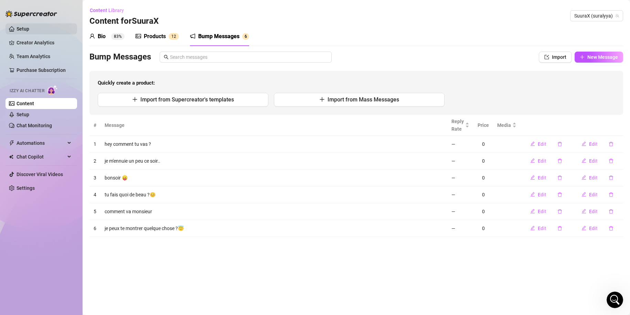
click at [24, 28] on link "Setup" at bounding box center [23, 29] width 13 height 6
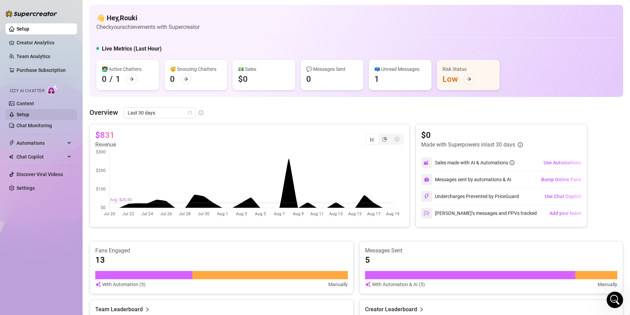
click at [29, 112] on link "Setup" at bounding box center [23, 115] width 13 height 6
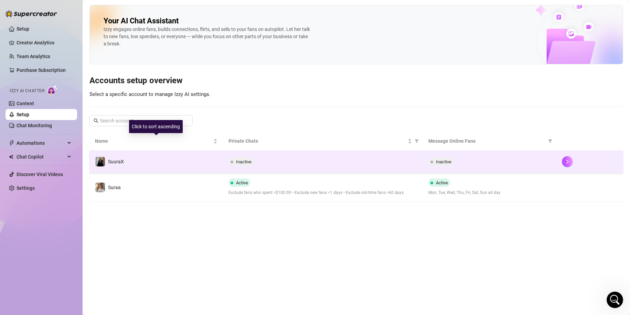
click at [308, 170] on td "Inactive" at bounding box center [323, 162] width 200 height 22
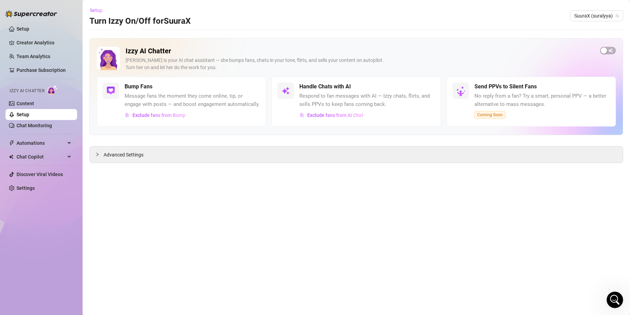
click at [99, 11] on span "Setup" at bounding box center [96, 11] width 13 height 6
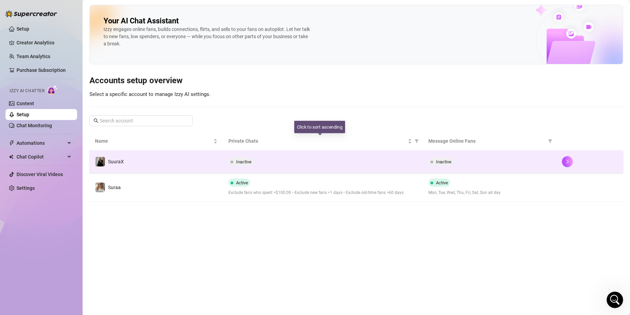
click at [258, 160] on div "Inactive" at bounding box center [322, 162] width 189 height 8
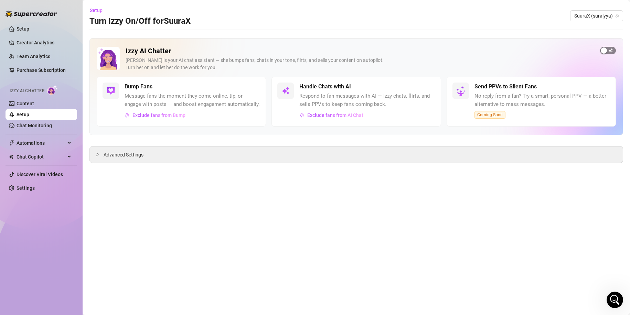
click at [608, 47] on span "button" at bounding box center [608, 51] width 16 height 8
click at [346, 118] on button "Exclude fans from AI Chat" at bounding box center [331, 115] width 64 height 11
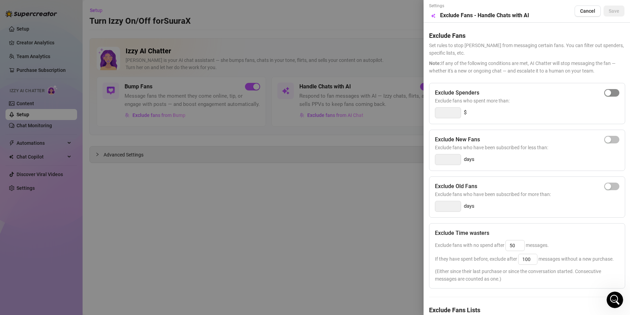
click at [607, 95] on span "button" at bounding box center [611, 93] width 15 height 8
drag, startPoint x: 456, startPoint y: 114, endPoint x: 411, endPoint y: 118, distance: 45.6
click at [415, 118] on div "Settings Preview Exclude Fans - Handle Chats with AI Cancel Save Exclude Fans S…" at bounding box center [315, 157] width 630 height 315
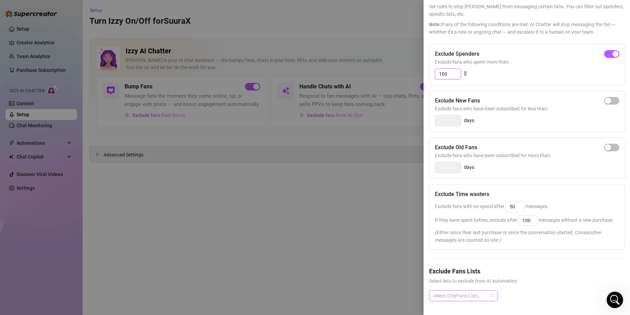
click at [472, 291] on div at bounding box center [459, 296] width 59 height 10
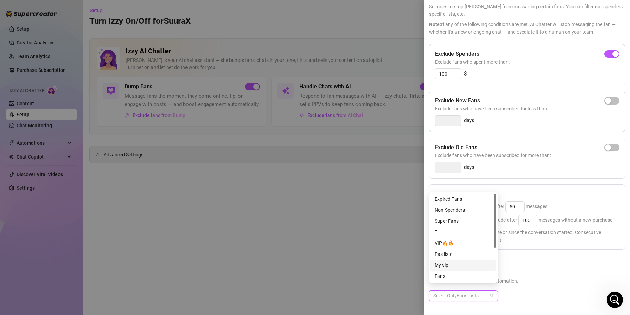
click at [447, 263] on div "My vip" at bounding box center [464, 266] width 58 height 8
click at [461, 256] on div "Pas liste" at bounding box center [464, 255] width 58 height 8
click at [462, 245] on div "VIP🔥🔥" at bounding box center [464, 243] width 58 height 8
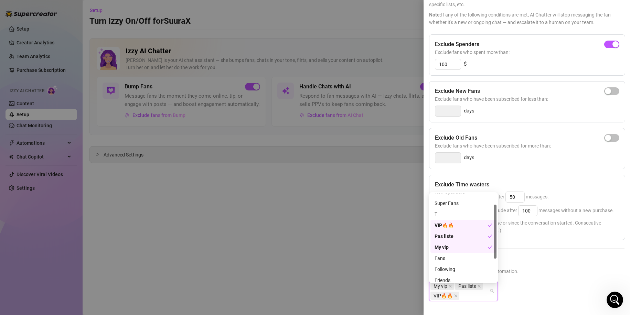
scroll to position [18, 0]
click at [539, 273] on span "Select lists to exclude from AI automation." at bounding box center [526, 272] width 195 height 8
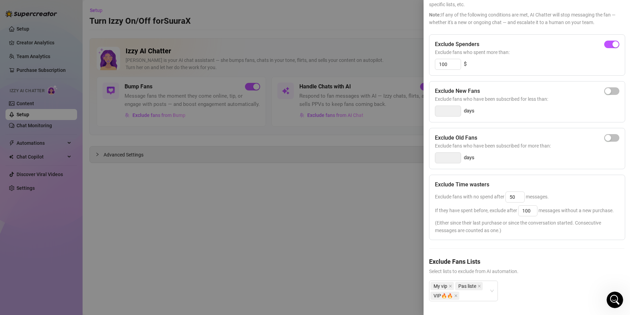
scroll to position [0, 0]
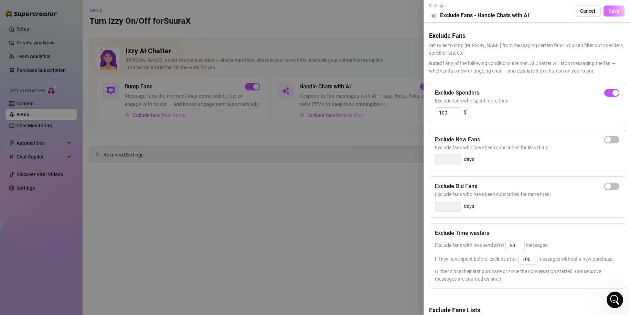
click at [609, 14] on button "Save" at bounding box center [614, 11] width 21 height 11
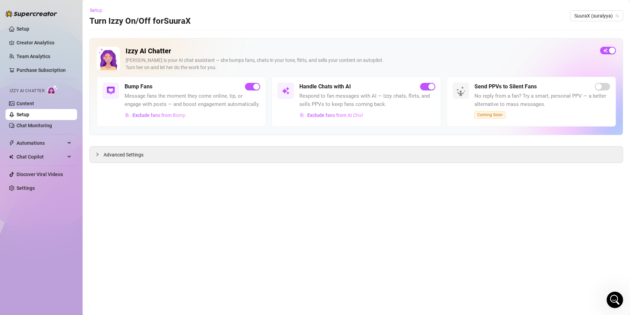
click at [98, 9] on span "Setup" at bounding box center [96, 11] width 13 height 6
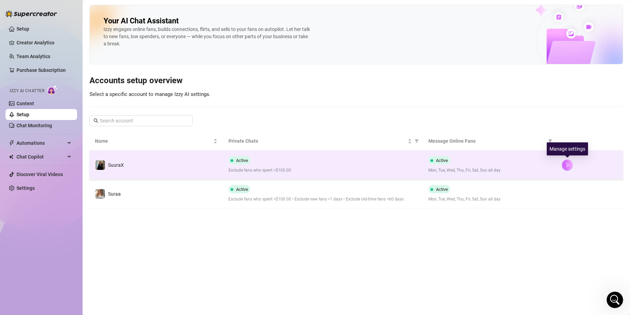
click at [571, 165] on button "button" at bounding box center [567, 165] width 11 height 11
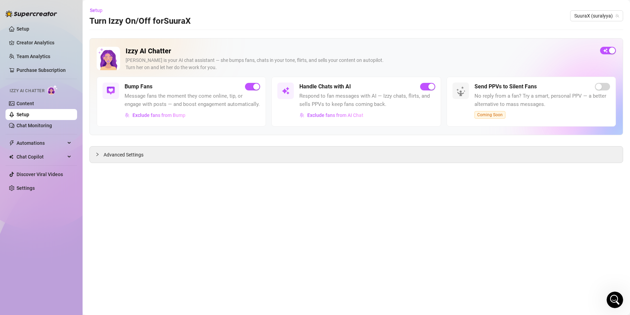
click at [29, 113] on link "Setup" at bounding box center [23, 115] width 13 height 6
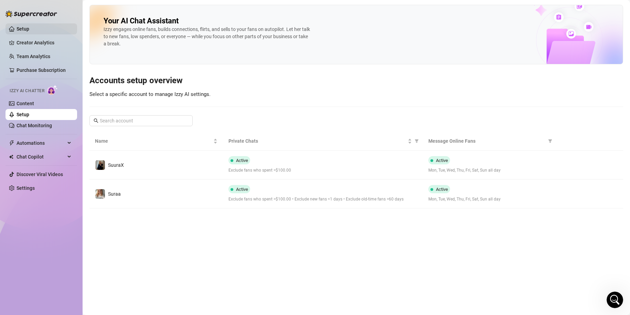
click at [29, 32] on link "Setup" at bounding box center [23, 29] width 13 height 6
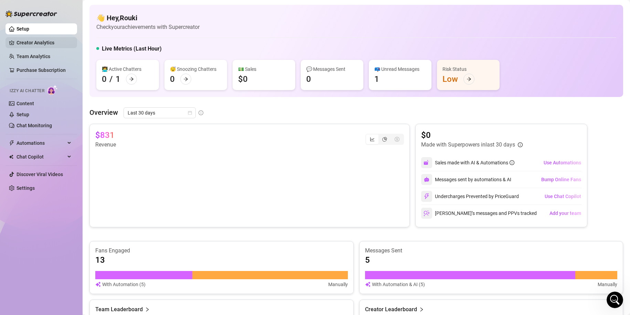
click at [23, 44] on link "Creator Analytics" at bounding box center [44, 42] width 55 height 11
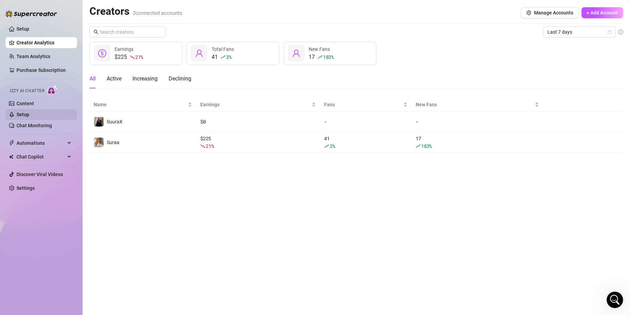
click at [28, 113] on link "Setup" at bounding box center [23, 115] width 13 height 6
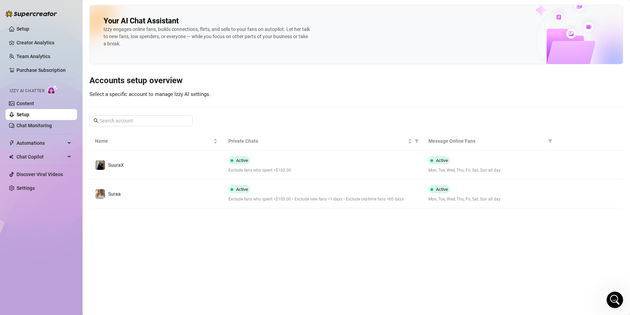
click at [28, 113] on link "Setup" at bounding box center [23, 115] width 13 height 6
click at [34, 102] on link "Content" at bounding box center [26, 104] width 18 height 6
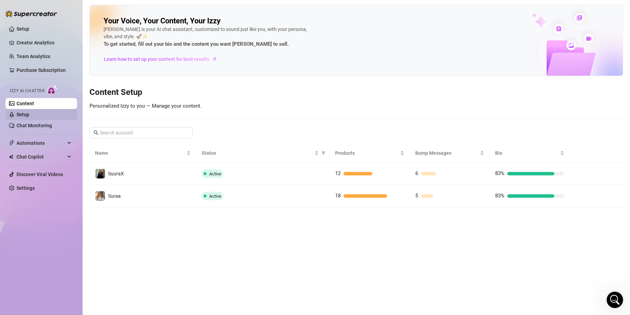
click at [29, 116] on link "Setup" at bounding box center [23, 115] width 13 height 6
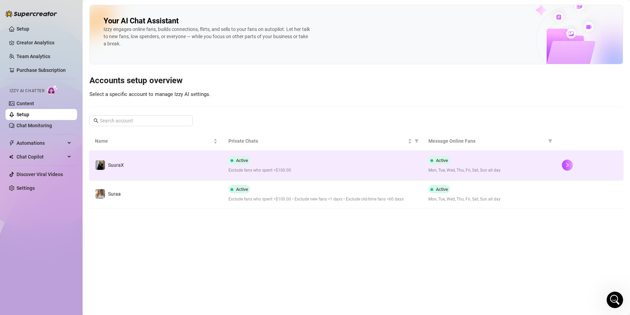
click at [119, 172] on td "SuuraX" at bounding box center [156, 165] width 134 height 29
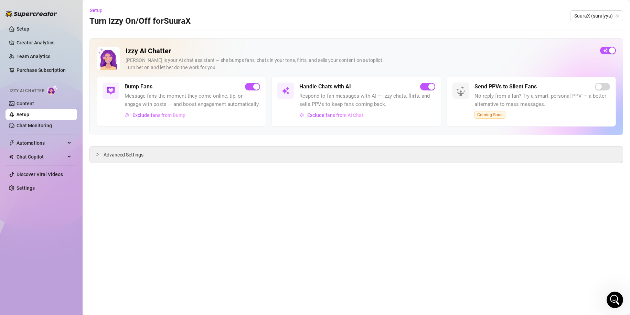
click at [310, 83] on h5 "Handle Chats with AI" at bounding box center [325, 87] width 52 height 8
click at [147, 45] on div at bounding box center [131, 42] width 135 height 66
click at [128, 24] on h3 "Turn Izzy On/Off for SuuraX" at bounding box center [139, 21] width 101 height 11
click at [100, 11] on span "Setup" at bounding box center [96, 11] width 13 height 6
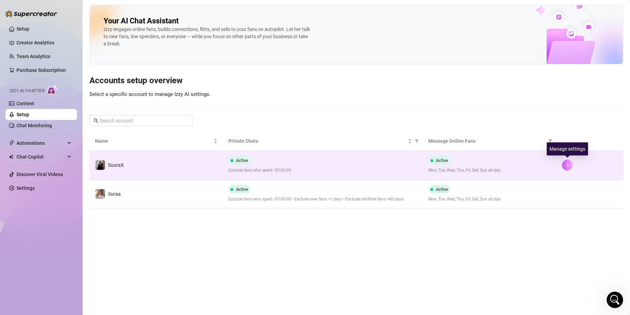
click at [568, 164] on icon "right" at bounding box center [567, 165] width 2 height 4
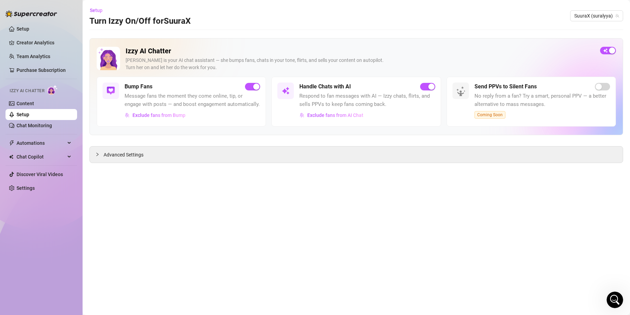
click at [426, 9] on div "Setup Turn Izzy On/Off for SuuraX SuuraX ([GEOGRAPHIC_DATA])" at bounding box center [356, 16] width 534 height 22
click at [94, 11] on span "Setup" at bounding box center [96, 11] width 13 height 6
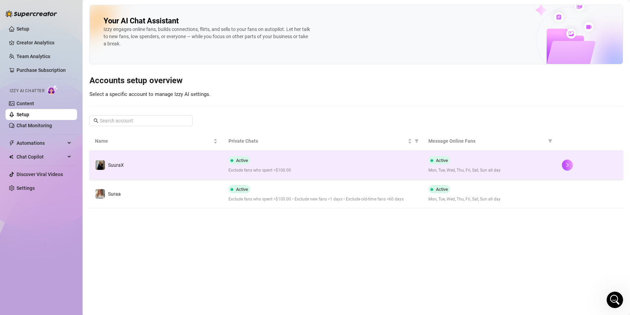
click at [451, 157] on div "Active Mon, Tue, Wed, Thu, Fri, Sat, Sun all day" at bounding box center [489, 165] width 122 height 18
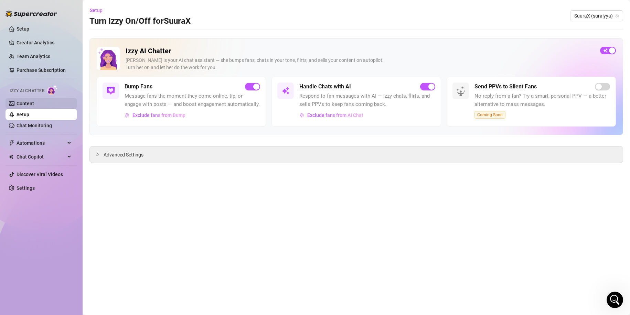
click at [34, 102] on link "Content" at bounding box center [26, 104] width 18 height 6
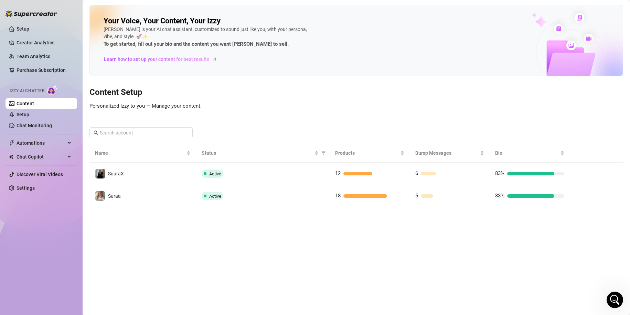
click at [142, 107] on span "Personalized Izzy to you — Manage your content." at bounding box center [145, 106] width 112 height 6
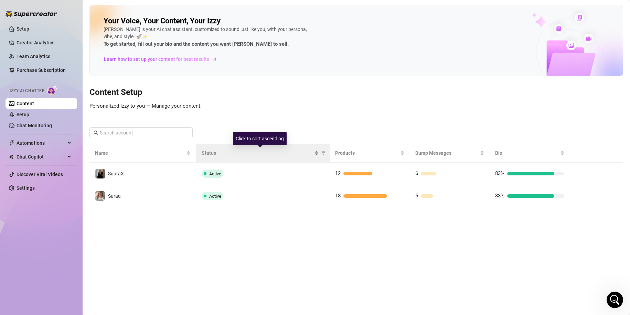
click at [207, 152] on span "Status" at bounding box center [257, 153] width 111 height 8
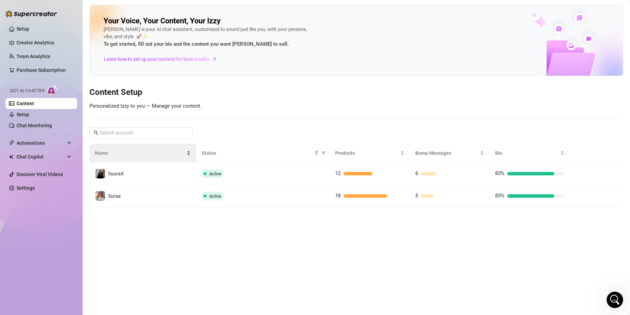
click at [156, 150] on span "Name" at bounding box center [140, 153] width 90 height 8
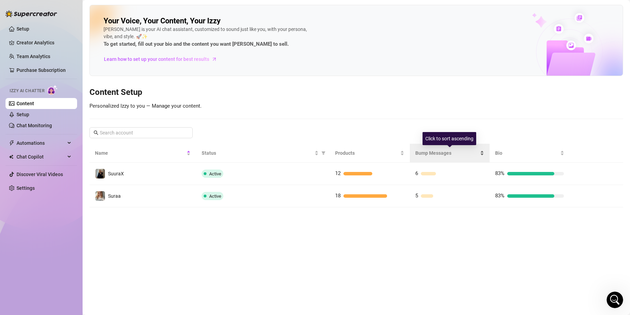
click at [418, 153] on span "Bump Messages" at bounding box center [447, 153] width 64 height 8
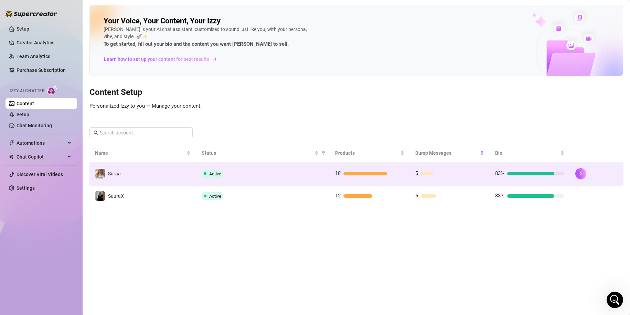
click at [541, 177] on div "83%" at bounding box center [529, 174] width 69 height 8
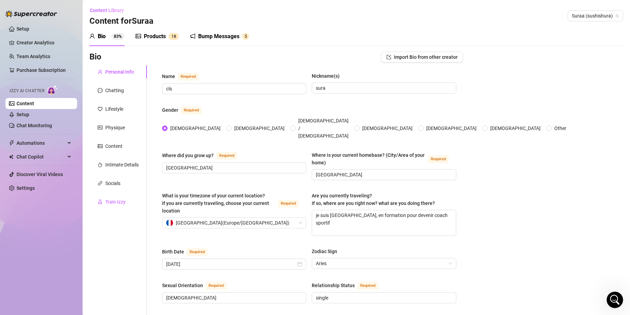
click at [122, 201] on div "Train Izzy" at bounding box center [115, 202] width 20 height 8
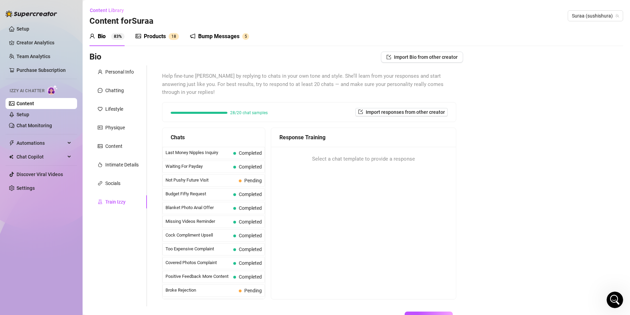
click at [34, 105] on link "Content" at bounding box center [26, 104] width 18 height 6
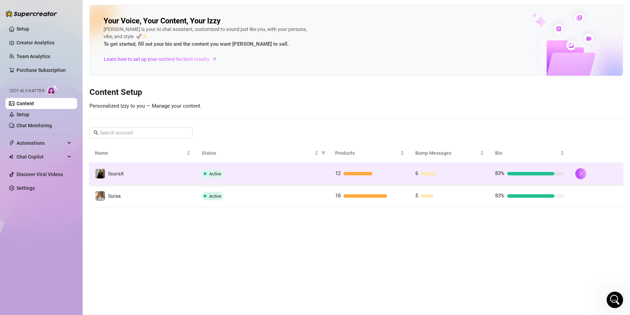
click at [257, 174] on div "Active" at bounding box center [263, 174] width 122 height 8
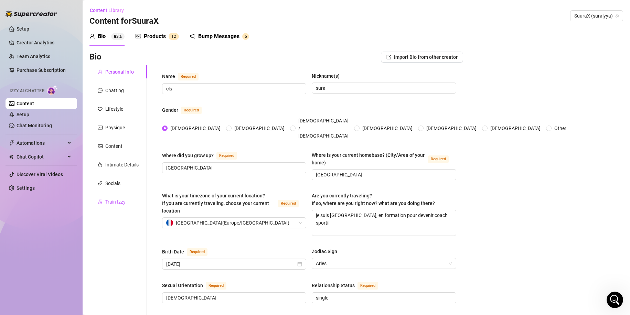
click at [123, 198] on div "Train Izzy" at bounding box center [115, 202] width 20 height 8
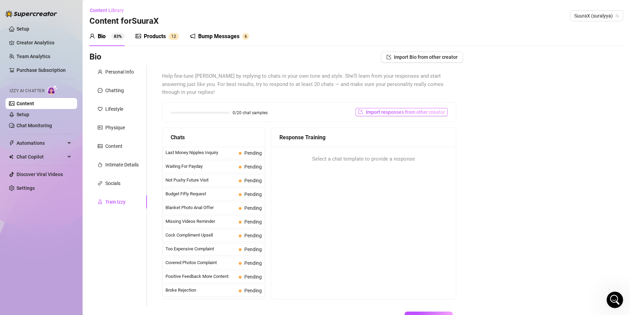
click at [388, 114] on span "Import responses from other creator" at bounding box center [405, 112] width 79 height 6
click at [411, 133] on input "search" at bounding box center [394, 130] width 54 height 10
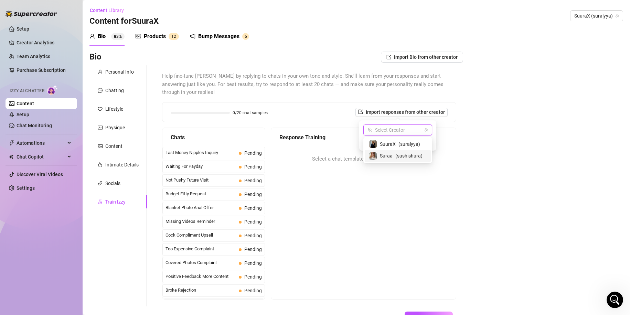
click at [388, 154] on span "Suraa" at bounding box center [386, 156] width 13 height 8
click at [430, 145] on button "Import" at bounding box center [422, 142] width 19 height 8
click at [425, 144] on span "Import" at bounding box center [422, 143] width 14 height 6
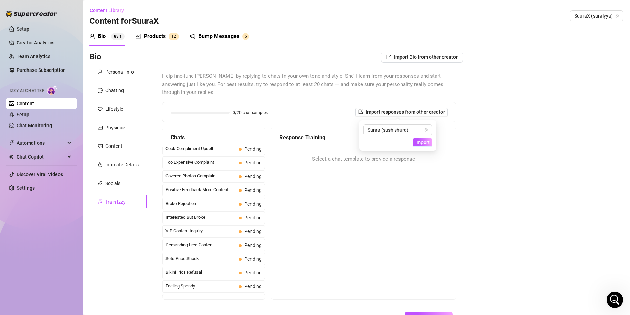
scroll to position [52, 0]
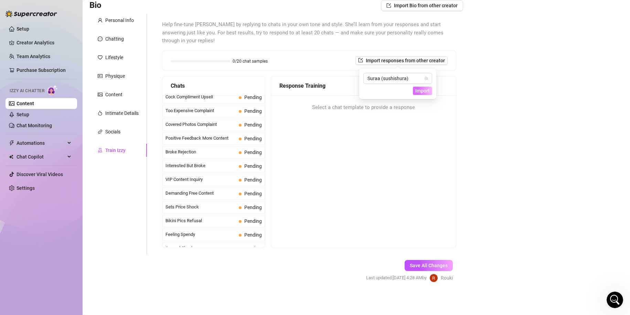
click at [424, 91] on span "Import" at bounding box center [422, 91] width 14 height 6
click at [429, 77] on div "Suraa (sushishura)" at bounding box center [397, 78] width 69 height 11
click at [394, 102] on div "Suraa ( sushishura )" at bounding box center [398, 104] width 58 height 8
click at [420, 95] on button "Import" at bounding box center [422, 91] width 19 height 8
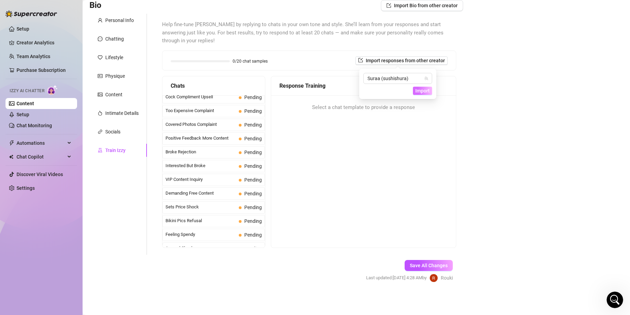
click at [420, 95] on button "Import" at bounding box center [422, 91] width 19 height 8
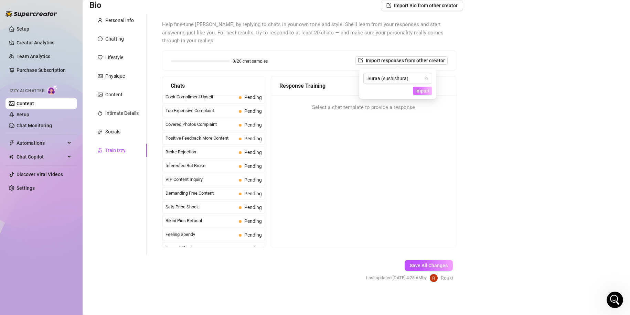
click at [420, 95] on button "Import" at bounding box center [422, 91] width 19 height 8
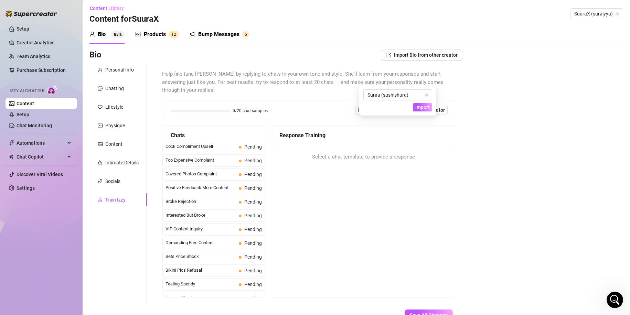
scroll to position [0, 0]
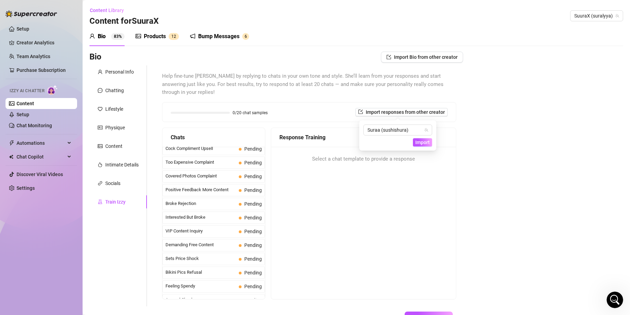
click at [185, 42] on div "Bio 83% Products 1 2 Bump Messages 6" at bounding box center [169, 36] width 160 height 19
click at [170, 38] on sup "1 2" at bounding box center [174, 36] width 10 height 7
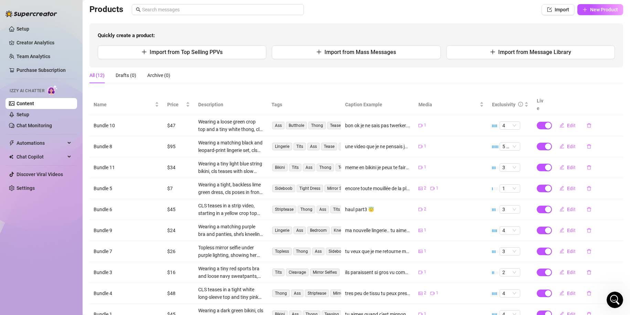
scroll to position [47, 0]
click at [306, 158] on td "Bikini Tits Ass Thong Tease" at bounding box center [304, 168] width 74 height 21
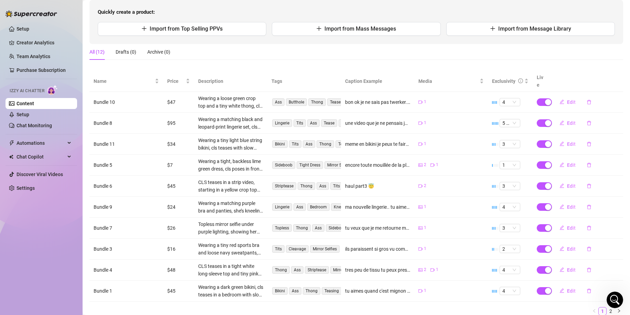
scroll to position [0, 0]
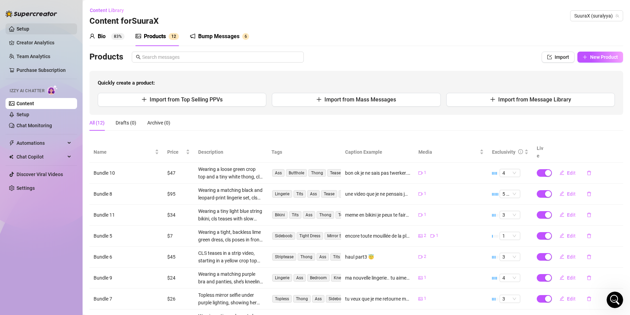
click at [29, 30] on link "Setup" at bounding box center [23, 29] width 13 height 6
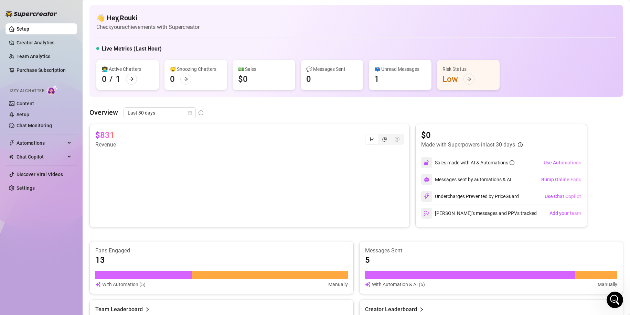
click at [408, 67] on div "📪 Unread Messages" at bounding box center [400, 69] width 52 height 8
click at [374, 75] on div "📪 Unread Messages 1" at bounding box center [400, 75] width 63 height 30
click at [386, 82] on div "📪 Unread Messages 1" at bounding box center [400, 75] width 63 height 30
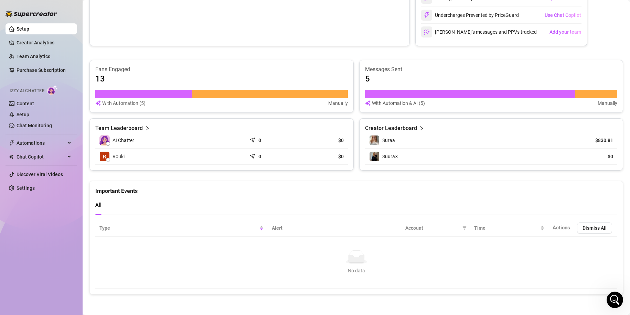
scroll to position [181, 0]
click at [385, 159] on span "SuuraX" at bounding box center [390, 157] width 16 height 6
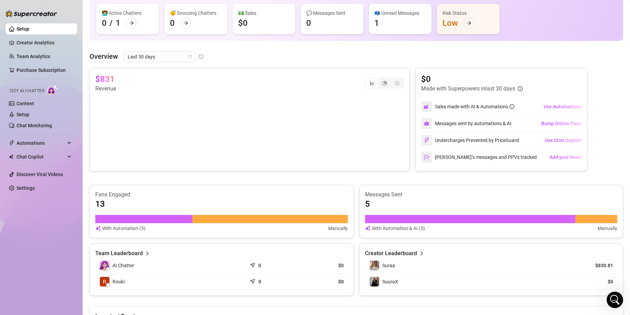
scroll to position [54, 0]
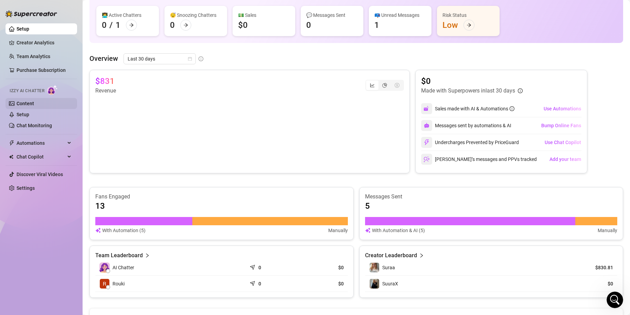
click at [31, 102] on link "Content" at bounding box center [26, 104] width 18 height 6
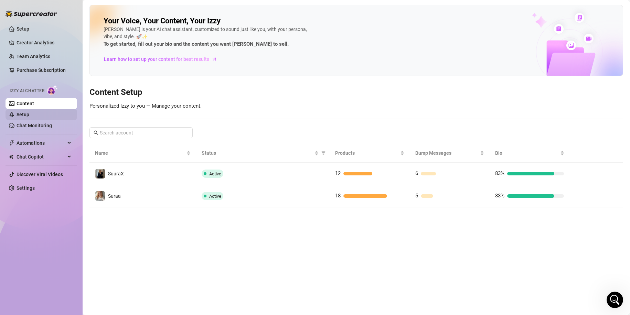
click at [29, 114] on link "Setup" at bounding box center [23, 115] width 13 height 6
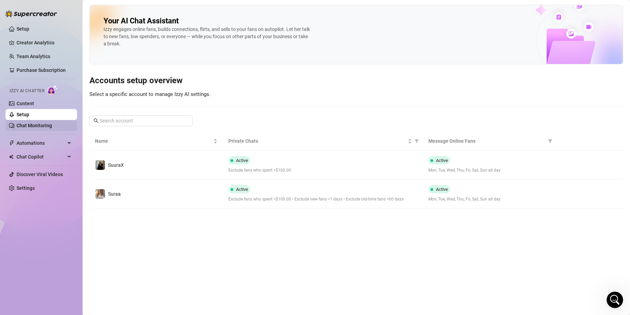
click at [38, 123] on link "Chat Monitoring" at bounding box center [34, 126] width 35 height 6
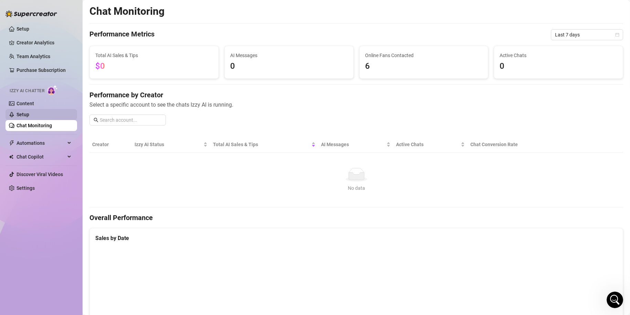
click at [29, 117] on link "Setup" at bounding box center [23, 115] width 13 height 6
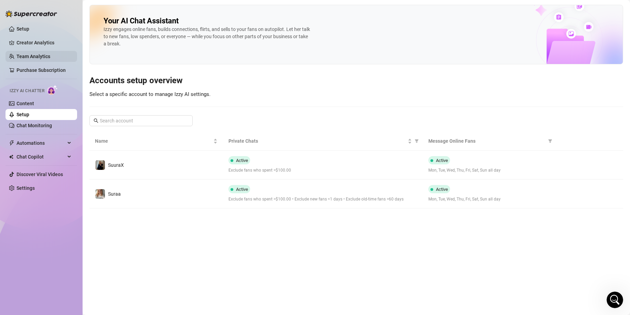
click at [50, 56] on link "Team Analytics" at bounding box center [34, 57] width 34 height 6
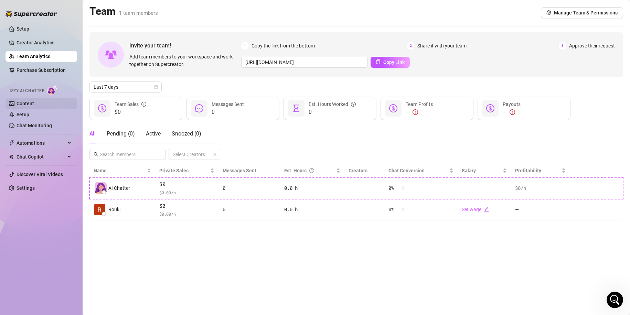
click at [30, 101] on link "Content" at bounding box center [26, 104] width 18 height 6
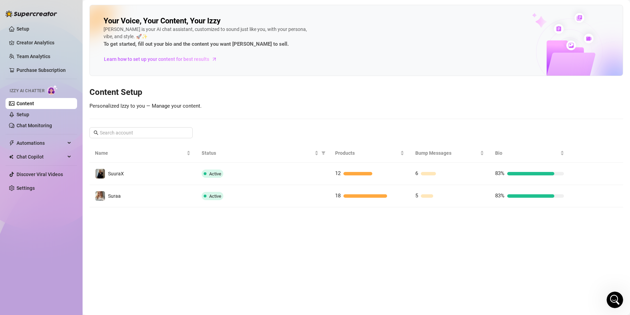
click at [24, 106] on link "Content" at bounding box center [26, 104] width 18 height 6
click at [24, 117] on link "Setup" at bounding box center [23, 115] width 13 height 6
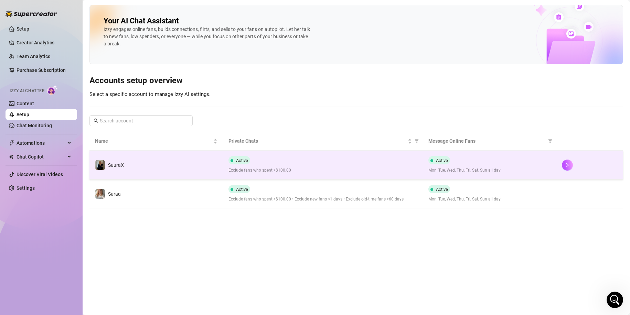
click at [274, 166] on div "Active Exclude fans who spent >$100.00" at bounding box center [322, 165] width 189 height 18
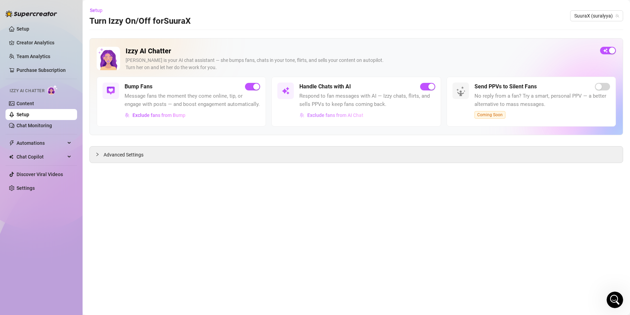
click at [347, 111] on button "Exclude fans from AI Chat" at bounding box center [331, 115] width 64 height 11
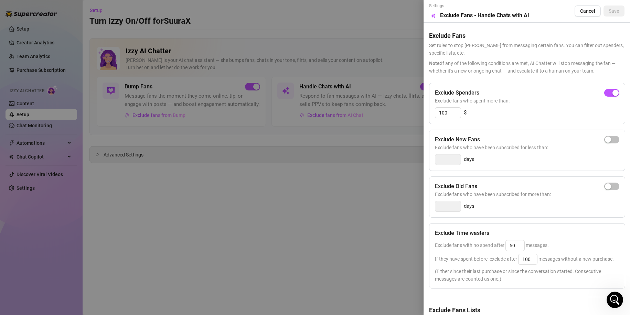
click at [338, 200] on div at bounding box center [315, 157] width 630 height 315
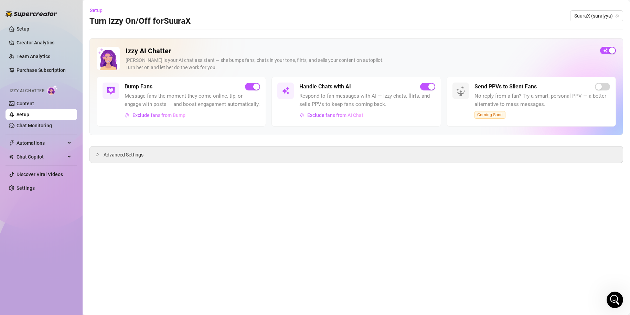
click at [29, 114] on link "Setup" at bounding box center [23, 115] width 13 height 6
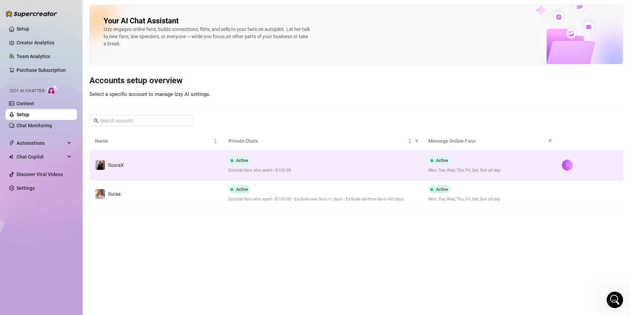
click at [170, 164] on td "SuuraX" at bounding box center [156, 165] width 134 height 29
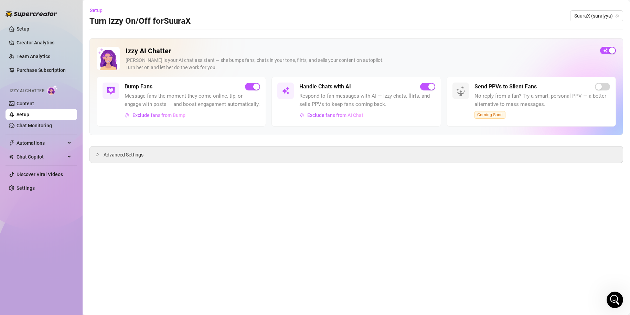
click at [29, 113] on link "Setup" at bounding box center [23, 115] width 13 height 6
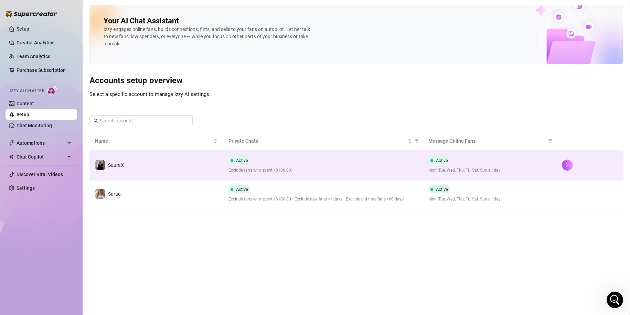
click at [281, 154] on td "Active Exclude fans who spent >$100.00" at bounding box center [323, 165] width 200 height 29
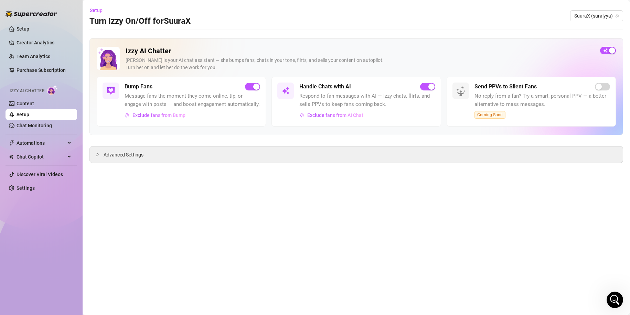
click at [29, 116] on link "Setup" at bounding box center [23, 115] width 13 height 6
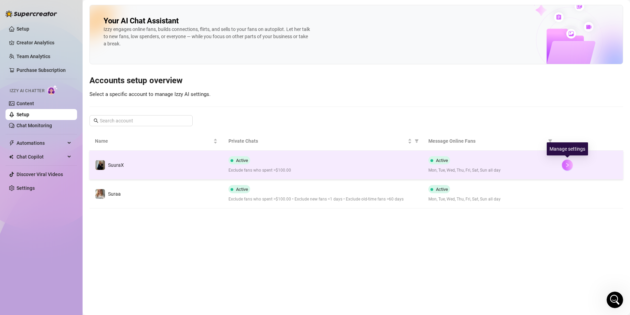
click at [568, 166] on icon "right" at bounding box center [567, 165] width 5 height 5
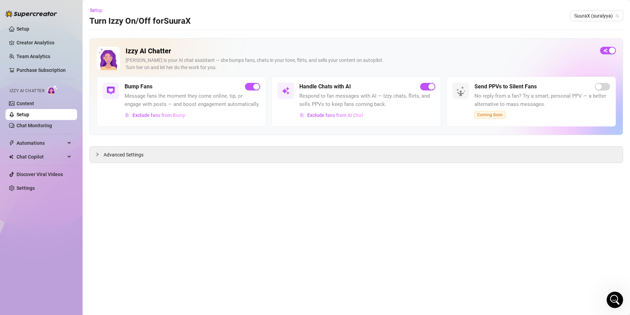
click at [29, 113] on link "Setup" at bounding box center [23, 115] width 13 height 6
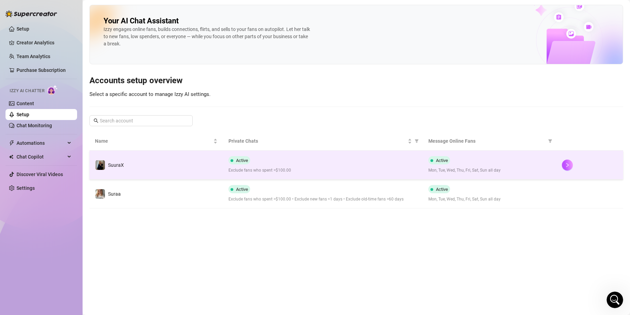
click at [470, 163] on div "Active Mon, Tue, Wed, Thu, Fri, Sat, Sun all day" at bounding box center [489, 165] width 122 height 18
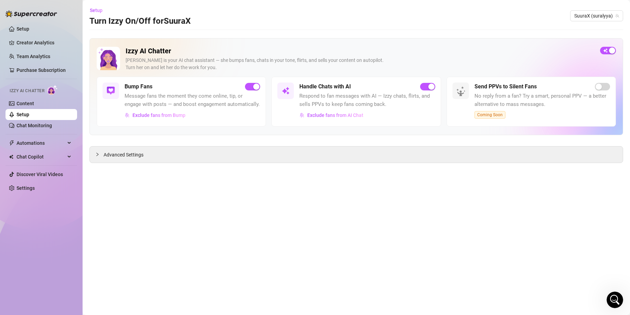
click at [29, 116] on link "Setup" at bounding box center [23, 115] width 13 height 6
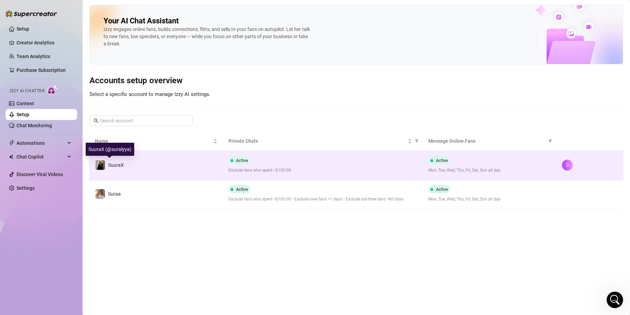
click at [113, 166] on span "SuuraX" at bounding box center [116, 165] width 16 height 6
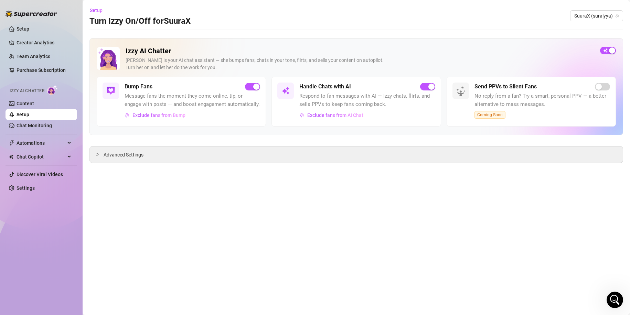
click at [29, 114] on link "Setup" at bounding box center [23, 115] width 13 height 6
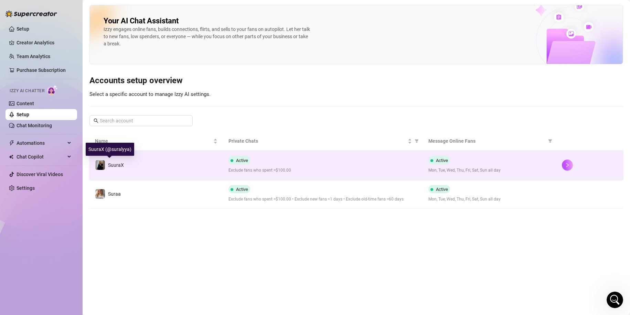
click at [105, 168] on img at bounding box center [100, 165] width 10 height 10
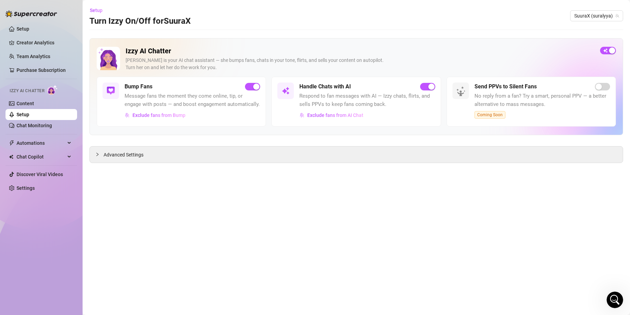
click at [29, 116] on link "Setup" at bounding box center [23, 115] width 13 height 6
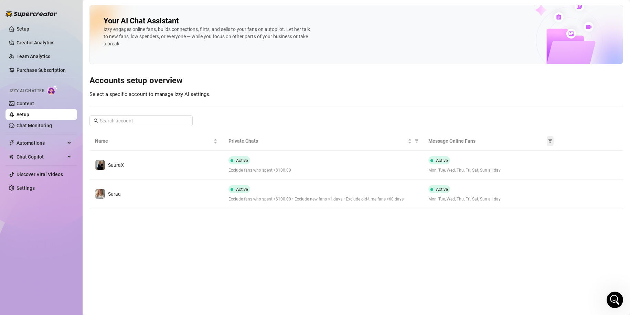
click at [553, 142] on span at bounding box center [550, 141] width 7 height 10
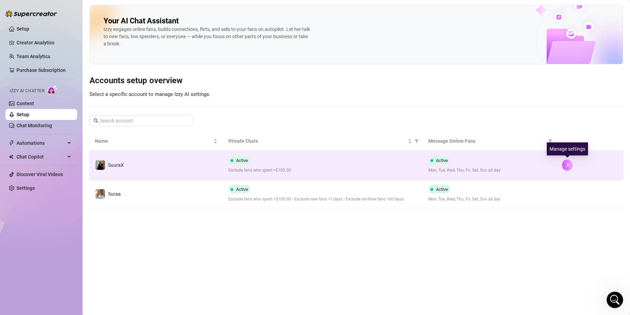
click at [568, 163] on icon "right" at bounding box center [567, 165] width 5 height 5
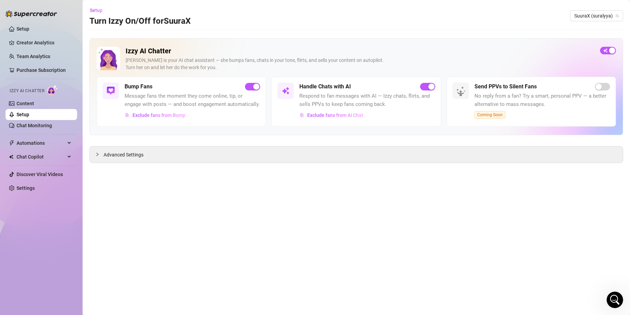
click at [29, 114] on link "Setup" at bounding box center [23, 115] width 13 height 6
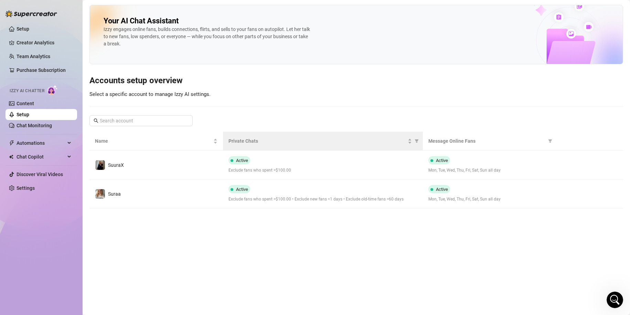
click at [249, 136] on th "Private Chats" at bounding box center [323, 141] width 200 height 19
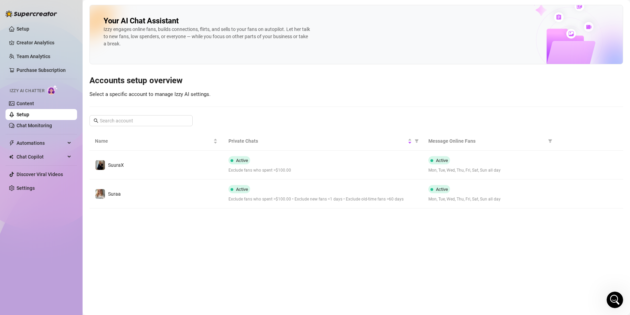
drag, startPoint x: 211, startPoint y: 171, endPoint x: 181, endPoint y: 168, distance: 29.8
click at [181, 168] on td "SuuraX" at bounding box center [156, 165] width 134 height 29
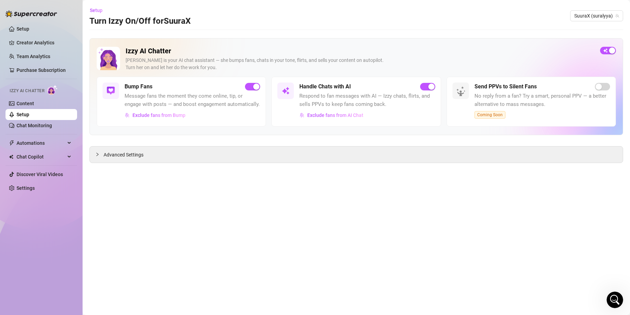
click at [29, 117] on link "Setup" at bounding box center [23, 115] width 13 height 6
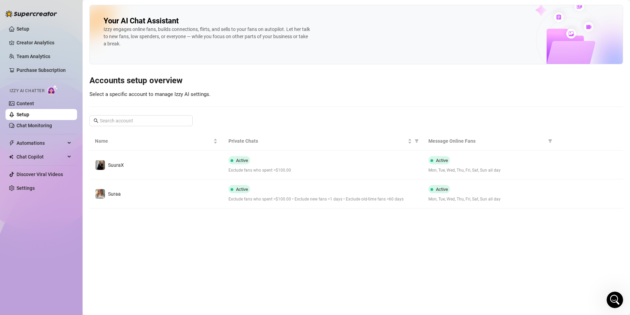
click at [124, 77] on h3 "Accounts setup overview" at bounding box center [356, 80] width 534 height 11
click at [158, 36] on div "Izzy engages online fans, builds connections, flirts, and sells to your fans on…" at bounding box center [207, 37] width 206 height 22
click at [34, 97] on div "Izzy AI Chatter" at bounding box center [40, 89] width 73 height 15
click at [33, 101] on link "Content" at bounding box center [26, 104] width 18 height 6
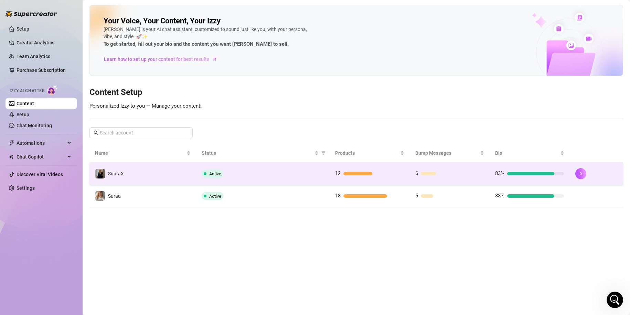
click at [262, 173] on div "Active" at bounding box center [263, 174] width 122 height 8
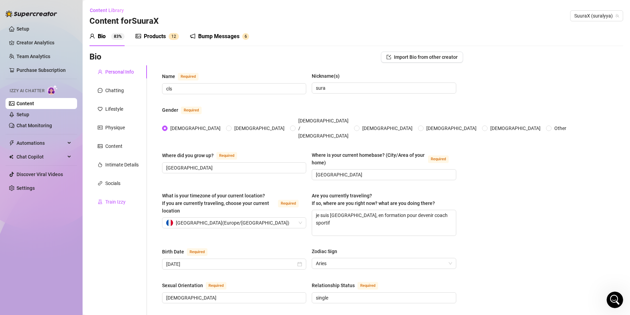
click at [123, 202] on div "Train Izzy" at bounding box center [115, 202] width 20 height 8
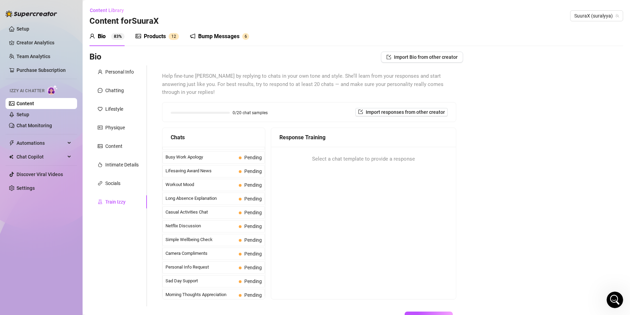
scroll to position [618, 0]
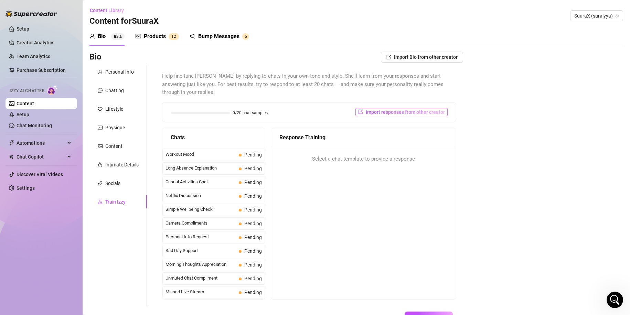
click at [392, 110] on span "Import responses from other creator" at bounding box center [405, 112] width 79 height 6
click at [413, 130] on input "search" at bounding box center [394, 130] width 54 height 10
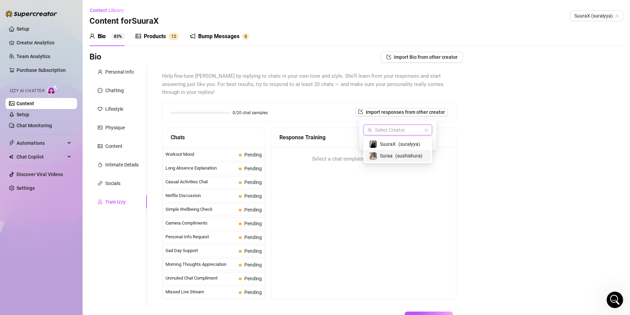
click at [390, 156] on span "Suraa" at bounding box center [386, 156] width 13 height 8
click at [422, 141] on span "Import" at bounding box center [422, 143] width 14 height 6
click at [418, 142] on span "Import" at bounding box center [422, 143] width 14 height 6
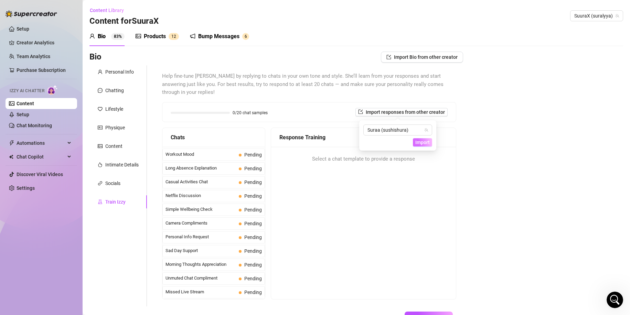
click at [418, 142] on span "Import" at bounding box center [422, 143] width 14 height 6
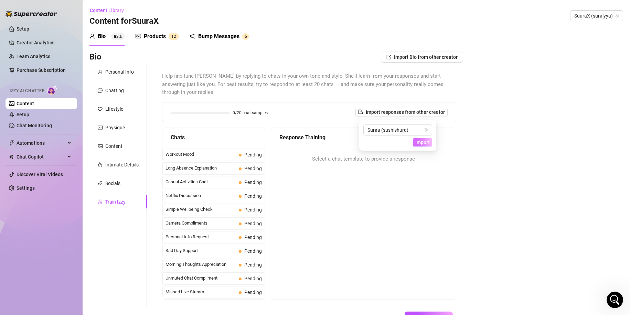
click at [418, 142] on span "Import" at bounding box center [422, 143] width 14 height 6
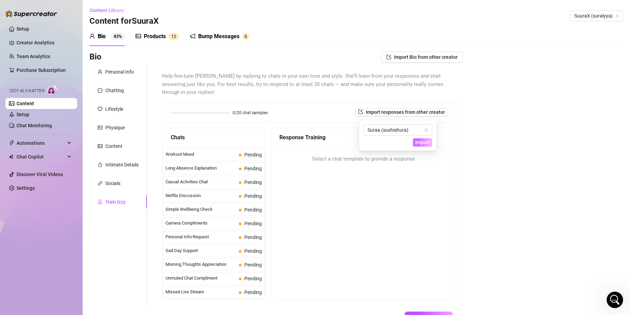
click at [418, 142] on span "Import" at bounding box center [422, 143] width 14 height 6
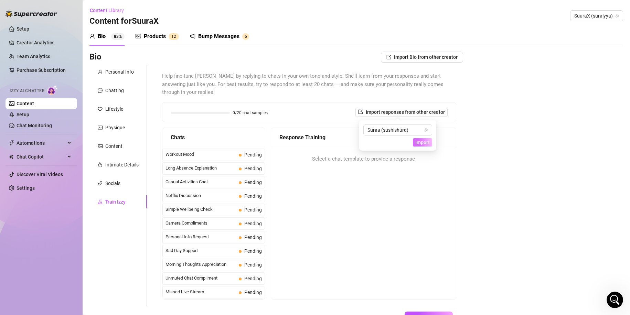
click at [418, 142] on span "Import" at bounding box center [422, 143] width 14 height 6
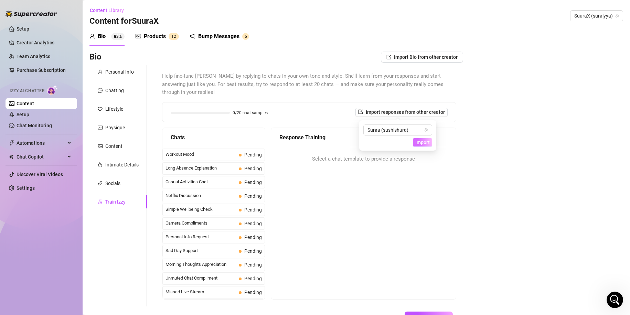
click at [418, 142] on span "Import" at bounding box center [422, 143] width 14 height 6
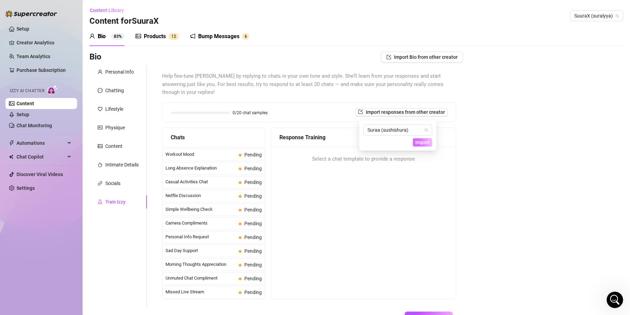
click at [418, 142] on span "Import" at bounding box center [422, 143] width 14 height 6
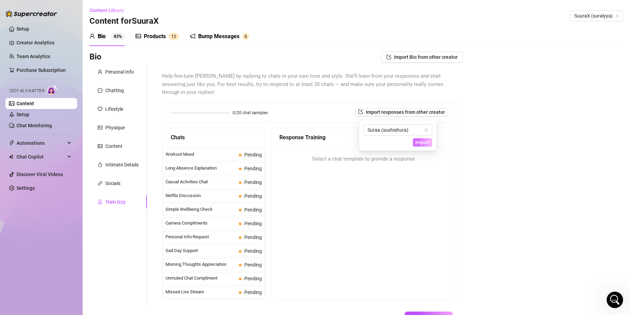
click at [418, 142] on span "Import" at bounding box center [422, 143] width 14 height 6
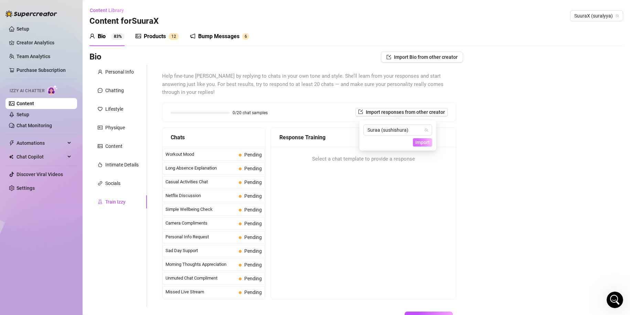
click at [418, 142] on span "Import" at bounding box center [422, 143] width 14 height 6
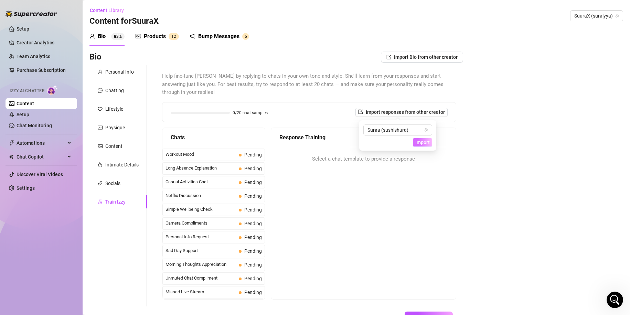
click at [418, 142] on span "Import" at bounding box center [422, 143] width 14 height 6
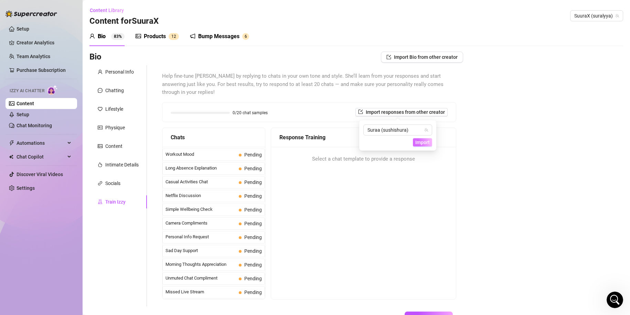
click at [418, 142] on span "Import" at bounding box center [422, 143] width 14 height 6
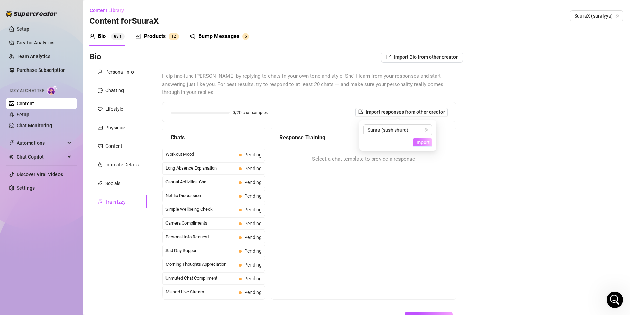
click at [418, 142] on span "Import" at bounding box center [422, 143] width 14 height 6
click at [205, 154] on span "Workout Mood" at bounding box center [201, 154] width 71 height 7
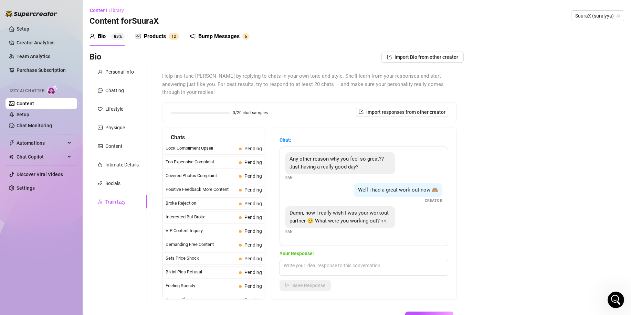
scroll to position [0, 0]
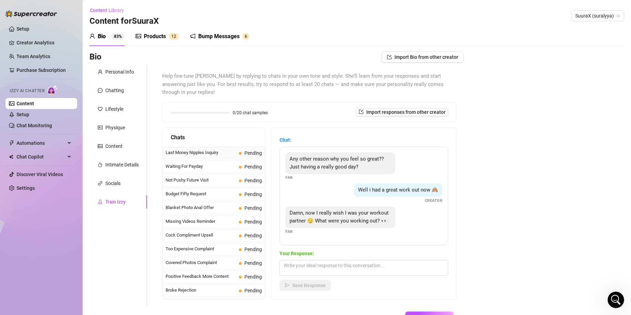
click at [212, 149] on span "Last Money Nipples Inquiry" at bounding box center [201, 152] width 71 height 7
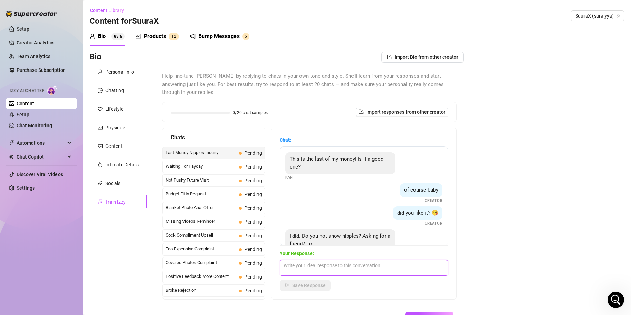
click at [346, 260] on textarea at bounding box center [363, 268] width 169 height 16
paste textarea "ca depeeend ahah"
click at [327, 280] on button "Save Response" at bounding box center [304, 285] width 51 height 11
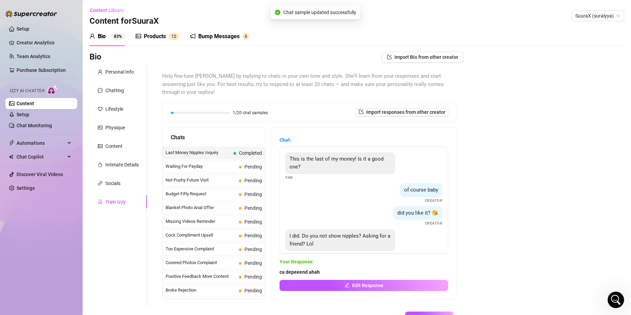
click at [210, 161] on div "Waiting For Payday Pending" at bounding box center [213, 167] width 103 height 12
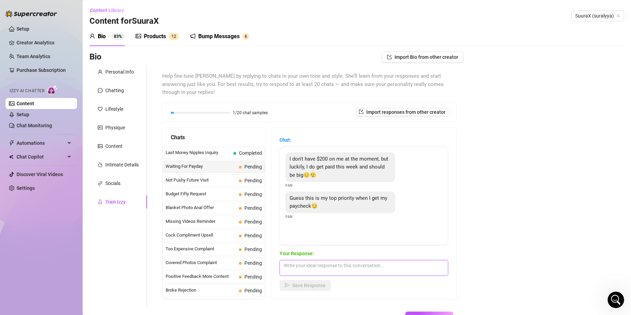
click at [298, 260] on textarea at bounding box center [363, 268] width 169 height 16
paste textarea "je vois, de toute façon il ne faut pas se mettre dans le rouge, sinon tu finira…"
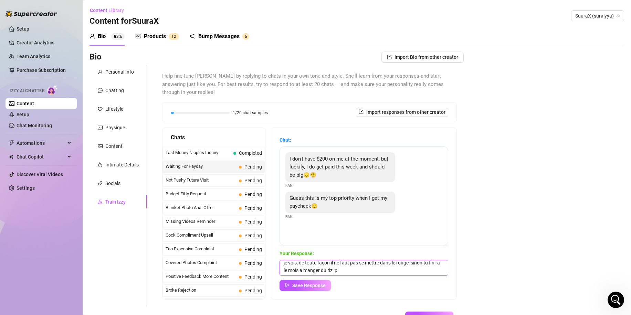
scroll to position [2, 0]
click at [316, 283] on span "Save Response" at bounding box center [308, 286] width 33 height 6
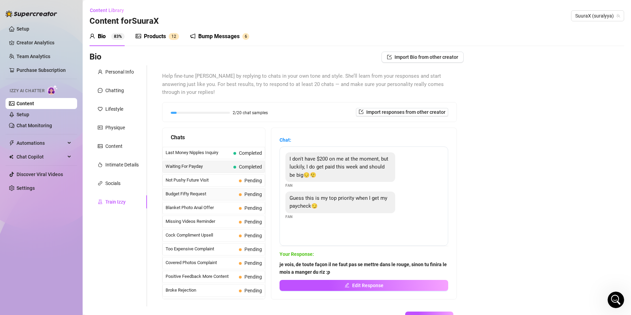
click at [210, 191] on span "Budget Fifty Request" at bounding box center [201, 194] width 71 height 7
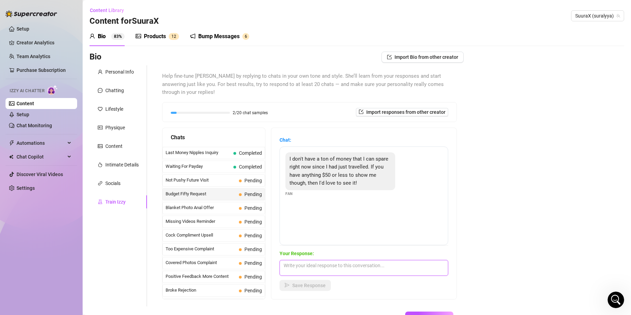
click at [330, 260] on textarea at bounding box center [363, 268] width 169 height 16
paste textarea "ouiii avec grand plaisir je m'occupe de tout"
click at [315, 283] on span "Save Response" at bounding box center [308, 286] width 33 height 6
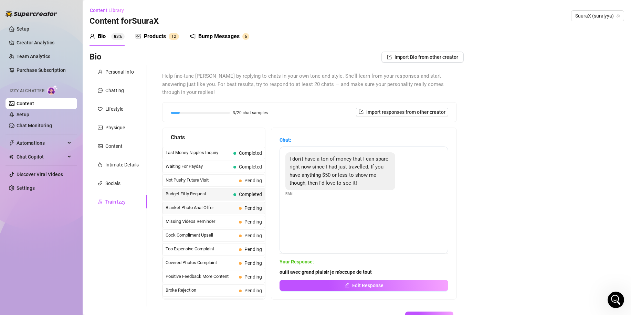
click at [211, 204] on span "Blanket Photo Anal Offer" at bounding box center [201, 207] width 71 height 7
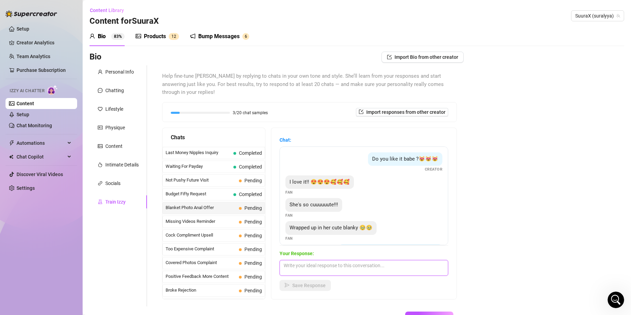
click at [304, 266] on textarea at bounding box center [363, 268] width 169 height 16
paste textarea "tant que ca te plait je suis contente hihi"
click at [318, 283] on span "Save Response" at bounding box center [308, 286] width 33 height 6
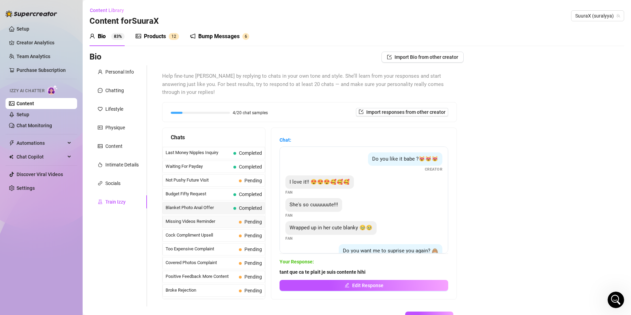
click at [211, 218] on span "Missing Videos Reminder" at bounding box center [201, 221] width 71 height 7
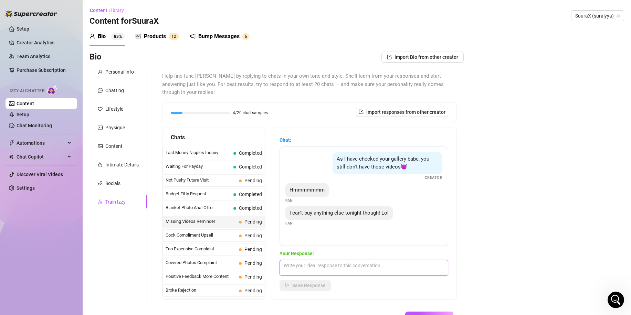
click at [326, 260] on textarea at bounding box center [363, 268] width 169 height 16
paste textarea "c'est pas grave, tu es la c'est le principal!!"
click at [310, 283] on span "Save Response" at bounding box center [308, 286] width 33 height 6
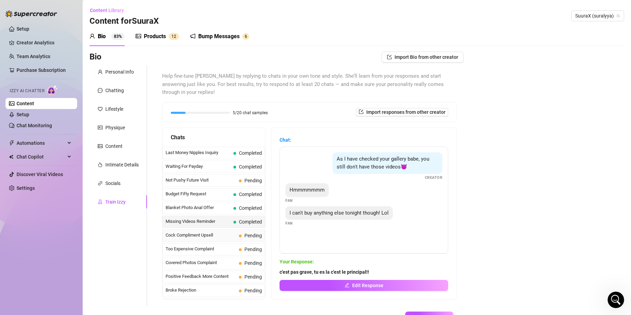
click at [215, 232] on span "Cock Compliment Upsell" at bounding box center [201, 235] width 71 height 7
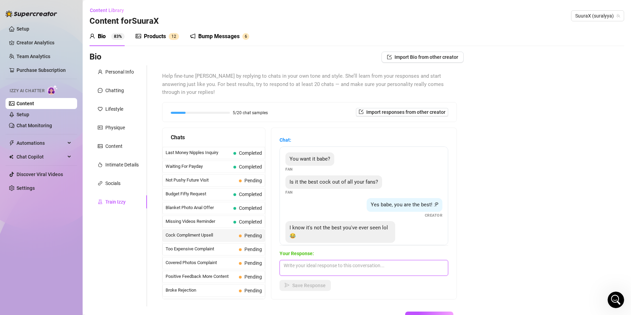
click at [308, 261] on textarea at bounding box center [363, 268] width 169 height 16
paste textarea "oui, il y'a de grande chance.. tres belle"
click at [310, 283] on span "Save Response" at bounding box center [308, 286] width 33 height 6
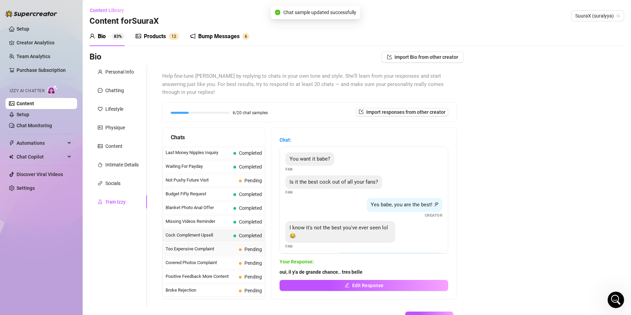
click at [185, 246] on span "Too Expensive Complaint" at bounding box center [201, 249] width 71 height 7
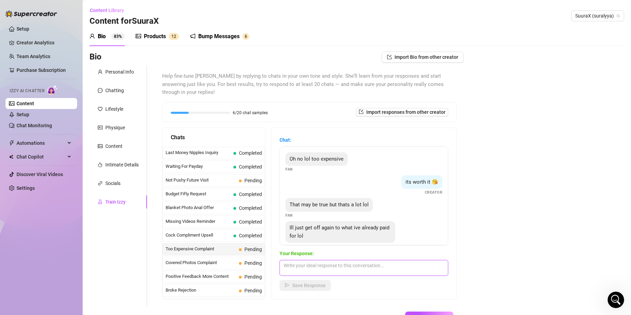
click at [298, 267] on textarea at bounding box center [363, 268] width 169 height 16
paste textarea "je peux comprendre ca paraisse un peu chere, j'en suis desolé"
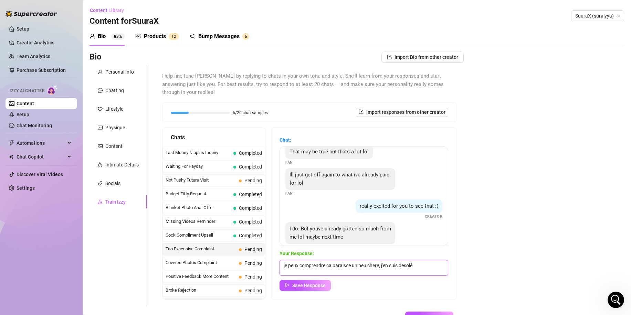
scroll to position [129, 0]
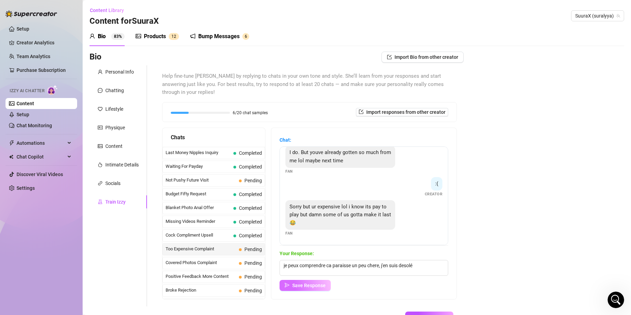
click at [307, 283] on span "Save Response" at bounding box center [308, 286] width 33 height 6
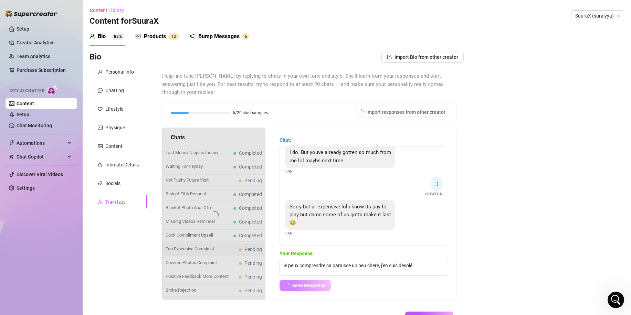
scroll to position [121, 0]
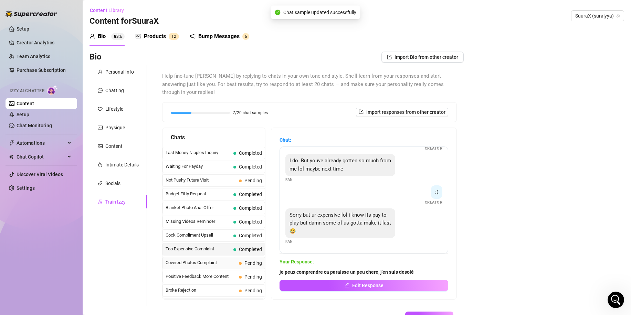
click at [204, 259] on span "Covered Photos Complaint" at bounding box center [201, 262] width 71 height 7
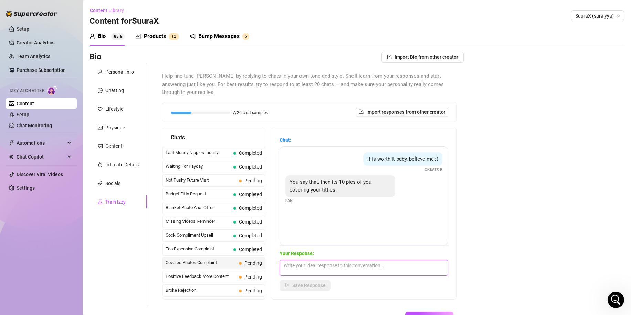
click at [322, 262] on textarea at bounding box center [363, 268] width 169 height 16
paste textarea "je montre mes seins au clients les plus réguliers seulement ahah"
click at [307, 283] on span "Save Response" at bounding box center [308, 286] width 33 height 6
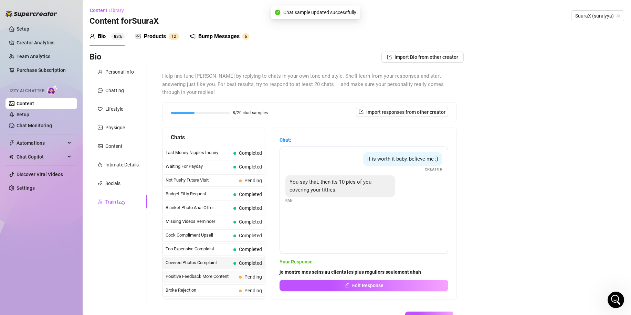
click at [198, 273] on span "Positive Feedback More Content" at bounding box center [201, 276] width 71 height 7
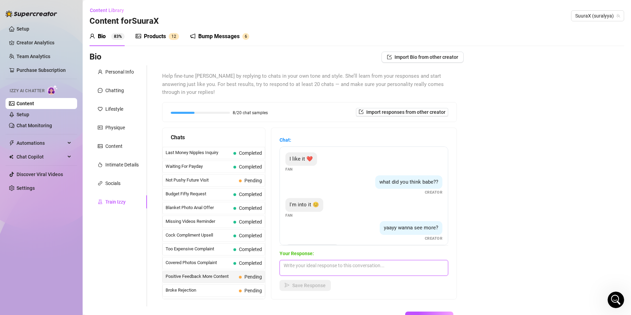
click at [324, 260] on textarea at bounding box center [363, 268] width 169 height 16
paste textarea "anhh.. tiens mon chéri en espérant que ca te plaise encore plus"
click at [303, 283] on span "Save Response" at bounding box center [308, 286] width 33 height 6
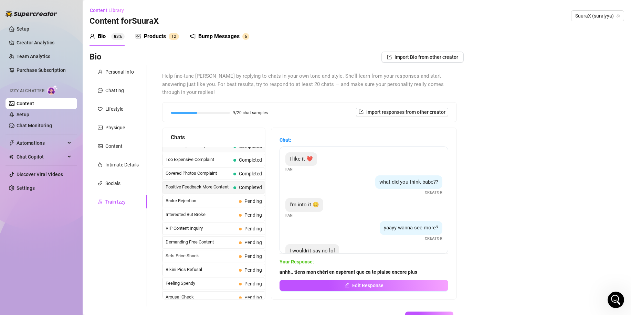
scroll to position [90, 0]
click at [206, 211] on span "Interested But Broke" at bounding box center [201, 214] width 71 height 7
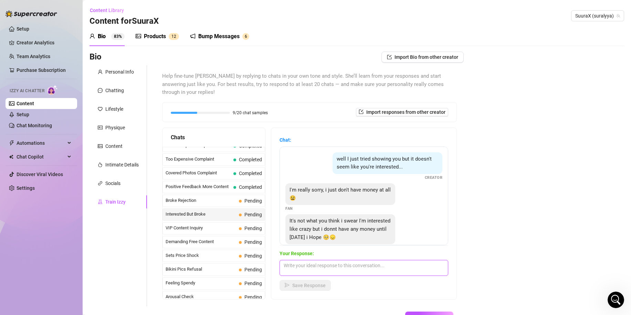
click at [315, 260] on textarea at bounding box center [363, 268] width 169 height 16
paste textarea "je serais tres heureuse de [PERSON_NAME] avec toi des que possible alors 😍"
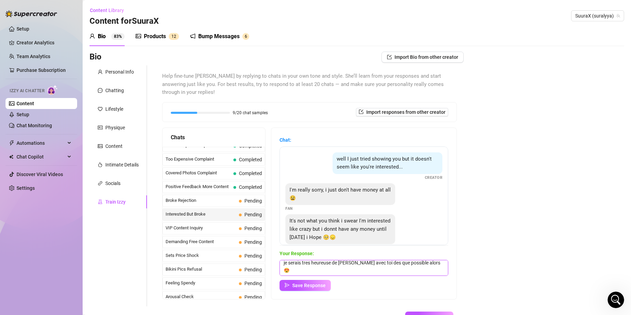
scroll to position [0, 0]
click at [303, 283] on span "Save Response" at bounding box center [308, 286] width 33 height 6
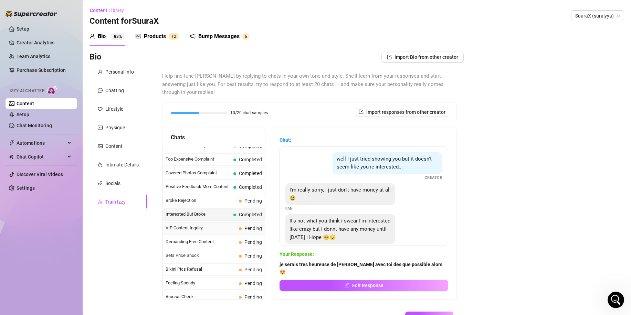
click at [215, 225] on span "VIP Content Inquiry" at bounding box center [201, 228] width 71 height 7
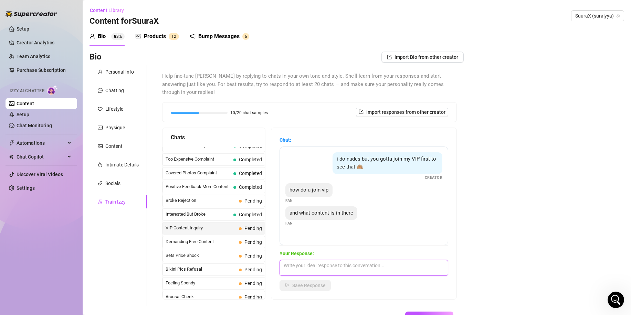
click at [326, 260] on textarea at bounding box center [363, 268] width 169 height 16
paste textarea "dans mon vip tu trouvera les medias les plus chauds.. c'est une façon de faire …"
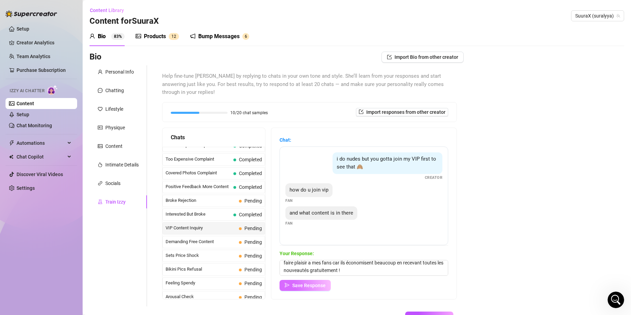
click at [320, 283] on span "Save Response" at bounding box center [308, 286] width 33 height 6
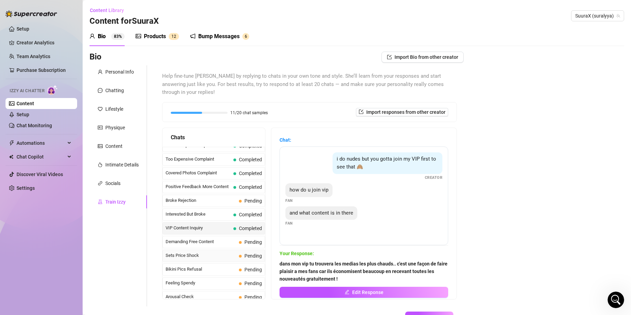
click at [217, 252] on span "Sets Price Shock" at bounding box center [201, 255] width 71 height 7
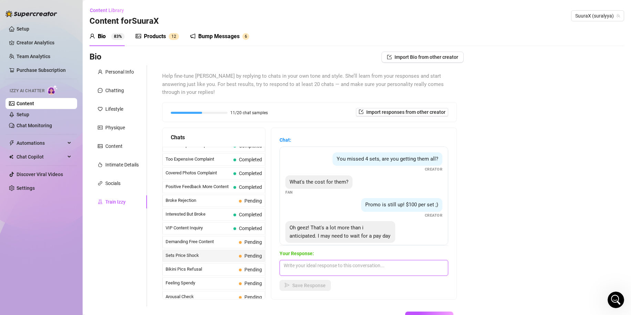
click at [326, 262] on textarea at bounding box center [363, 268] width 169 height 16
paste textarea "d'accord avec plaisir alors, si tu veux quelque chose de moins chere c'est poss…"
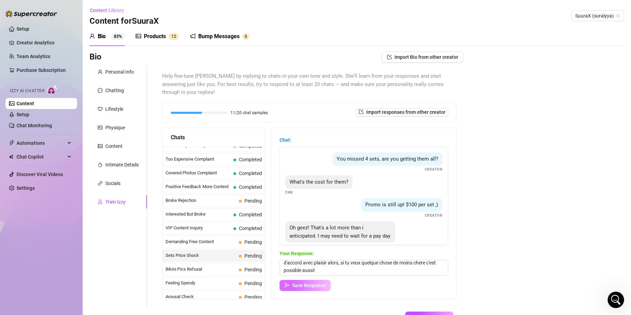
click at [315, 283] on span "Save Response" at bounding box center [308, 286] width 33 height 6
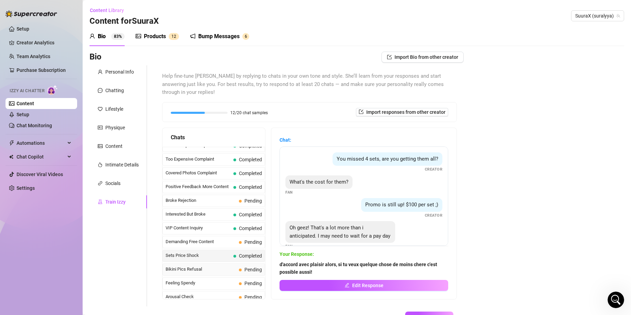
click at [207, 266] on span "Bikini Pics Refusal" at bounding box center [201, 269] width 71 height 7
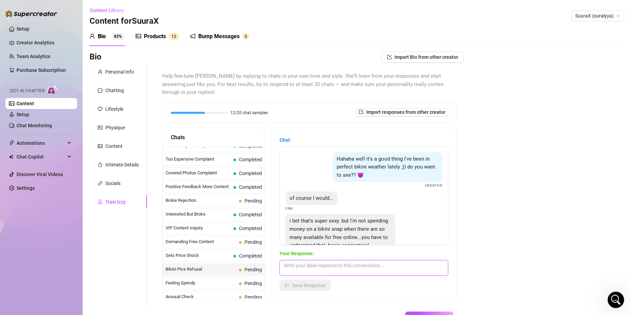
click at [312, 260] on textarea at bounding box center [363, 268] width 169 height 16
paste textarea "je comprends totalement et c'est ton droit !"
click at [310, 281] on button "Save Response" at bounding box center [304, 285] width 51 height 11
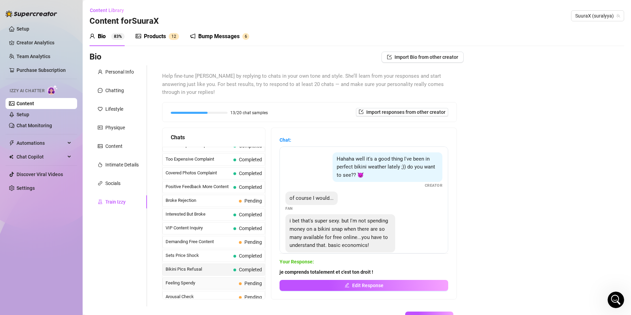
click at [205, 280] on span "Feeling Spendy" at bounding box center [201, 283] width 71 height 7
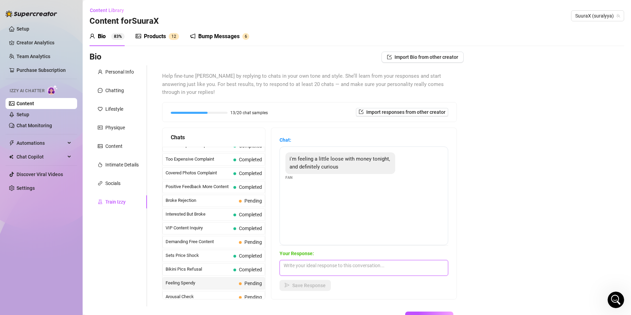
click at [317, 260] on textarea at bounding box center [363, 268] width 169 height 16
paste textarea "ca tombe bien j'ai beaucoup de chose a partager avec toi.."
click at [310, 283] on span "Save Response" at bounding box center [308, 286] width 33 height 6
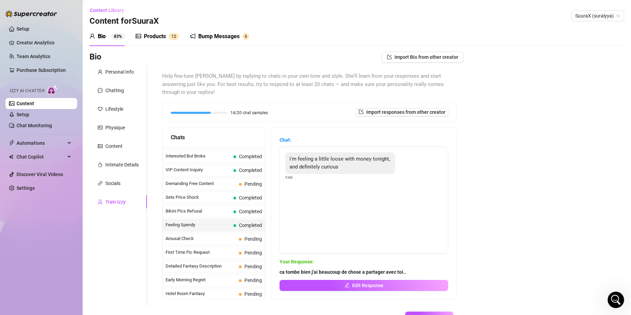
scroll to position [161, 0]
click at [197, 236] on span "First Time Pic Request" at bounding box center [201, 239] width 71 height 7
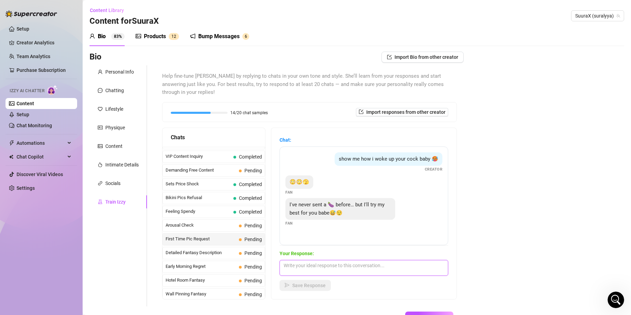
click at [311, 260] on textarea at bounding box center [363, 268] width 169 height 16
paste textarea "oh, j'attends de voir ca alors j'ai hâte"
click at [326, 283] on span "Save Response" at bounding box center [308, 286] width 33 height 6
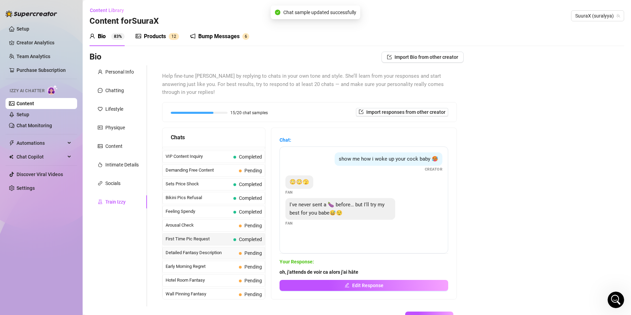
click at [195, 249] on span "Detailed Fantasy Description" at bounding box center [201, 252] width 71 height 7
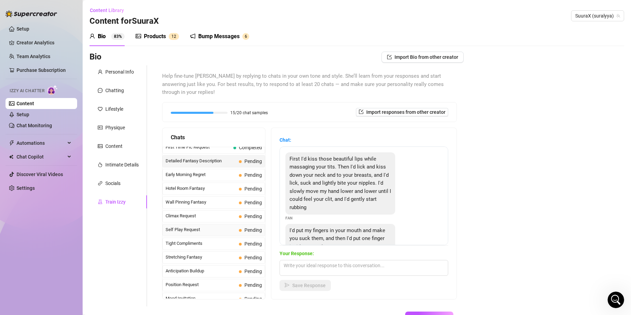
scroll to position [254, 0]
click at [209, 226] on span "Self Play Request" at bounding box center [201, 229] width 71 height 7
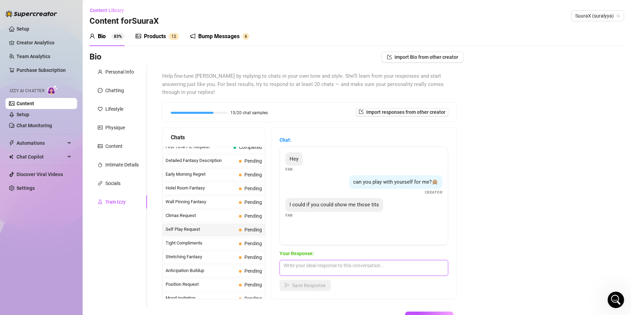
click at [328, 260] on textarea at bounding box center [363, 268] width 169 height 16
paste textarea "oh, j'attends de voir ca alors j'ai hâte"
click at [304, 283] on span "Save Response" at bounding box center [308, 286] width 33 height 6
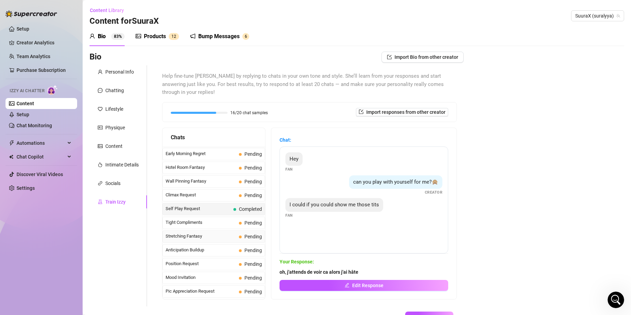
scroll to position [275, 0]
click at [185, 287] on span "Pic Appreciation Request" at bounding box center [201, 290] width 71 height 7
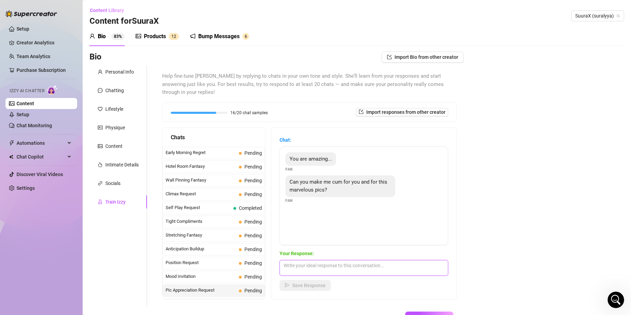
click at [312, 260] on textarea at bounding box center [363, 268] width 169 height 16
paste textarea "ouiiiii 😁🤤"
click at [317, 283] on span "Save Response" at bounding box center [308, 286] width 33 height 6
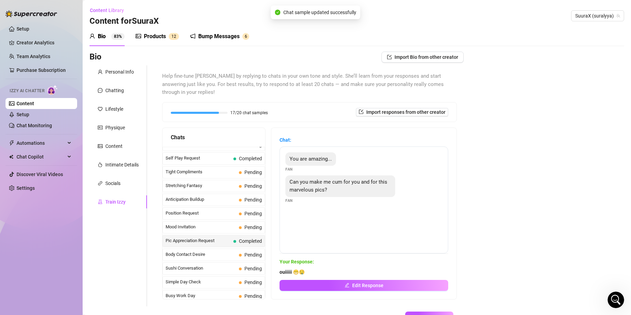
scroll to position [326, 0]
click at [210, 251] on span "Body Contact Desire" at bounding box center [201, 254] width 71 height 7
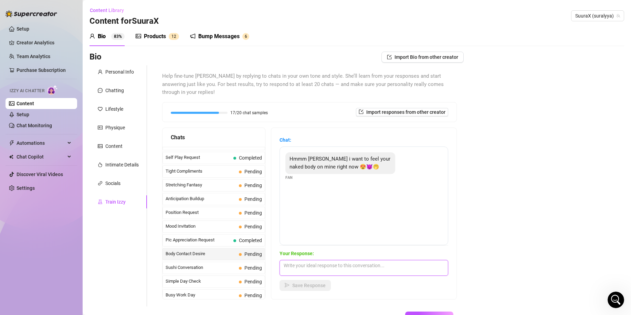
click at [369, 260] on textarea at bounding box center [363, 268] width 169 height 16
paste textarea "ahah bah c'est avec plaisir mais on devrait commencer par quelque chose de plus…"
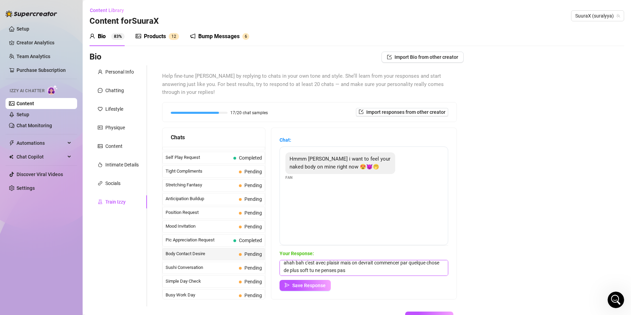
click at [395, 260] on textarea "ahah bah c'est avec plaisir mais on devrait commencer par quelque chose de plus…" at bounding box center [363, 268] width 169 height 16
click at [324, 283] on span "Save Response" at bounding box center [308, 286] width 33 height 6
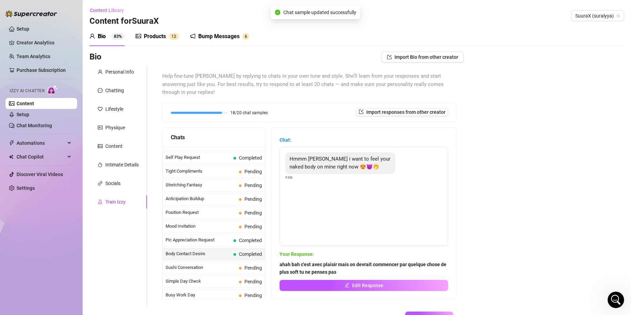
scroll to position [350, 0]
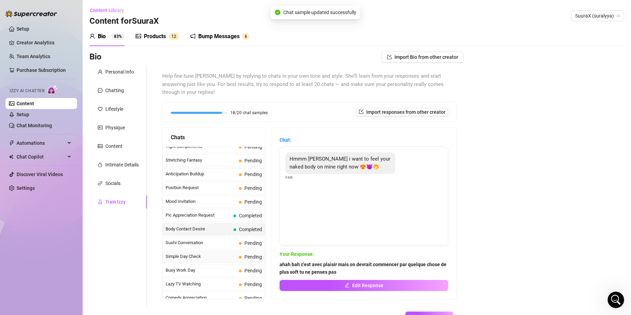
click at [198, 253] on span "Simple Day Check" at bounding box center [201, 256] width 71 height 7
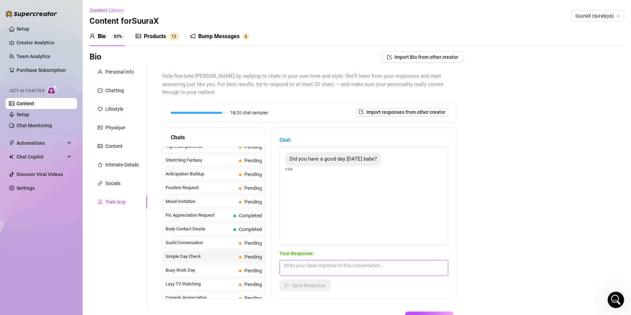
click at [308, 260] on textarea at bounding box center [363, 268] width 169 height 16
paste textarea "oui cava j'ai fais ma séance j'ai bien transpiré donc tout vas bien!! et toi ?"
click at [309, 283] on span "Save Response" at bounding box center [308, 286] width 33 height 6
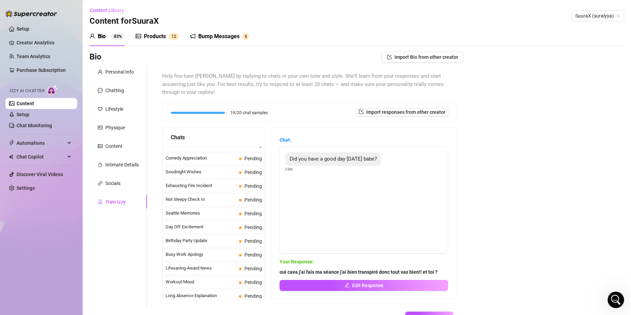
scroll to position [491, 0]
click at [207, 248] on div "Busy Work Apology Pending" at bounding box center [213, 254] width 103 height 12
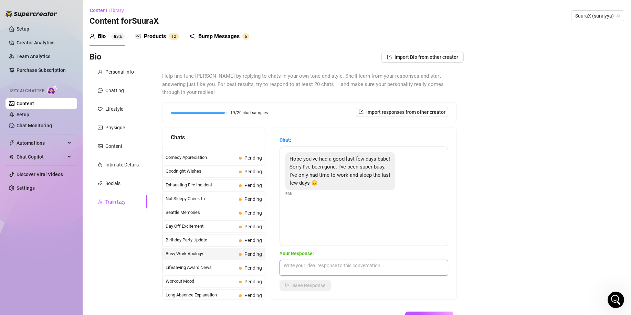
click at [314, 260] on textarea at bounding box center [363, 268] width 169 height 16
paste textarea "hmm j'espere que je pourrais taider a aller mieux cheri"
click at [311, 283] on span "Save Response" at bounding box center [308, 286] width 33 height 6
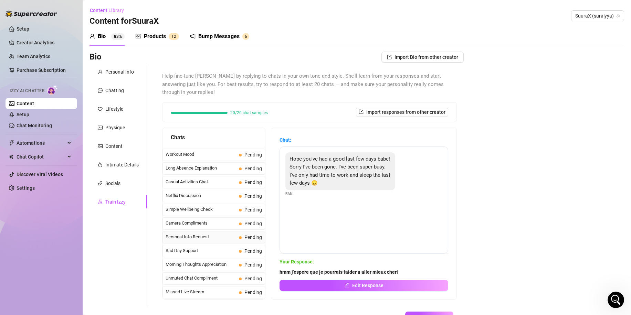
scroll to position [568, 0]
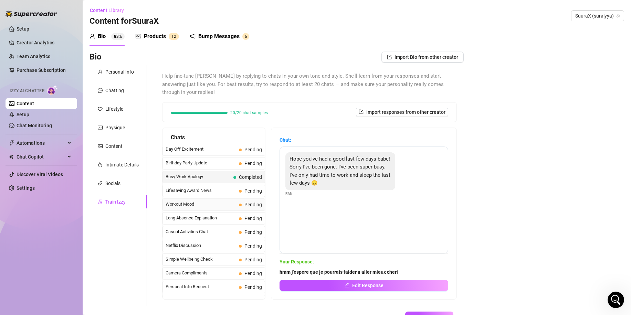
click at [195, 201] on span "Workout Mood" at bounding box center [201, 204] width 71 height 7
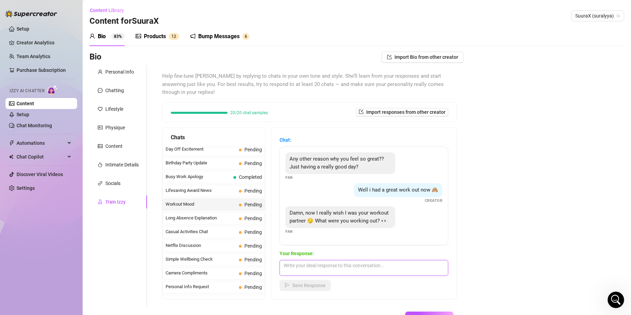
click at [324, 260] on textarea at bounding box center [363, 268] width 169 height 16
paste textarea "baaah ecoute jadorerais depuis le temps que j'en cherche un!!"
click at [311, 283] on span "Save Response" at bounding box center [308, 286] width 33 height 6
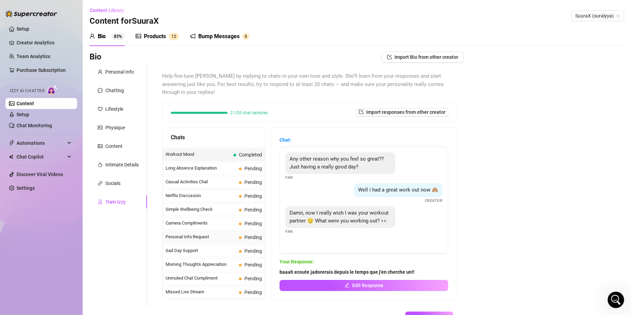
scroll to position [43, 0]
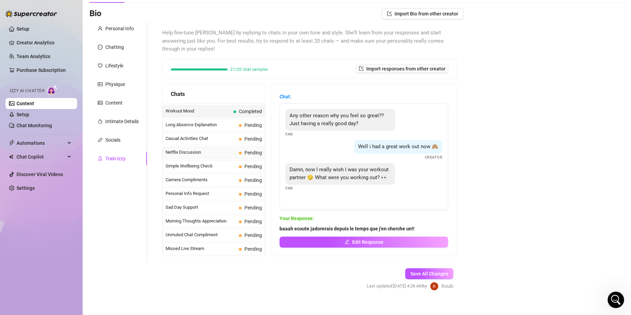
click at [201, 149] on span "Netflix Discussion" at bounding box center [201, 152] width 71 height 7
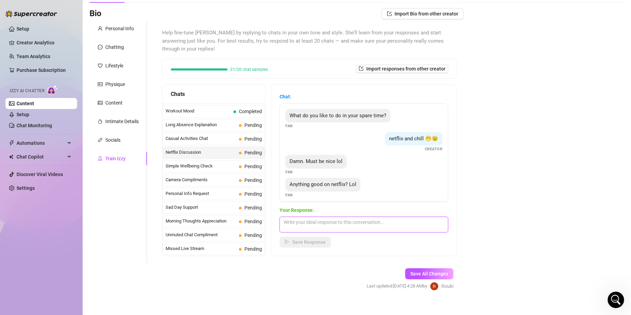
click at [321, 221] on textarea at bounding box center [363, 225] width 169 height 16
paste textarea "vikings, breaking bad sont mes series preferée et toi???"
click at [315, 239] on span "Save Response" at bounding box center [308, 242] width 33 height 6
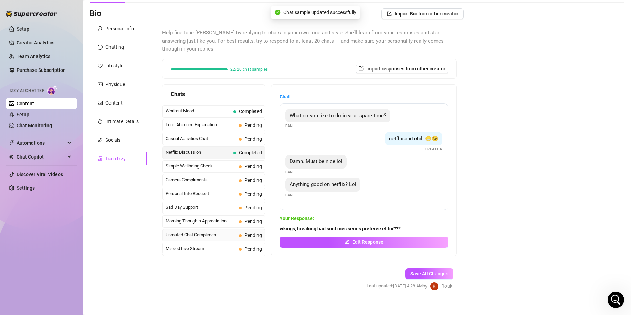
click at [225, 232] on span "Unmuted Chat Compliment" at bounding box center [201, 235] width 71 height 7
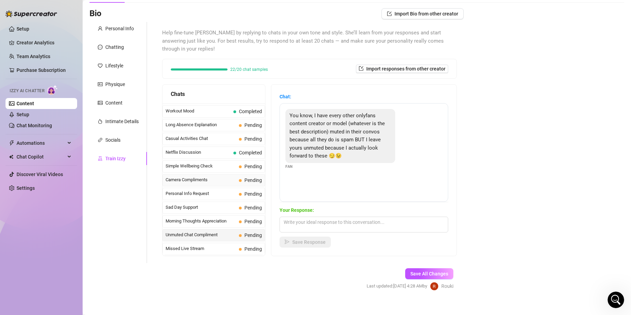
click at [186, 174] on div "Camera Compliments Pending" at bounding box center [213, 180] width 103 height 12
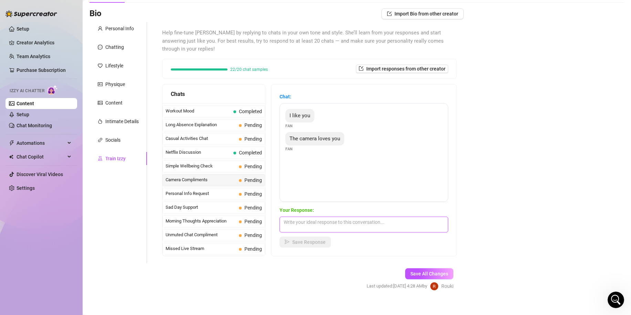
click at [334, 220] on textarea at bounding box center [363, 225] width 169 height 16
paste textarea "merci mon chéri tes trop mignon.."
click at [311, 239] on span "Save Response" at bounding box center [308, 242] width 33 height 6
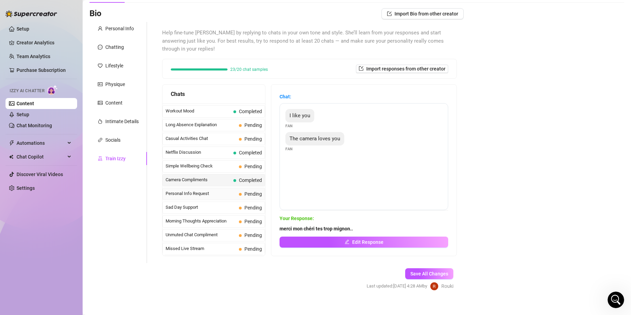
click at [206, 190] on span "Personal Info Request" at bounding box center [201, 193] width 71 height 7
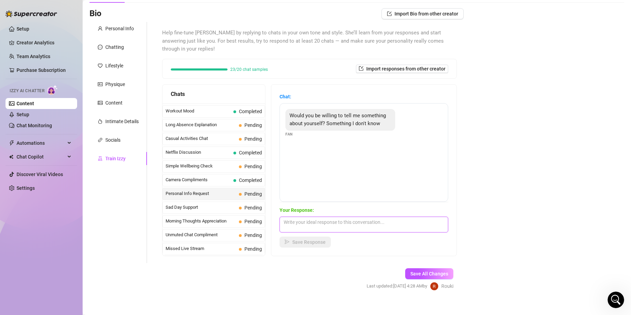
click at [335, 217] on textarea at bounding box center [363, 225] width 169 height 16
paste textarea "je souleve tres lourd.. mais j'imagine que c'est pas ce que tu voulais savoir m…"
click at [323, 239] on span "Save Response" at bounding box center [308, 242] width 33 height 6
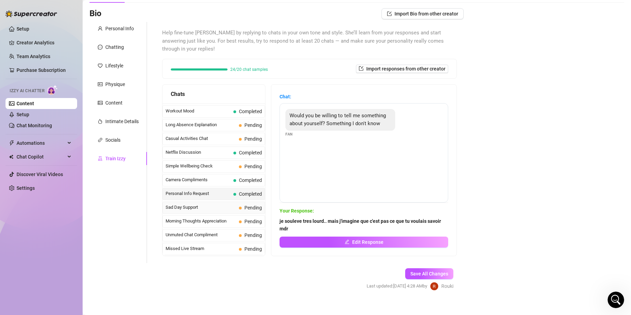
click at [202, 204] on span "Sad Day Support" at bounding box center [201, 207] width 71 height 7
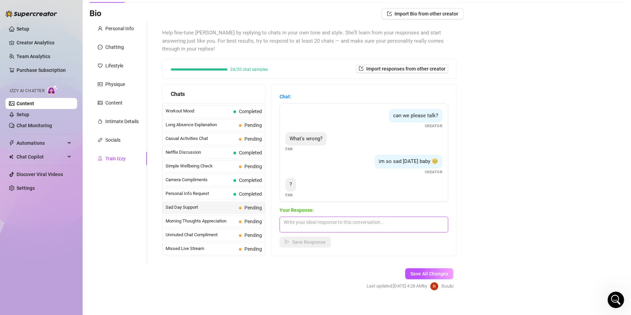
click at [332, 217] on textarea at bounding box center [363, 225] width 169 height 16
paste textarea "je ne sais pas trop je me sens un peu seule par moment.."
click at [359, 243] on div "Chat: can we please talk? Creator What's wrong? Fan im so sad [DATE] baby 🥺 Cre…" at bounding box center [363, 170] width 185 height 171
click at [319, 239] on span "Save Response" at bounding box center [308, 242] width 33 height 6
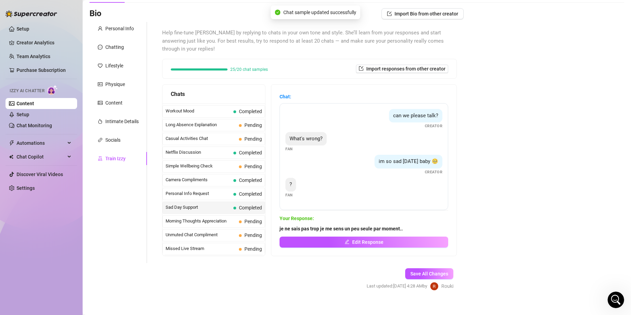
drag, startPoint x: 319, startPoint y: 233, endPoint x: -59, endPoint y: 202, distance: 379.1
click at [0, 202] on html "Setup Creator Analytics Team Analytics Purchase Subscription Izzy AI Chatter Co…" at bounding box center [315, 157] width 631 height 315
click at [174, 232] on span "Unmuted Chat Compliment" at bounding box center [201, 235] width 71 height 7
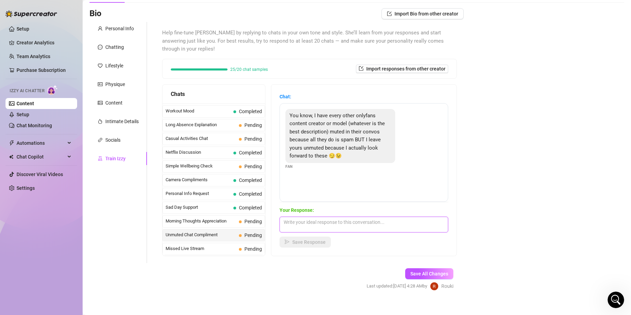
click at [320, 217] on textarea at bounding box center [363, 225] width 169 height 16
paste textarea "oh :("
click at [319, 239] on button "Save Response" at bounding box center [304, 242] width 51 height 11
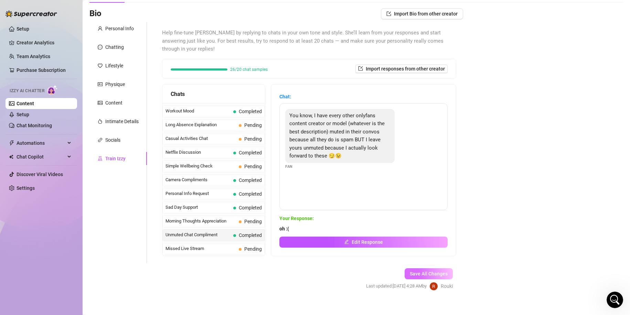
click at [433, 276] on span "Save All Changes" at bounding box center [429, 274] width 38 height 6
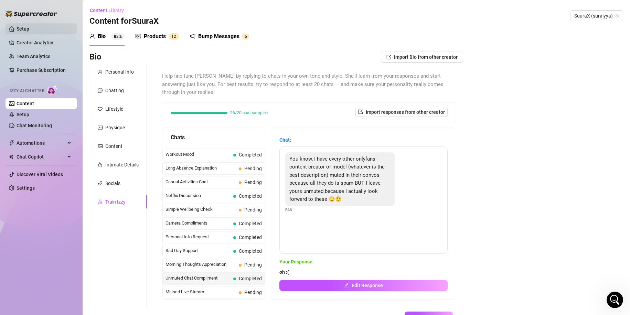
click at [23, 26] on link "Setup" at bounding box center [23, 29] width 13 height 6
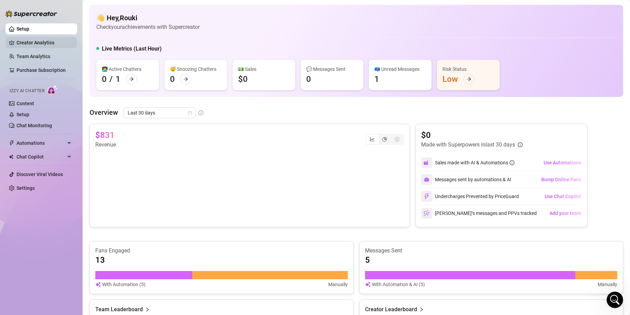
click at [28, 38] on link "Creator Analytics" at bounding box center [44, 42] width 55 height 11
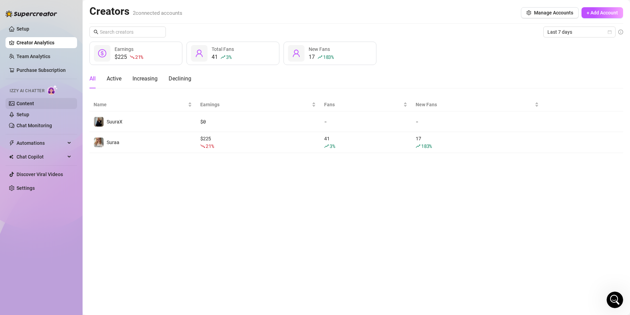
click at [21, 106] on link "Content" at bounding box center [26, 104] width 18 height 6
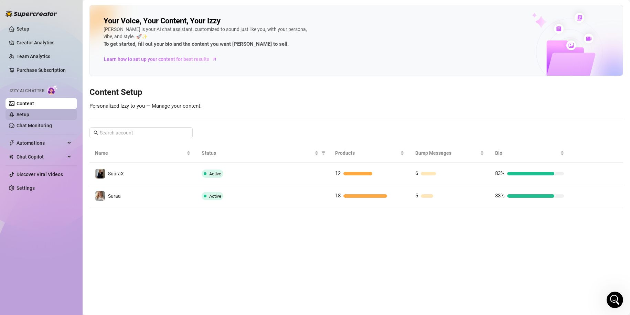
click at [28, 115] on link "Setup" at bounding box center [23, 115] width 13 height 6
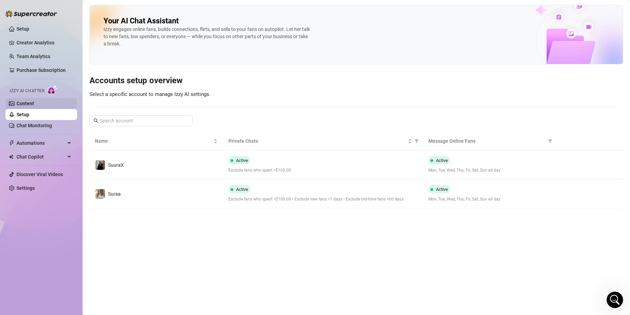
click at [33, 101] on link "Content" at bounding box center [26, 104] width 18 height 6
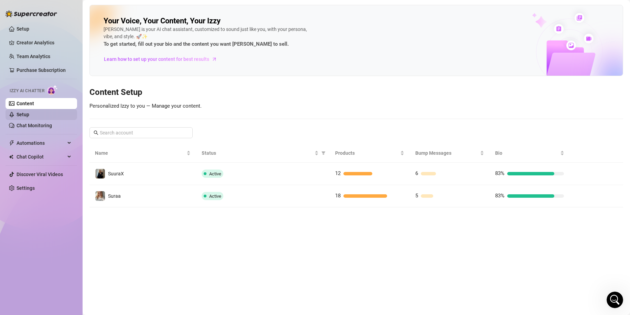
click at [29, 112] on link "Setup" at bounding box center [23, 115] width 13 height 6
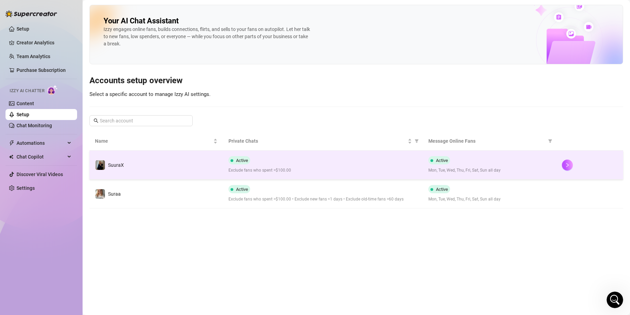
click at [333, 175] on td "Active Exclude fans who spent >$100.00" at bounding box center [323, 165] width 200 height 29
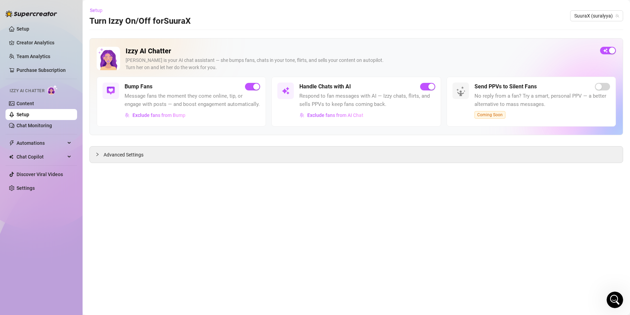
click at [92, 11] on span "Setup" at bounding box center [96, 11] width 13 height 6
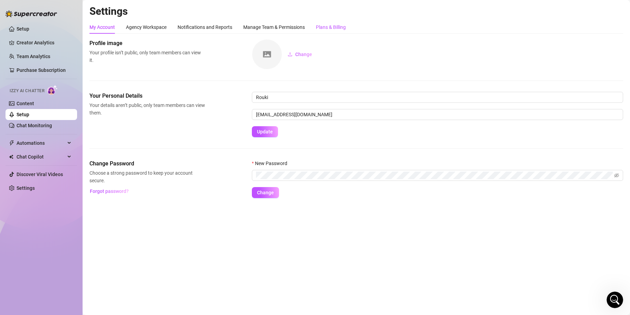
click at [339, 30] on div "Plans & Billing" at bounding box center [331, 27] width 30 height 8
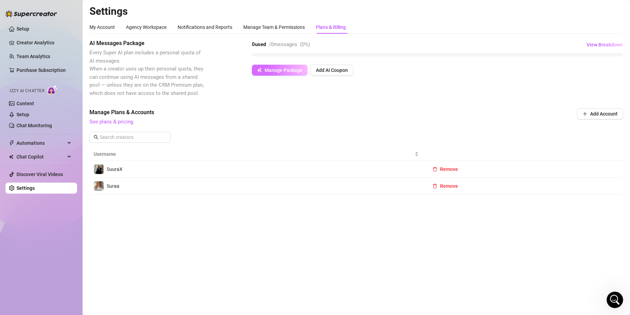
click at [290, 69] on span "Manage Package" at bounding box center [284, 70] width 38 height 6
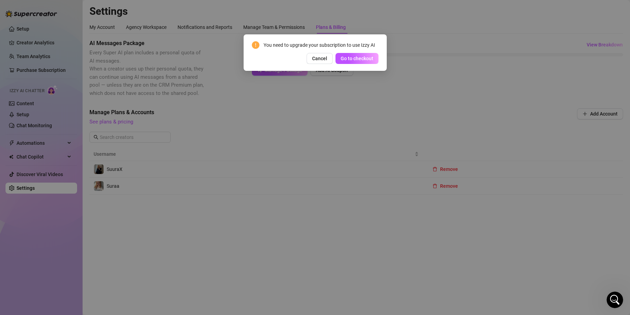
click at [354, 62] on button "Go to checkout" at bounding box center [356, 58] width 43 height 11
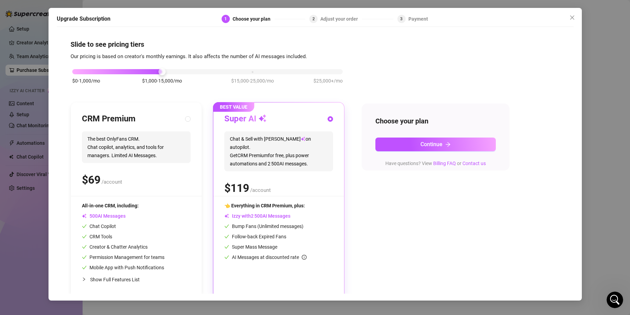
scroll to position [6, 0]
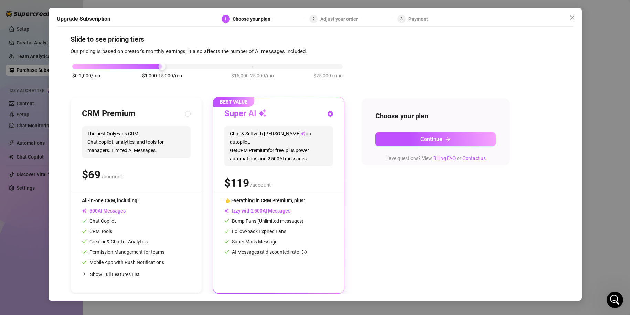
click at [157, 179] on div "$ /account" at bounding box center [136, 174] width 109 height 17
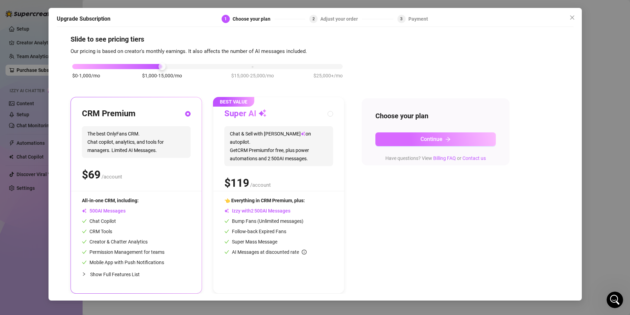
click at [435, 140] on span "Continue" at bounding box center [431, 139] width 22 height 7
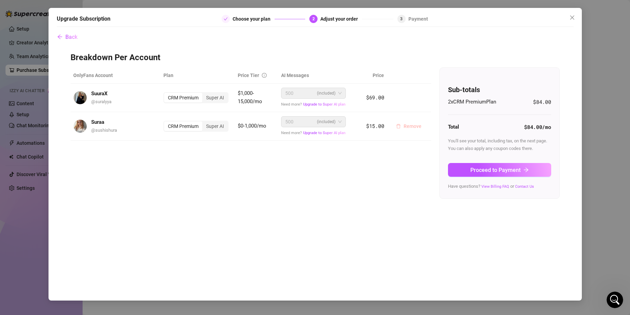
click at [409, 124] on span "Remove" at bounding box center [413, 127] width 18 height 6
click at [452, 107] on button "OK" at bounding box center [455, 108] width 11 height 8
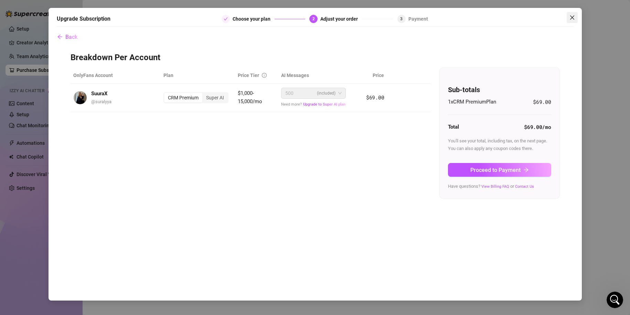
click at [573, 16] on icon "close" at bounding box center [572, 18] width 6 height 6
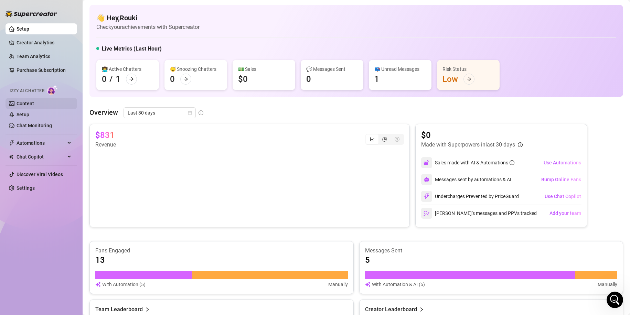
click at [34, 102] on link "Content" at bounding box center [26, 104] width 18 height 6
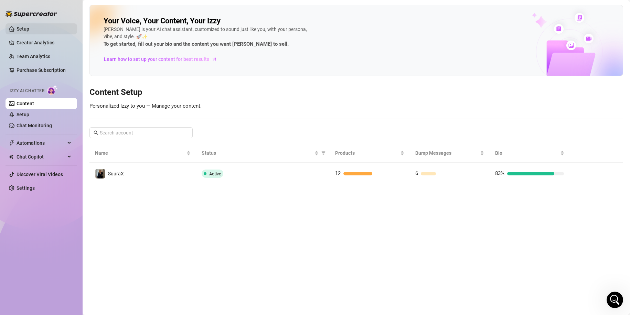
click at [25, 28] on link "Setup" at bounding box center [23, 29] width 13 height 6
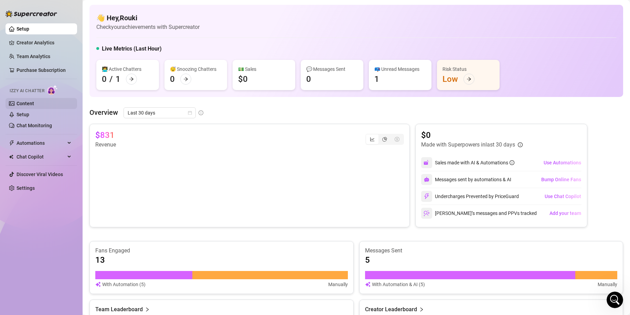
click at [33, 101] on link "Content" at bounding box center [26, 104] width 18 height 6
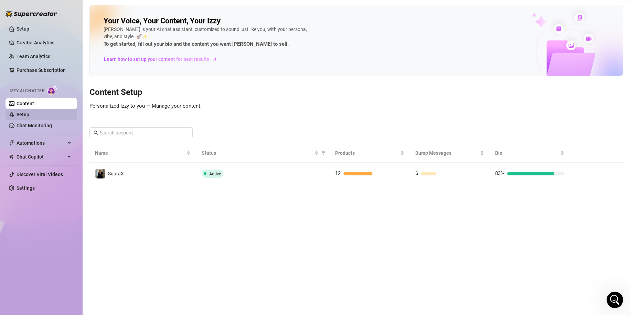
click at [29, 117] on link "Setup" at bounding box center [23, 115] width 13 height 6
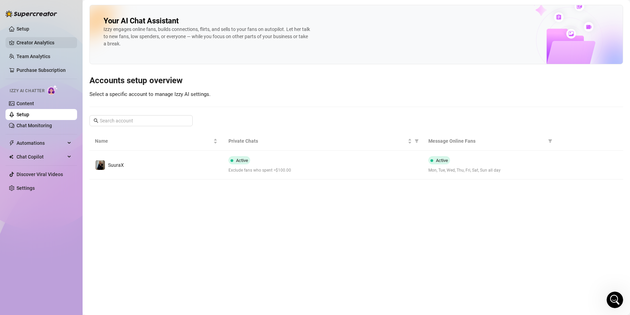
click at [38, 38] on link "Creator Analytics" at bounding box center [44, 42] width 55 height 11
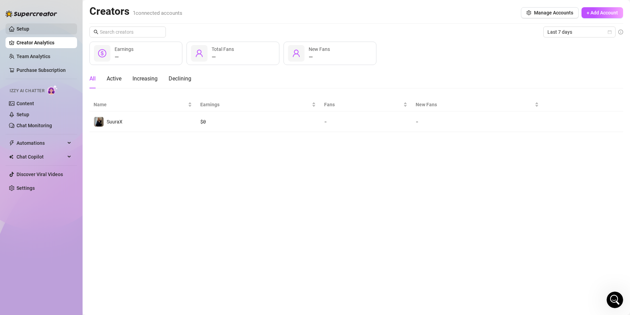
click at [29, 31] on link "Setup" at bounding box center [23, 29] width 13 height 6
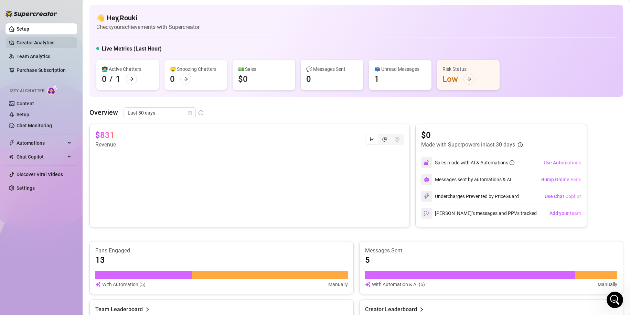
click at [32, 39] on link "Creator Analytics" at bounding box center [44, 42] width 55 height 11
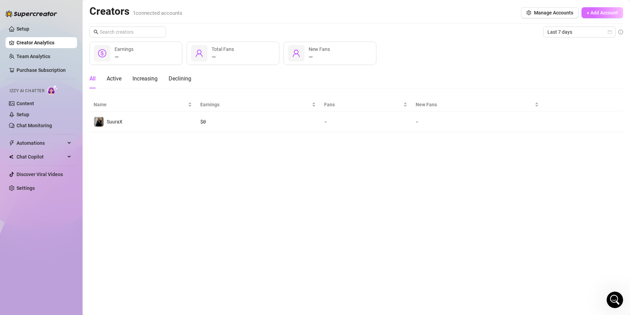
click at [588, 12] on span "+ Add Account" at bounding box center [602, 13] width 31 height 6
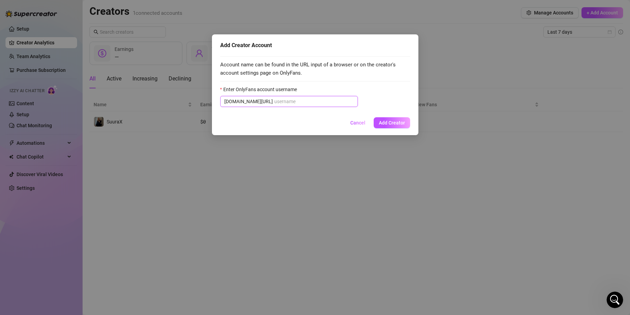
click at [274, 104] on input "Enter OnlyFans account username" at bounding box center [313, 102] width 79 height 8
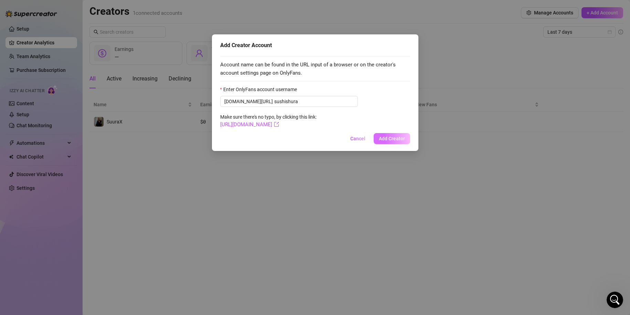
click at [390, 137] on span "Add Creator" at bounding box center [392, 139] width 26 height 6
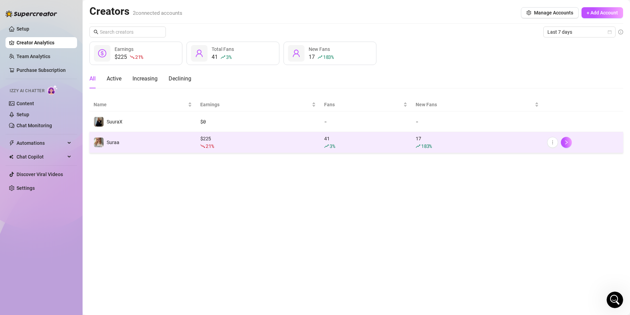
click at [180, 152] on td "Suraa" at bounding box center [142, 142] width 107 height 21
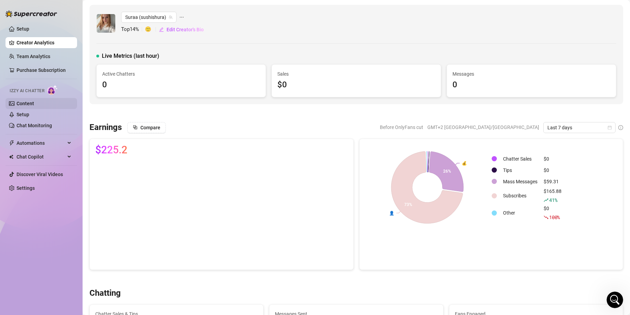
click at [31, 102] on link "Content" at bounding box center [26, 104] width 18 height 6
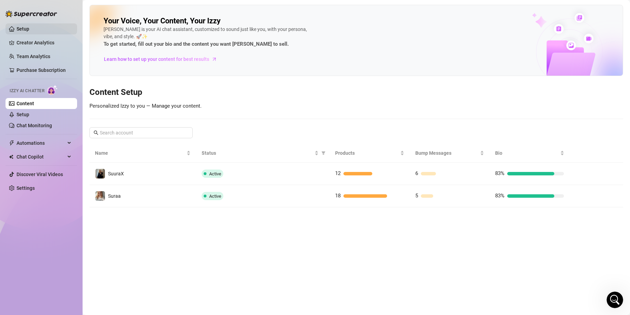
click at [29, 26] on link "Setup" at bounding box center [23, 29] width 13 height 6
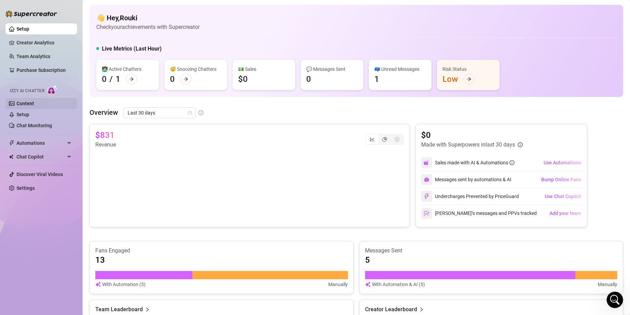
click at [25, 106] on link "Content" at bounding box center [26, 104] width 18 height 6
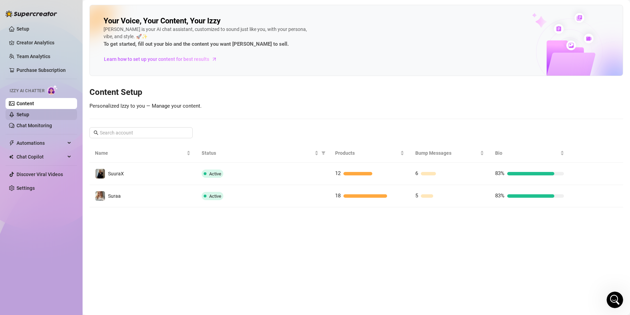
click at [26, 115] on link "Setup" at bounding box center [23, 115] width 13 height 6
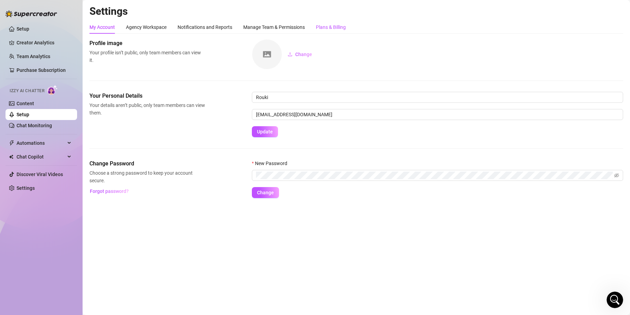
click at [325, 24] on div "Plans & Billing" at bounding box center [331, 27] width 30 height 8
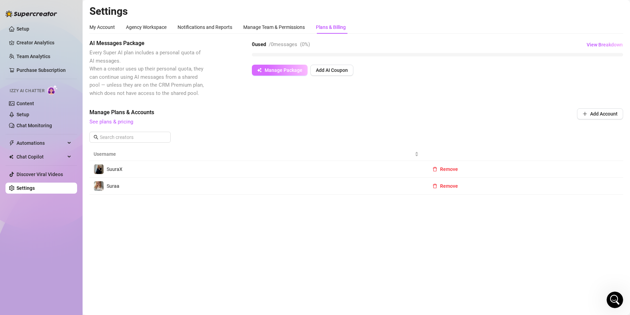
click at [281, 68] on span "Manage Package" at bounding box center [284, 70] width 38 height 6
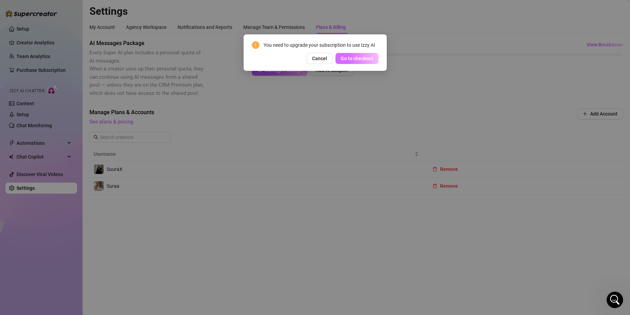
click at [362, 61] on span "Go to checkout" at bounding box center [357, 59] width 33 height 6
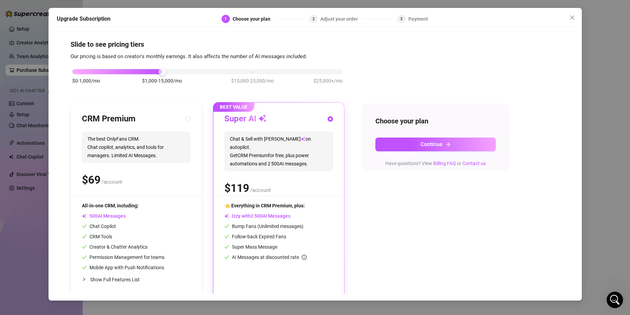
click at [147, 126] on div "CRM Premium The best OnlyFans CRM. Chat copilot, analytics, and tools for manag…" at bounding box center [136, 155] width 109 height 83
click at [105, 72] on div "$0-1,000/mo $1,000-15,000/mo $15,000-25,000/mo $25,000+/mo" at bounding box center [207, 70] width 270 height 4
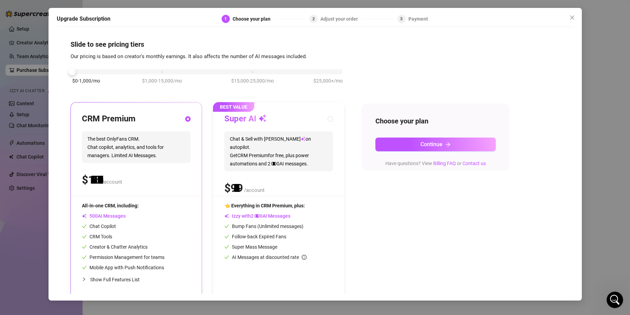
drag, startPoint x: 105, startPoint y: 72, endPoint x: 82, endPoint y: 76, distance: 23.8
click at [90, 76] on div "$0-1,000/mo $1,000-15,000/mo $15,000-25,000/mo $25,000+/mo" at bounding box center [208, 80] width 274 height 39
click at [421, 145] on span "Continue" at bounding box center [431, 144] width 22 height 7
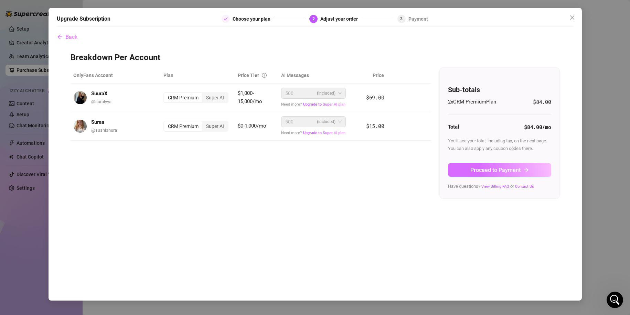
click at [511, 174] on button "Proceed to Payment" at bounding box center [499, 170] width 103 height 14
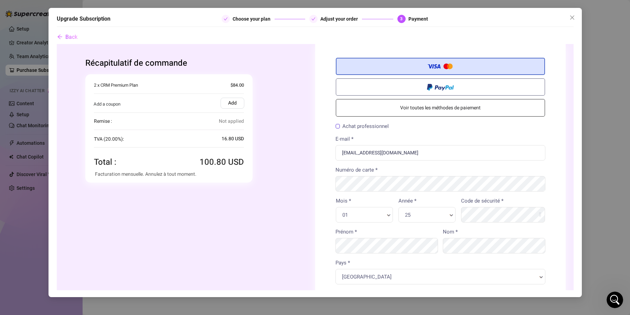
click at [356, 207] on div "01 Mois * Mois *" at bounding box center [363, 214] width 57 height 15
click at [382, 221] on div "01 Mois * Mois *" at bounding box center [363, 214] width 57 height 15
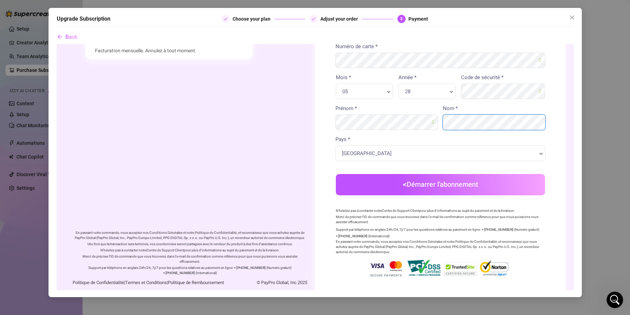
scroll to position [130, 0]
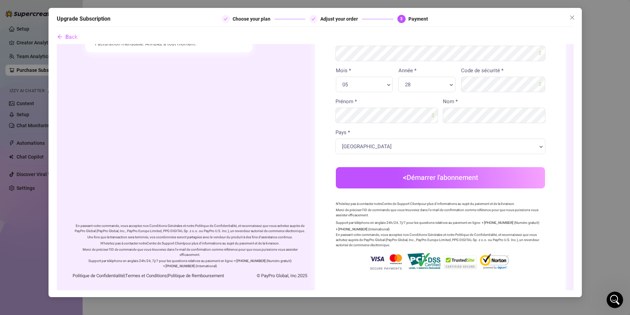
click at [411, 182] on button "Démarrer l'abonnement" at bounding box center [439, 177] width 209 height 21
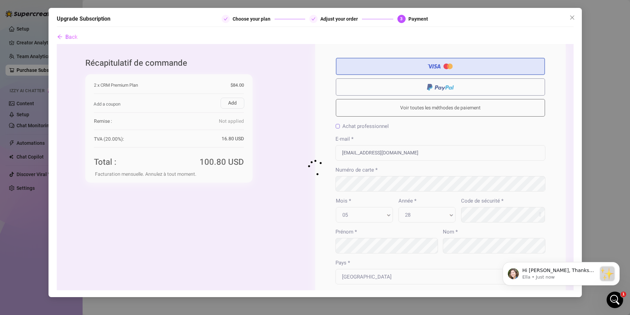
scroll to position [0, 0]
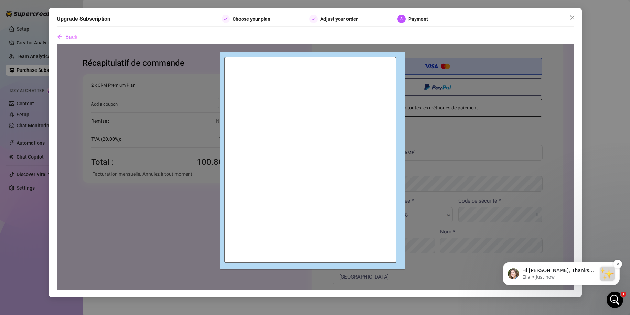
click at [540, 267] on div "Hi [PERSON_NAME], Thanks for purchasing Supercreator! :sparkles: Your order is …" at bounding box center [561, 274] width 107 height 14
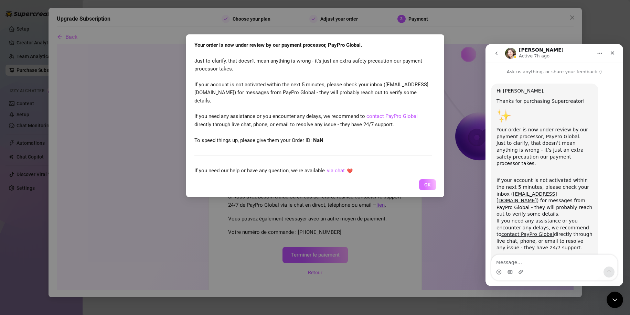
click at [434, 182] on button "OK" at bounding box center [427, 184] width 17 height 11
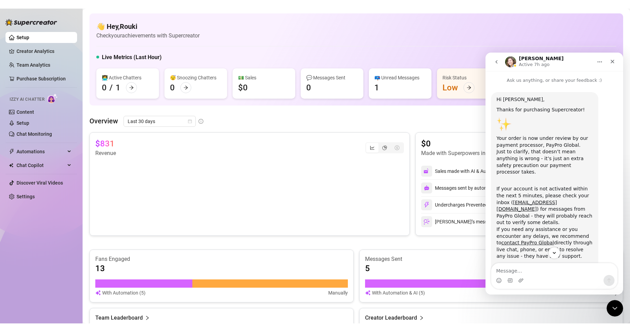
scroll to position [62, 0]
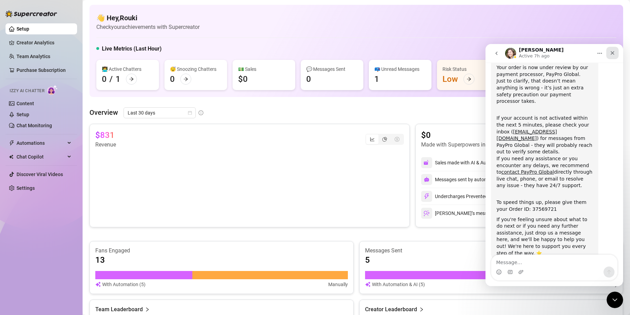
drag, startPoint x: 616, startPoint y: 55, endPoint x: 1099, endPoint y: 100, distance: 485.2
click at [616, 55] on div "Close" at bounding box center [612, 53] width 12 height 12
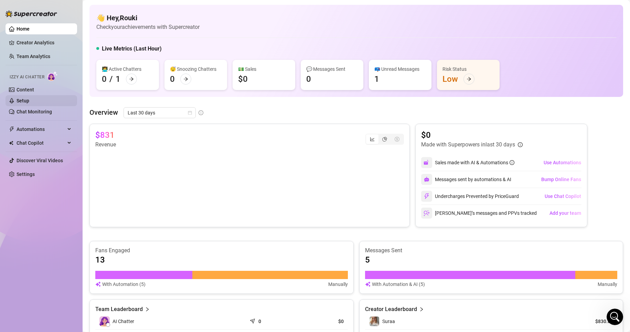
click at [29, 98] on link "Setup" at bounding box center [23, 101] width 13 height 6
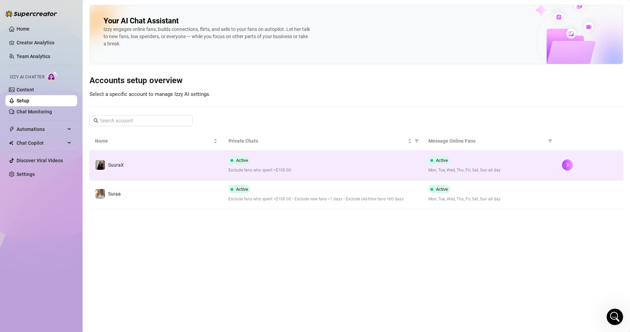
click at [300, 171] on span "Exclude fans who spent >$100.00" at bounding box center [322, 170] width 189 height 7
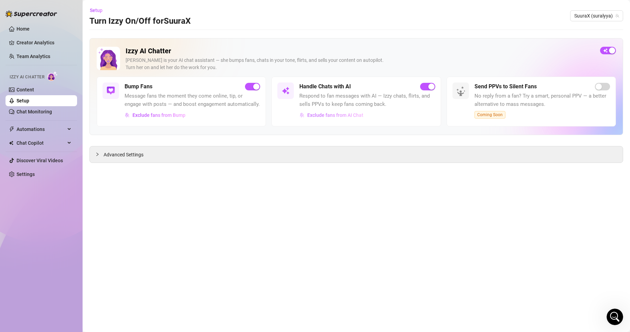
click at [342, 114] on span "Exclude fans from AI Chat" at bounding box center [335, 116] width 56 height 6
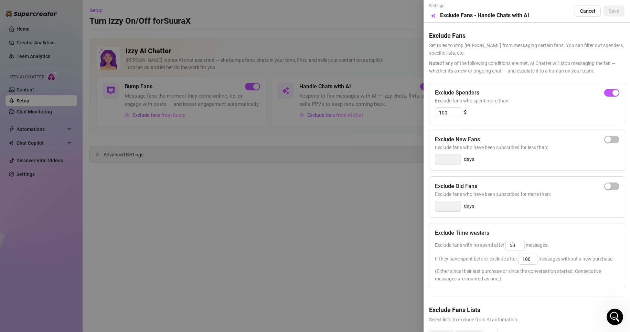
scroll to position [45, 0]
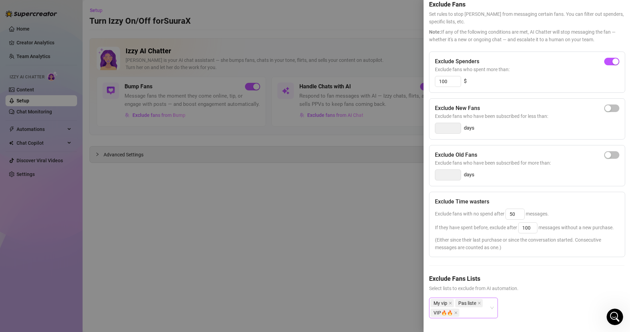
click at [483, 309] on div "My vip Pas liste VIP🔥🔥" at bounding box center [459, 308] width 59 height 19
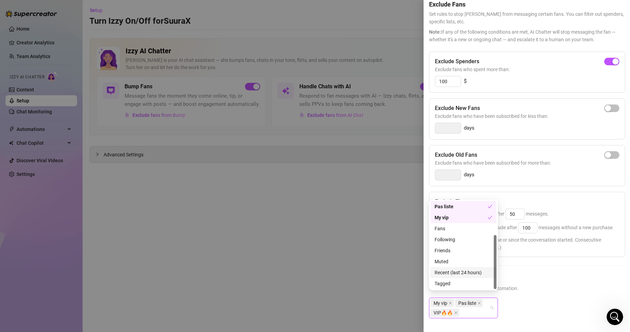
scroll to position [0, 0]
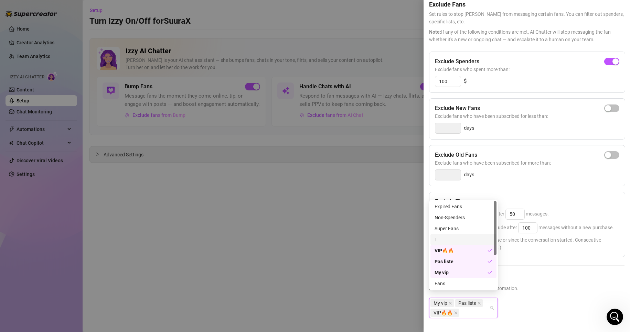
click at [375, 246] on div at bounding box center [315, 166] width 630 height 332
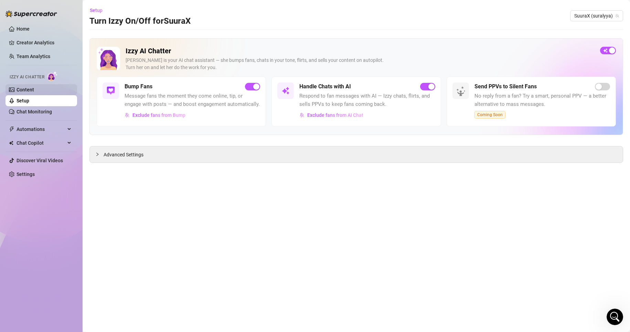
click at [21, 87] on link "Content" at bounding box center [26, 90] width 18 height 6
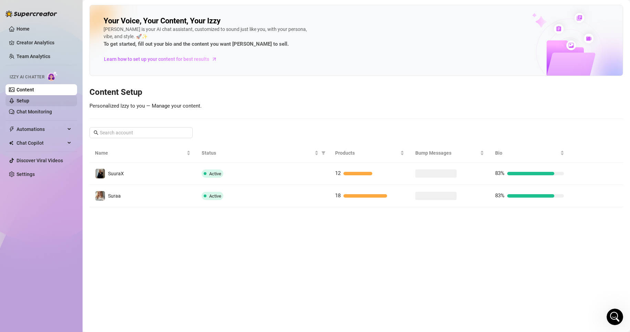
click at [29, 99] on link "Setup" at bounding box center [23, 101] width 13 height 6
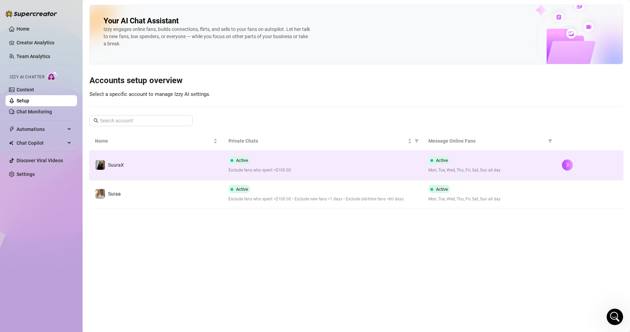
click at [311, 170] on span "Exclude fans who spent >$100.00" at bounding box center [322, 170] width 189 height 7
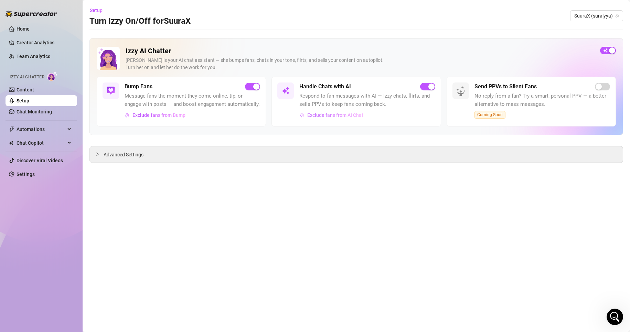
click at [330, 111] on button "Exclude fans from AI Chat" at bounding box center [331, 115] width 64 height 11
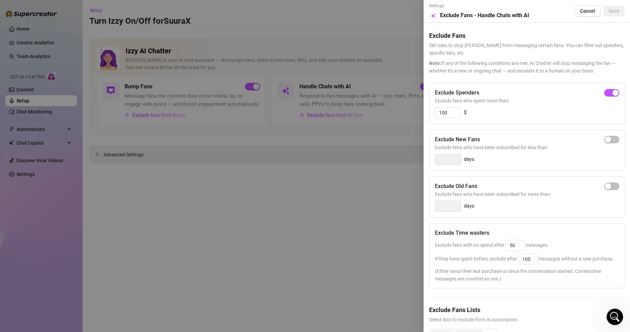
scroll to position [45, 0]
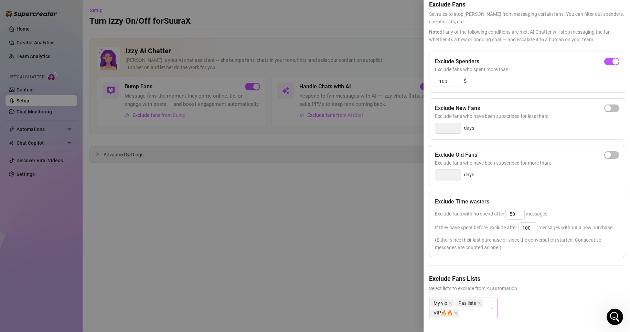
click at [488, 311] on div "My vip Pas liste VIP🔥🔥" at bounding box center [459, 308] width 59 height 19
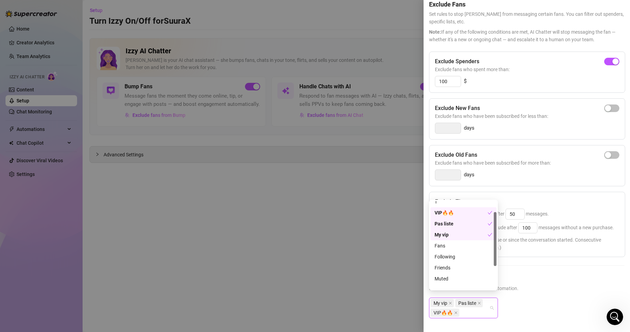
scroll to position [55, 0]
drag, startPoint x: 495, startPoint y: 245, endPoint x: 493, endPoint y: 248, distance: 4.0
click at [492, 282] on div "VIP🔥🔥 Pas liste My vip Fans Following Friends Muted Recent (last 24 hours) Tagg…" at bounding box center [463, 245] width 66 height 88
drag, startPoint x: 494, startPoint y: 237, endPoint x: 500, endPoint y: 211, distance: 26.5
click at [500, 211] on body "Home Creator Analytics Team Analytics Izzy AI Chatter Content Setup Chat Monito…" at bounding box center [315, 166] width 630 height 332
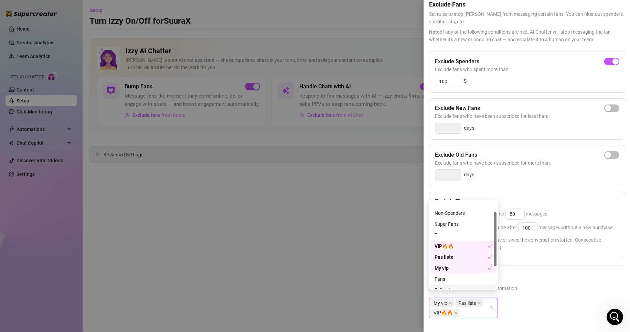
scroll to position [0, 0]
drag, startPoint x: 496, startPoint y: 238, endPoint x: 500, endPoint y: 195, distance: 42.6
click at [500, 194] on body "Home Creator Analytics Team Analytics Izzy AI Chatter Content Setup Chat Monito…" at bounding box center [315, 166] width 630 height 332
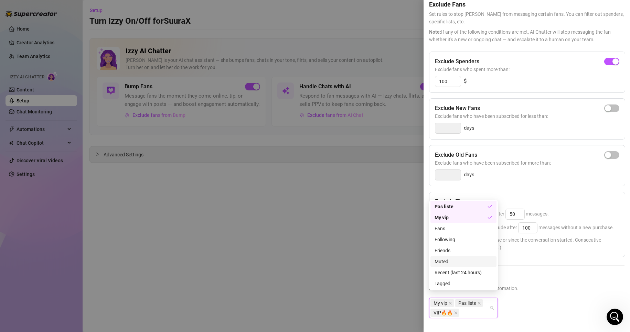
click at [449, 262] on div "Muted" at bounding box center [464, 262] width 58 height 8
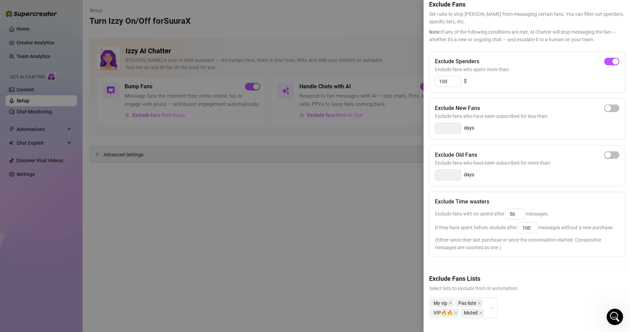
click at [567, 285] on span "Select lists to exclude from AI automation." at bounding box center [526, 289] width 195 height 8
click at [334, 213] on div at bounding box center [315, 166] width 630 height 332
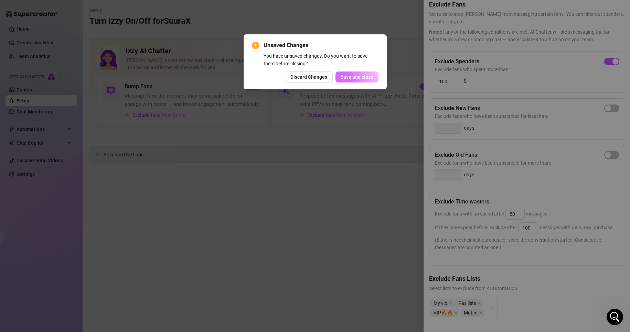
click at [366, 76] on span "Save and close" at bounding box center [357, 77] width 33 height 6
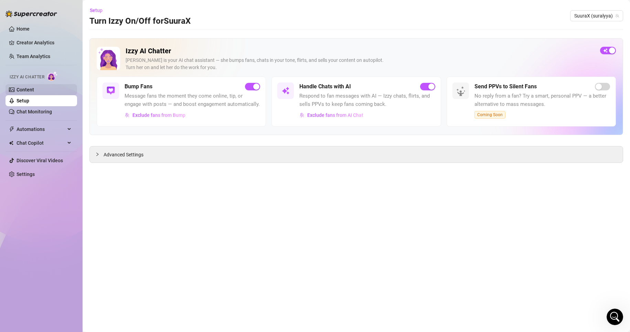
click at [32, 93] on link "Content" at bounding box center [26, 90] width 18 height 6
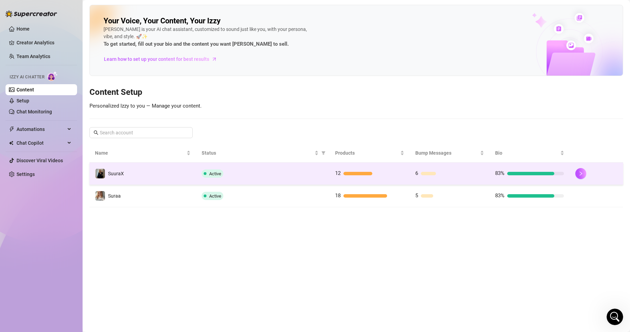
click at [256, 168] on td "Active" at bounding box center [263, 174] width 134 height 22
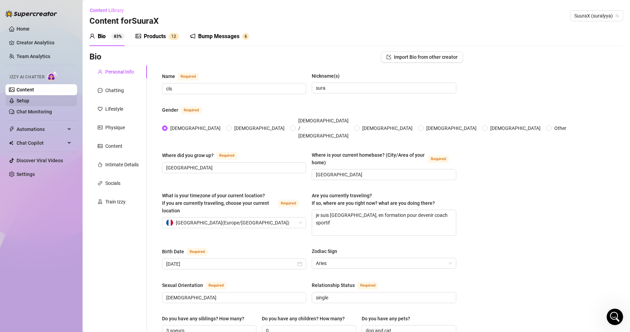
click at [29, 98] on link "Setup" at bounding box center [23, 101] width 13 height 6
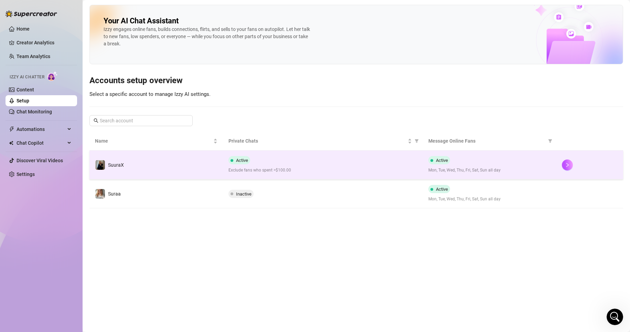
click at [294, 152] on td "Active Exclude fans who spent >$100.00" at bounding box center [323, 165] width 200 height 29
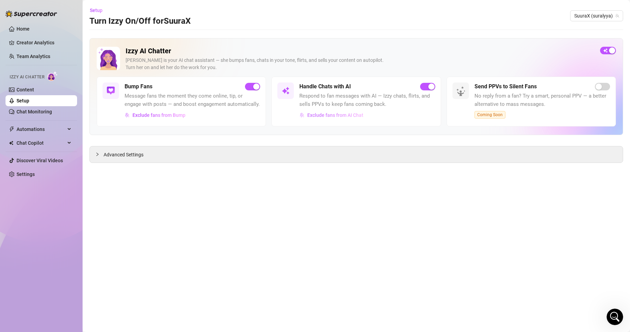
click at [349, 114] on span "Exclude fans from AI Chat" at bounding box center [335, 116] width 56 height 6
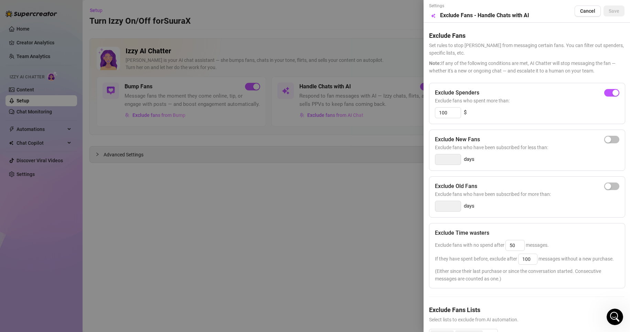
scroll to position [45, 0]
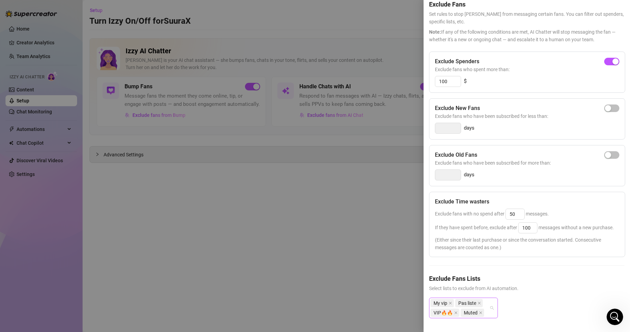
click at [491, 310] on div "My vip Pas liste VIP🔥🔥 Muted" at bounding box center [463, 308] width 69 height 21
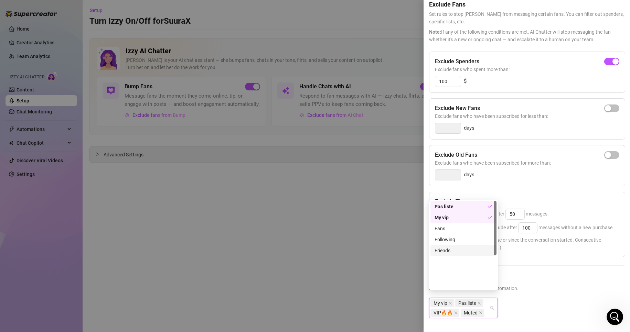
scroll to position [0, 0]
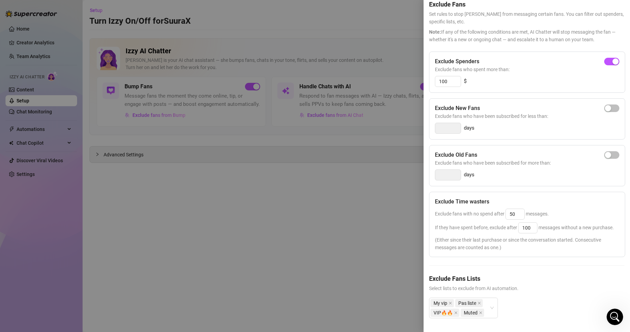
click at [326, 238] on div at bounding box center [315, 166] width 630 height 332
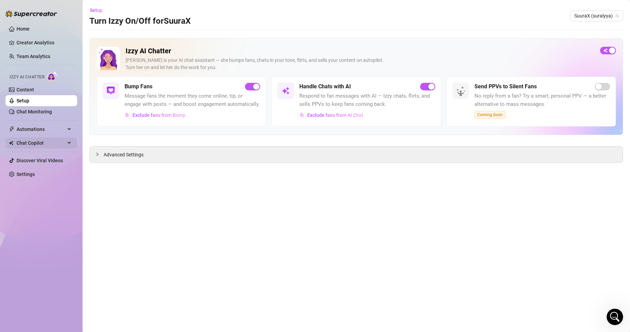
click at [44, 139] on span "Chat Copilot" at bounding box center [41, 143] width 49 height 11
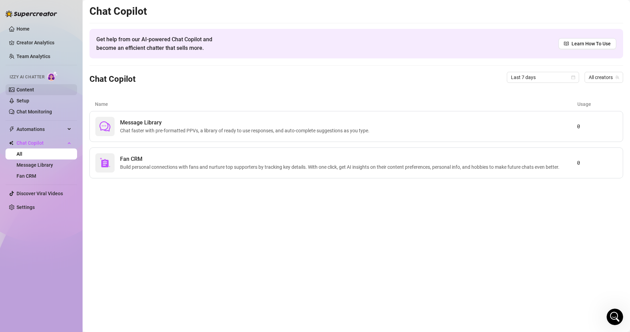
click at [34, 87] on link "Content" at bounding box center [26, 90] width 18 height 6
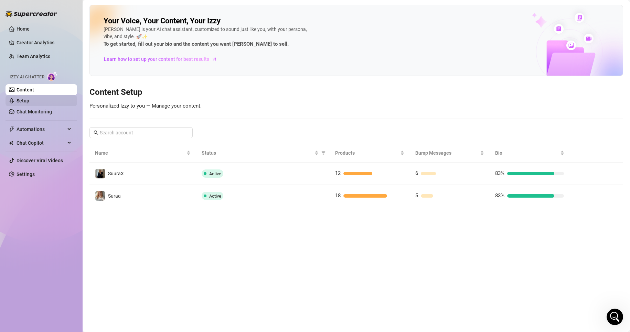
click at [29, 102] on link "Setup" at bounding box center [23, 101] width 13 height 6
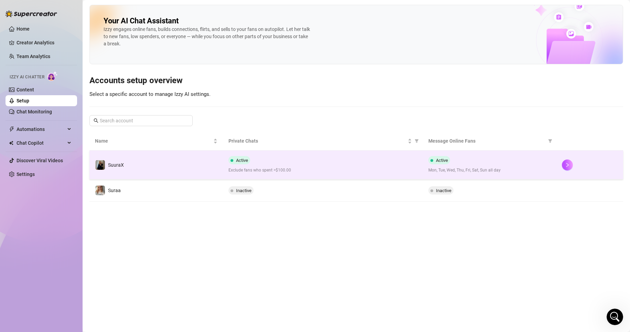
click at [287, 173] on span "Exclude fans who spent >$100.00" at bounding box center [322, 170] width 189 height 7
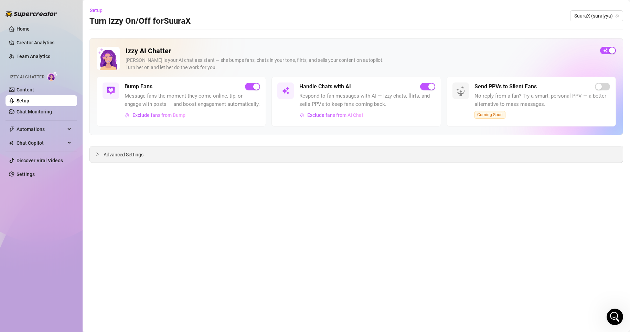
click at [141, 152] on span "Advanced Settings" at bounding box center [124, 155] width 40 height 8
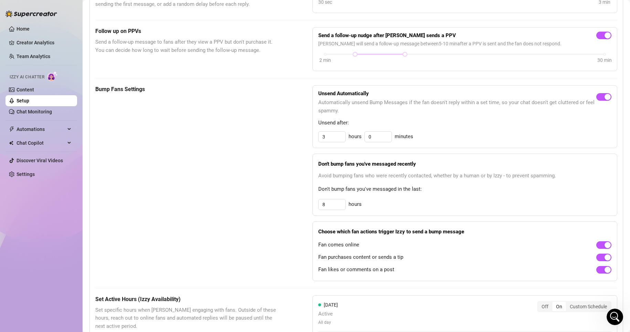
scroll to position [241, 0]
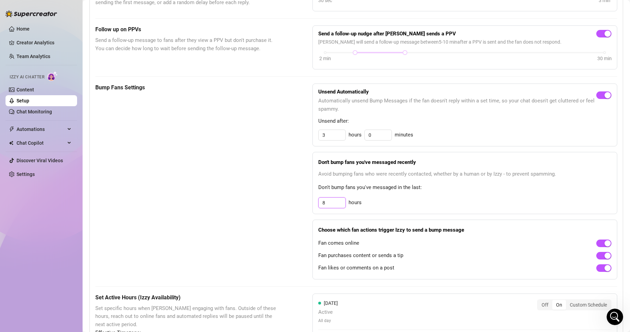
click at [332, 140] on input "8" at bounding box center [332, 135] width 27 height 10
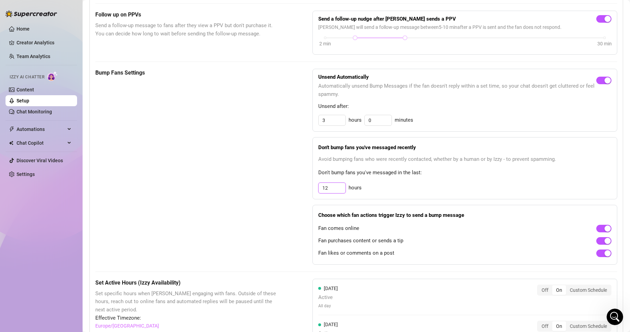
scroll to position [275, 0]
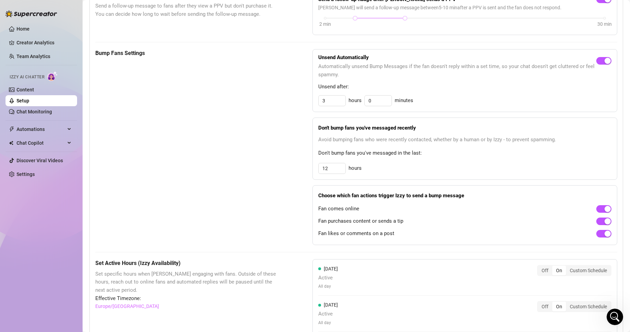
click at [435, 238] on div "Fan likes or comments on a post" at bounding box center [464, 233] width 293 height 11
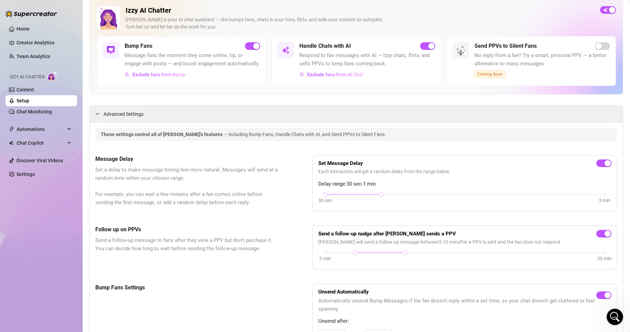
scroll to position [0, 0]
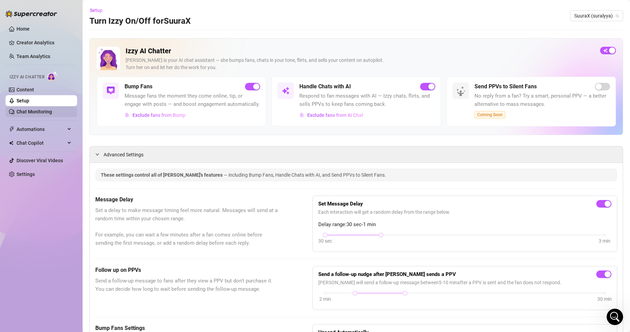
click at [33, 114] on link "Chat Monitoring" at bounding box center [34, 112] width 35 height 6
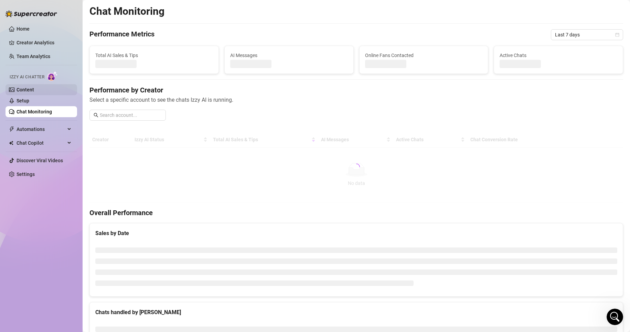
click at [33, 88] on link "Content" at bounding box center [26, 90] width 18 height 6
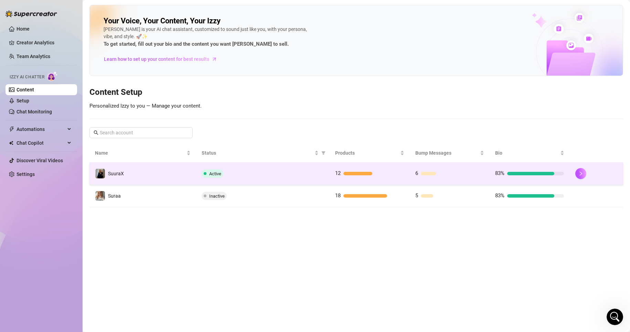
click at [241, 170] on div "Active" at bounding box center [263, 174] width 122 height 8
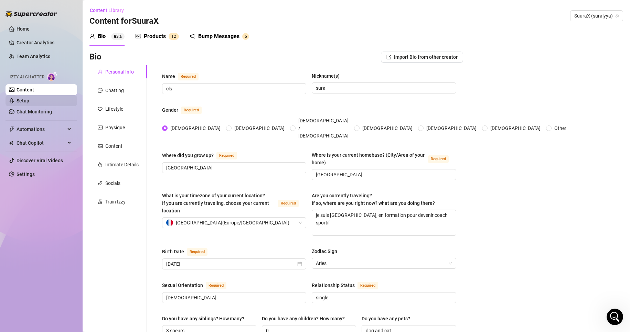
click at [29, 100] on link "Setup" at bounding box center [23, 101] width 13 height 6
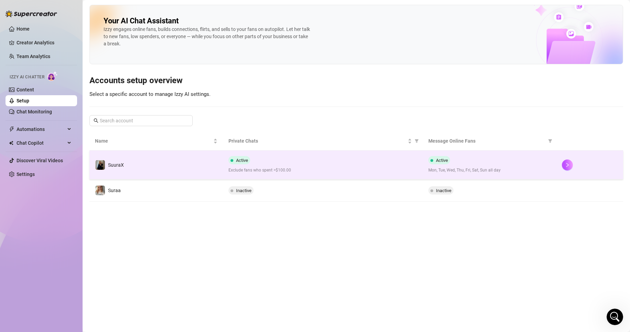
click at [316, 179] on td "Active Exclude fans who spent >$100.00" at bounding box center [323, 165] width 200 height 29
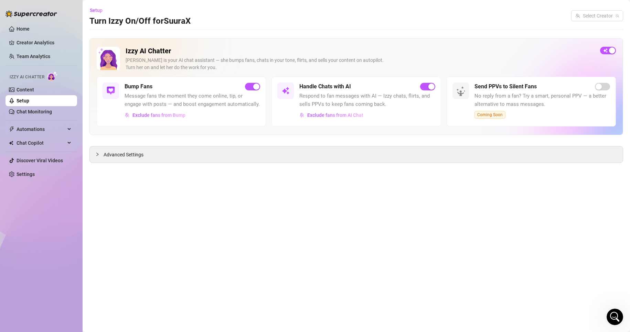
click at [316, 179] on main "Setup Turn Izzy On/Off for SuuraX Select Creator Izzy AI Chatter [PERSON_NAME] …" at bounding box center [356, 166] width 547 height 332
click at [284, 162] on div "Advanced Settings" at bounding box center [356, 155] width 533 height 16
click at [138, 153] on span "Advanced Settings" at bounding box center [124, 155] width 40 height 8
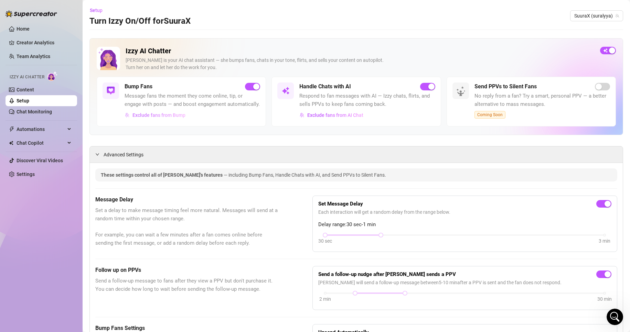
click at [146, 118] on span "Exclude fans from Bump" at bounding box center [158, 116] width 53 height 6
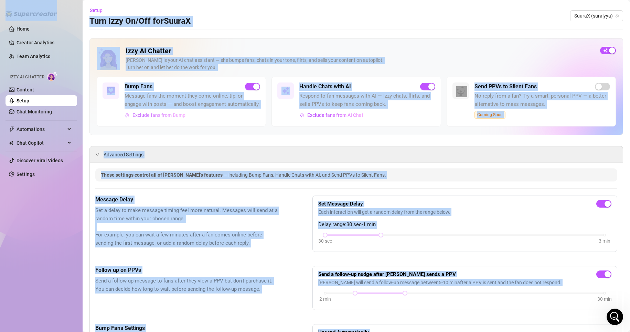
click at [163, 118] on span "Exclude fans from Bump" at bounding box center [158, 116] width 53 height 6
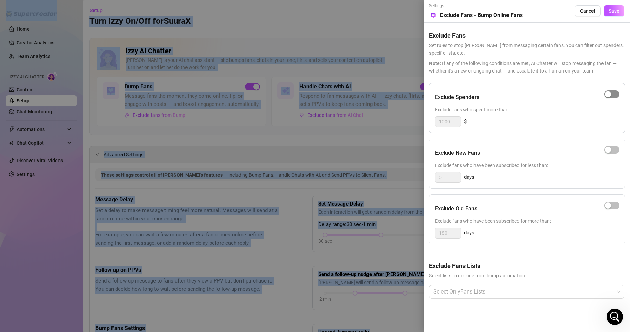
click at [612, 94] on span "button" at bounding box center [611, 94] width 15 height 8
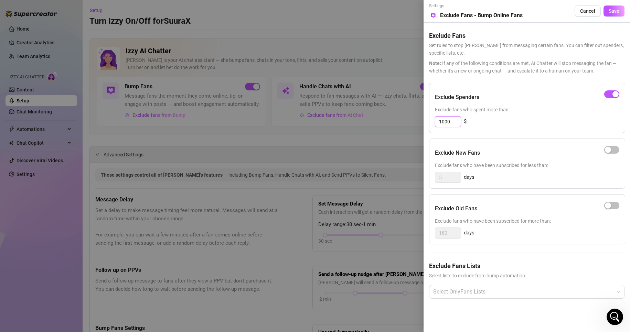
drag, startPoint x: 455, startPoint y: 123, endPoint x: 416, endPoint y: 126, distance: 39.0
click at [416, 126] on div "Settings Preview Exclude Fans - Bump Online Fans Cancel Save Exclude Fans Set r…" at bounding box center [315, 166] width 630 height 332
click at [612, 148] on span "button" at bounding box center [611, 150] width 15 height 8
drag, startPoint x: 454, startPoint y: 181, endPoint x: 403, endPoint y: 182, distance: 50.9
click at [407, 182] on div "Settings Preview Exclude Fans - Bump Online Fans Cancel Save Exclude Fans Set r…" at bounding box center [315, 166] width 630 height 332
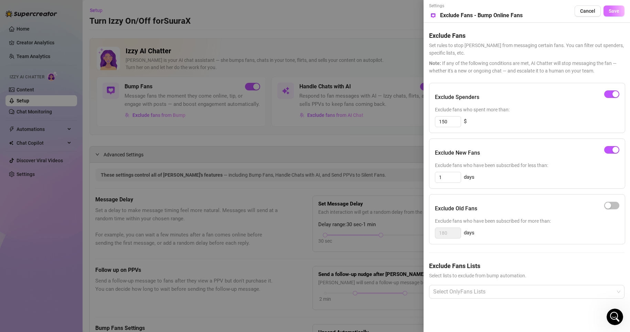
click at [615, 10] on span "Save" at bounding box center [614, 11] width 11 height 6
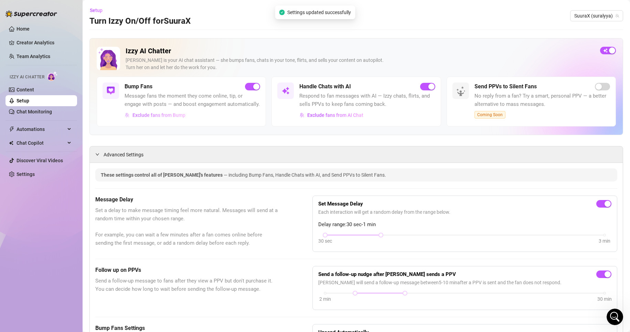
click at [162, 118] on span "Exclude fans from Bump" at bounding box center [158, 116] width 53 height 6
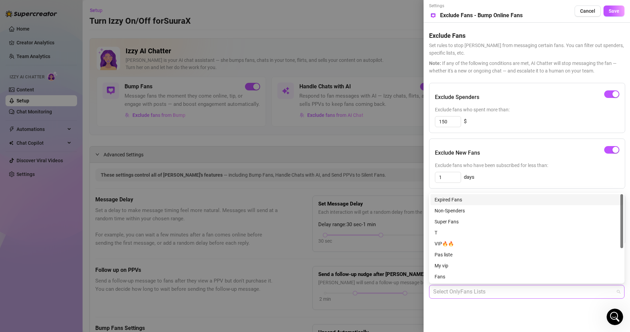
click at [467, 295] on div at bounding box center [522, 292] width 185 height 12
click at [451, 264] on div "My vip" at bounding box center [527, 266] width 184 height 8
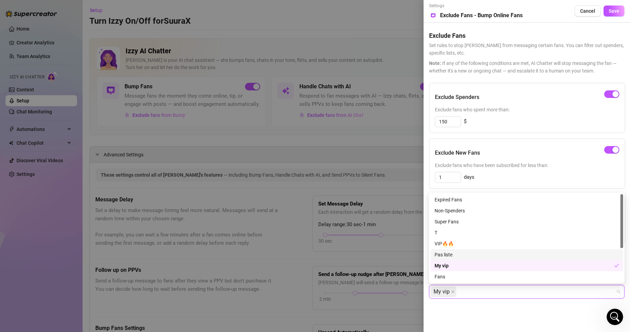
click at [455, 251] on div "Pas liste" at bounding box center [526, 254] width 193 height 11
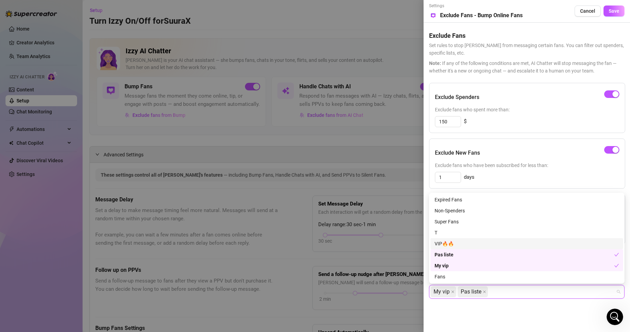
click at [457, 244] on div "VIP🔥🔥" at bounding box center [527, 244] width 184 height 8
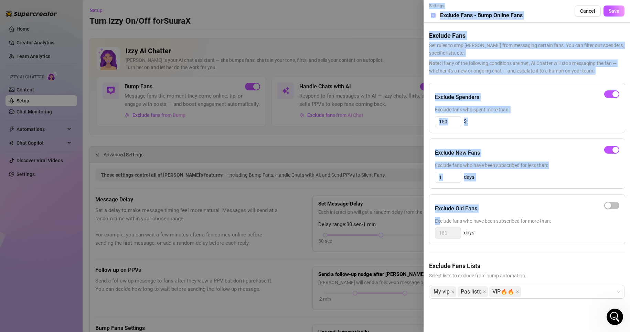
drag, startPoint x: 409, startPoint y: 172, endPoint x: 441, endPoint y: 227, distance: 64.0
click at [441, 227] on div "Settings Preview Exclude Fans - Bump Online Fans Cancel Save Exclude Fans Set r…" at bounding box center [315, 166] width 630 height 332
click at [387, 172] on div at bounding box center [315, 166] width 630 height 332
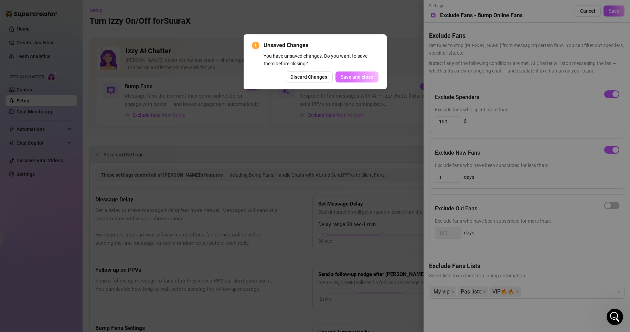
click at [359, 80] on button "Save and close" at bounding box center [356, 77] width 43 height 11
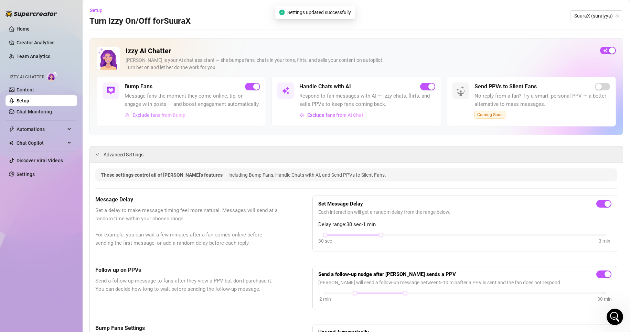
click at [176, 118] on span "Exclude fans from Bump" at bounding box center [158, 116] width 53 height 6
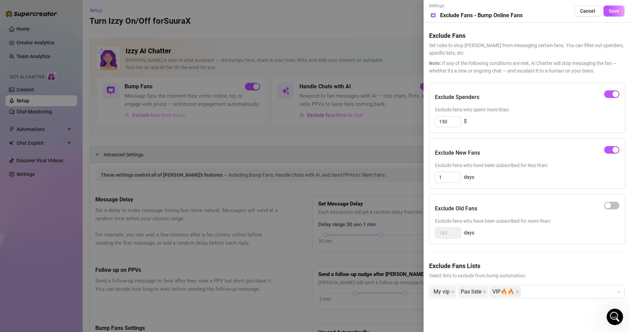
click at [176, 122] on div at bounding box center [315, 166] width 630 height 332
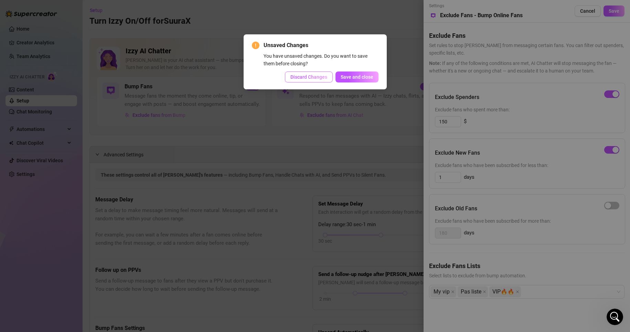
click at [299, 76] on span "Discard Changes" at bounding box center [308, 77] width 37 height 6
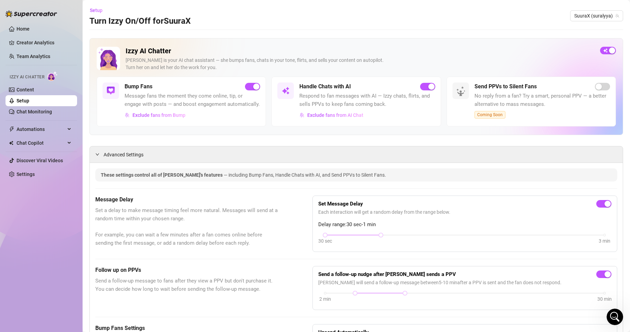
drag, startPoint x: 299, startPoint y: 76, endPoint x: 257, endPoint y: 34, distance: 59.4
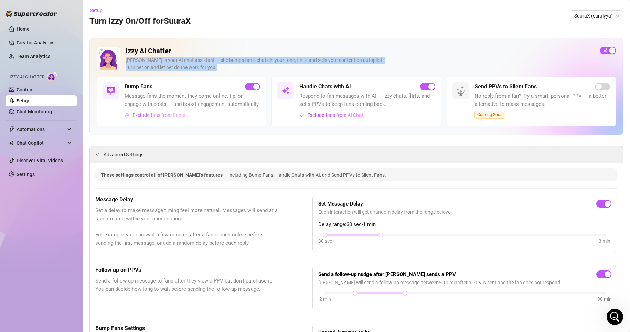
click at [164, 118] on span "Exclude fans from Bump" at bounding box center [158, 116] width 53 height 6
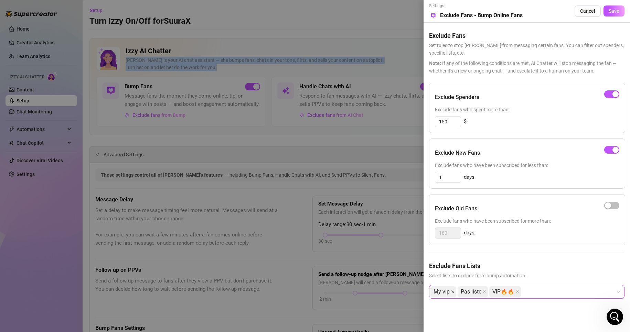
click at [452, 291] on icon "close" at bounding box center [452, 291] width 3 height 3
click at [452, 291] on span "Pas liste" at bounding box center [444, 292] width 21 height 10
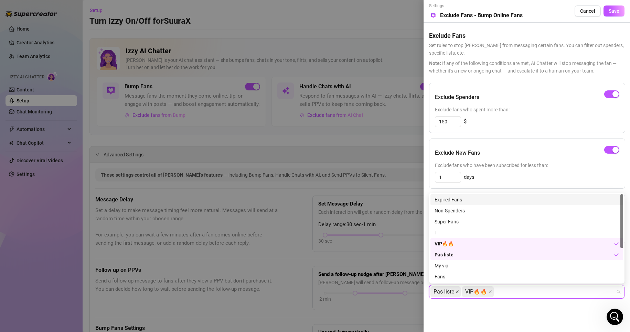
click at [458, 291] on icon "close" at bounding box center [457, 291] width 3 height 3
click at [459, 291] on icon "close" at bounding box center [458, 291] width 3 height 3
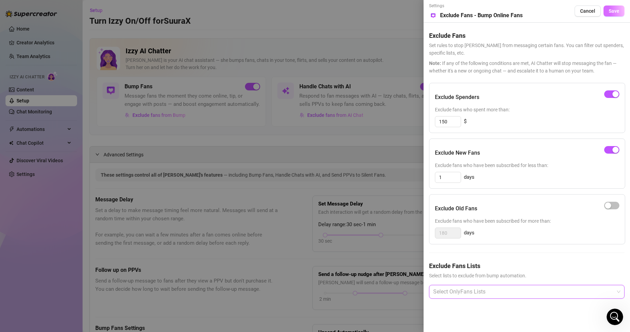
click at [619, 12] on span "Save" at bounding box center [614, 11] width 11 height 6
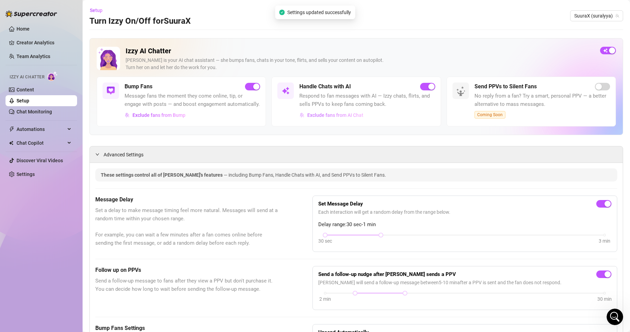
click at [343, 118] on span "Exclude fans from AI Chat" at bounding box center [335, 116] width 56 height 6
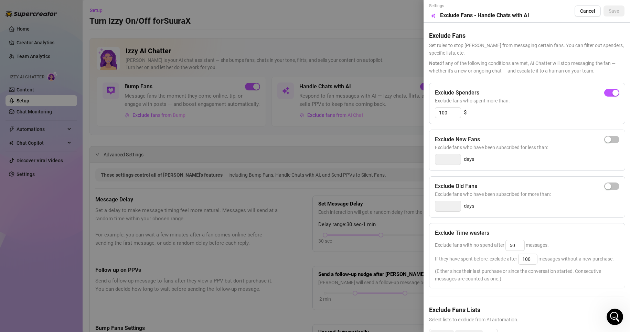
click at [361, 133] on div at bounding box center [315, 166] width 630 height 332
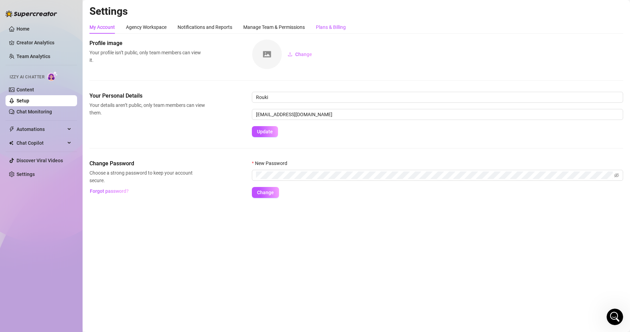
click at [330, 31] on div "Plans & Billing" at bounding box center [331, 27] width 30 height 8
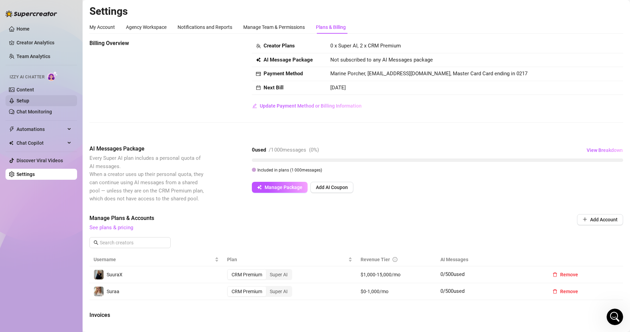
click at [29, 103] on link "Setup" at bounding box center [23, 101] width 13 height 6
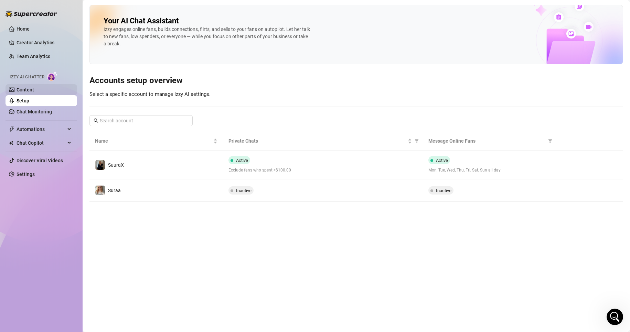
click at [34, 87] on link "Content" at bounding box center [26, 90] width 18 height 6
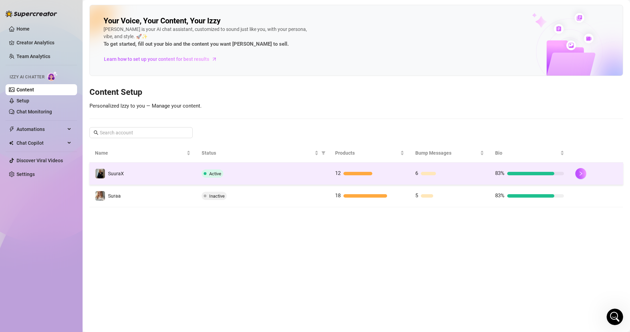
click at [255, 168] on td "Active" at bounding box center [263, 174] width 134 height 22
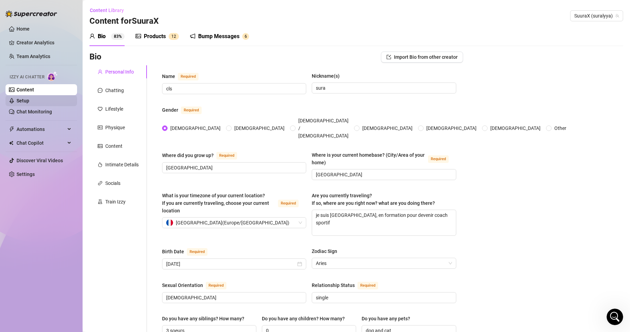
click at [29, 102] on link "Setup" at bounding box center [23, 101] width 13 height 6
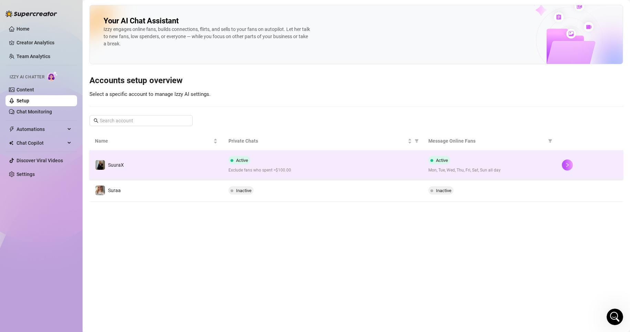
click at [268, 164] on div "Active Exclude fans who spent >$100.00" at bounding box center [322, 165] width 189 height 18
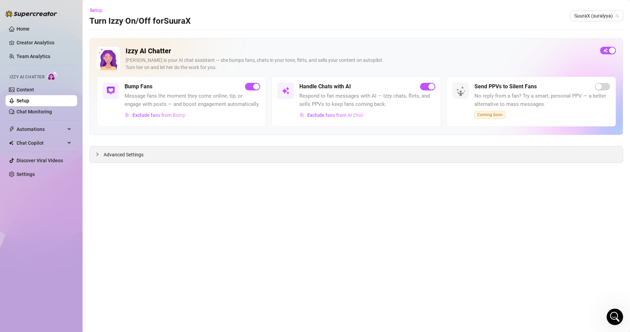
click at [153, 156] on div "Advanced Settings" at bounding box center [356, 155] width 533 height 16
click at [128, 157] on span "Advanced Settings" at bounding box center [124, 155] width 40 height 8
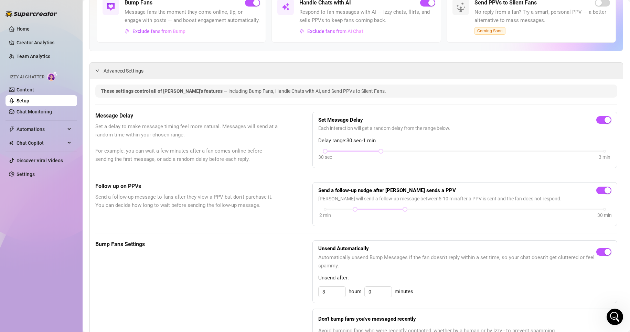
scroll to position [107, 0]
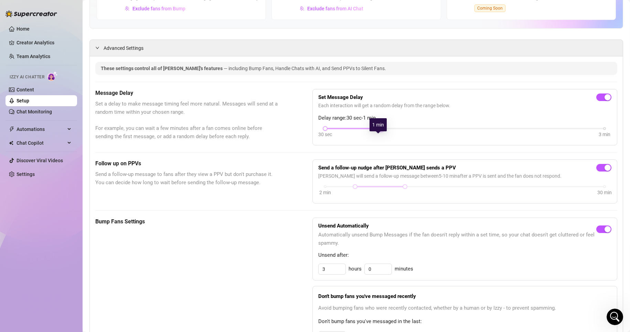
drag, startPoint x: 379, startPoint y: 136, endPoint x: 366, endPoint y: 136, distance: 12.7
click at [366, 129] on div "30 sec 3 min" at bounding box center [464, 128] width 279 height 3
click at [366, 130] on div at bounding box center [353, 128] width 56 height 3
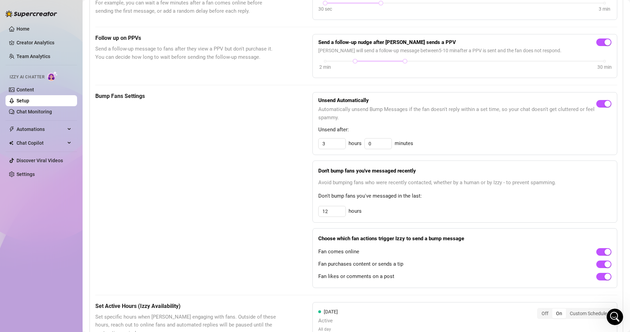
scroll to position [233, 0]
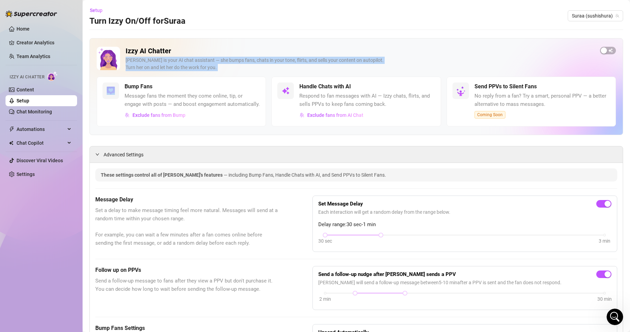
drag, startPoint x: 210, startPoint y: 53, endPoint x: 74, endPoint y: 119, distance: 151.3
click at [74, 119] on div "Home Creator Analytics Team Analytics Izzy AI Chatter Content Setup Chat Monito…" at bounding box center [315, 166] width 630 height 332
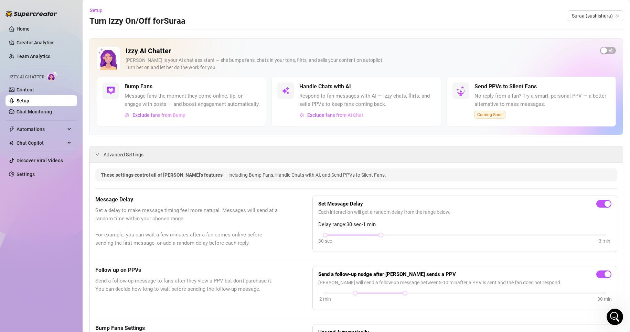
click at [63, 193] on div "Home Creator Analytics Team Analytics Izzy AI Chatter Content Setup Chat Monito…" at bounding box center [42, 163] width 72 height 326
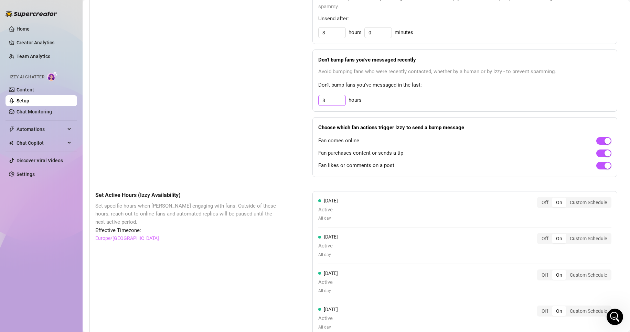
scroll to position [344, 0]
click at [336, 111] on div "Don't bump fans you've messaged recently Avoid bumping fans who were recently c…" at bounding box center [464, 80] width 305 height 62
drag, startPoint x: 332, startPoint y: 111, endPoint x: 322, endPoint y: 110, distance: 10.3
click at [332, 105] on input "8" at bounding box center [332, 100] width 27 height 10
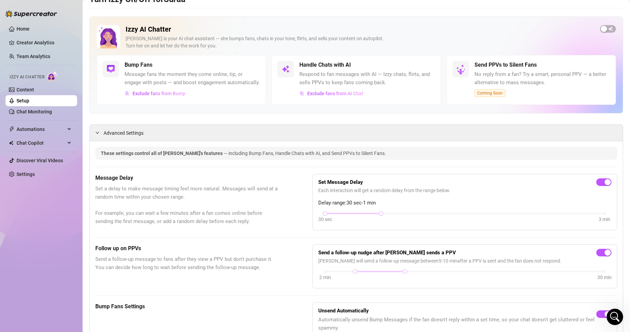
scroll to position [0, 0]
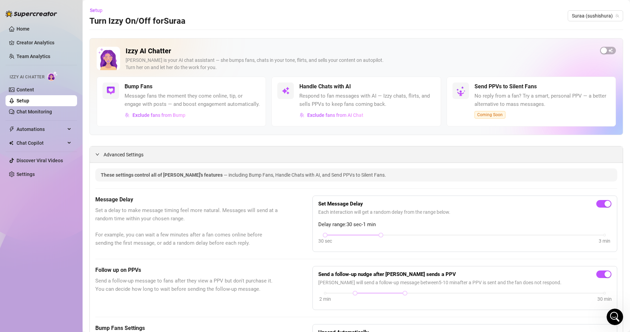
click at [132, 159] on span "Advanced Settings" at bounding box center [124, 155] width 40 height 8
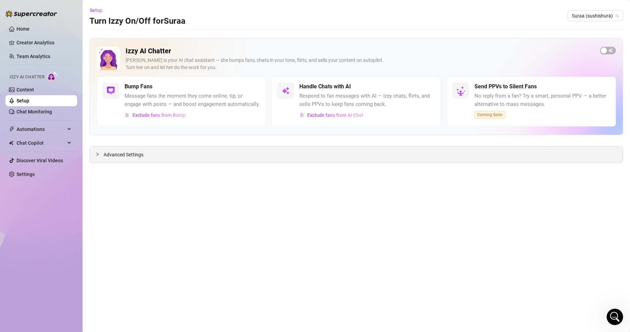
click at [132, 159] on div "Advanced Settings" at bounding box center [356, 155] width 533 height 16
click at [132, 156] on span "Advanced Settings" at bounding box center [124, 155] width 40 height 8
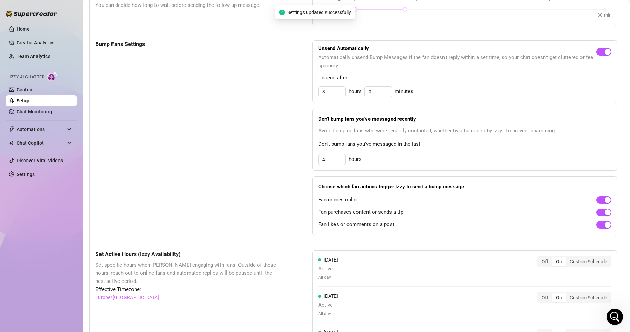
scroll to position [283, 0]
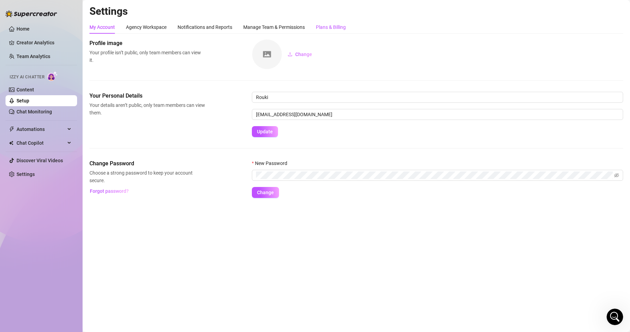
click at [321, 26] on div "Plans & Billing" at bounding box center [331, 27] width 30 height 8
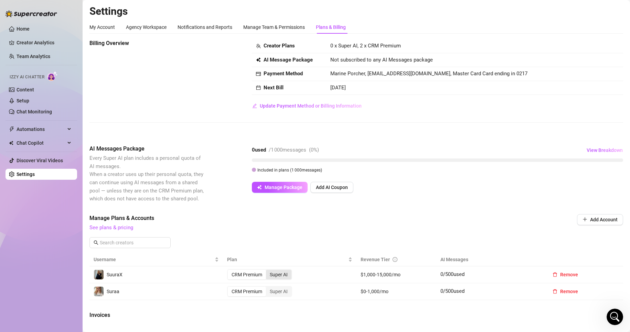
click at [274, 278] on div "Super AI" at bounding box center [278, 275] width 25 height 10
click at [268, 271] on input "Super AI" at bounding box center [268, 271] width 0 height 0
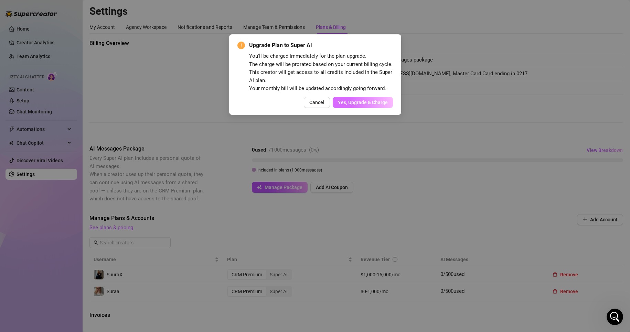
click at [353, 101] on span "Yes, Upgrade & Charge" at bounding box center [363, 103] width 50 height 6
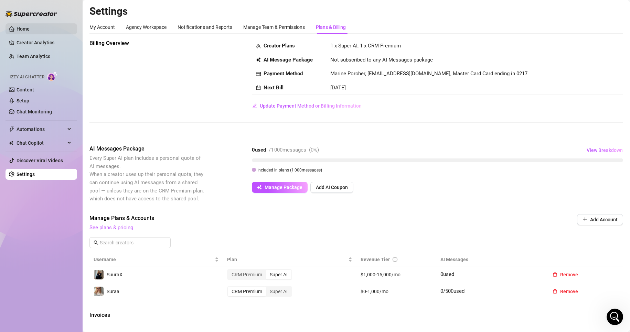
click at [30, 30] on link "Home" at bounding box center [23, 29] width 13 height 6
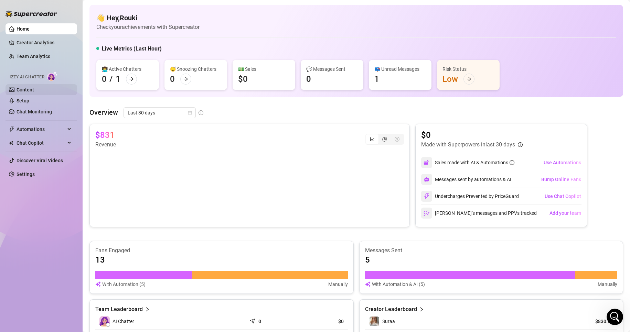
click at [33, 89] on link "Content" at bounding box center [26, 90] width 18 height 6
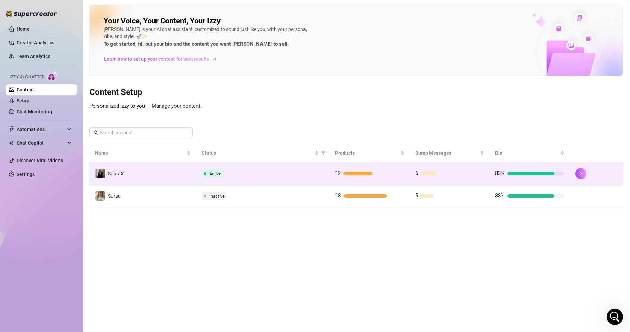
click at [248, 169] on td "Active" at bounding box center [263, 174] width 134 height 22
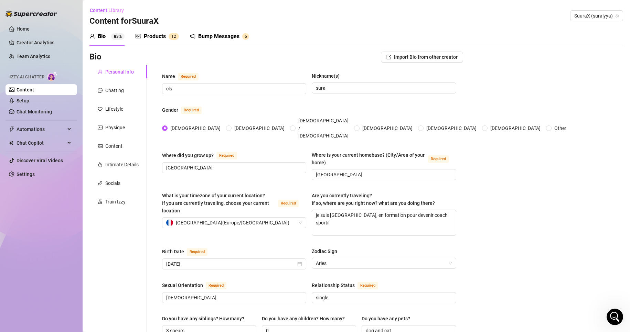
scroll to position [11, 0]
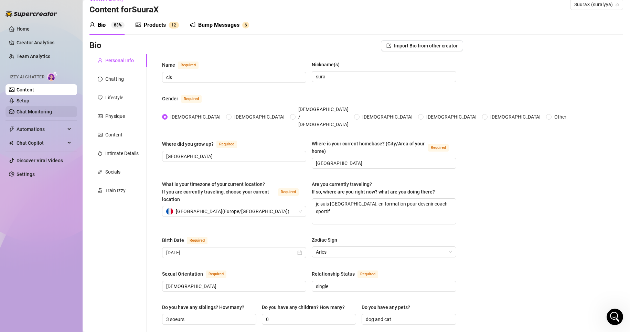
click at [32, 109] on link "Chat Monitoring" at bounding box center [34, 112] width 35 height 6
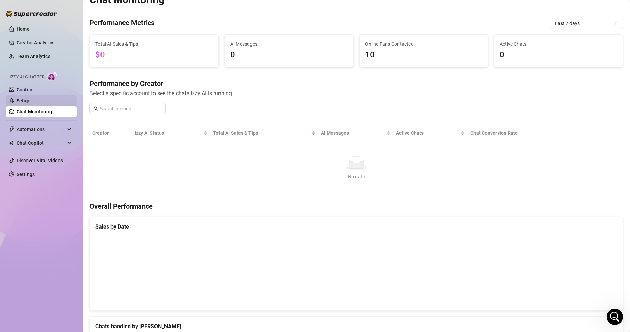
click at [28, 101] on link "Setup" at bounding box center [23, 101] width 13 height 6
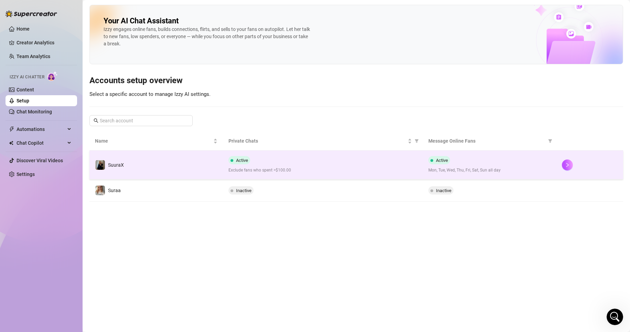
click at [291, 172] on span "Exclude fans who spent >$100.00" at bounding box center [322, 170] width 189 height 7
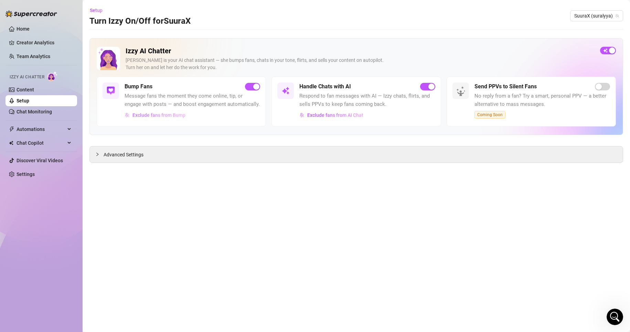
click at [153, 118] on span "Exclude fans from Bump" at bounding box center [158, 116] width 53 height 6
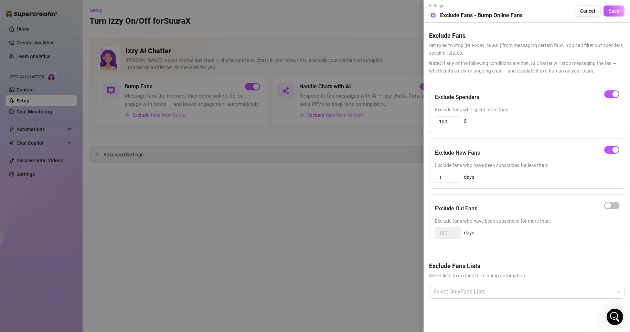
click at [162, 141] on div at bounding box center [315, 166] width 630 height 332
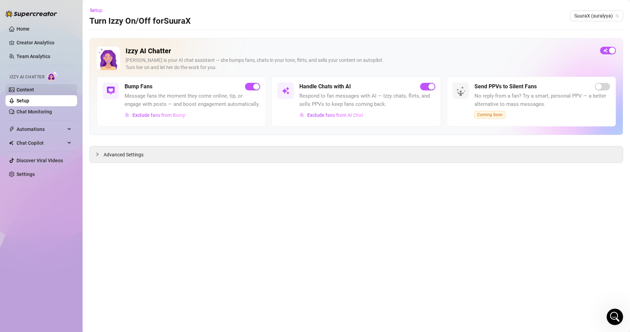
click at [34, 90] on link "Content" at bounding box center [26, 90] width 18 height 6
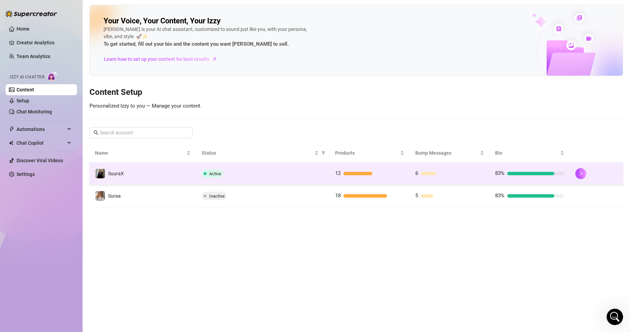
click at [195, 168] on td "SuuraX" at bounding box center [142, 174] width 107 height 22
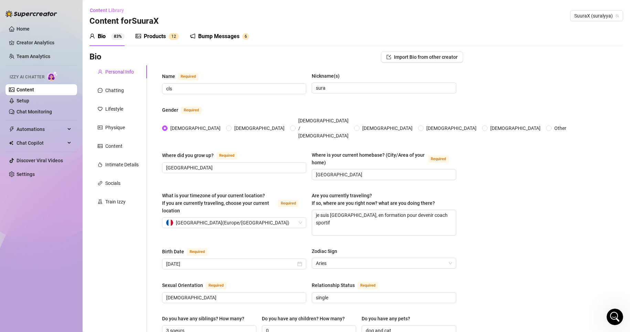
click at [216, 35] on div "Bump Messages" at bounding box center [218, 36] width 41 height 8
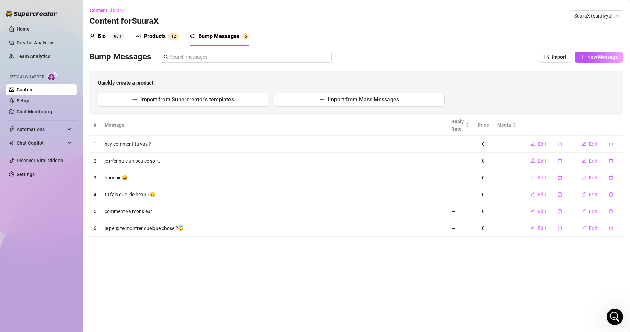
click at [541, 177] on span "Edit" at bounding box center [542, 178] width 9 height 6
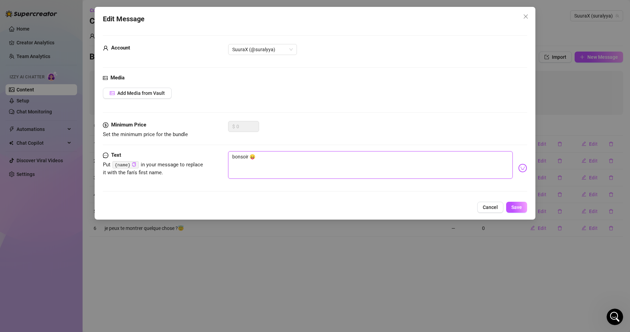
click at [247, 157] on textarea "bonsoir 😛" at bounding box center [370, 165] width 285 height 28
click at [524, 209] on button "Save" at bounding box center [516, 207] width 21 height 11
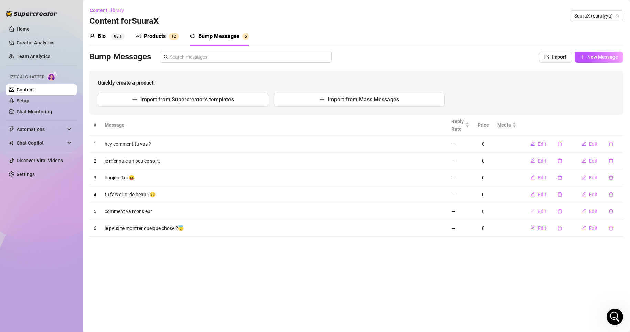
click at [541, 211] on span "Edit" at bounding box center [542, 212] width 9 height 6
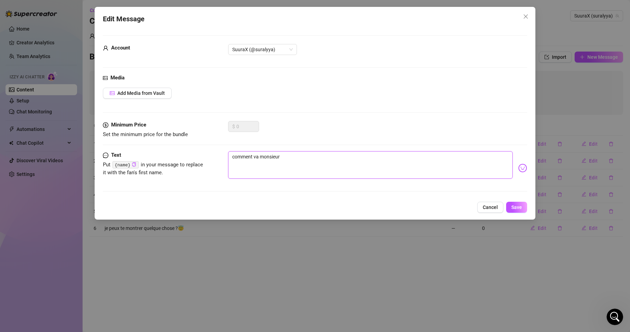
click at [303, 164] on textarea "comment va monsieur" at bounding box center [370, 165] width 285 height 28
click at [513, 202] on button "Save" at bounding box center [516, 207] width 21 height 11
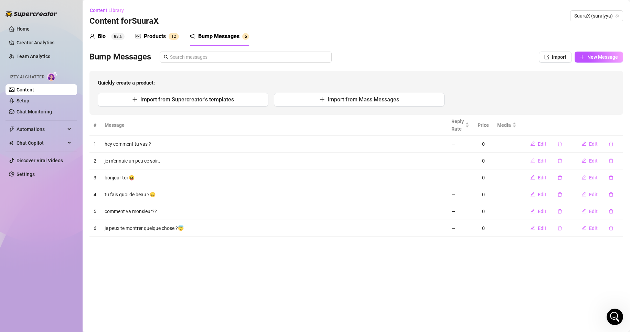
click at [547, 162] on button "Edit" at bounding box center [538, 161] width 27 height 11
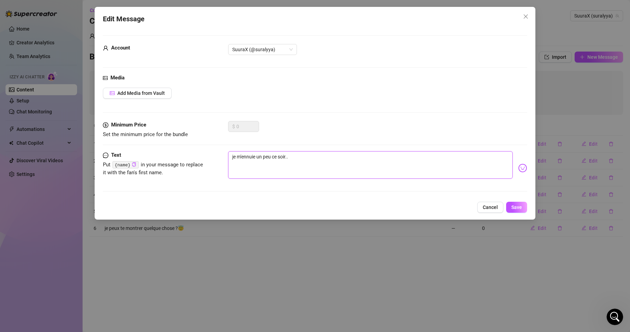
click at [287, 157] on textarea "je m'ennuie un peu ce soir.." at bounding box center [370, 165] width 285 height 28
click at [344, 157] on textarea "je m'ennuie un peu tu veux papoter.." at bounding box center [370, 165] width 285 height 28
click at [514, 203] on button "Save" at bounding box center [516, 207] width 21 height 11
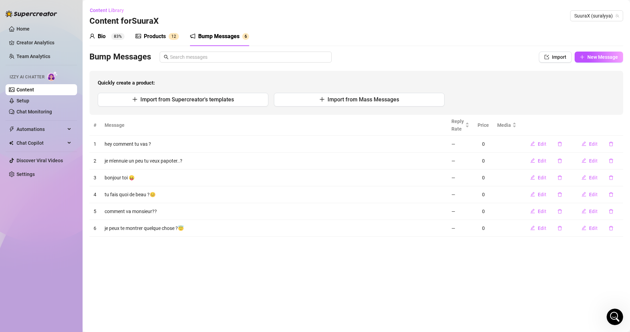
click at [162, 35] on div "Products" at bounding box center [155, 36] width 22 height 8
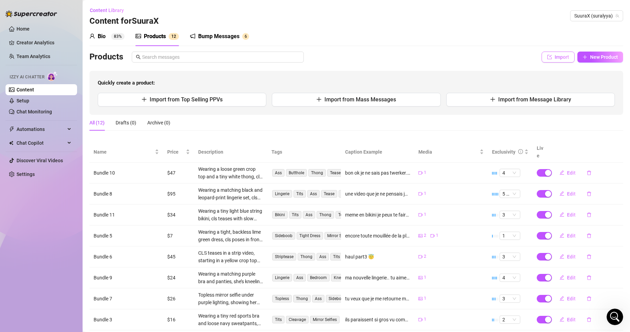
click at [560, 55] on span "Import" at bounding box center [562, 57] width 14 height 6
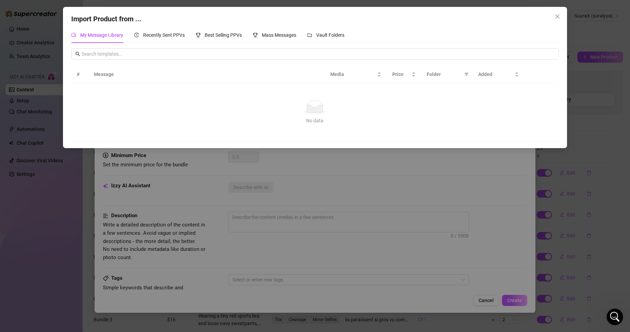
click at [596, 80] on div "Import Product from ... My Message Library Recently Sent PPVs Best Selling PPVs…" at bounding box center [315, 166] width 630 height 332
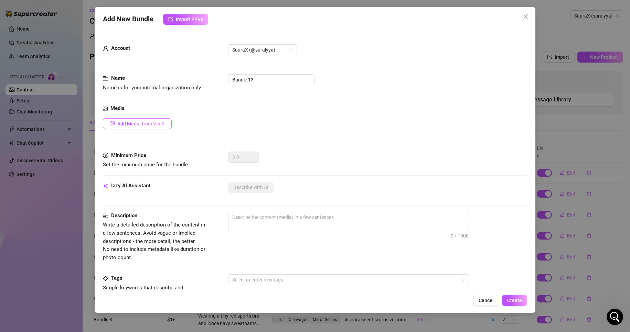
click at [121, 122] on span "Add Media from Vault" at bounding box center [140, 124] width 47 height 6
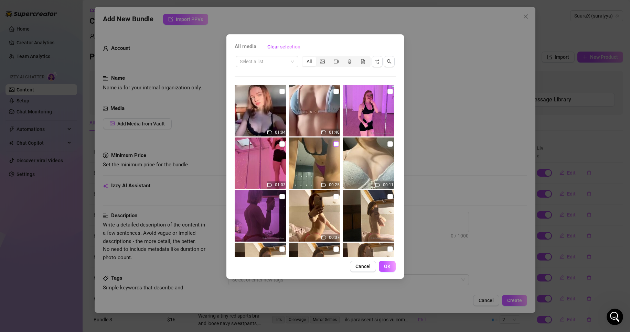
click at [333, 143] on input "checkbox" at bounding box center [336, 144] width 6 height 6
click at [384, 260] on div "All media Clear selection Select a list All 01:04 01:40 01:03 00:25 00:11 00:37…" at bounding box center [315, 156] width 178 height 245
click at [384, 264] on span "OK" at bounding box center [387, 267] width 7 height 6
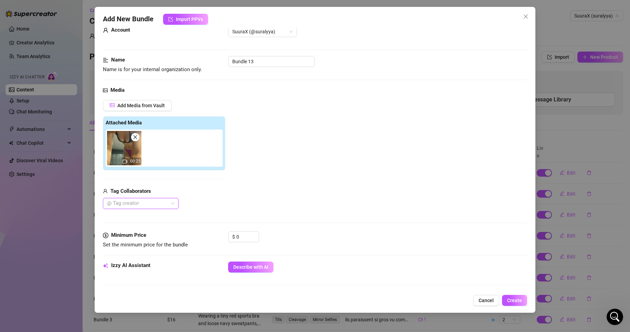
scroll to position [18, 0]
click at [255, 268] on span "Describe with AI" at bounding box center [250, 268] width 35 height 6
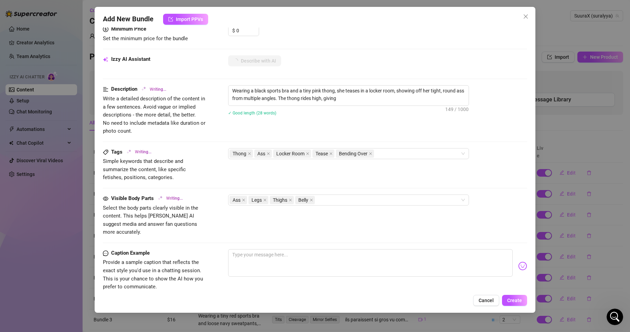
scroll to position [225, 0]
click at [275, 249] on textarea at bounding box center [370, 263] width 285 height 28
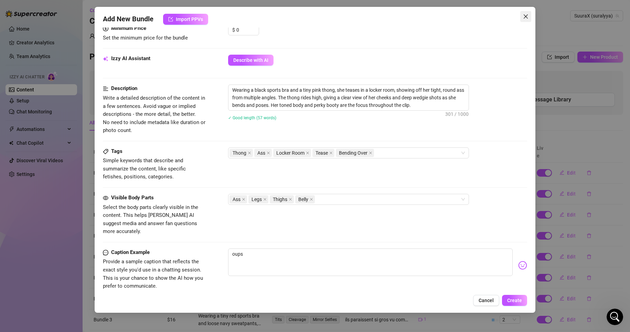
click at [527, 19] on icon "close" at bounding box center [526, 17] width 6 height 6
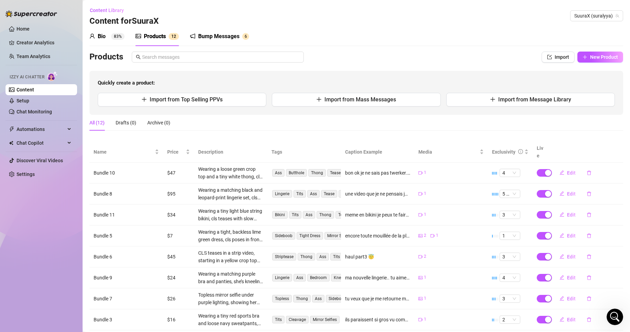
scroll to position [68, 0]
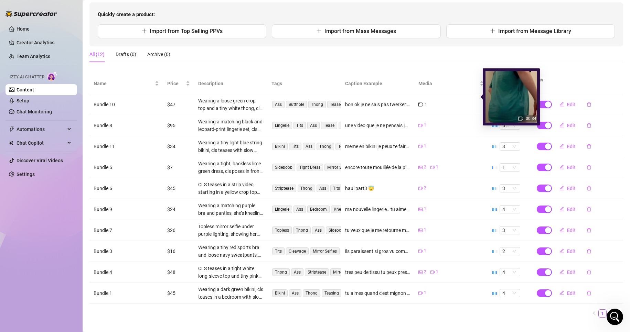
scroll to position [62, 0]
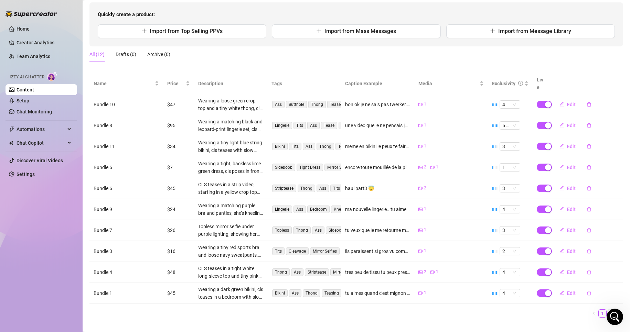
click at [607, 310] on link "2" at bounding box center [611, 314] width 8 height 8
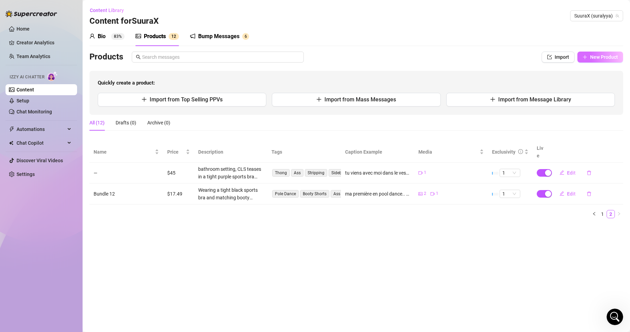
click at [589, 54] on button "New Product" at bounding box center [600, 57] width 46 height 11
type textarea "Type your message here..."
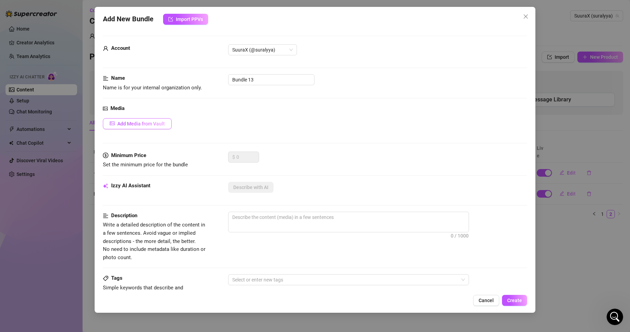
click at [145, 120] on button "Add Media from Vault" at bounding box center [137, 123] width 69 height 11
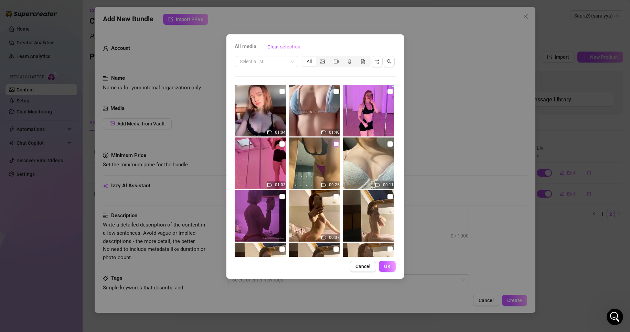
click at [333, 143] on input "checkbox" at bounding box center [336, 144] width 6 height 6
checkbox input "true"
click at [392, 265] on button "OK" at bounding box center [387, 266] width 17 height 11
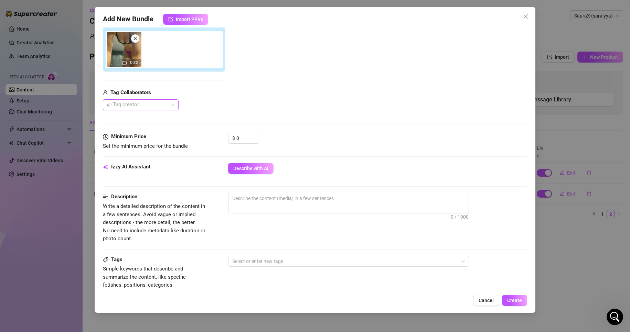
scroll to position [117, 0]
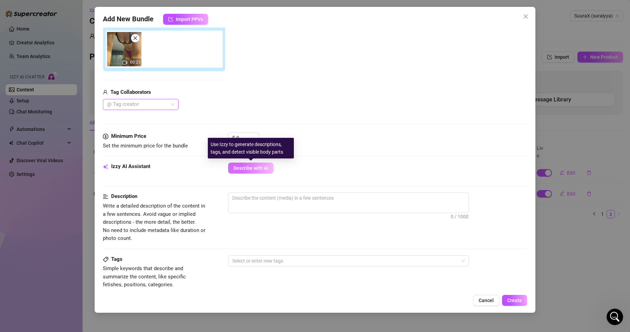
click at [257, 172] on button "Describe with AI" at bounding box center [250, 168] width 45 height 11
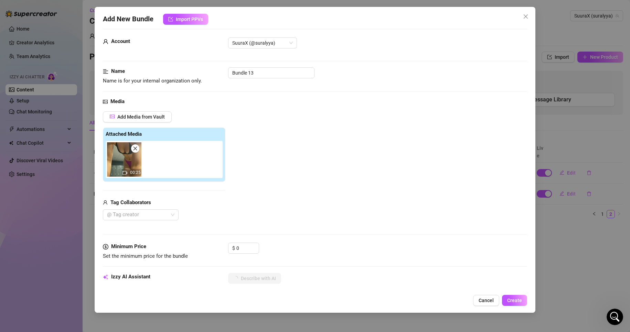
scroll to position [0, 0]
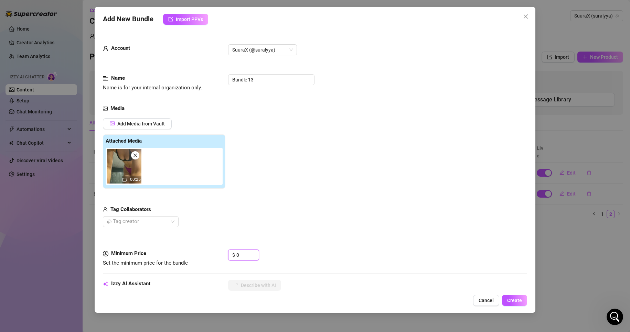
drag, startPoint x: 244, startPoint y: 252, endPoint x: 204, endPoint y: 255, distance: 40.1
click at [204, 255] on div "Minimum Price Set the minimum price for the bundle $ 0" at bounding box center [315, 259] width 425 height 18
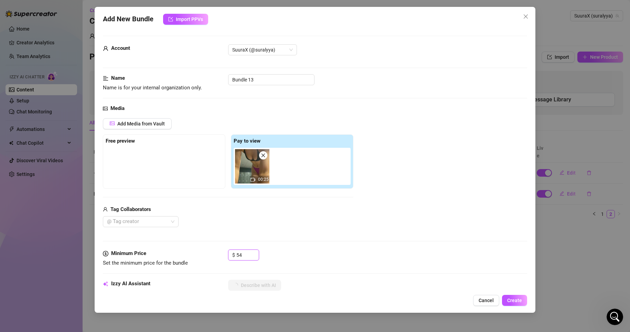
type input "5"
type input "45"
type textarea "Wearing"
type textarea "Wearing a"
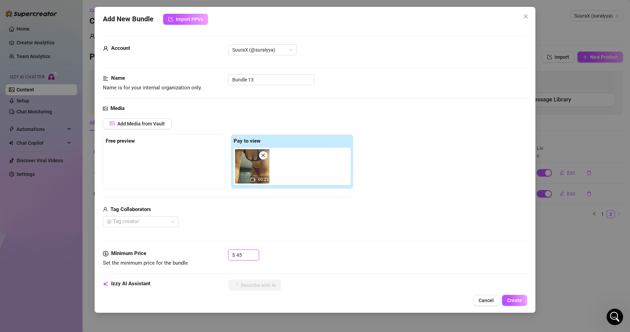
type textarea "Wearing a"
type textarea "Wearing a black"
type textarea "Wearing a black sports"
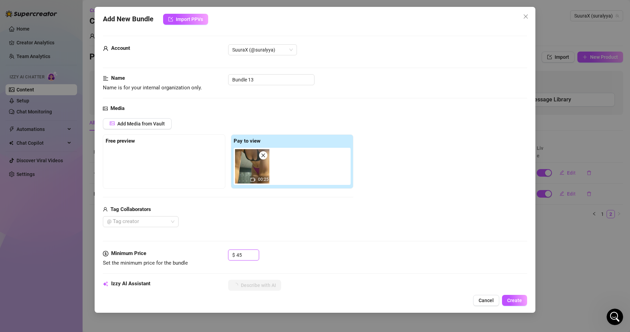
type textarea "Wearing a black sports bra"
type textarea "Wearing a black sports bra and"
type textarea "Wearing a black sports bra and a"
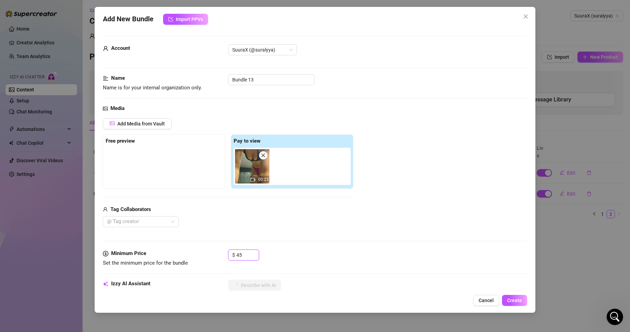
type textarea "Wearing a black sports bra and a"
type textarea "Wearing a black sports bra and a tiny"
type textarea "Wearing a black sports bra and a tiny pink"
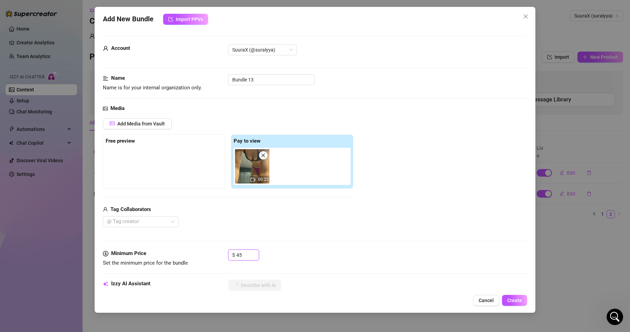
scroll to position [13, 0]
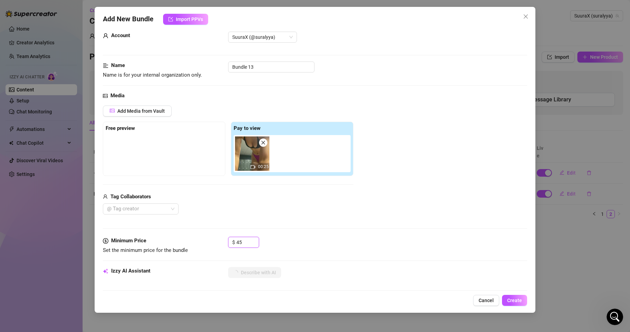
type textarea "Wearing a black sports bra and a tiny pink thong,"
type textarea "Wearing a black sports bra and a tiny pink thong, she"
type textarea "Wearing a black sports bra and a tiny pink thong, she teases"
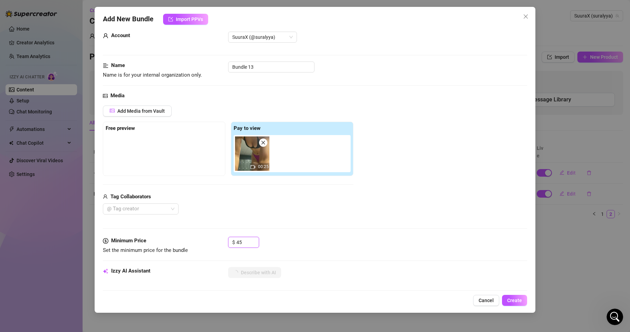
type textarea "Wearing a black sports bra and a tiny pink thong, she teases"
type textarea "Wearing a black sports bra and a tiny pink thong, she teases in"
type textarea "Wearing a black sports bra and a tiny pink thong, she teases in a"
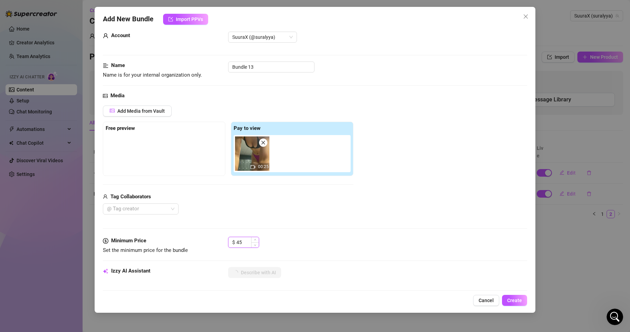
type textarea "Wearing a black sports bra and a tiny pink thong, she teases in a locker"
type textarea "Wearing a black sports bra and a tiny pink thong, she teases in a locker room,"
type textarea "Wearing a black sports bra and a tiny pink thong, she teases in a locker room, …"
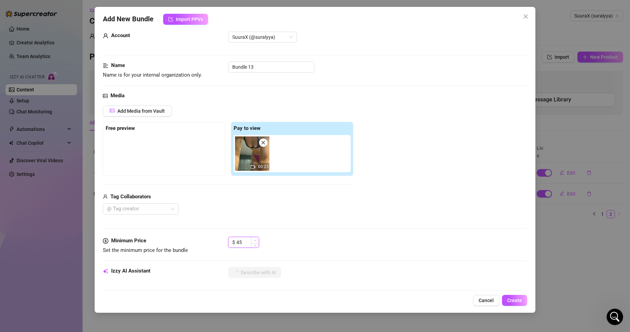
type textarea "Wearing a black sports bra and a tiny pink thong, she teases in a locker room, …"
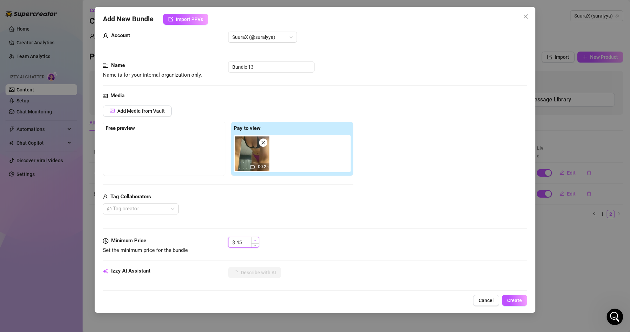
type textarea "Wearing a black sports bra and a tiny pink thong, she teases in a locker room, …"
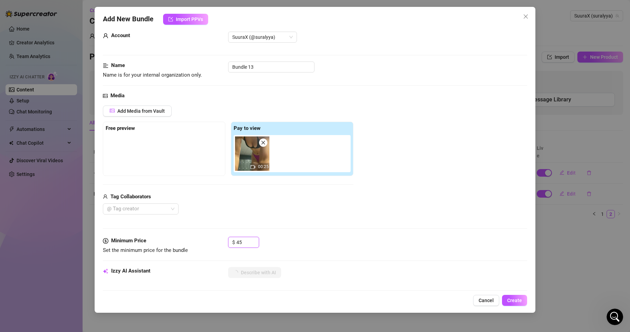
type textarea "Wearing a black sports bra and a tiny pink thong, she teases in a locker room, …"
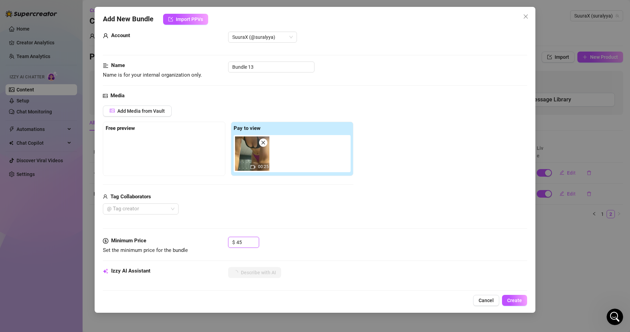
type textarea "Wearing a black sports bra and a tiny pink thong, she teases in a locker room, …"
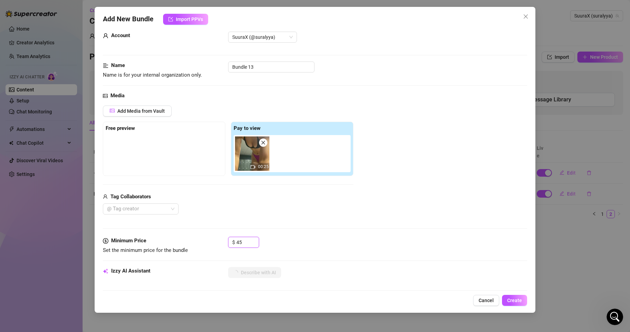
type textarea "Wearing a black sports bra and a tiny pink thong, she teases in a locker room, …"
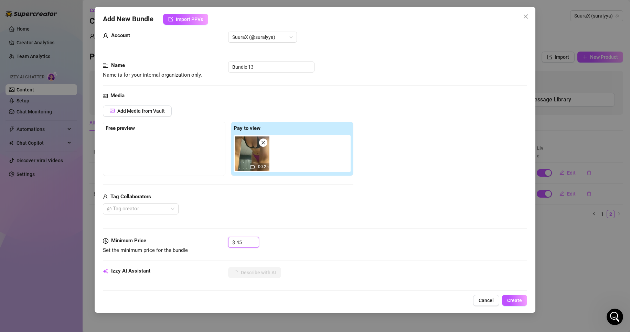
type textarea "Wearing a black sports bra and a tiny pink thong, she teases in a locker room, …"
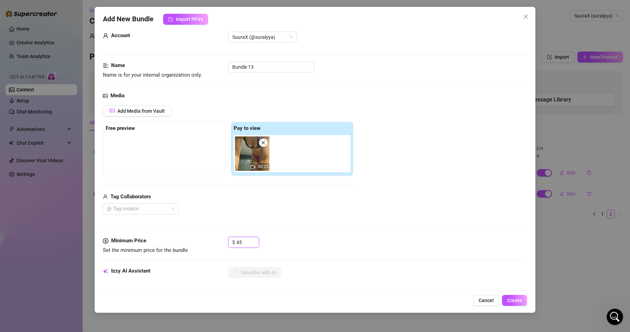
type textarea "Wearing a black sports bra and a tiny pink thong, she teases in a locker room, …"
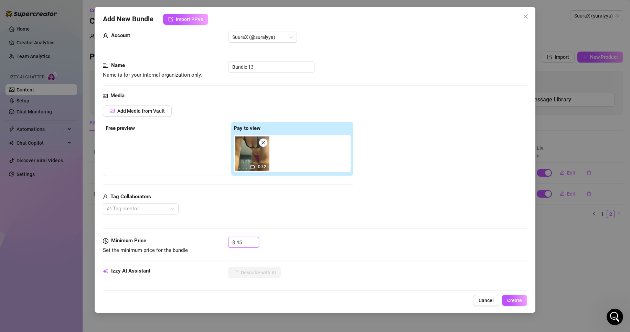
type textarea "Wearing a black sports bra and a tiny pink thong, she teases in a locker room, …"
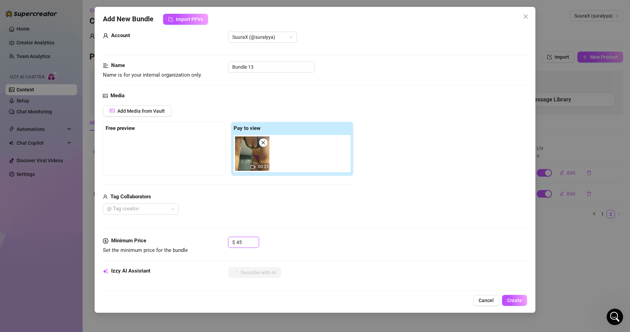
type textarea "Wearing a black sports bra and a tiny pink thong, she teases in a locker room, …"
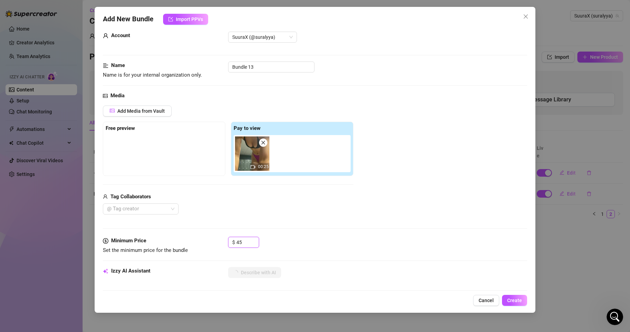
type textarea "Wearing a black sports bra and a tiny pink thong, she teases in a locker room, …"
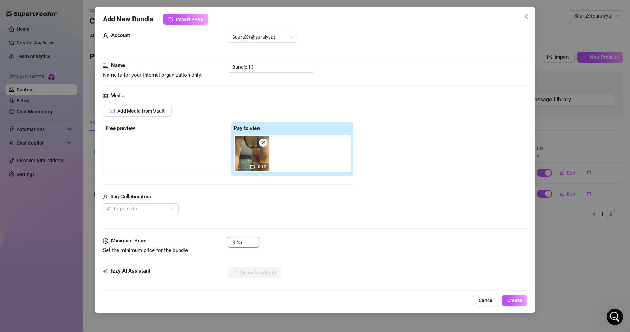
type textarea "Wearing a black sports bra and a tiny pink thong, she teases in a locker room, …"
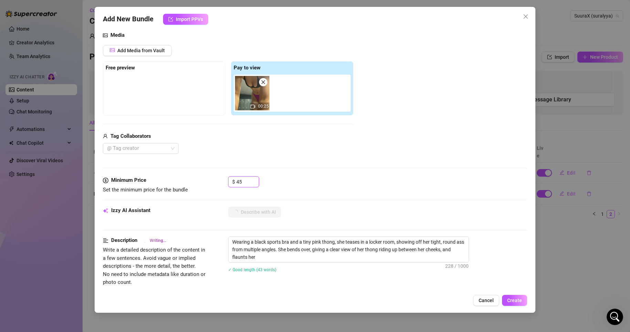
type textarea "Wearing a black sports bra and a tiny pink thong, she teases in a locker room, …"
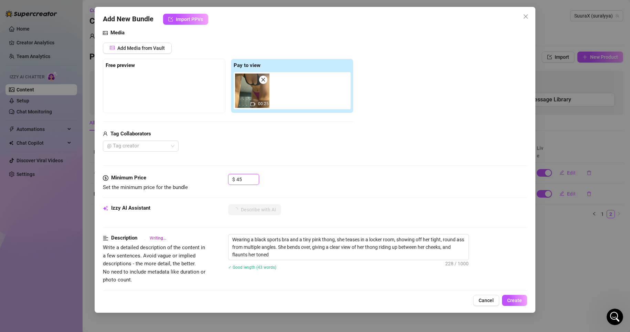
type textarea "Wearing a black sports bra and a tiny pink thong, she teases in a locker room, …"
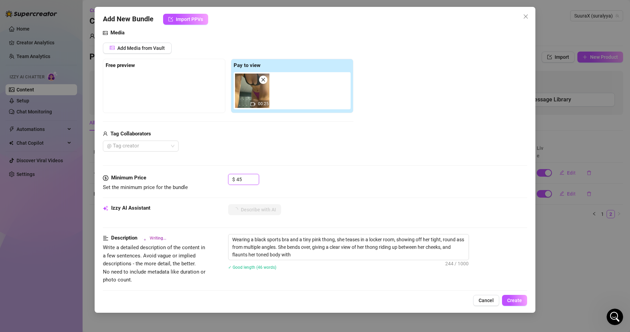
type textarea "Wearing a black sports bra and a tiny pink thong, she teases in a locker room, …"
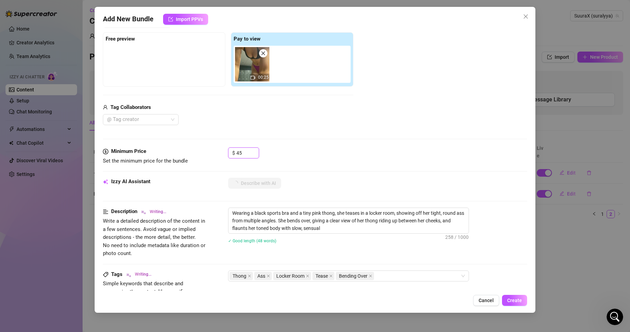
type textarea "Wearing a black sports bra and a tiny pink thong, she teases in a locker room, …"
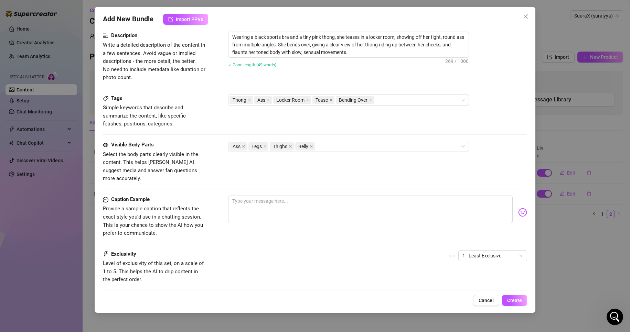
scroll to position [279, 0]
type input "45"
click at [274, 199] on textarea at bounding box center [370, 209] width 285 height 28
type textarea "j"
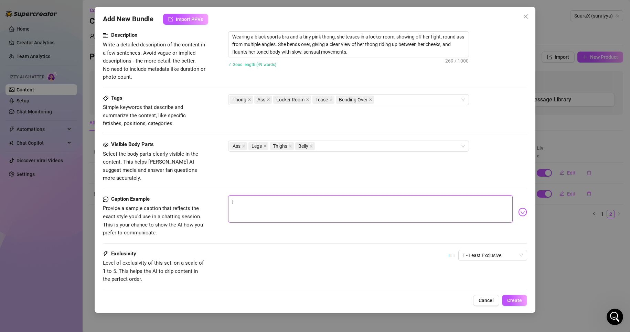
type textarea "je"
type textarea "je s"
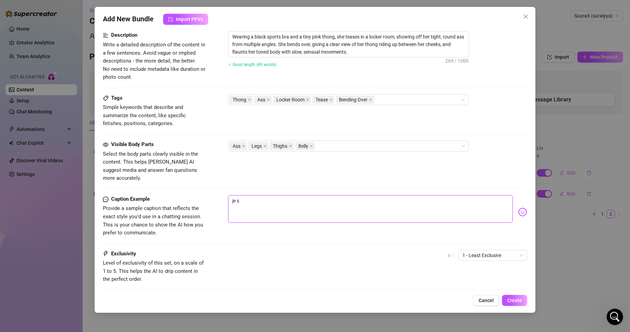
type textarea "je su"
type textarea "je sui"
type textarea "je suis"
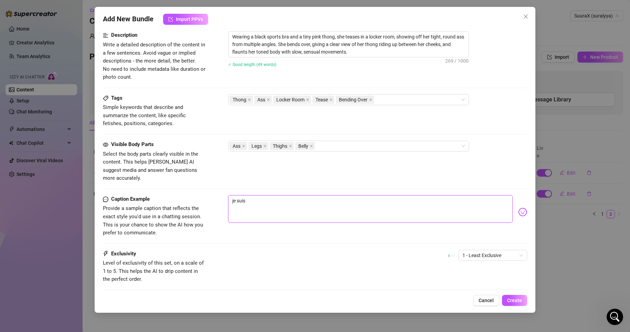
type textarea "je suis"
type textarea "je suis p"
type textarea "je suis pa"
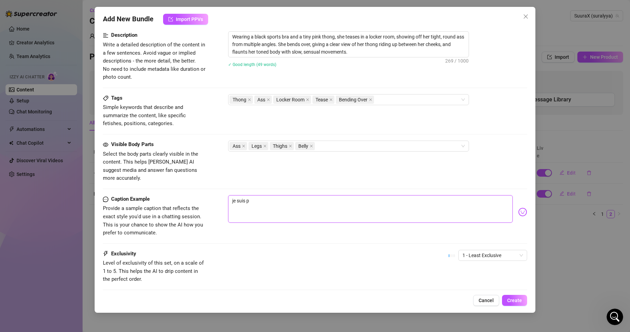
type textarea "je suis pa"
type textarea "je suis pas"
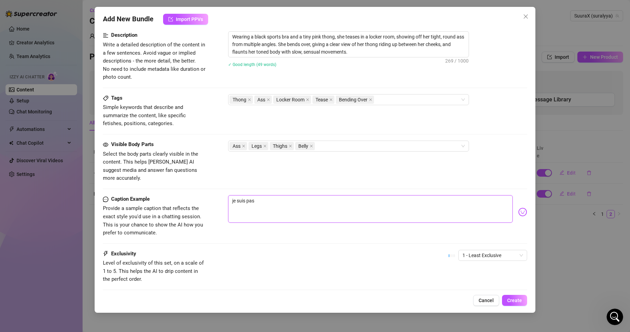
type textarea "je suis pas f"
type textarea "je suis pas fi"
type textarea "je suis pas fie"
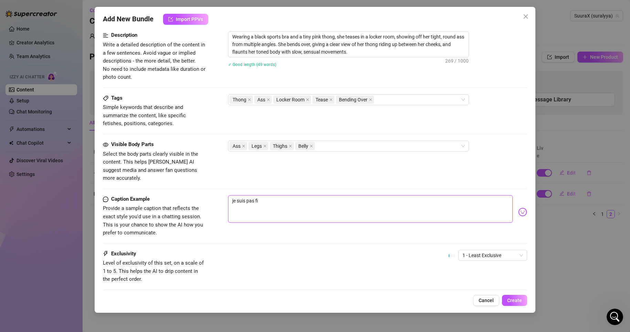
type textarea "je suis pas fie"
type textarea "je suis pas fier"
type textarea "je suis pas fiere"
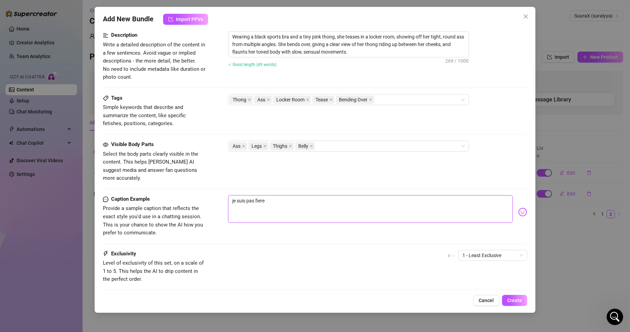
type textarea "je suis pas fiere"
type textarea "je suis pas fiere d"
type textarea "je suis pas fiere de"
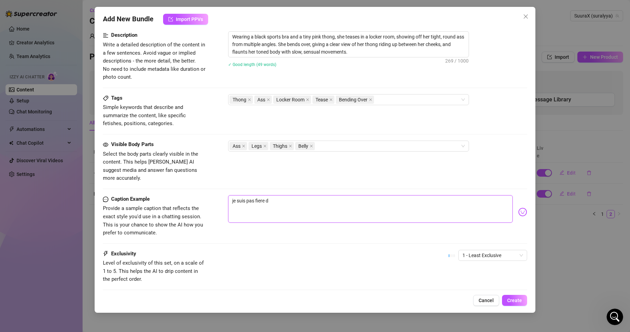
type textarea "je suis pas fiere de"
type textarea "je suis pas fiere de m"
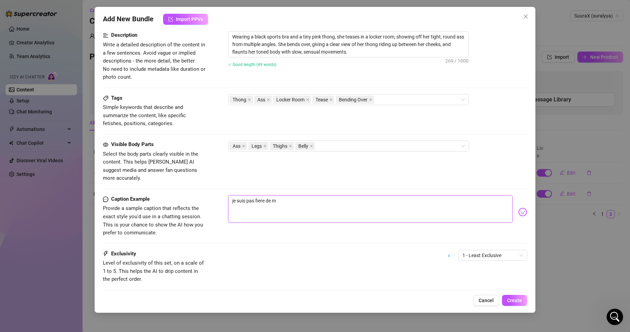
type textarea "je suis pas fiere de mo"
type textarea "je suis pas fiere de moi"
type textarea "je suis pas fiere de moi."
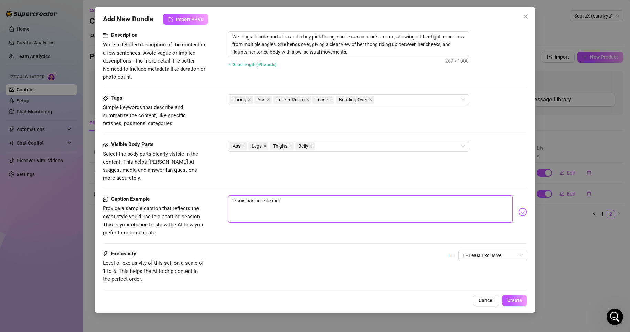
type textarea "je suis pas fiere de moi."
type textarea "je suis pas fiere de moi.."
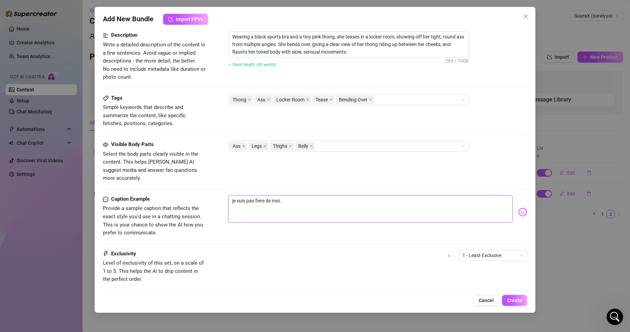
type textarea "je suis pas fiere de moi.. j"
type textarea "je suis pas fiere de moi.."
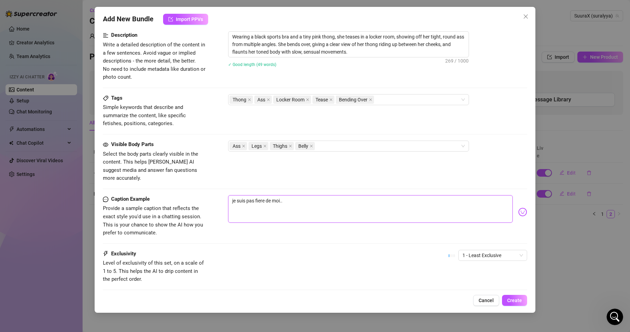
type textarea "je suis pas fiere de moi.."
type textarea "je suis pas fiere de moi."
type textarea "je suis pas fiere de moi"
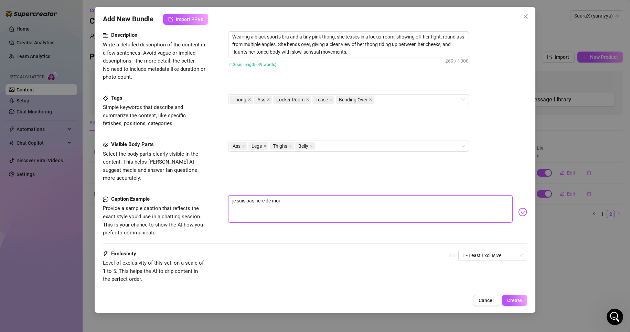
type textarea "je suis pas fiere de mo"
type textarea "je suis pas fiere de m"
type textarea "je suis pas fiere de"
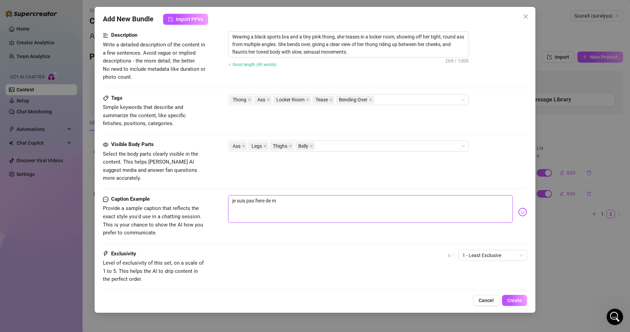
type textarea "je suis pas fiere de"
type textarea "je suis pas fiere d"
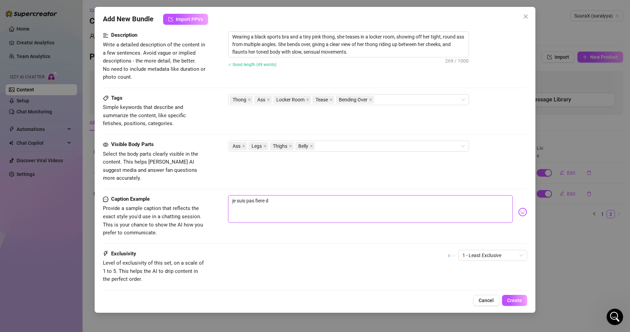
type textarea "je suis pas fiere"
type textarea "je suis pas fier"
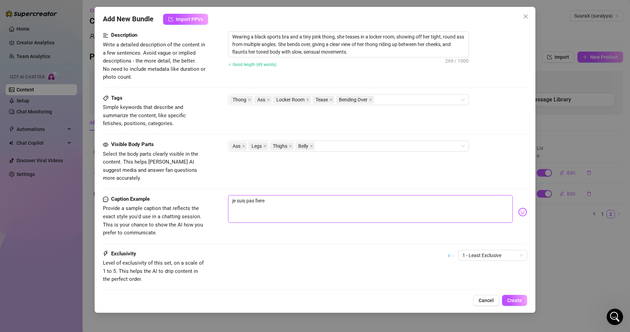
type textarea "je suis pas fier"
type textarea "je suis pas fie"
type textarea "je suis pas fi"
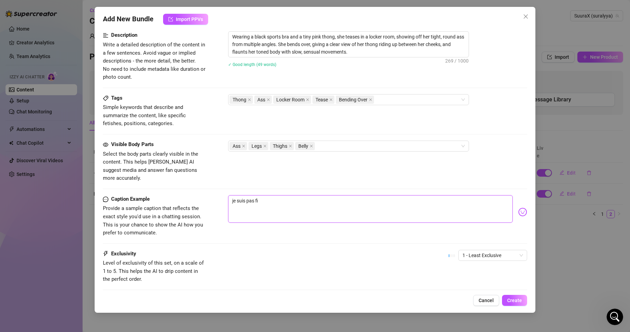
type textarea "je suis pas f"
type textarea "je suis pas"
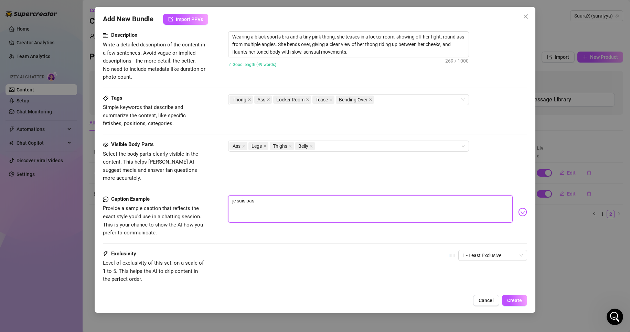
type textarea "je suis pas"
type textarea "je suis pa"
type textarea "je suis p"
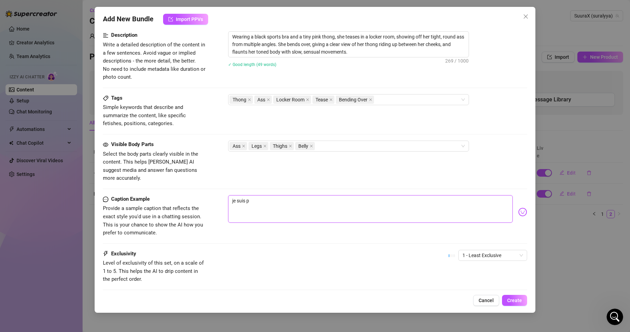
type textarea "je suis"
type textarea "je sui"
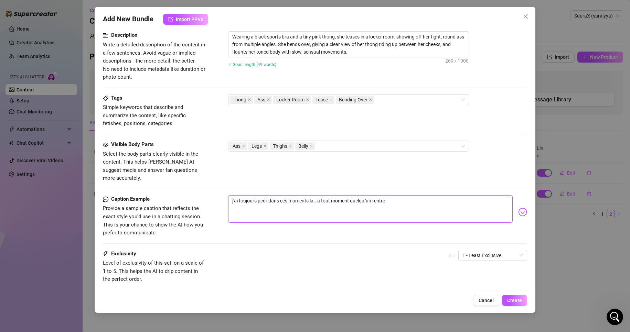
click at [360, 195] on textarea "j'ai toujours peur dans ces moments la.. a tout moment quelqu"un rentre" at bounding box center [370, 209] width 285 height 28
click at [395, 195] on textarea "j'ai toujours peur dans ces moments la.. a tout moment quelqu'un rentre" at bounding box center [370, 209] width 285 height 28
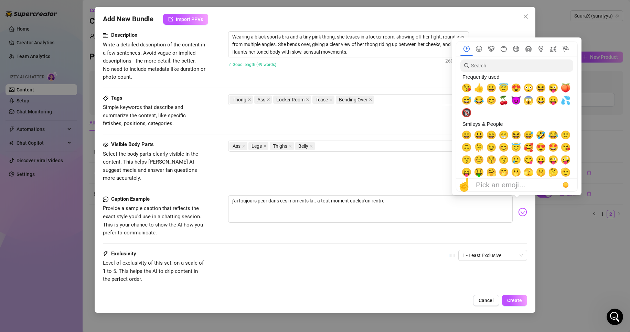
click at [520, 208] on img at bounding box center [522, 212] width 9 height 9
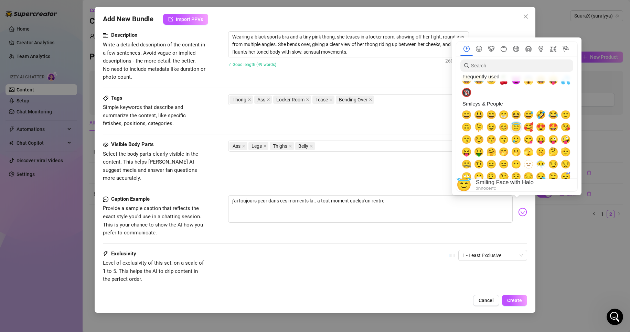
click at [514, 127] on span "😇" at bounding box center [516, 127] width 10 height 10
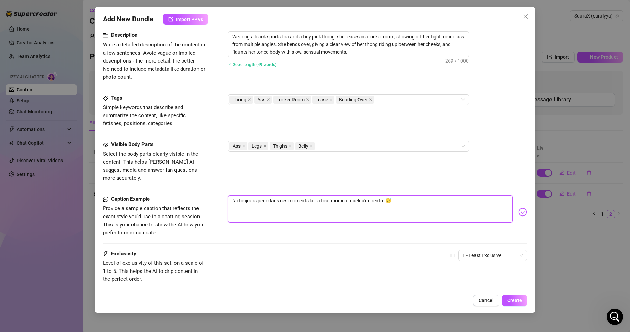
click at [309, 195] on textarea "j'ai toujours peur dans ces moments la.. a tout moment quelqu'un rentre 😇" at bounding box center [370, 209] width 285 height 28
click at [449, 198] on textarea "j'ai toujours peur quand je me retrouve comme ca .. a tout moment quelqu'un ren…" at bounding box center [370, 209] width 285 height 28
click at [492, 239] on div "Caption Example Provide a sample caption that reflects the exact style you'd us…" at bounding box center [315, 222] width 425 height 55
click at [489, 251] on span "1 - Least Exclusive" at bounding box center [492, 256] width 61 height 10
click at [469, 291] on div "4" at bounding box center [487, 294] width 58 height 8
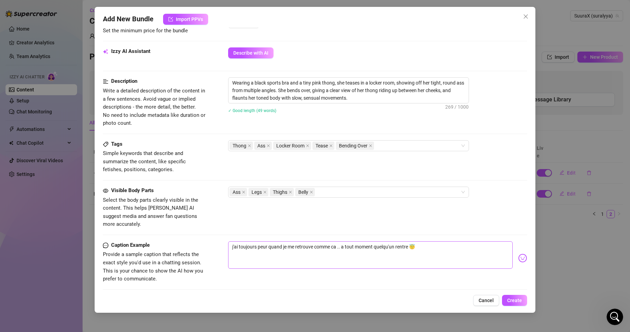
scroll to position [315, 0]
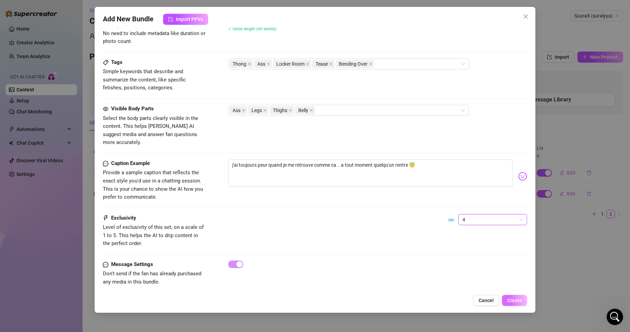
click at [516, 301] on span "Create" at bounding box center [514, 301] width 15 height 6
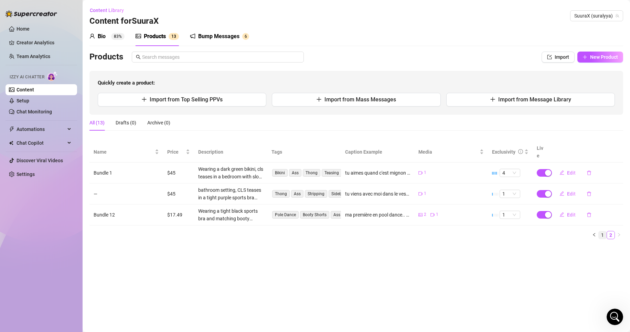
click at [606, 232] on link "1" at bounding box center [603, 236] width 8 height 8
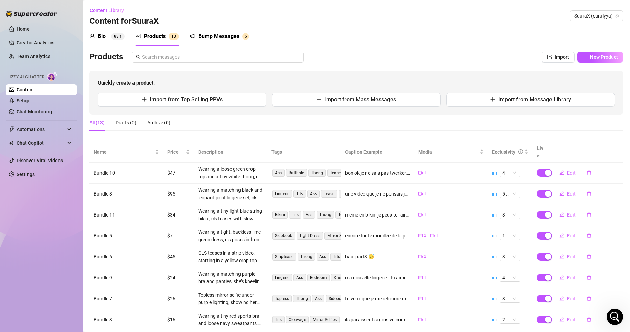
scroll to position [73, 0]
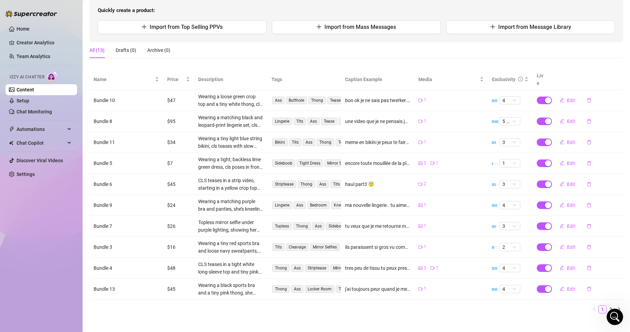
click at [353, 319] on main "Content Library Content for SuuraX SuuraX (suralyya) Bio 83% Products 1 3 Bump …" at bounding box center [356, 133] width 547 height 413
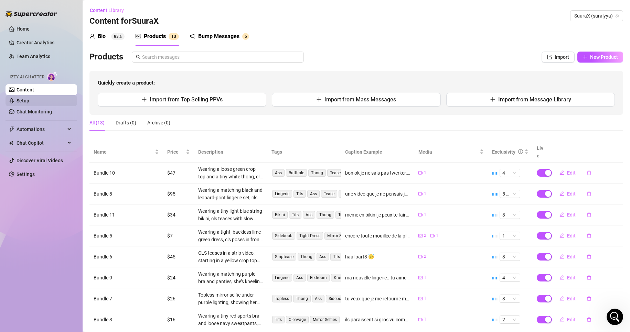
click at [29, 99] on link "Setup" at bounding box center [23, 101] width 13 height 6
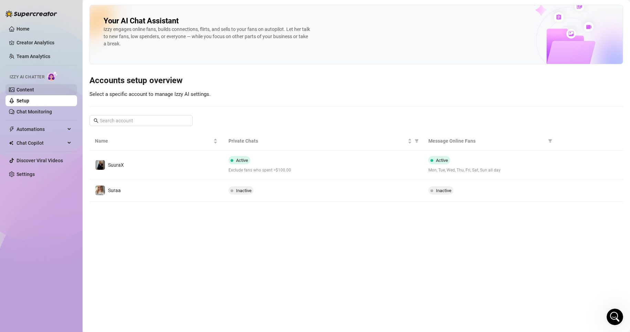
click at [34, 88] on link "Content" at bounding box center [26, 90] width 18 height 6
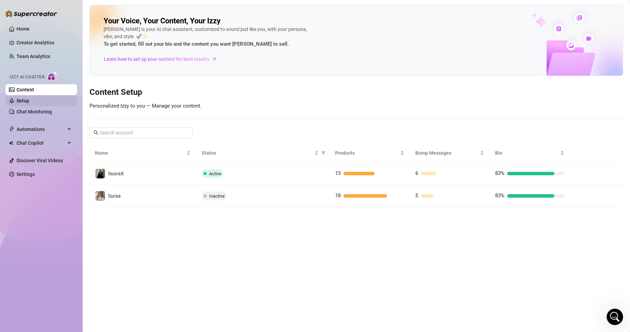
click at [29, 102] on link "Setup" at bounding box center [23, 101] width 13 height 6
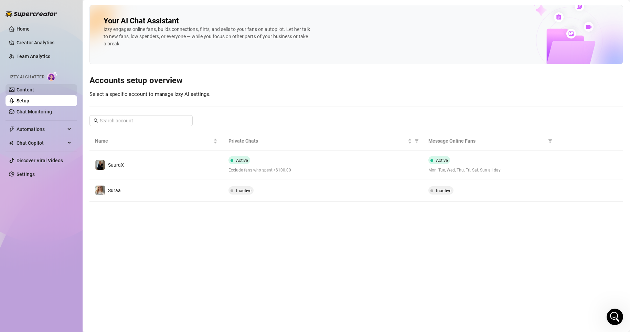
click at [34, 87] on link "Content" at bounding box center [26, 90] width 18 height 6
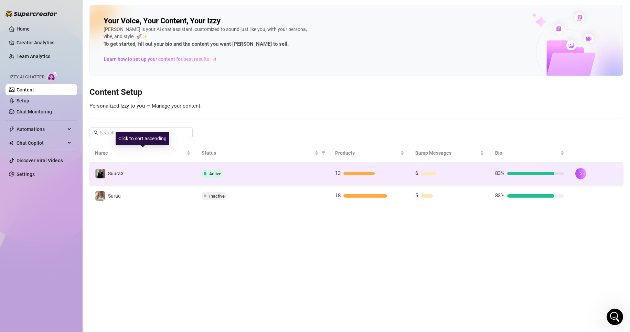
click at [132, 164] on td "SuuraX" at bounding box center [142, 174] width 107 height 22
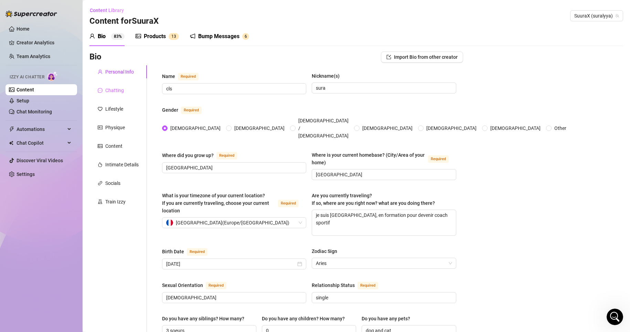
click at [129, 86] on div "Chatting" at bounding box center [117, 90] width 57 height 13
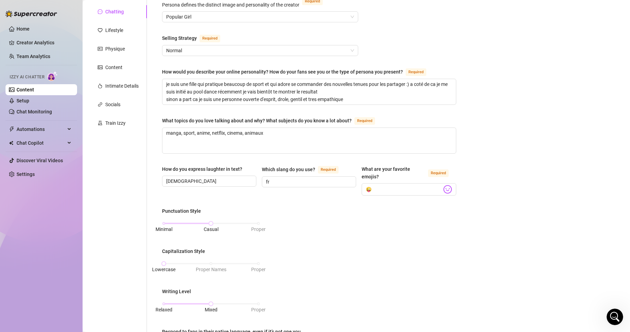
scroll to position [78, 0]
click at [116, 37] on div "Personal Info Chatting Lifestyle Physique Content Intimate Details Socials Trai…" at bounding box center [117, 247] width 57 height 521
click at [116, 33] on div "Lifestyle" at bounding box center [114, 31] width 18 height 8
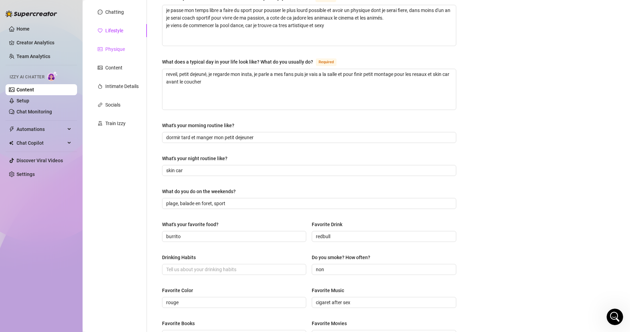
click at [110, 47] on div "Physique" at bounding box center [115, 49] width 20 height 8
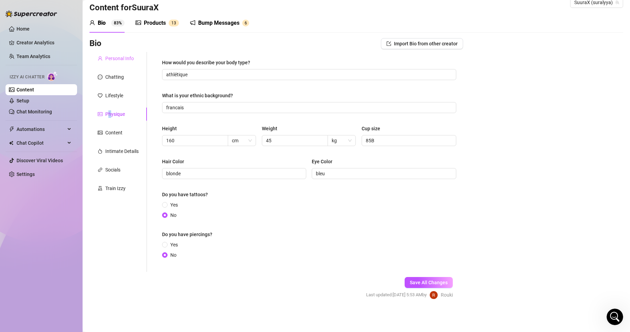
scroll to position [13, 0]
click at [114, 129] on div "Content" at bounding box center [117, 132] width 57 height 13
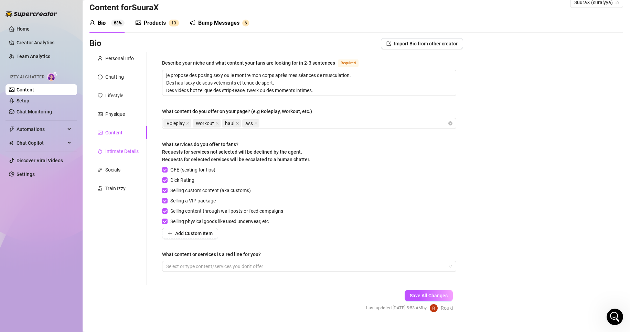
click at [119, 150] on div "Intimate Details" at bounding box center [121, 152] width 33 height 8
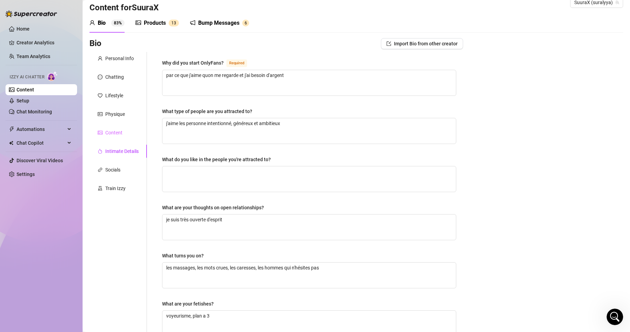
click at [122, 139] on div "Content" at bounding box center [117, 132] width 57 height 13
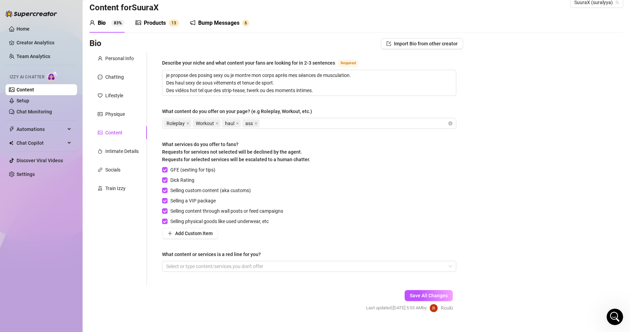
click at [122, 144] on div "Personal Info Chatting Lifestyle Physique Content Intimate Details Socials Trai…" at bounding box center [117, 168] width 57 height 233
click at [125, 154] on div "Intimate Details" at bounding box center [121, 152] width 33 height 8
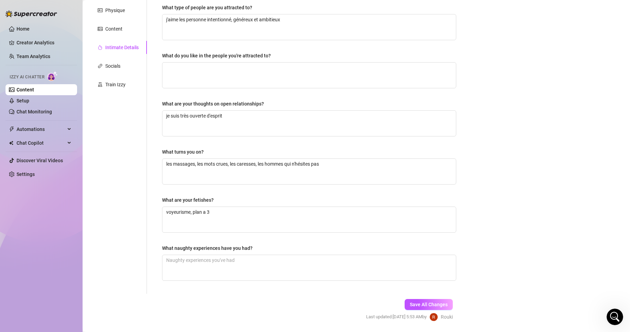
scroll to position [118, 0]
click at [123, 60] on div "Socials" at bounding box center [117, 65] width 57 height 13
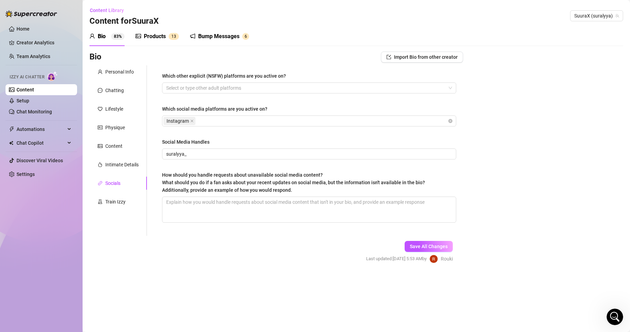
scroll to position [0, 0]
click at [119, 202] on div "Train Izzy" at bounding box center [115, 202] width 20 height 8
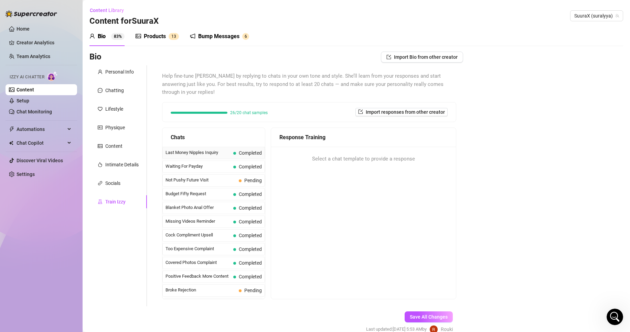
click at [224, 151] on span "Last Money Nipples Inquiry" at bounding box center [198, 152] width 65 height 7
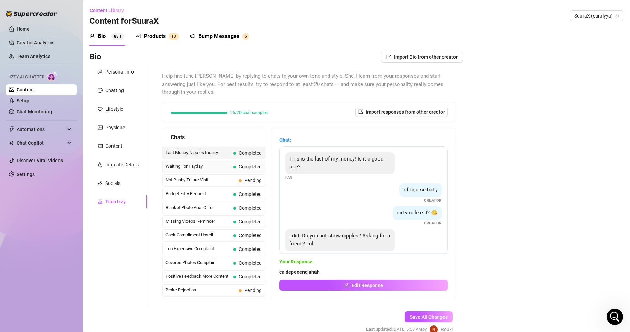
click at [201, 165] on span "Waiting For Payday" at bounding box center [198, 166] width 65 height 7
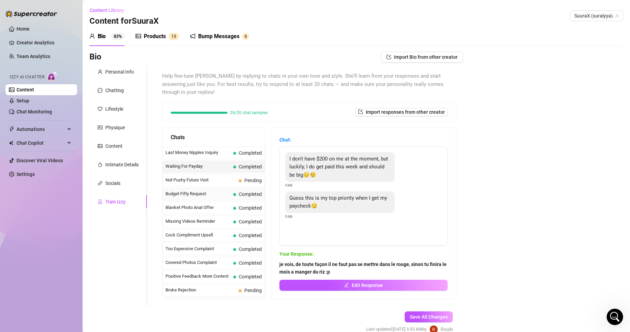
click at [202, 195] on span "Budget Fifty Request" at bounding box center [198, 194] width 65 height 7
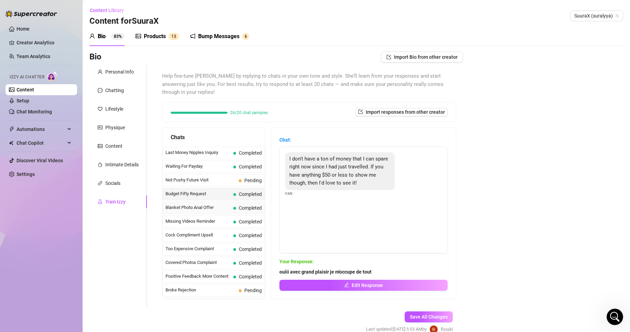
click at [205, 209] on span "Blanket Photo Anal Offer" at bounding box center [198, 207] width 65 height 7
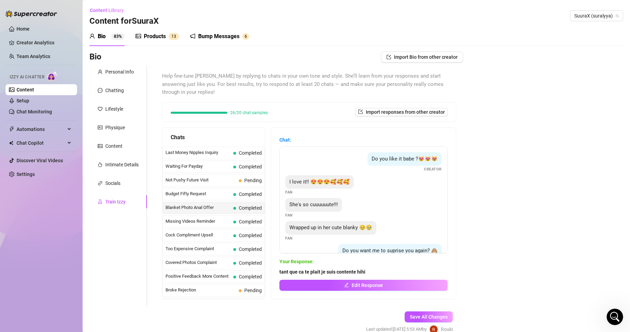
click at [205, 210] on span "Blanket Photo Anal Offer" at bounding box center [198, 207] width 65 height 7
click at [208, 223] on span "Missing Videos Reminder" at bounding box center [198, 221] width 65 height 7
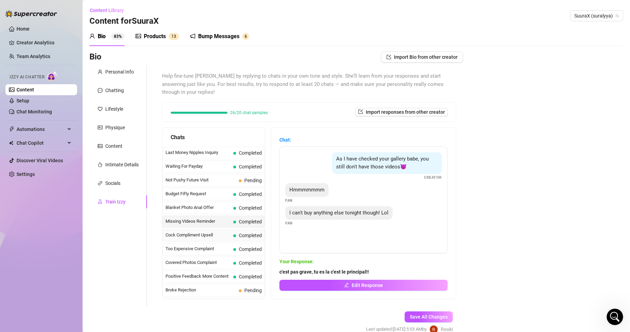
click at [209, 238] on span "Cock Compliment Upsell" at bounding box center [198, 235] width 65 height 7
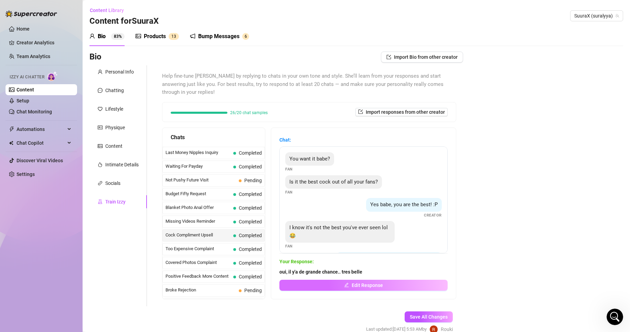
click at [310, 284] on button "Edit Response" at bounding box center [363, 285] width 168 height 11
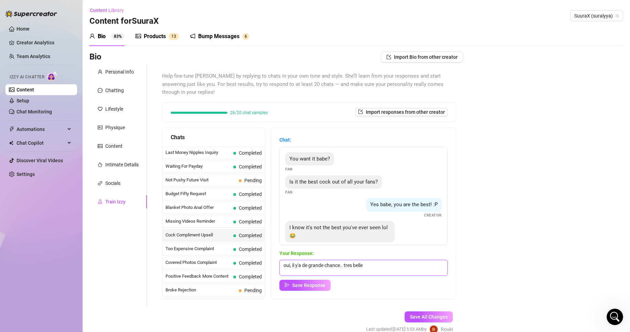
drag, startPoint x: 382, startPoint y: 260, endPoint x: 140, endPoint y: 276, distance: 243.1
click at [140, 276] on div "Personal Info Chatting Lifestyle Physique Content Intimate Details Socials Trai…" at bounding box center [276, 185] width 374 height 241
click at [325, 285] on span "Save Response" at bounding box center [308, 286] width 33 height 6
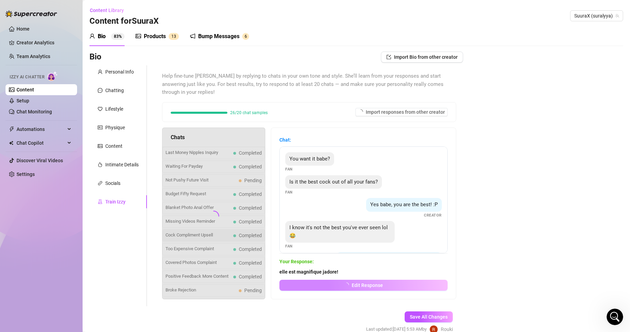
scroll to position [34, 0]
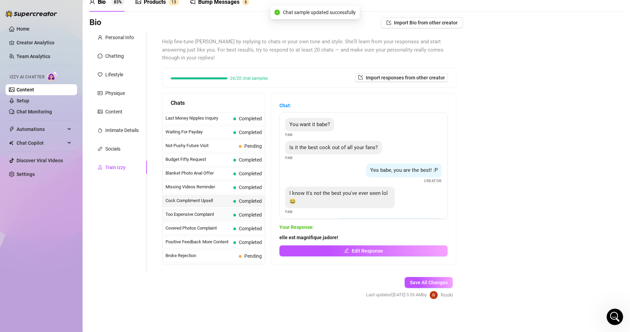
click at [234, 213] on span "Completed" at bounding box center [247, 215] width 29 height 8
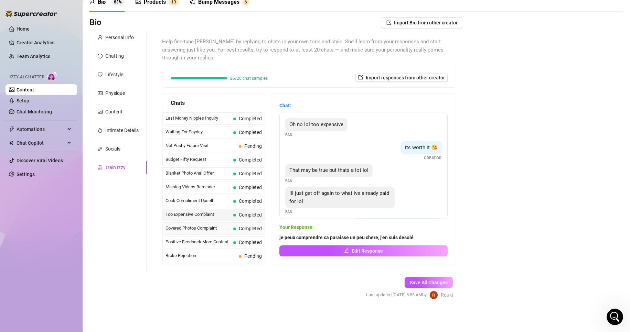
click at [221, 224] on div "Covered Photos Complaint Completed" at bounding box center [213, 229] width 103 height 12
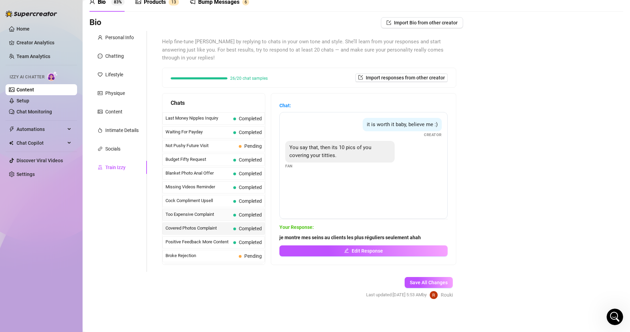
click at [223, 216] on span "Too Expensive Complaint" at bounding box center [198, 214] width 65 height 7
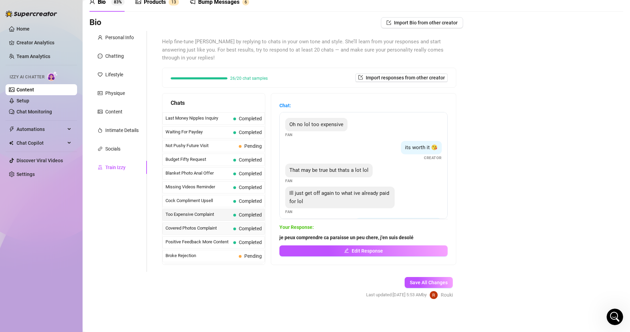
click at [216, 232] on span "Covered Photos Complaint" at bounding box center [198, 228] width 65 height 7
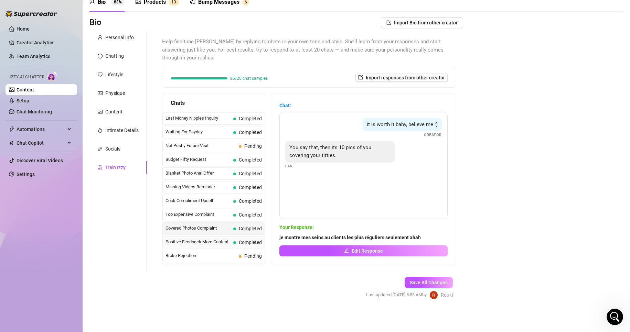
click at [216, 239] on span "Positive Feedback More Content" at bounding box center [198, 242] width 65 height 7
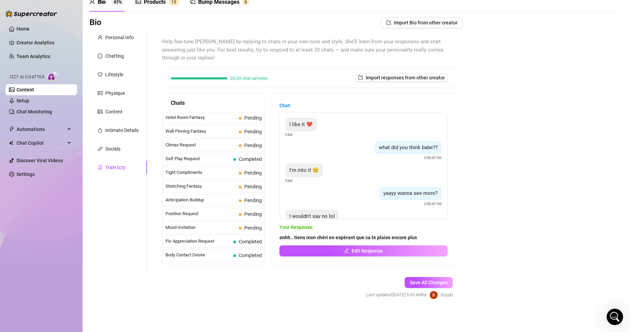
scroll to position [275, 0]
click at [200, 198] on span "Stretching Fantasy" at bounding box center [201, 201] width 71 height 7
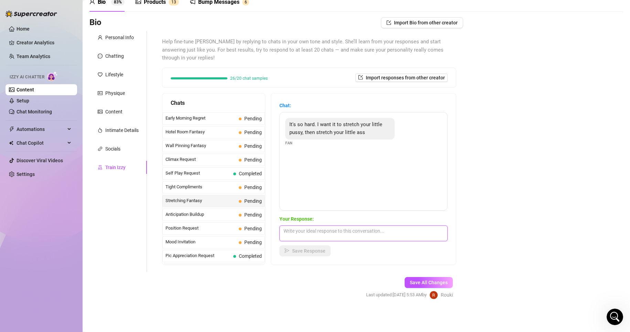
click at [345, 228] on textarea at bounding box center [363, 234] width 168 height 16
click at [378, 232] on textarea "jadore.. fais ca doucement au debut" at bounding box center [363, 234] width 168 height 16
click at [292, 233] on textarea "jadore.. fais ca doucement au début :p" at bounding box center [363, 234] width 168 height 16
click at [308, 251] on span "Save Response" at bounding box center [308, 251] width 33 height 6
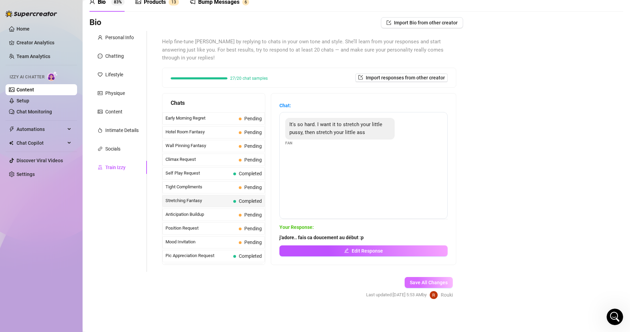
click at [429, 287] on button "Save All Changes" at bounding box center [429, 282] width 48 height 11
click at [30, 26] on link "Home" at bounding box center [23, 29] width 13 height 6
